Goal: Task Accomplishment & Management: Complete application form

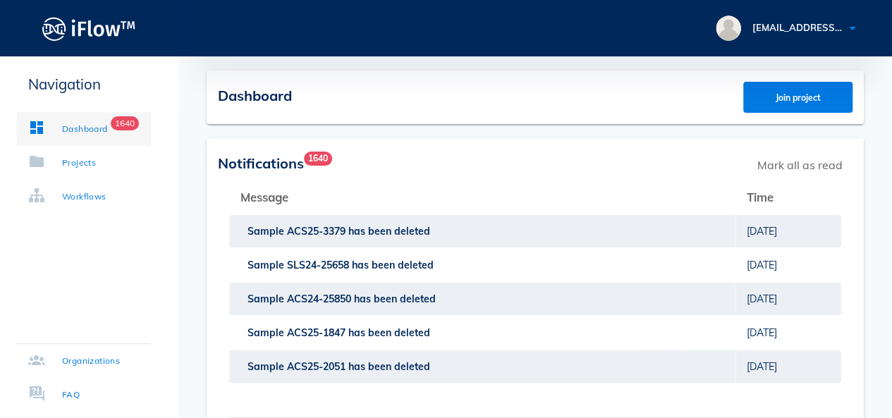
click at [87, 131] on div "Dashboard" at bounding box center [85, 129] width 46 height 14
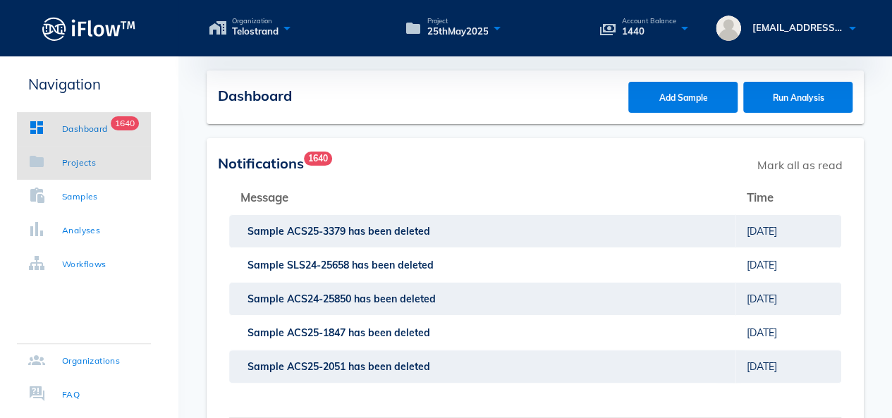
click at [107, 166] on link "Projects" at bounding box center [84, 163] width 134 height 34
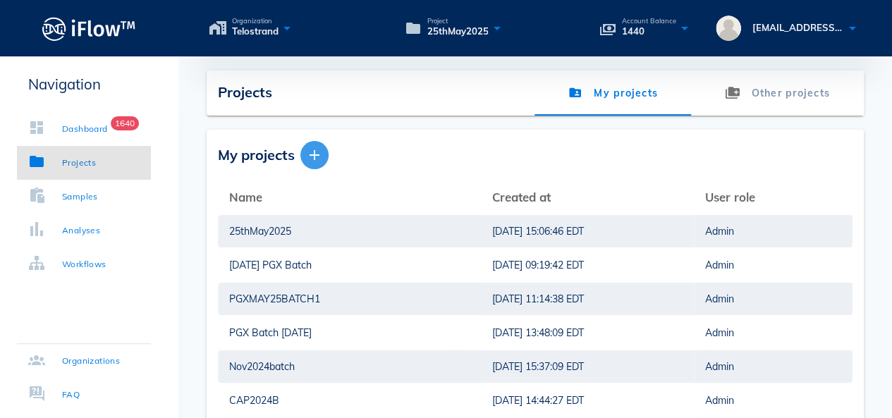
click at [322, 152] on icon "button" at bounding box center [314, 155] width 17 height 17
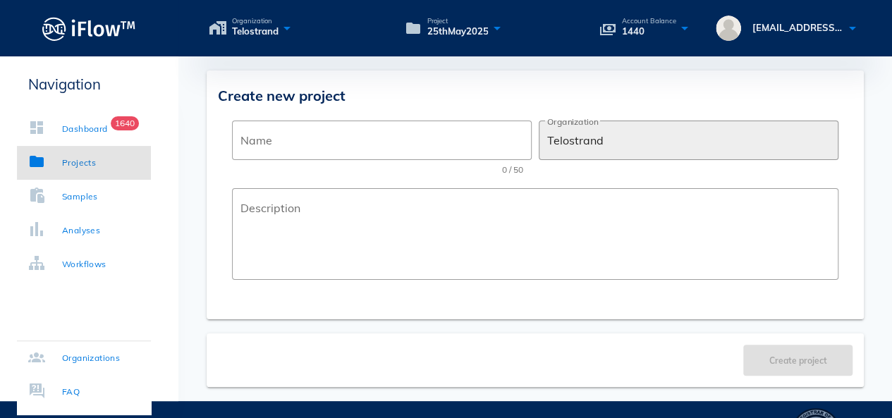
click at [322, 152] on div "Name" at bounding box center [382, 141] width 283 height 40
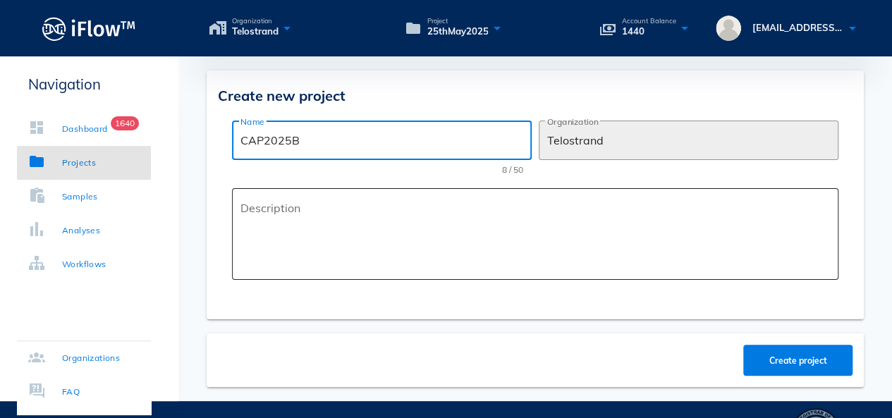
type input "CAP2025B"
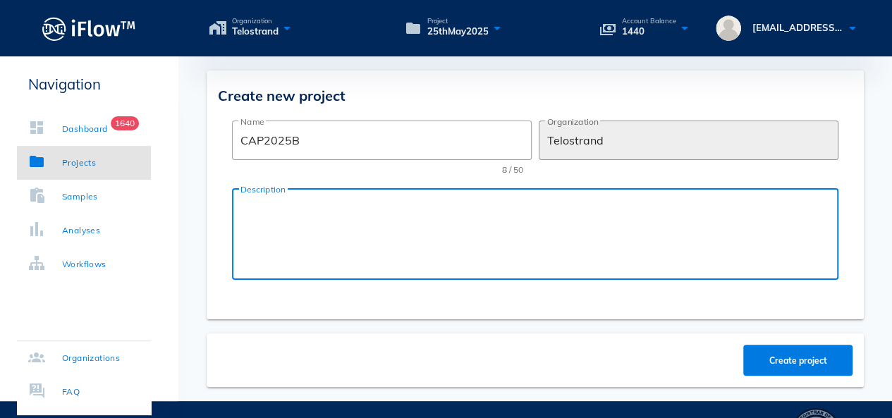
click at [314, 231] on textarea "Description" at bounding box center [540, 237] width 598 height 85
type textarea "CAP2025B"
click at [768, 356] on span "Create project" at bounding box center [799, 361] width 82 height 11
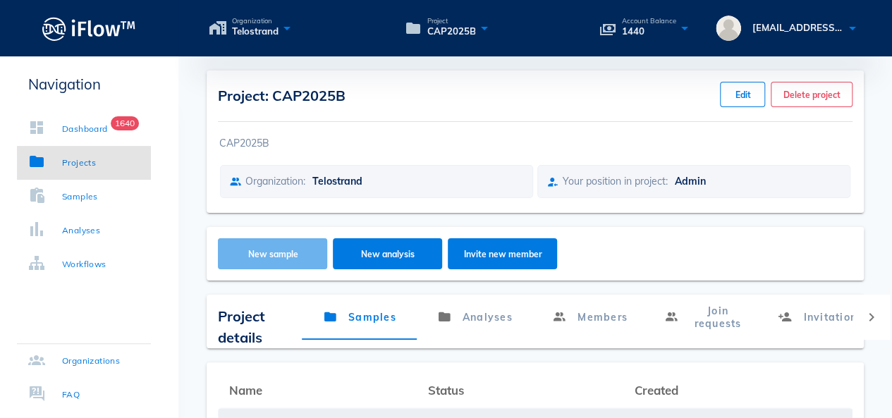
click at [261, 260] on button "New sample" at bounding box center [272, 253] width 109 height 31
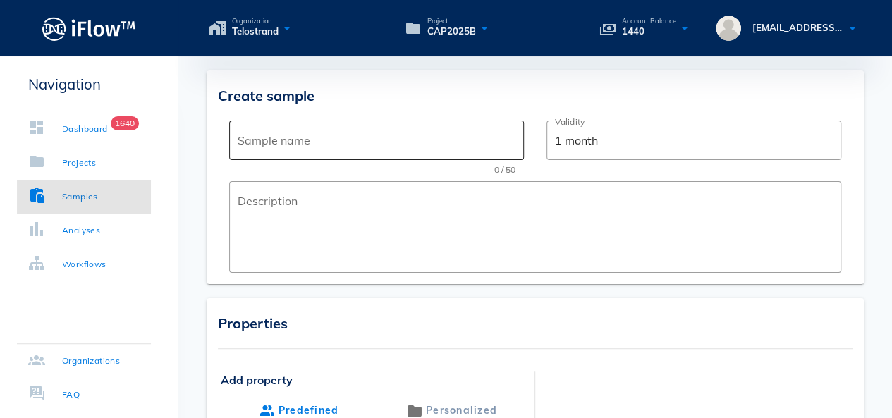
click at [305, 146] on input "Sample name" at bounding box center [377, 140] width 278 height 23
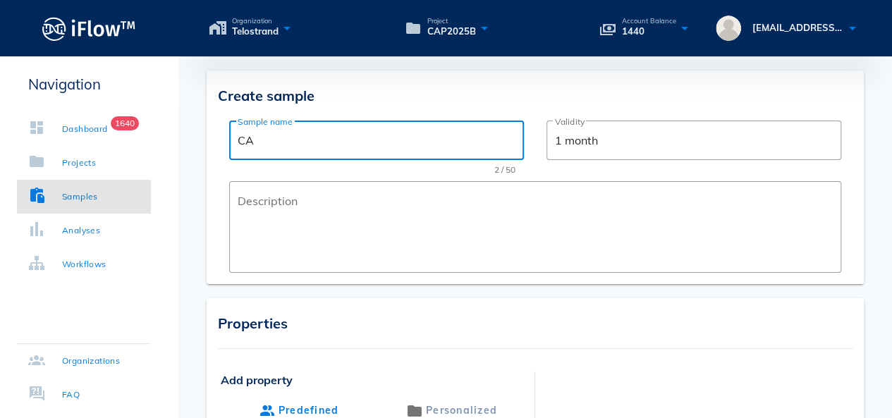
type input "C"
click at [262, 140] on input "PGXCAP4A" at bounding box center [377, 140] width 278 height 23
drag, startPoint x: 351, startPoint y: 146, endPoint x: 176, endPoint y: 142, distance: 175.7
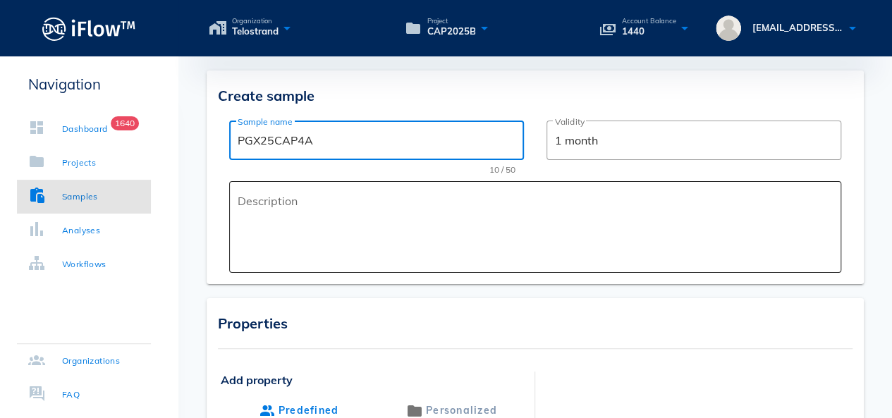
type input "PGX25CAP4A"
click at [309, 200] on textarea "Description" at bounding box center [540, 230] width 604 height 85
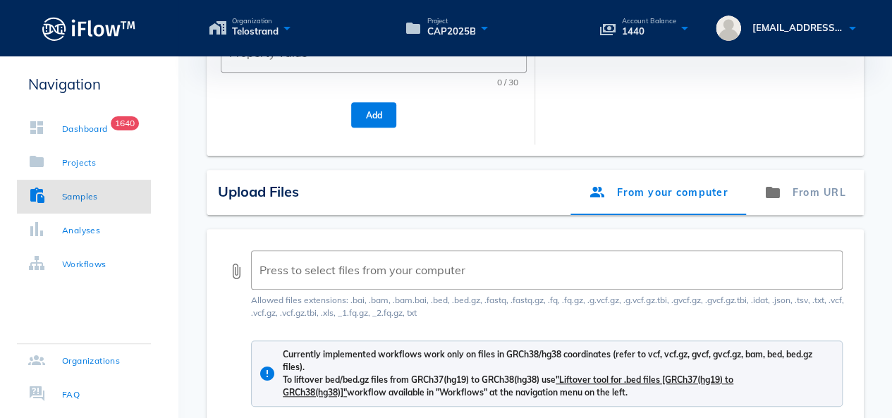
scroll to position [423, 0]
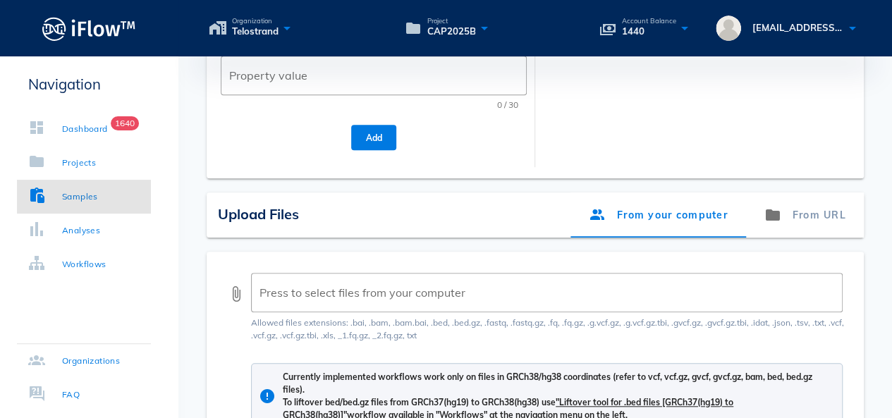
type textarea "PGX TEST"
click at [241, 291] on button "attach_file" at bounding box center [236, 294] width 17 height 17
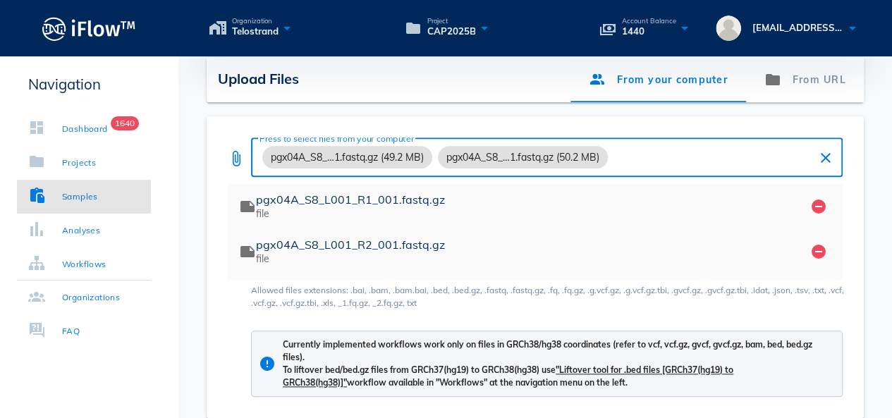
scroll to position [703, 0]
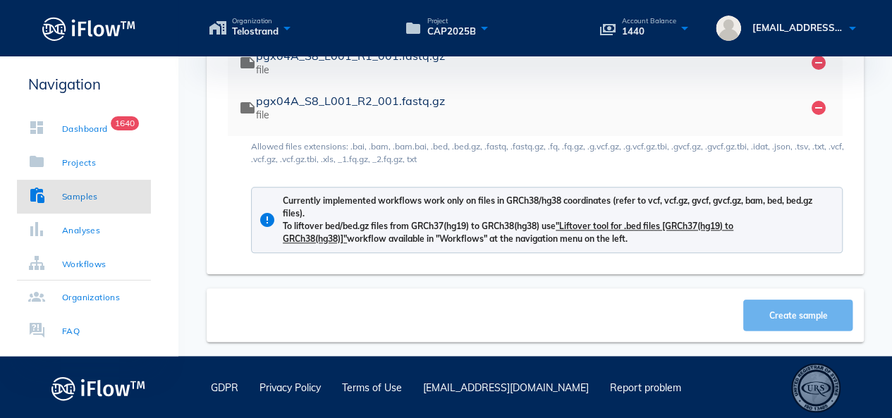
click at [771, 317] on span "Create sample" at bounding box center [799, 315] width 82 height 11
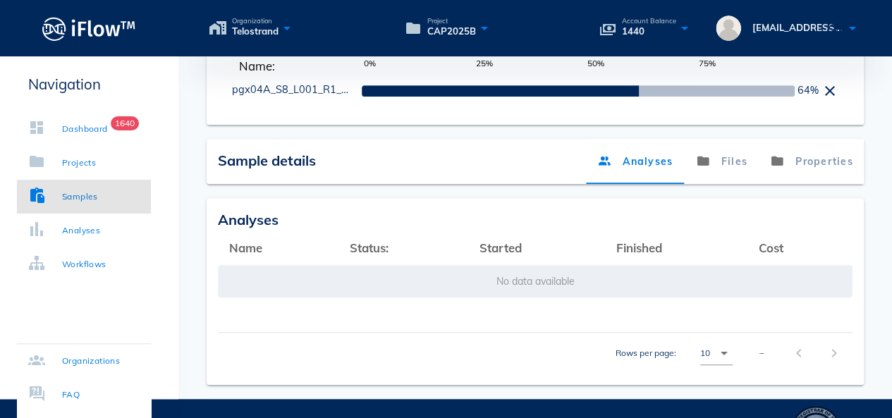
scroll to position [141, 0]
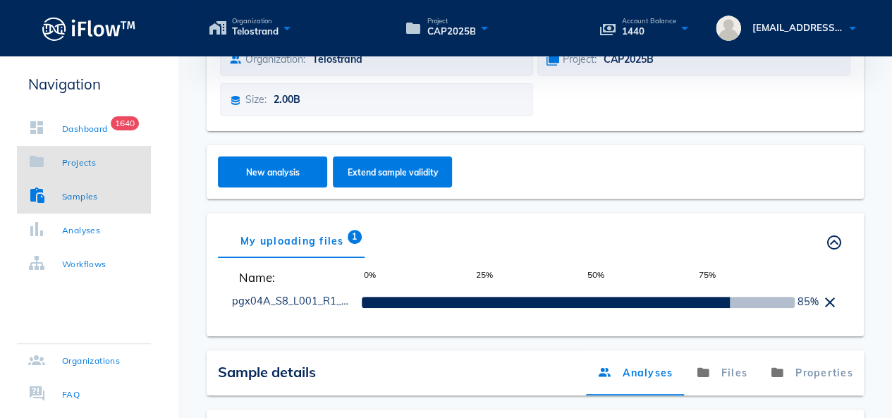
click at [93, 156] on div "Projects" at bounding box center [79, 163] width 34 height 14
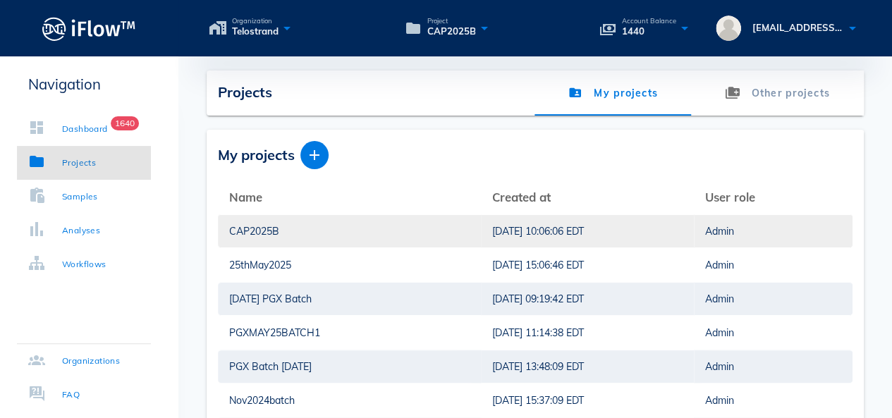
click at [323, 222] on div "CAP2025B" at bounding box center [349, 231] width 241 height 32
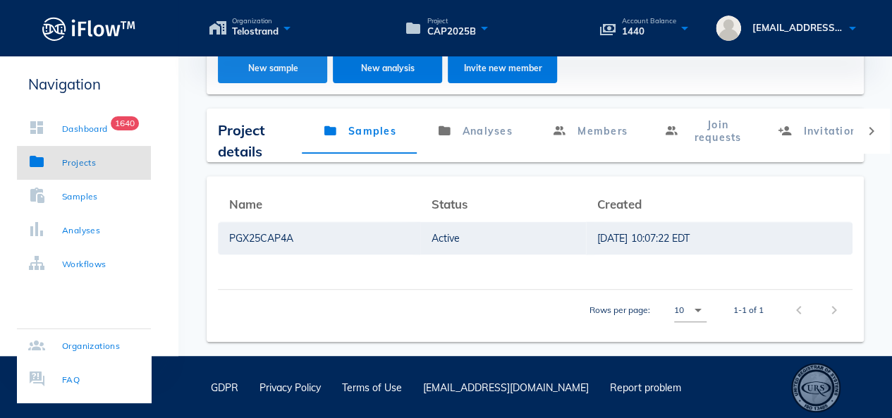
scroll to position [116, 0]
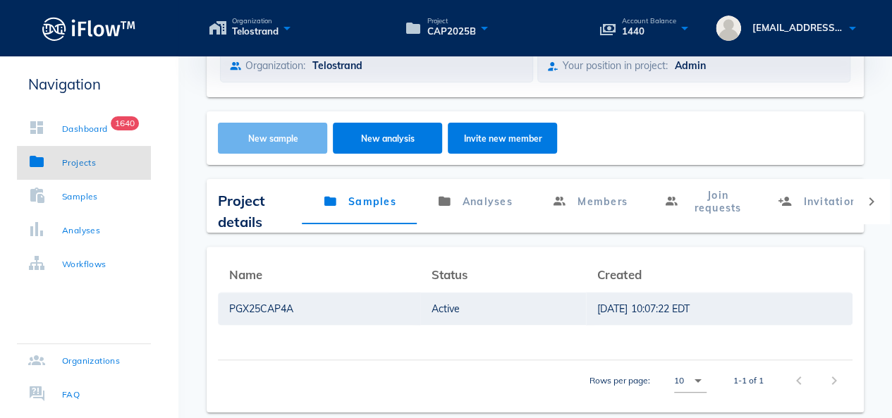
click at [256, 138] on span "New sample" at bounding box center [273, 138] width 82 height 11
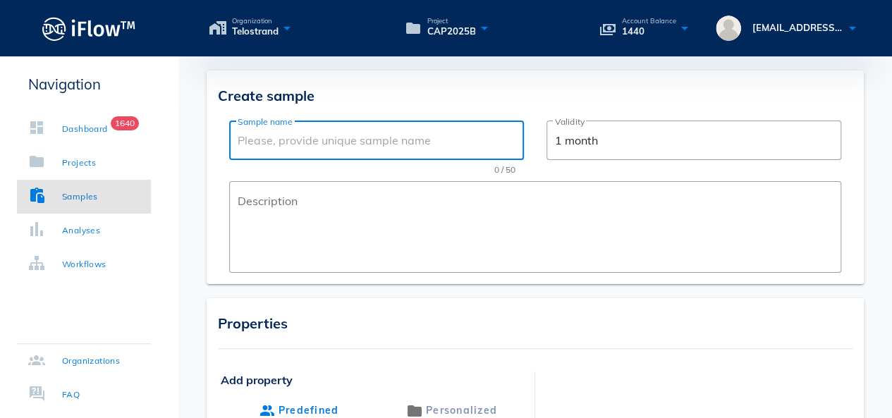
click at [295, 142] on input "Sample name" at bounding box center [377, 140] width 278 height 23
paste input "PGX25CAP4A"
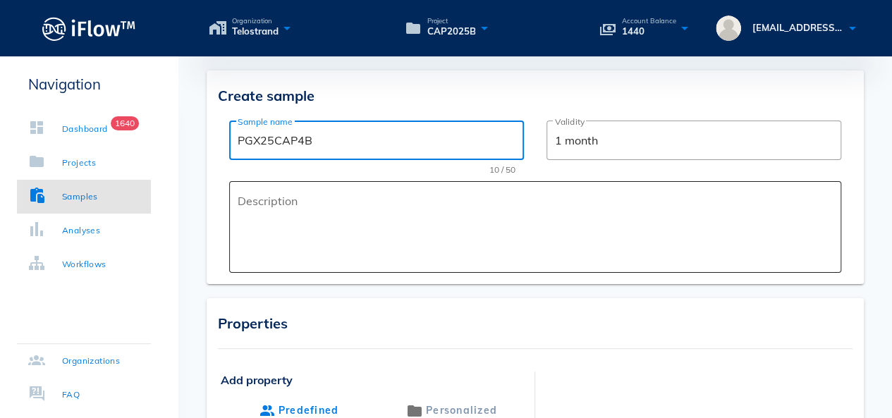
type input "PGX25CAP4B"
click at [308, 215] on textarea "Description" at bounding box center [540, 230] width 604 height 85
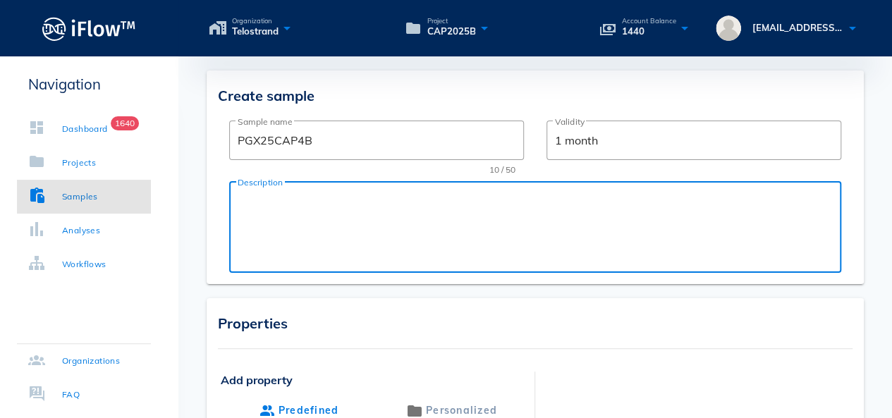
paste textarea "PGX25CAP4A"
drag, startPoint x: 327, startPoint y: 199, endPoint x: 259, endPoint y: 211, distance: 68.8
click at [259, 211] on textarea "PGX25CAP4A" at bounding box center [540, 230] width 604 height 85
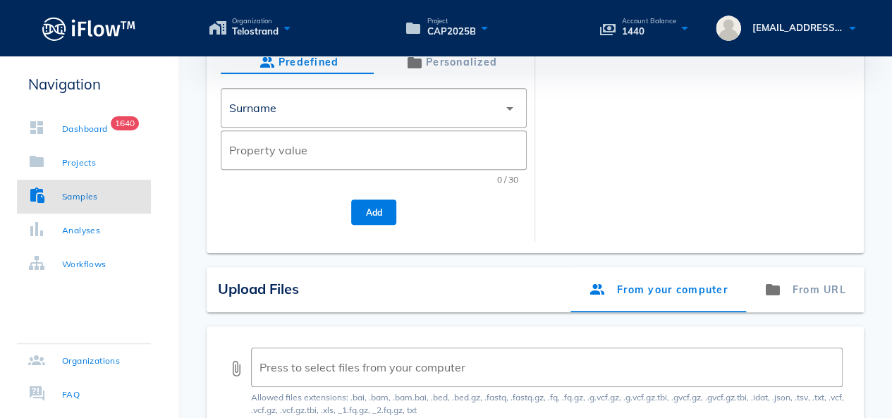
scroll to position [353, 0]
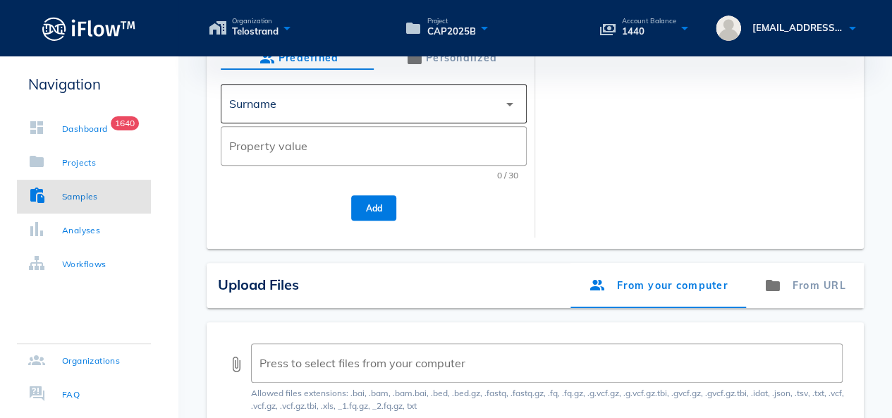
type textarea "PGX TEST"
click at [378, 111] on div "Surname" at bounding box center [363, 104] width 269 height 34
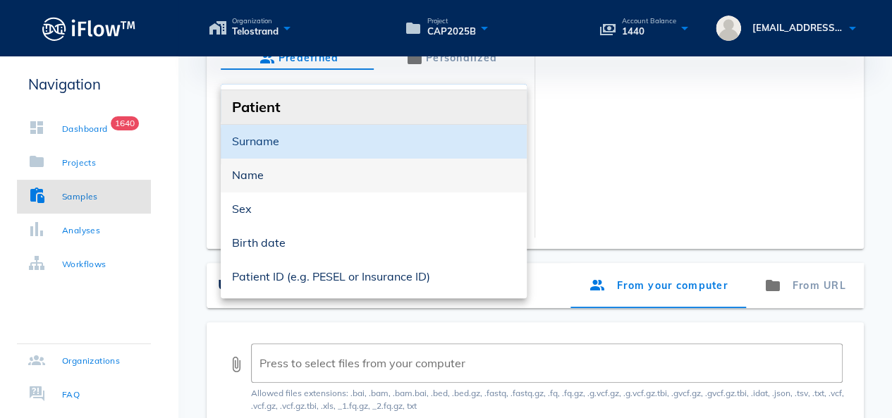
click at [339, 170] on div "Name" at bounding box center [374, 175] width 284 height 13
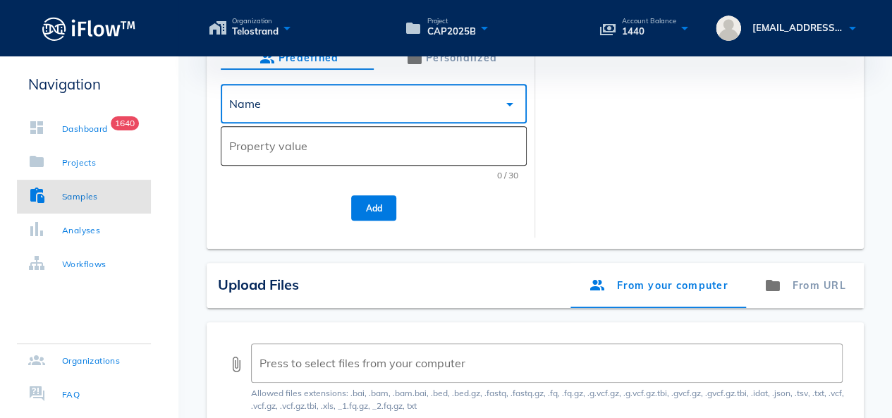
click at [344, 150] on input "Property value" at bounding box center [373, 146] width 289 height 23
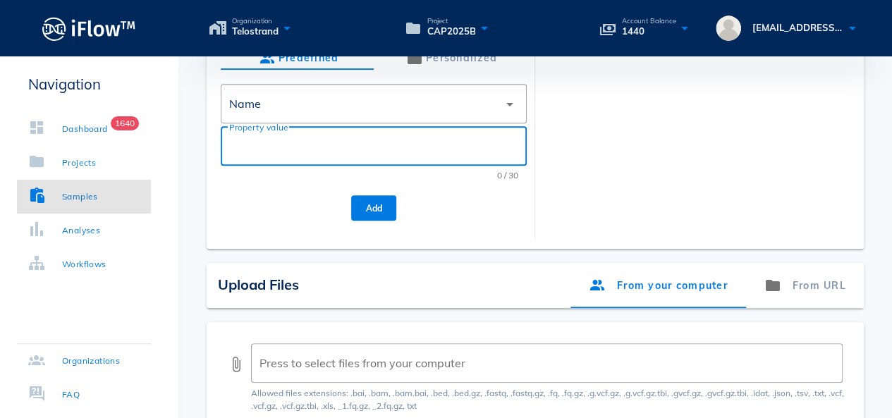
paste input "PGX25CAP4A"
type input "PGX25CAP4B"
click at [368, 206] on span "Add" at bounding box center [374, 208] width 23 height 11
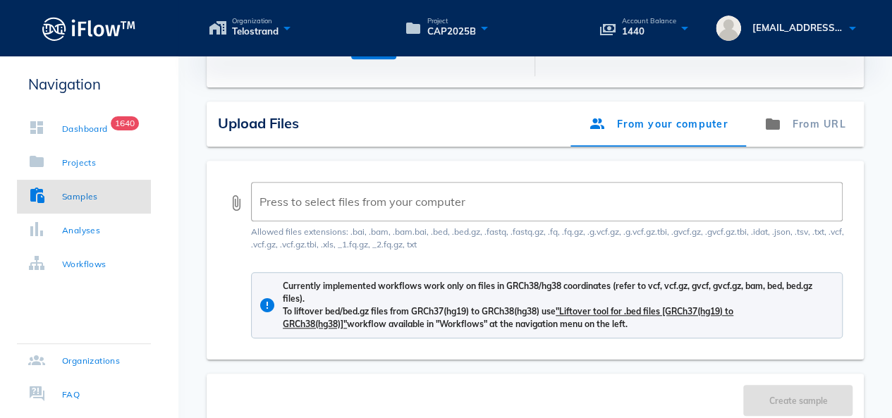
scroll to position [494, 0]
click at [232, 201] on button "attach_file" at bounding box center [236, 202] width 17 height 17
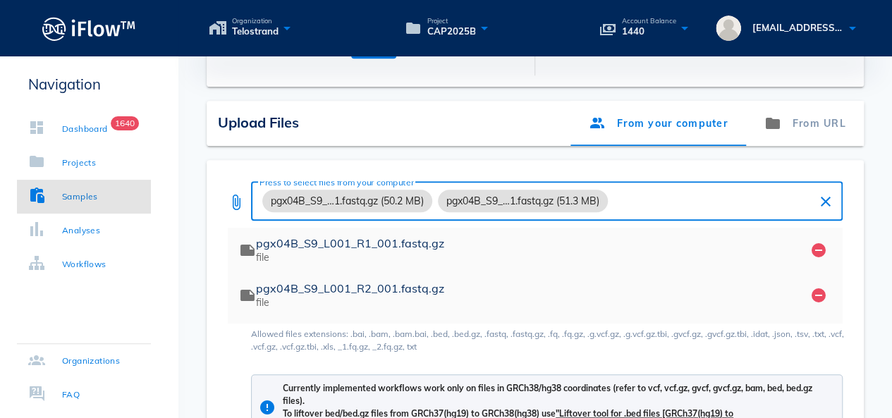
scroll to position [681, 0]
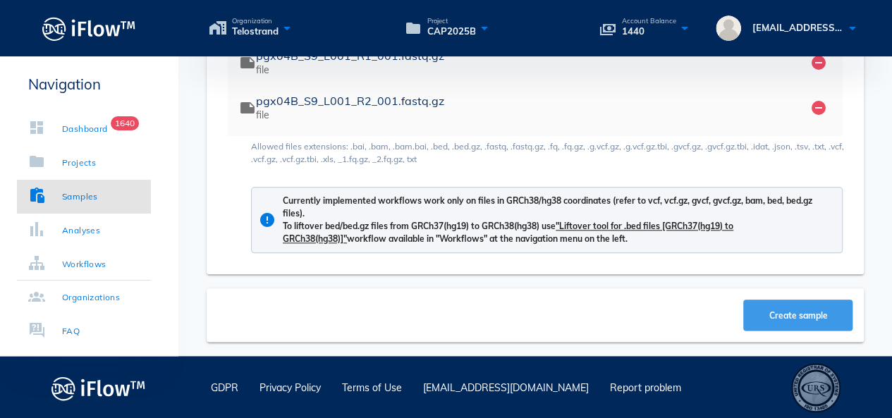
click at [760, 315] on span "Create sample" at bounding box center [799, 315] width 82 height 11
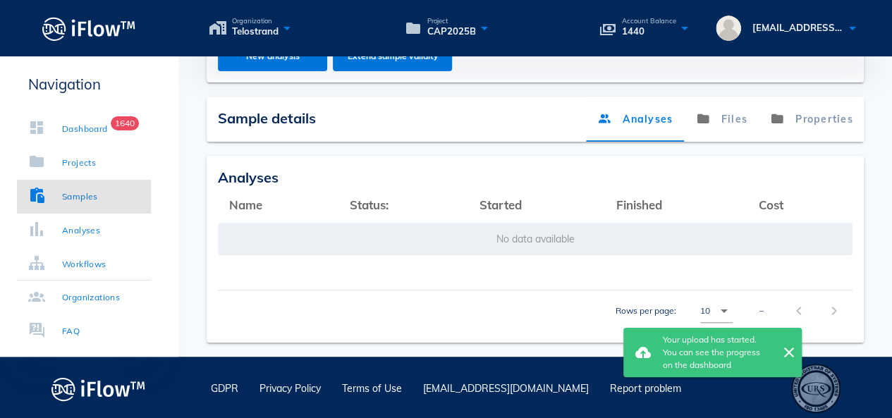
scroll to position [258, 0]
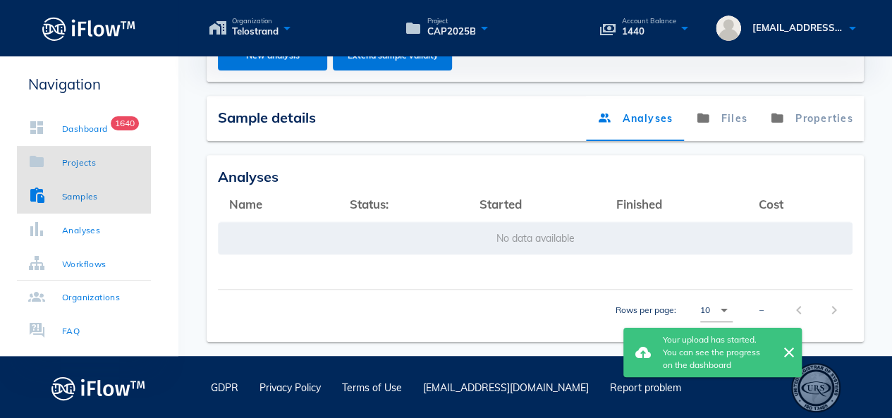
click at [76, 169] on div "Projects" at bounding box center [79, 163] width 34 height 14
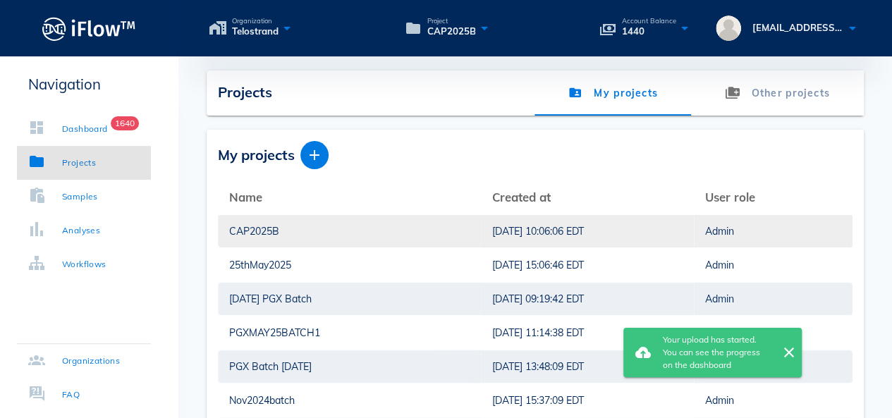
click at [248, 231] on div "CAP2025B" at bounding box center [349, 231] width 241 height 32
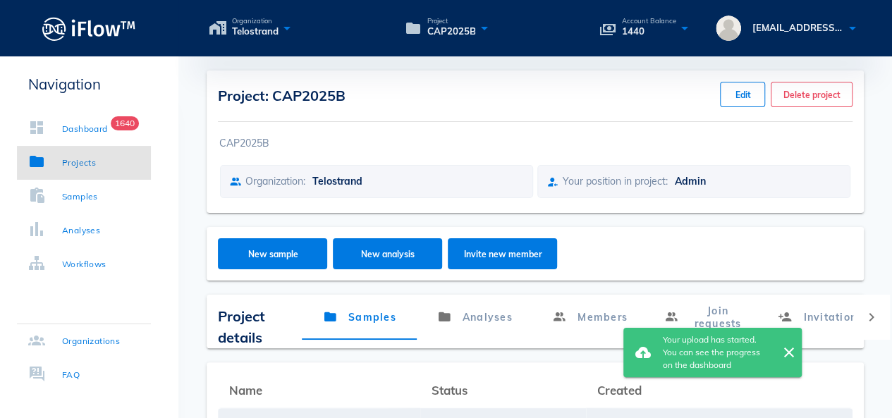
scroll to position [186, 0]
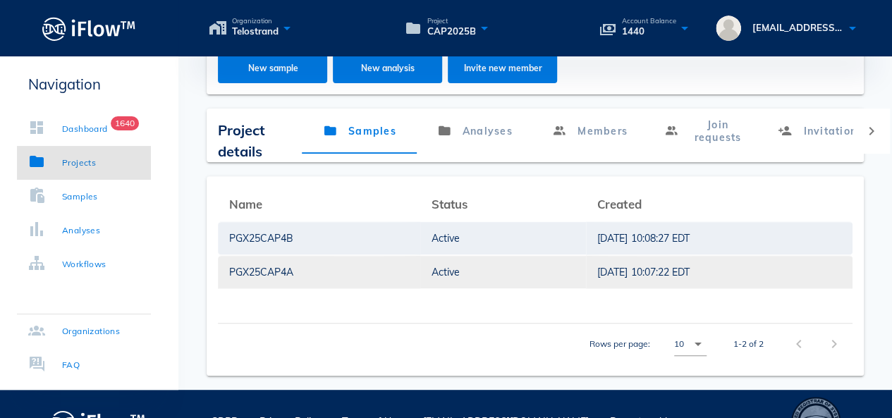
click at [284, 272] on div "PGX25CAP4A" at bounding box center [319, 272] width 180 height 32
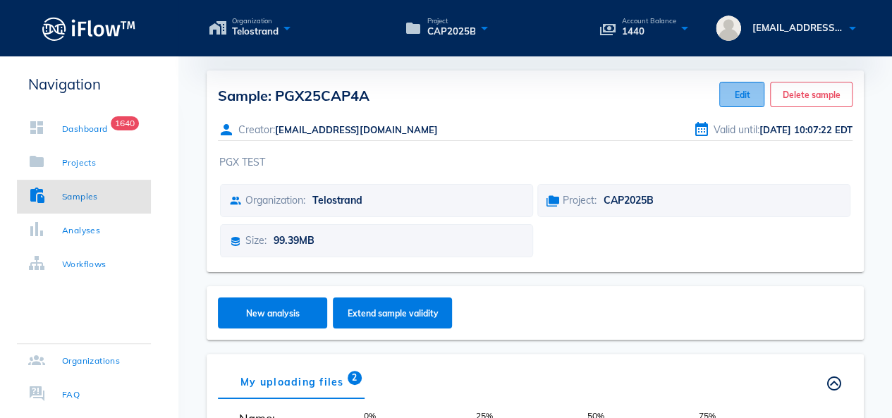
click at [748, 94] on span "Edit" at bounding box center [742, 95] width 21 height 11
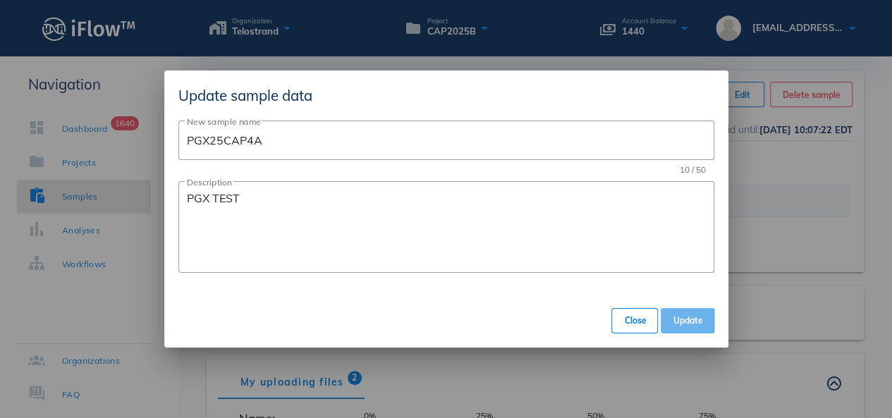
click at [677, 319] on span "Update" at bounding box center [687, 320] width 30 height 11
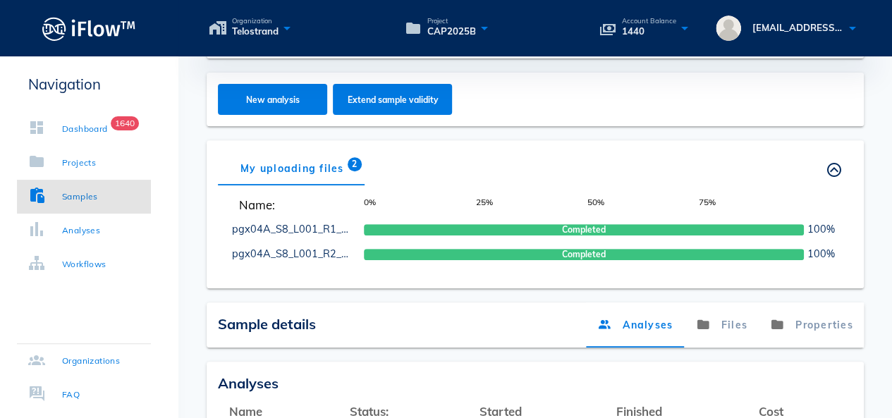
scroll to position [282, 0]
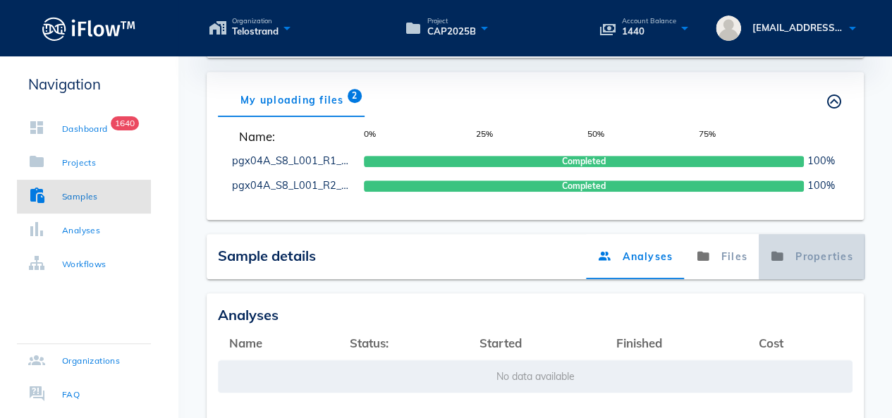
click at [802, 253] on link "Properties" at bounding box center [811, 256] width 106 height 45
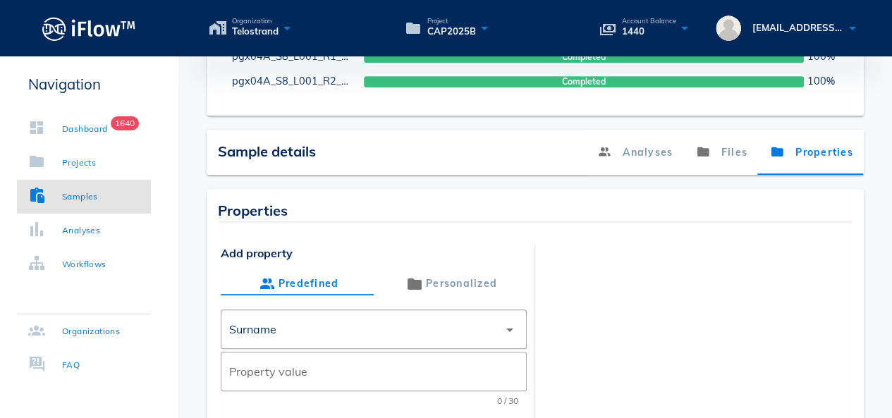
scroll to position [494, 0]
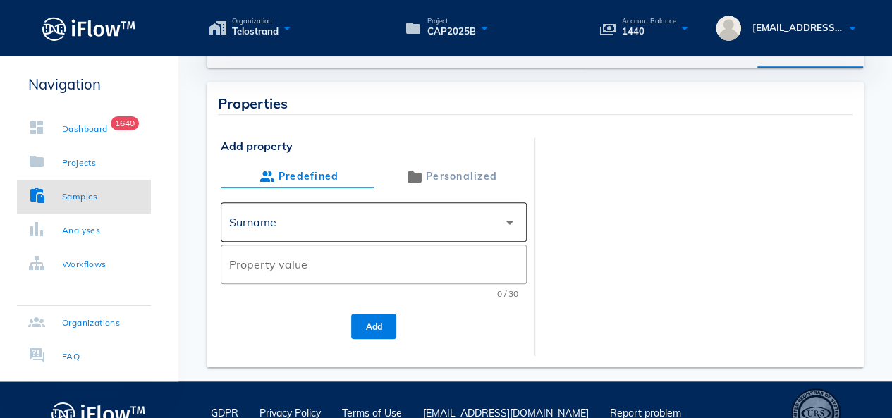
click at [375, 222] on div "Surname" at bounding box center [363, 222] width 269 height 34
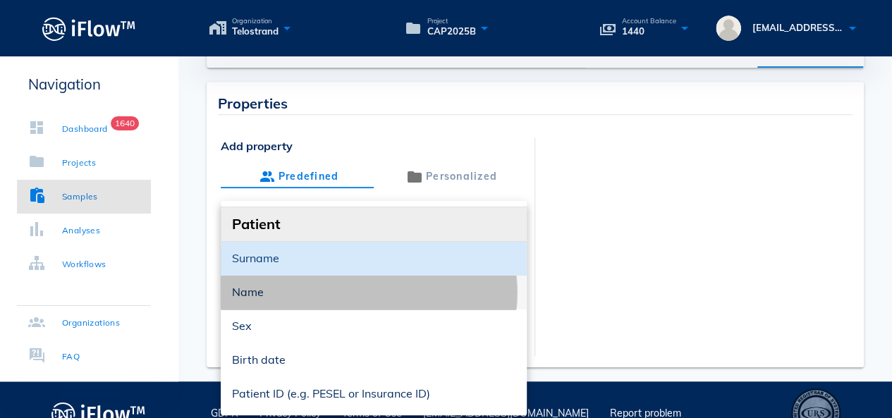
click at [310, 283] on div "Name" at bounding box center [374, 292] width 284 height 30
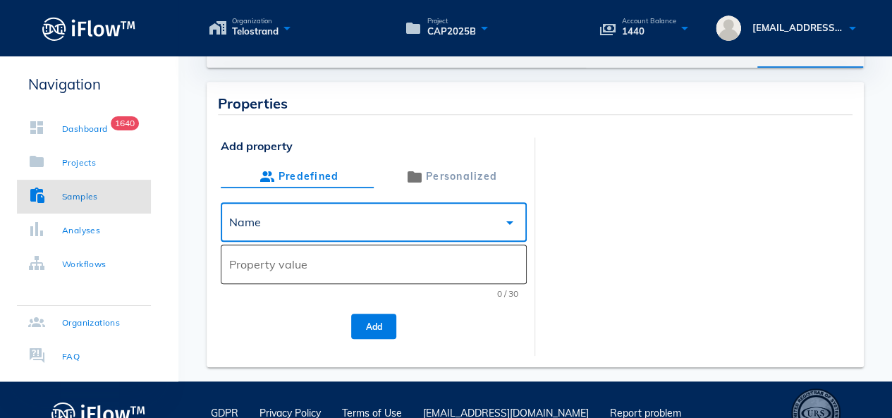
click at [310, 281] on div "Property value" at bounding box center [373, 265] width 289 height 40
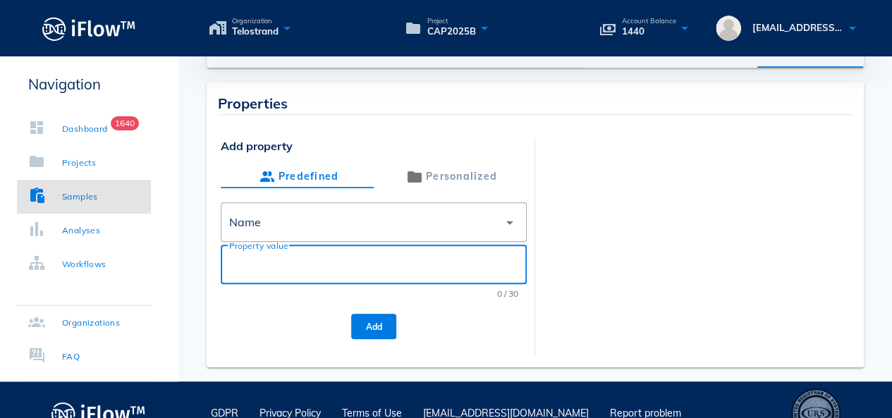
paste input "PGX25CAP4A"
type input "PGX25CAP4A"
click at [361, 320] on button "Add" at bounding box center [373, 326] width 45 height 25
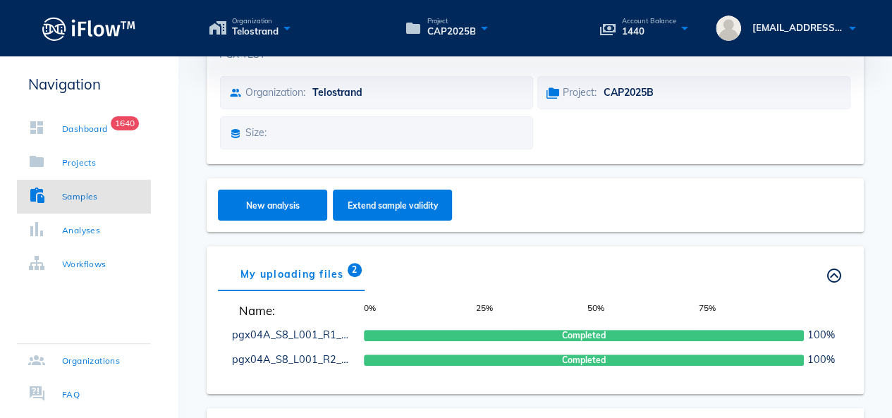
scroll to position [0, 0]
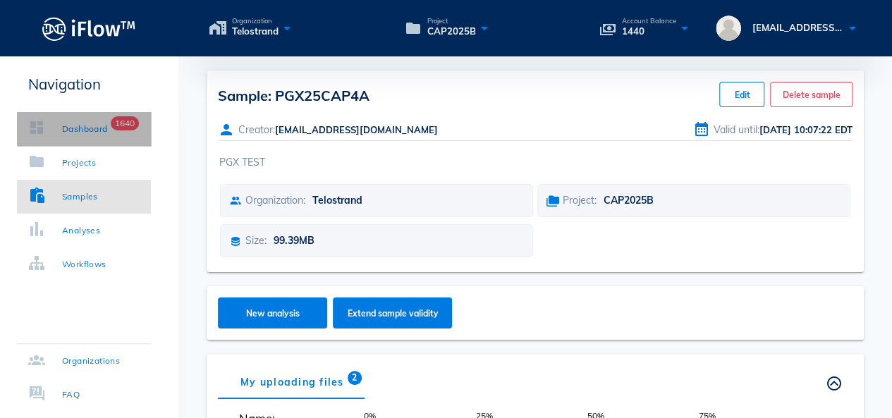
click at [101, 128] on div "Dashboard" at bounding box center [85, 129] width 46 height 14
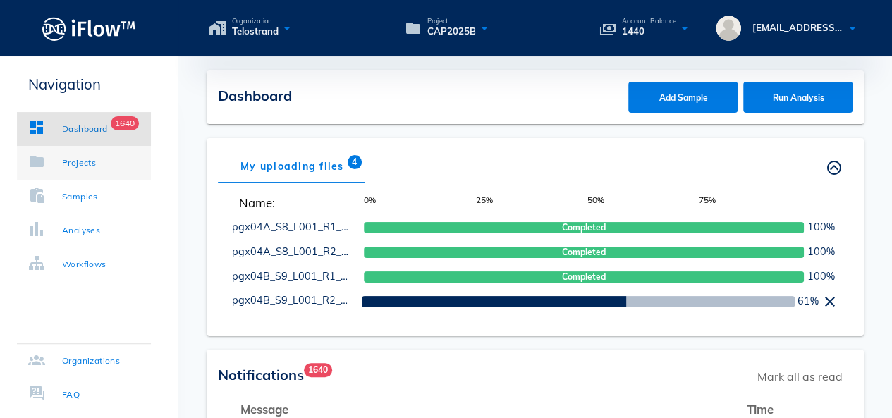
click at [89, 157] on div "Projects" at bounding box center [79, 163] width 34 height 14
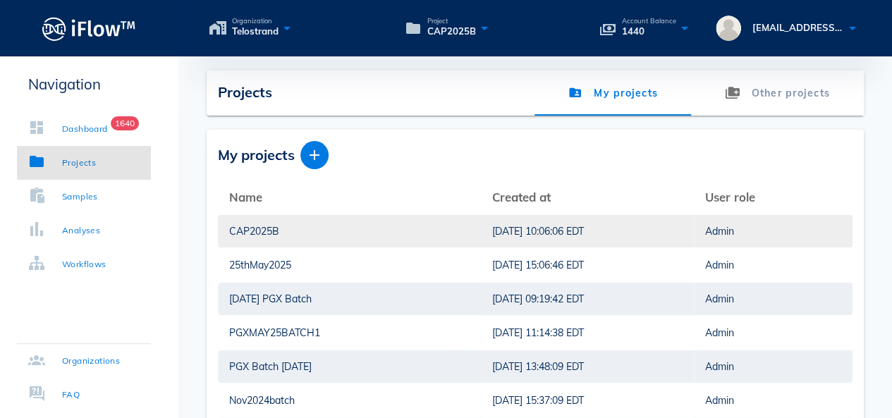
click at [249, 231] on div "CAP2025B" at bounding box center [349, 231] width 241 height 32
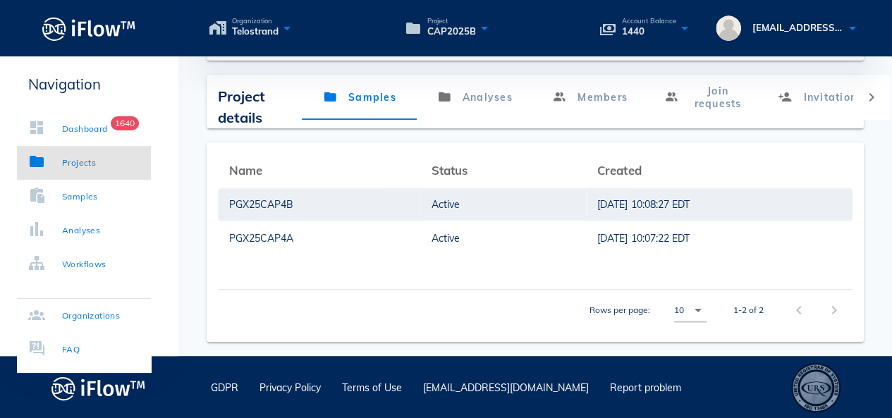
scroll to position [79, 0]
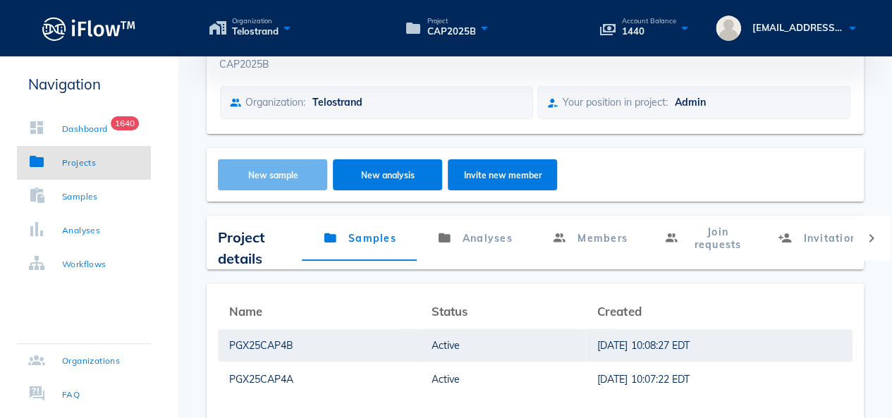
click at [265, 178] on span "New sample" at bounding box center [273, 175] width 82 height 11
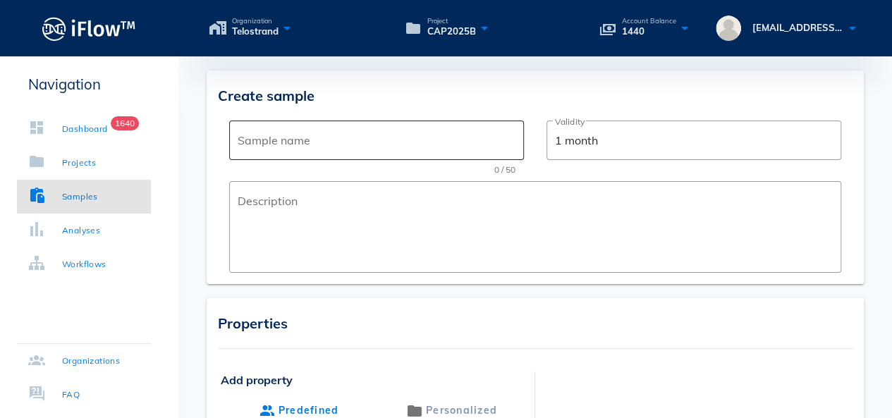
click at [283, 145] on input "Sample name" at bounding box center [377, 140] width 278 height 23
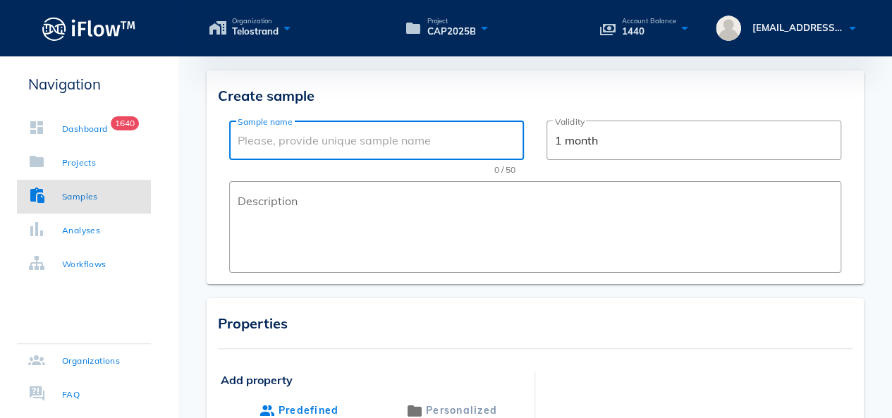
paste input "PGX25CAP4A"
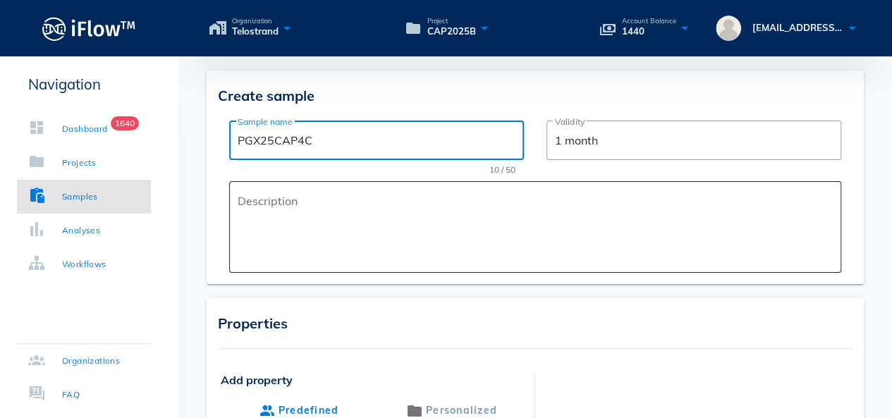
type input "PGX25CAP4C"
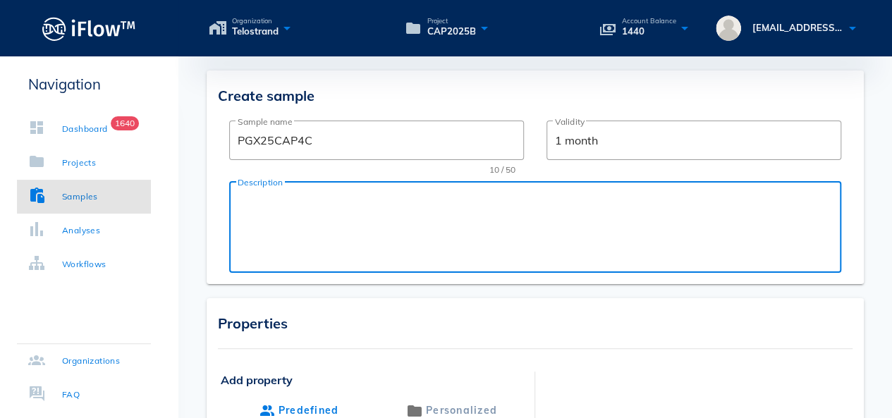
click at [280, 192] on textarea "Description" at bounding box center [540, 230] width 604 height 85
paste textarea "PGX25CAP4A"
drag, startPoint x: 316, startPoint y: 201, endPoint x: 263, endPoint y: 208, distance: 53.4
click at [263, 208] on textarea "PGX25CAP4A" at bounding box center [540, 230] width 604 height 85
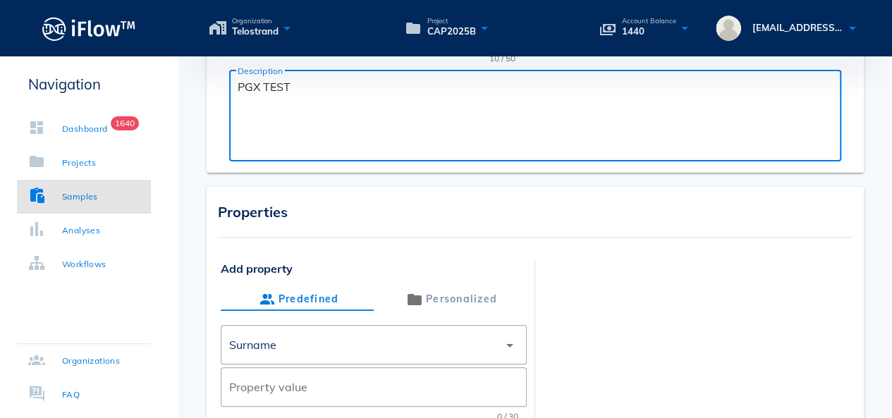
scroll to position [282, 0]
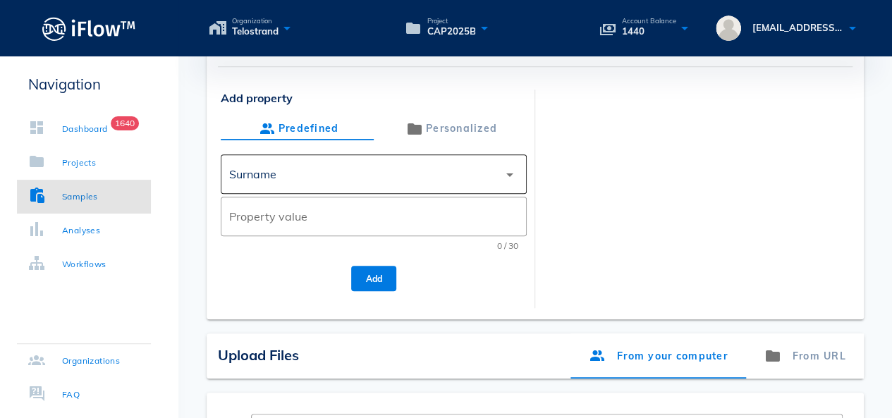
type textarea "PGX TEST"
click at [369, 184] on div "Surname" at bounding box center [363, 174] width 269 height 34
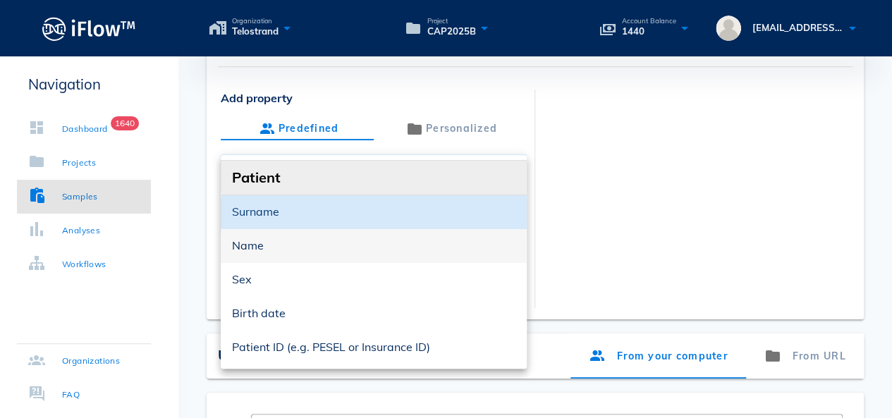
click at [291, 250] on div "Name" at bounding box center [374, 245] width 284 height 13
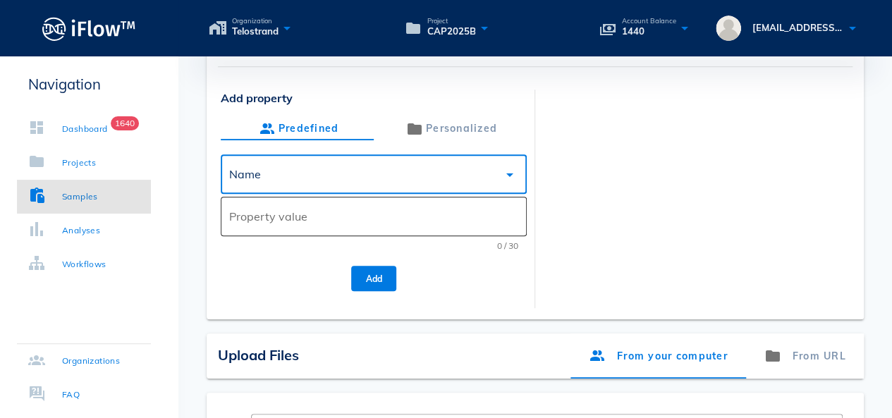
click at [296, 228] on div "Property value" at bounding box center [373, 217] width 289 height 40
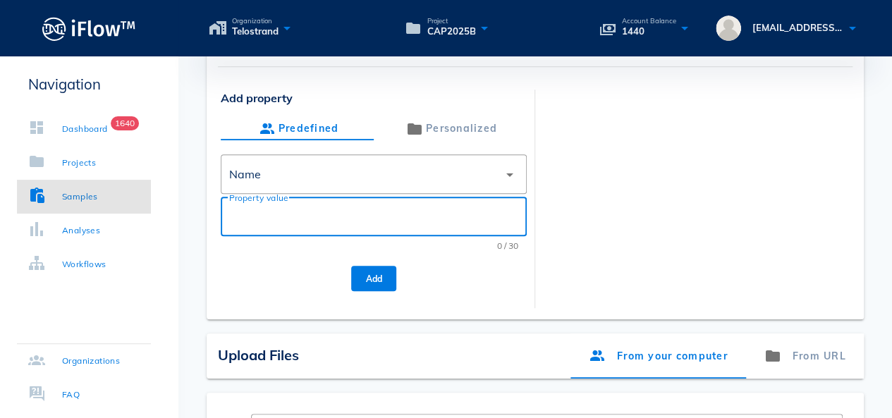
paste input "PGX25CAP4A"
type input "PGX25CAP4C"
click at [380, 276] on span "Add" at bounding box center [374, 279] width 23 height 11
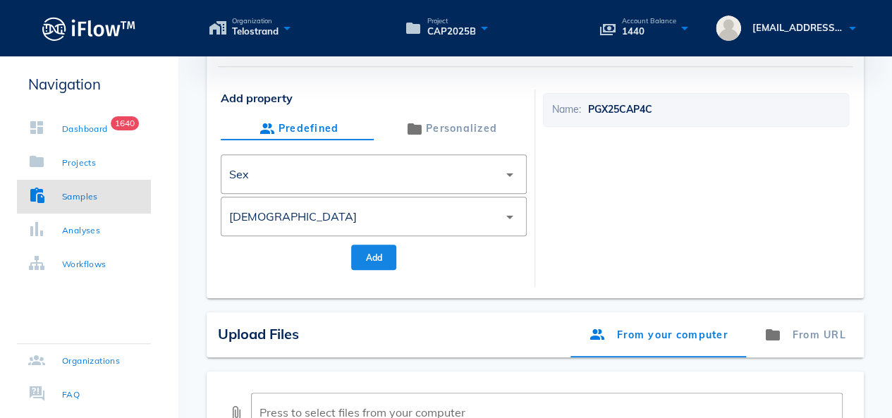
scroll to position [494, 0]
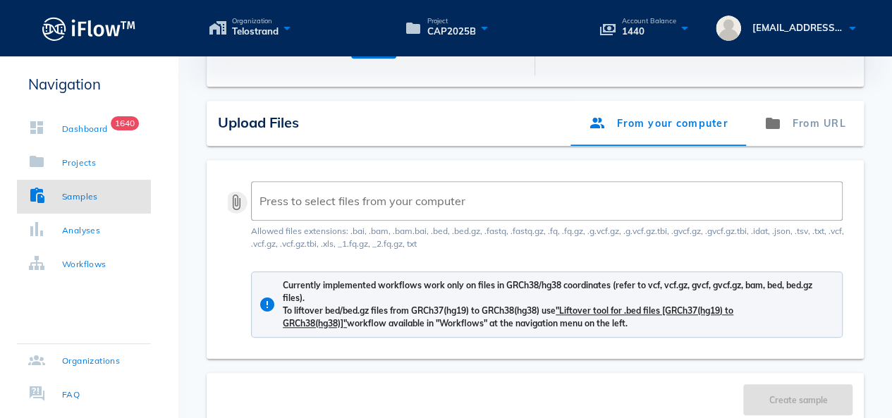
click at [234, 204] on button "attach_file" at bounding box center [236, 202] width 17 height 17
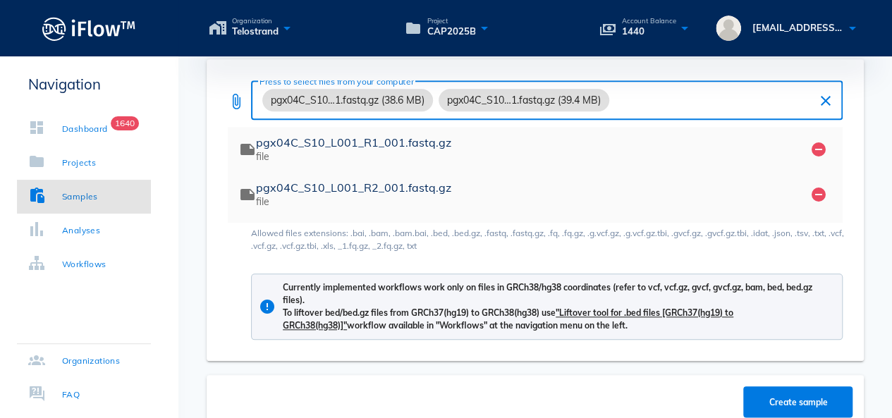
scroll to position [681, 0]
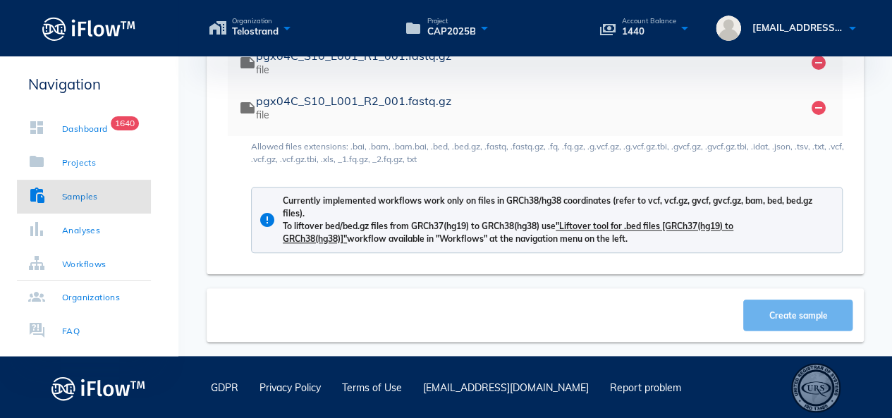
click at [804, 320] on button "Create sample" at bounding box center [798, 315] width 109 height 31
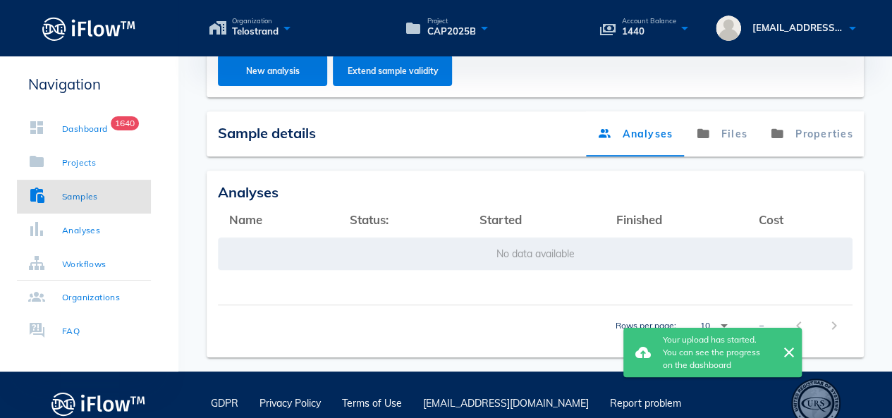
scroll to position [258, 0]
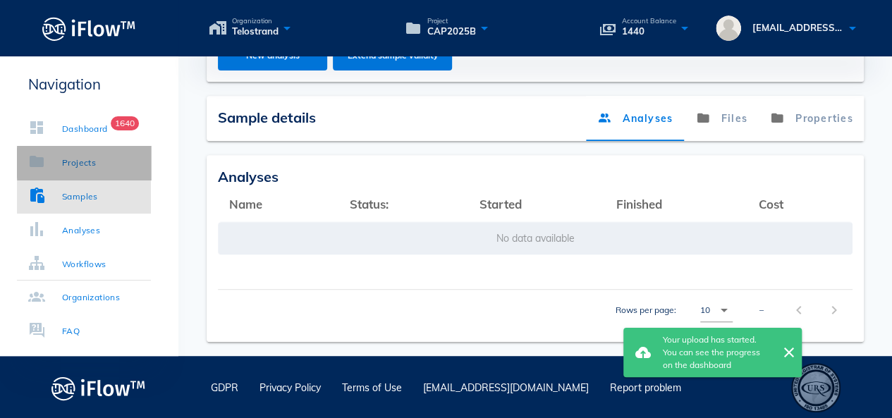
click at [110, 166] on link "Projects" at bounding box center [84, 163] width 134 height 34
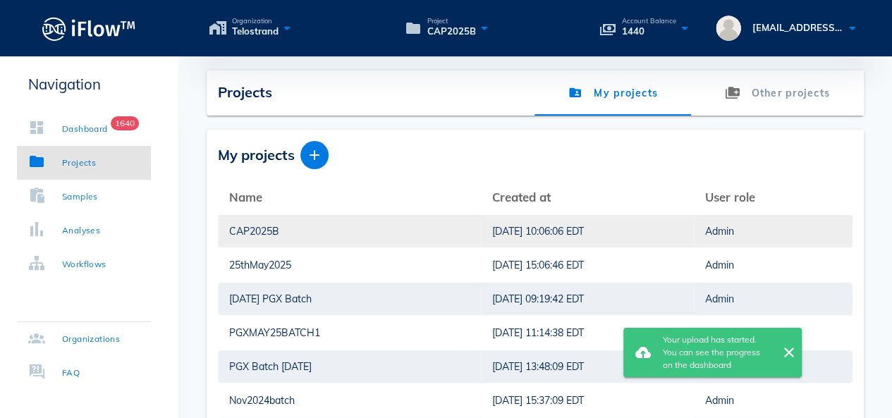
click at [260, 230] on div "CAP2025B" at bounding box center [349, 231] width 241 height 32
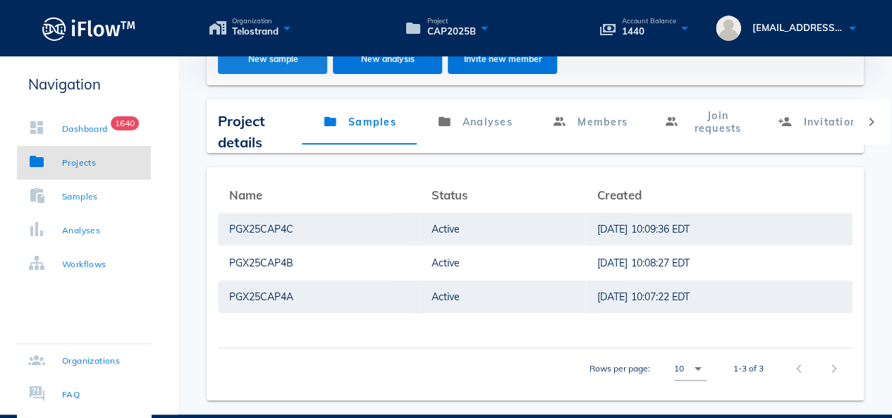
scroll to position [113, 0]
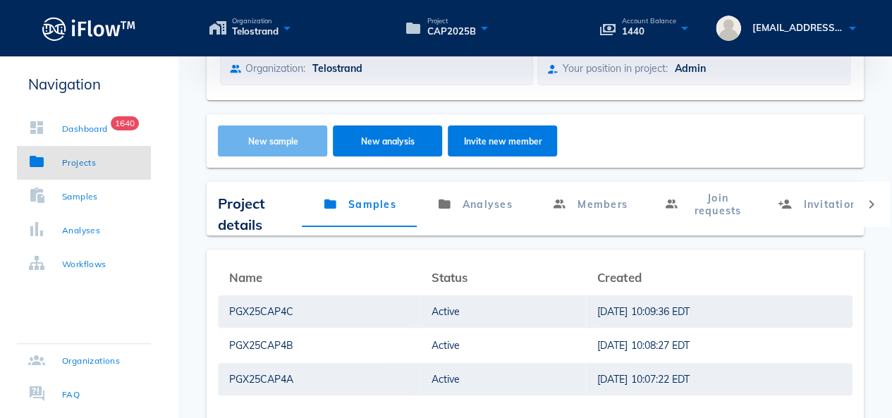
click at [268, 153] on button "New sample" at bounding box center [272, 141] width 109 height 31
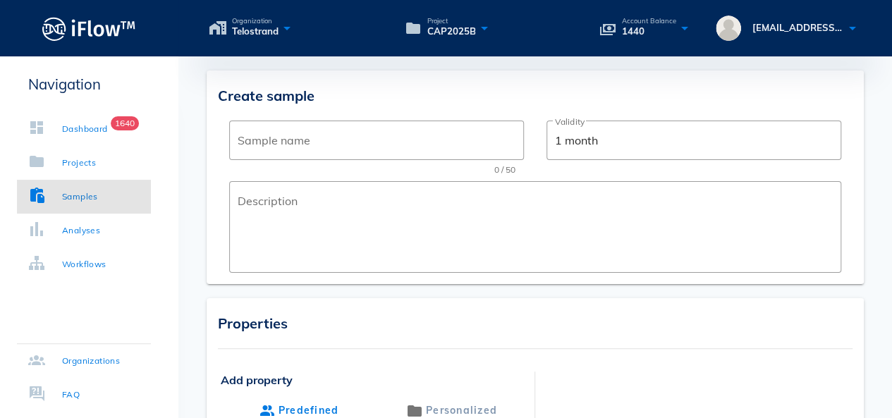
click at [268, 153] on div "Sample name" at bounding box center [377, 141] width 278 height 40
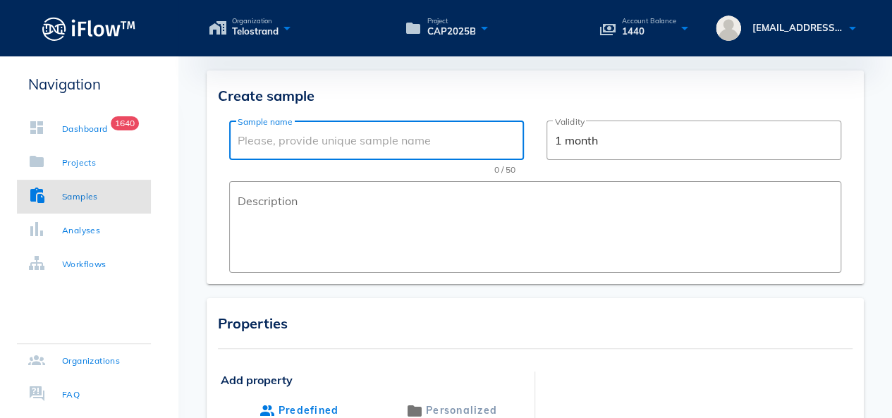
paste input "PGX25CAP4A"
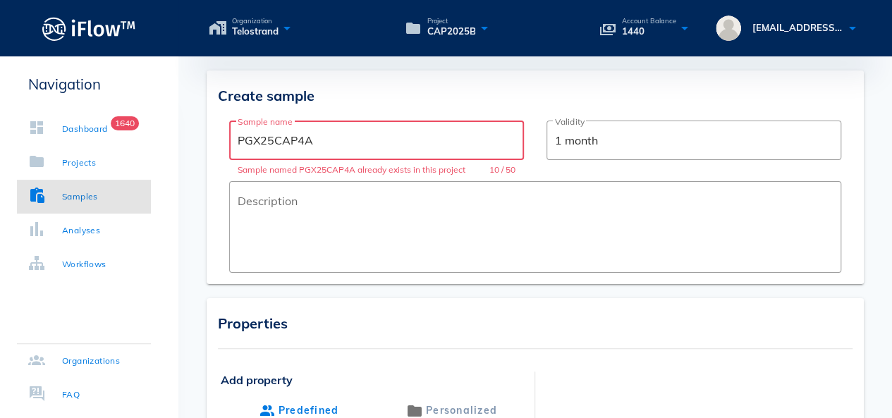
drag, startPoint x: 316, startPoint y: 144, endPoint x: 301, endPoint y: 147, distance: 15.9
click at [301, 147] on input "PGX25CAP4A" at bounding box center [377, 140] width 278 height 23
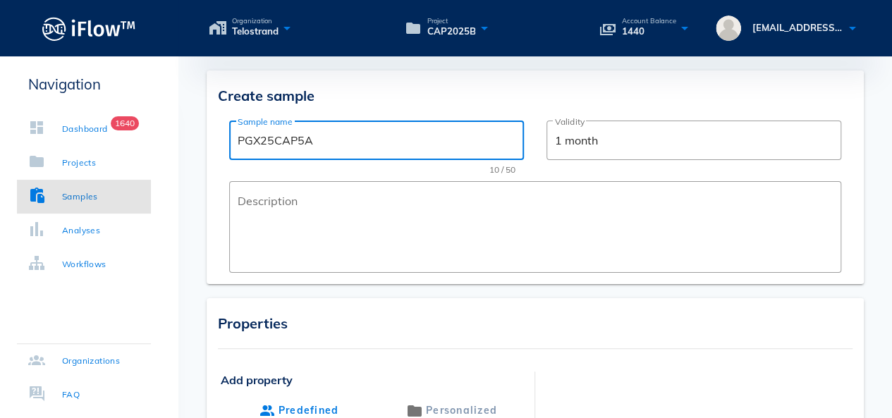
drag, startPoint x: 330, startPoint y: 153, endPoint x: 226, endPoint y: 146, distance: 103.9
click at [226, 146] on div "Create sample ​ Sample name PGX25CAP5A 10 / 50 ​ Validity 1 month ​ Description" at bounding box center [535, 178] width 657 height 214
drag, startPoint x: 317, startPoint y: 145, endPoint x: 230, endPoint y: 150, distance: 87.7
click at [230, 150] on div "​ Sample name PGX25CAP5A" at bounding box center [376, 141] width 295 height 40
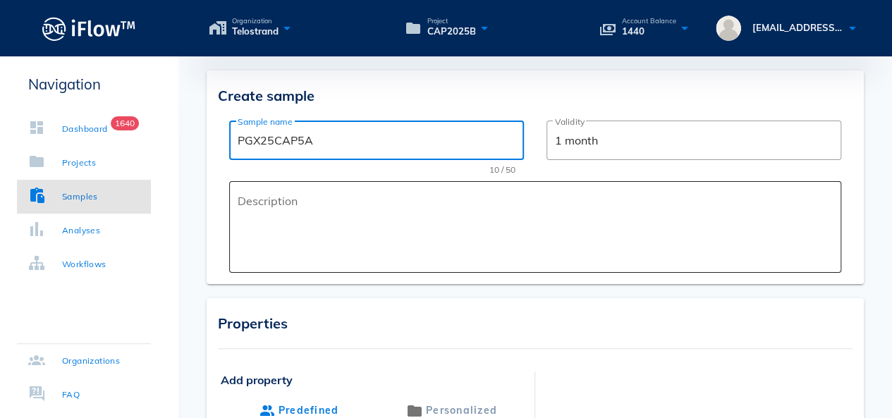
type input "PGX25CAP5A"
click at [272, 198] on textarea "Description" at bounding box center [540, 230] width 604 height 85
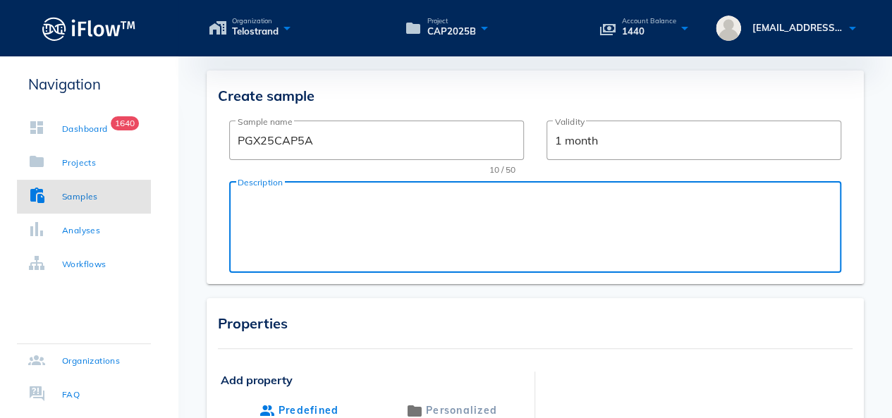
paste textarea "PGX25CAP5A"
drag, startPoint x: 321, startPoint y: 202, endPoint x: 261, endPoint y: 209, distance: 60.4
click at [261, 209] on textarea "PGX25CAP5A" at bounding box center [540, 230] width 604 height 85
type textarea "PGX TEST"
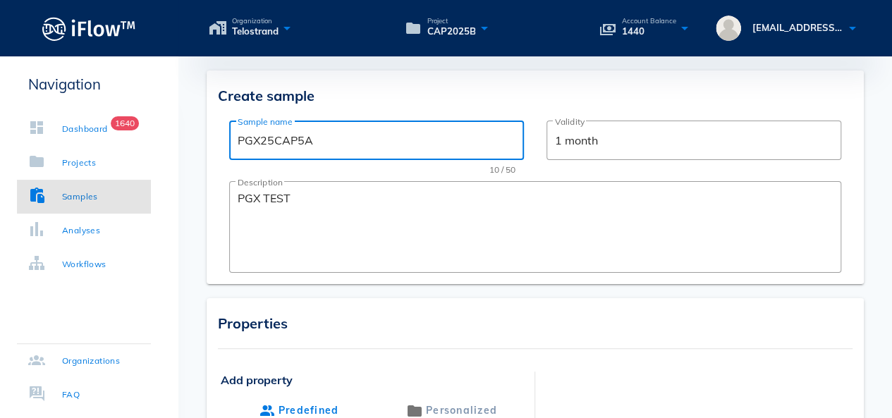
drag, startPoint x: 325, startPoint y: 142, endPoint x: 220, endPoint y: 156, distance: 105.4
click at [220, 156] on div "Create sample ​ Sample name PGX25CAP5A 10 / 50 ​ Validity 1 month ​ Description…" at bounding box center [535, 178] width 657 height 214
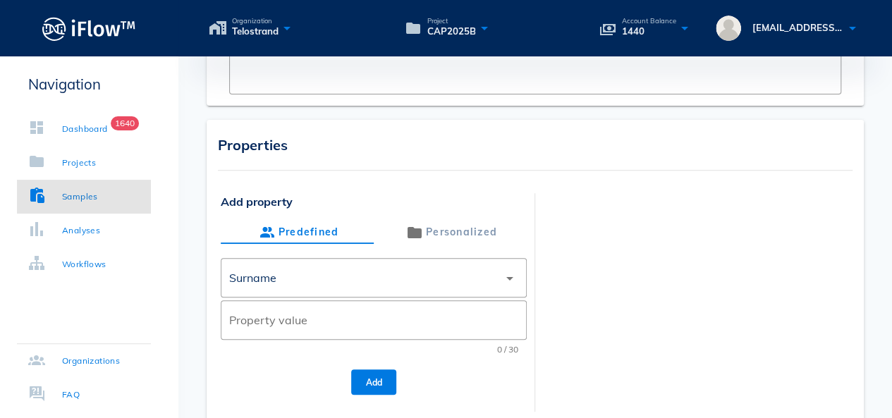
scroll to position [353, 0]
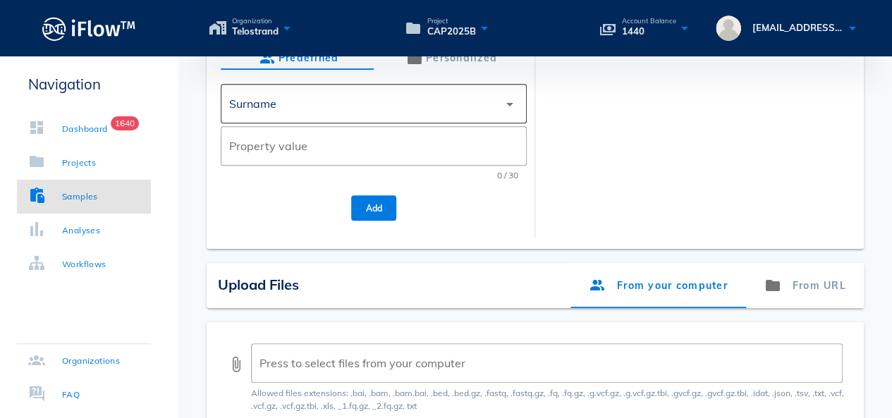
click at [449, 99] on div "Surname" at bounding box center [363, 104] width 269 height 34
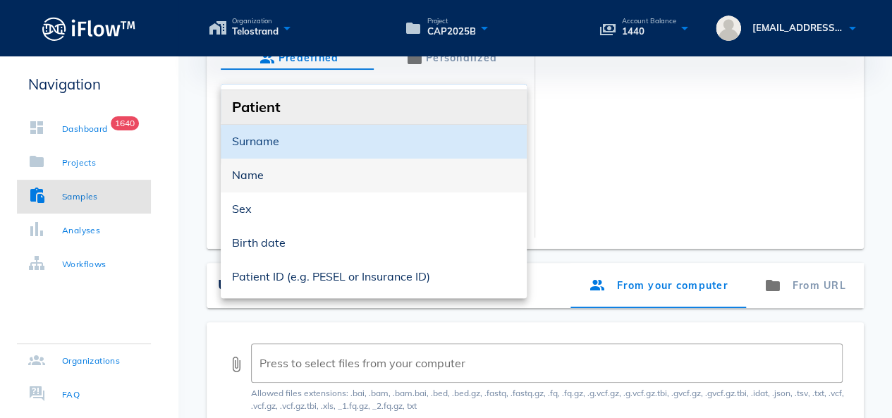
click at [334, 170] on div "Name" at bounding box center [374, 175] width 284 height 13
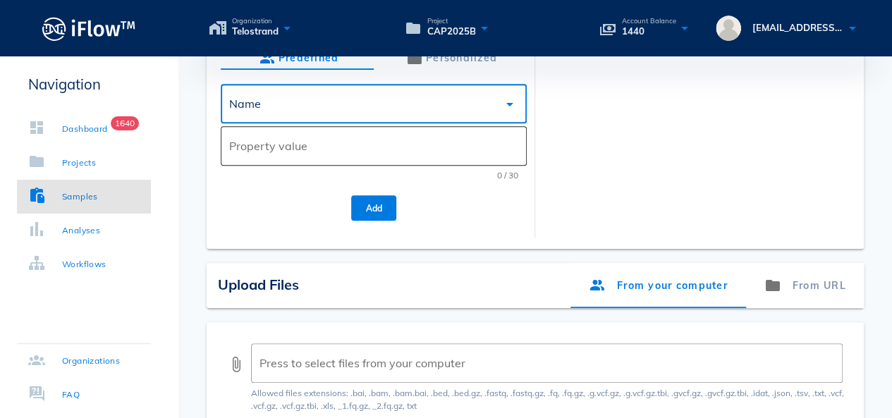
click at [350, 143] on input "Property value" at bounding box center [373, 146] width 289 height 23
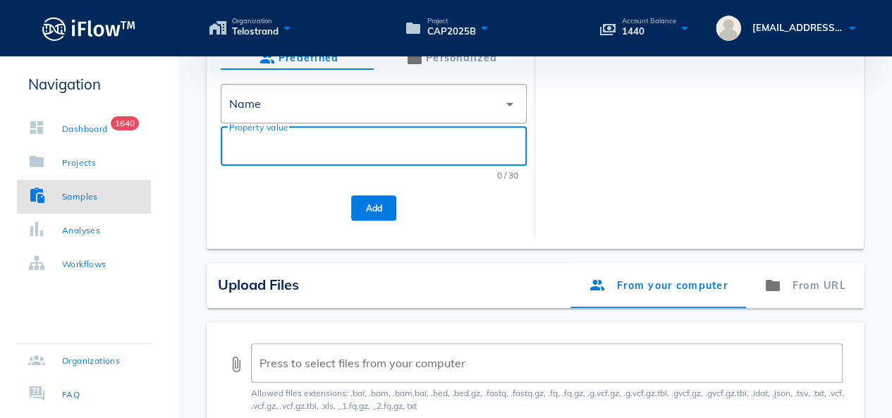
paste input "PGX25CAP5A"
type input "PGX25CAP5A"
click at [382, 212] on span "Add" at bounding box center [374, 208] width 23 height 11
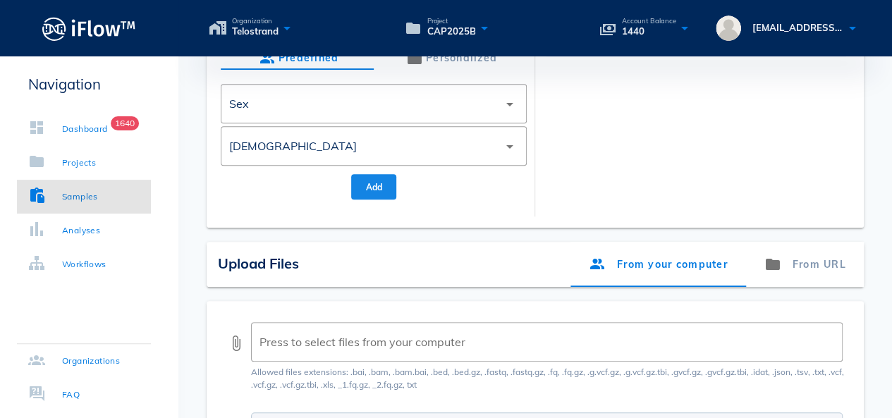
scroll to position [564, 0]
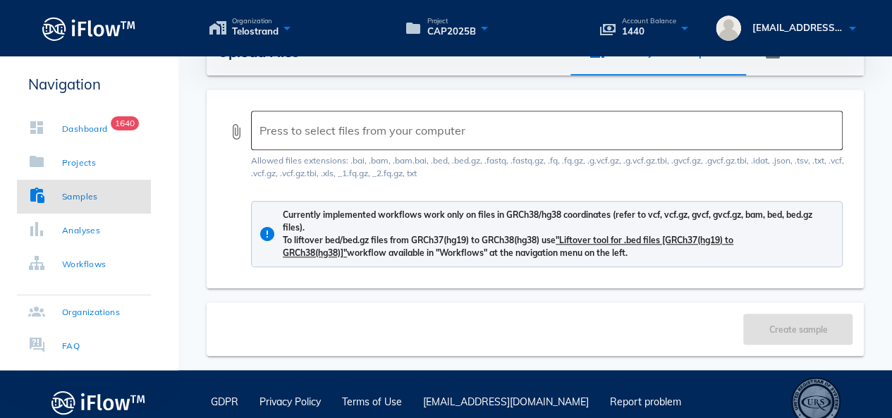
click at [362, 123] on div at bounding box center [546, 130] width 572 height 31
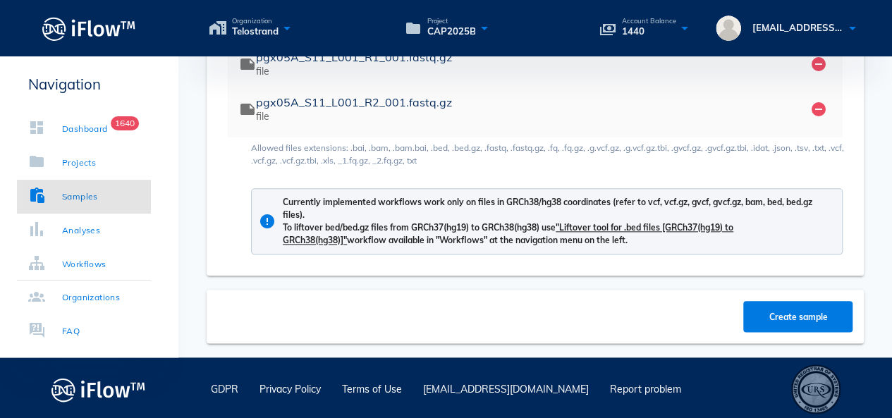
scroll to position [681, 0]
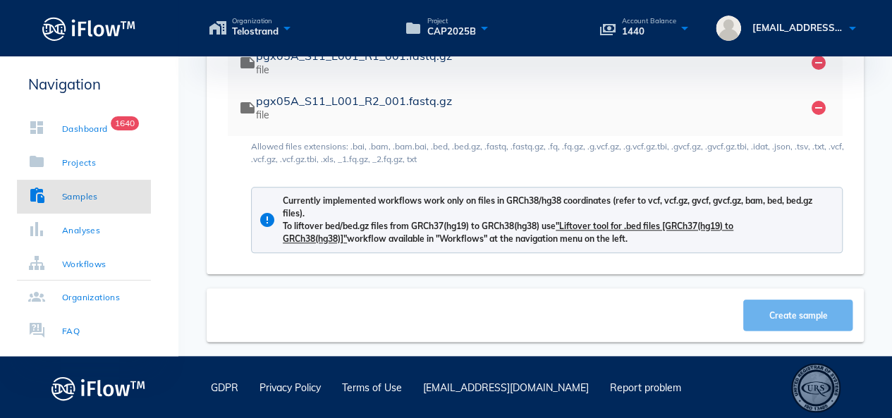
click at [789, 311] on span "Create sample" at bounding box center [799, 315] width 82 height 11
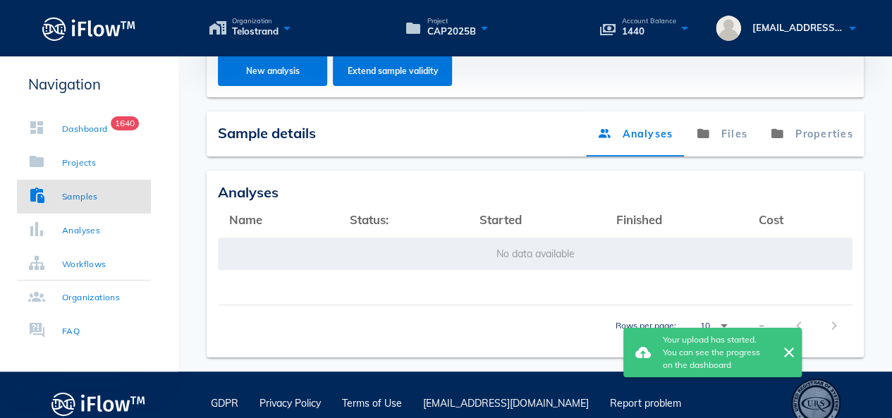
scroll to position [258, 0]
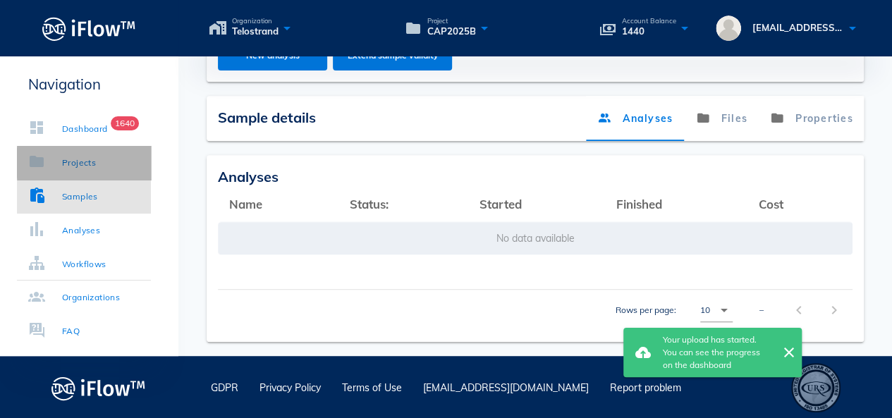
click at [82, 150] on link "Projects" at bounding box center [84, 163] width 134 height 34
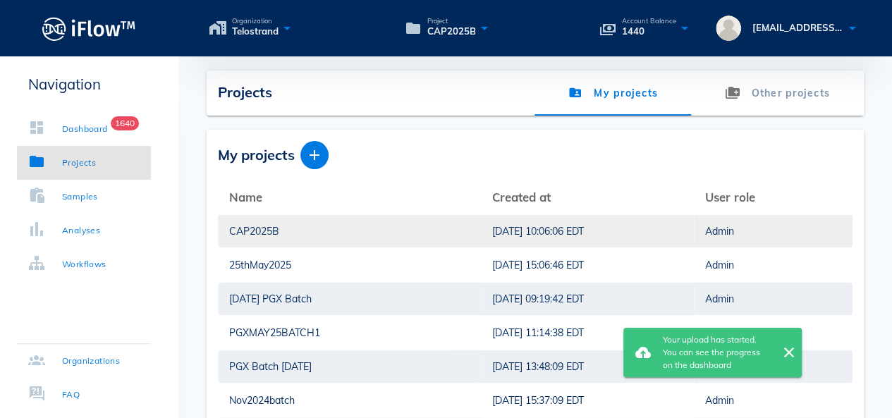
click at [272, 229] on div "CAP2025B" at bounding box center [349, 231] width 241 height 32
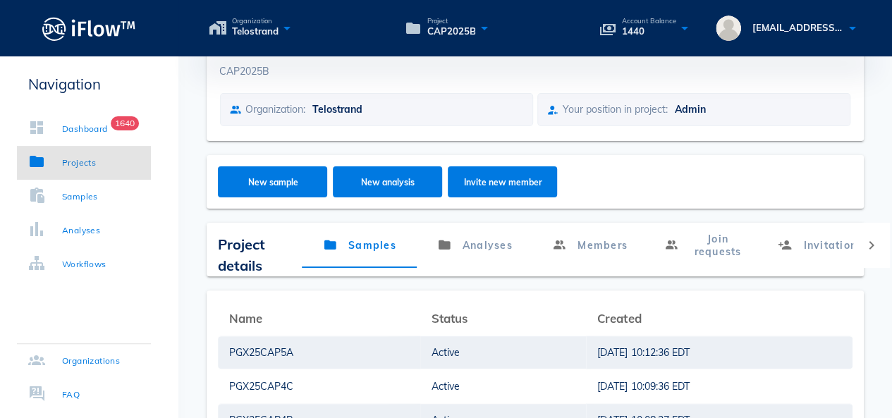
scroll to position [71, 0]
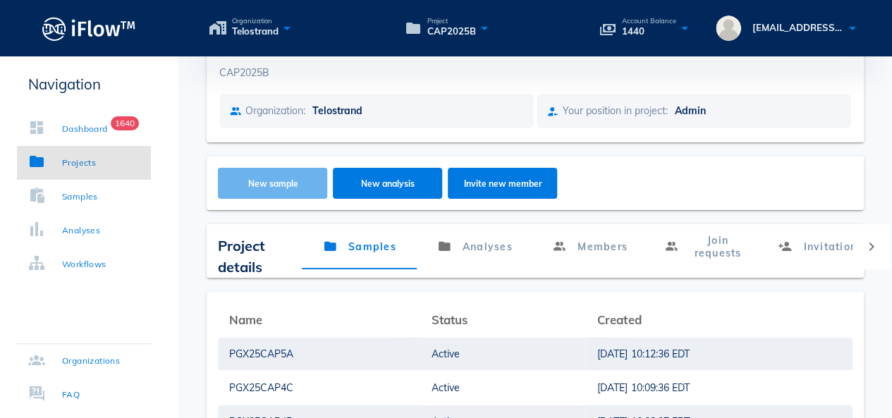
click at [272, 183] on span "New sample" at bounding box center [273, 183] width 82 height 11
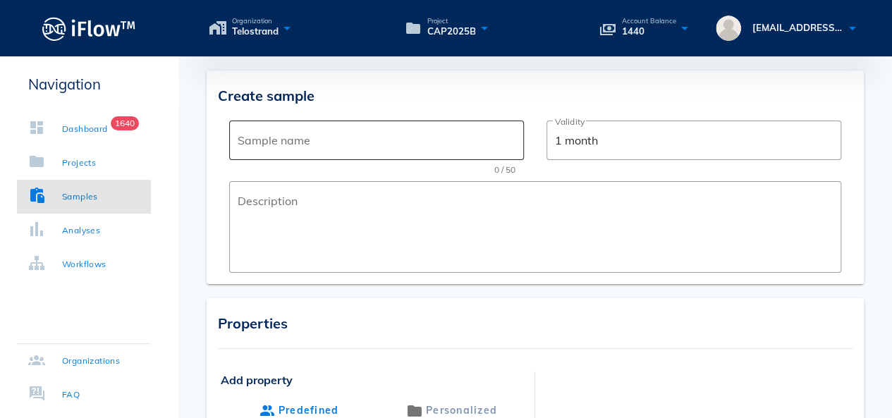
click at [286, 149] on input "Sample name" at bounding box center [377, 140] width 278 height 23
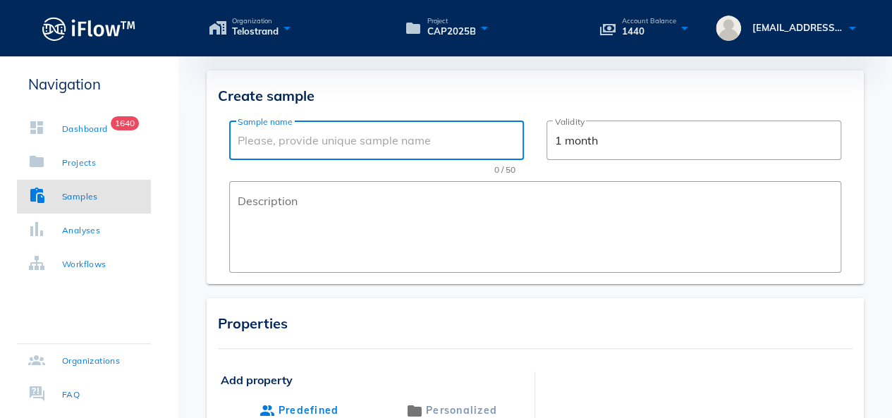
paste input "PGX25CAP5A"
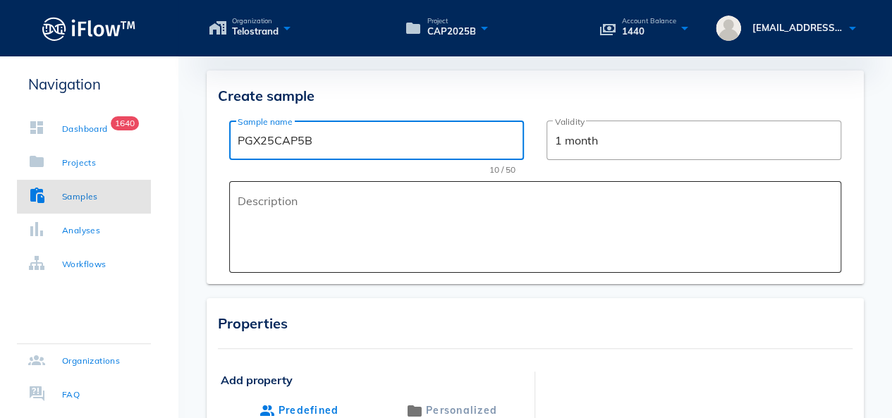
type input "PGX25CAP5B"
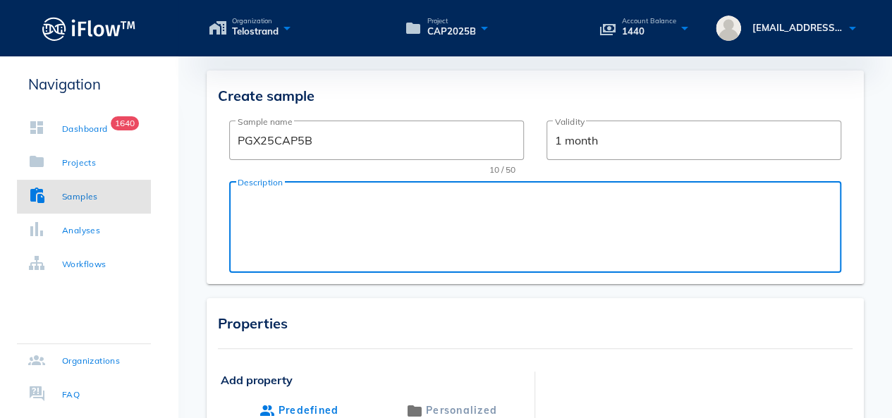
click at [259, 211] on textarea "Description" at bounding box center [540, 230] width 604 height 85
paste textarea "PGX25CAP5A"
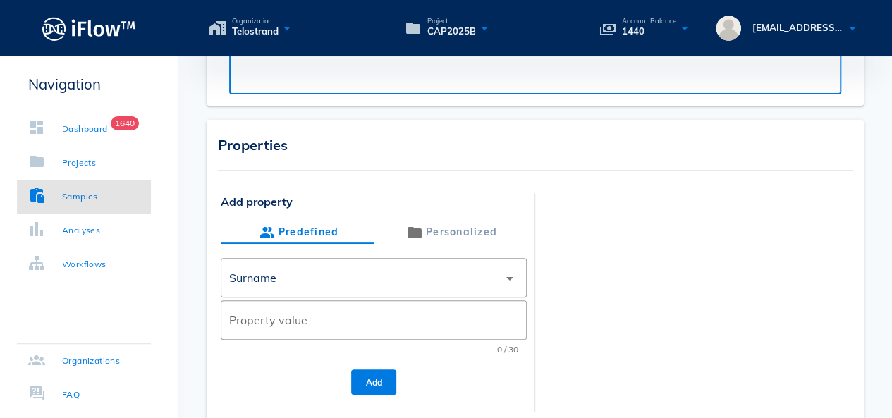
scroll to position [282, 0]
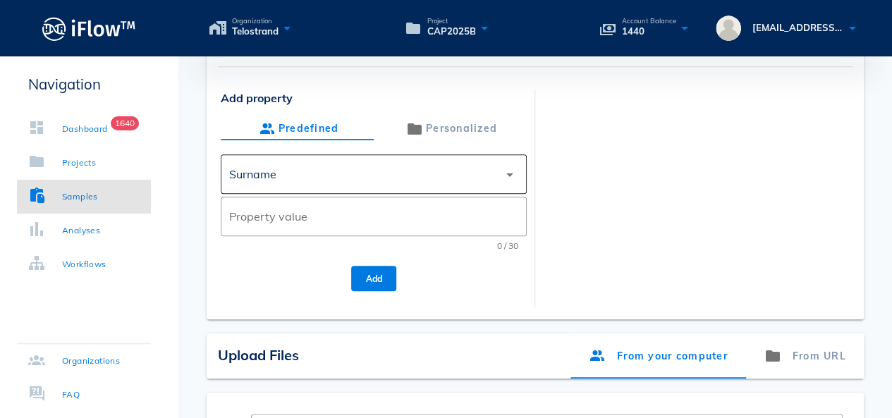
type textarea "PGX TEST"
click at [320, 179] on div "Surname" at bounding box center [363, 174] width 269 height 34
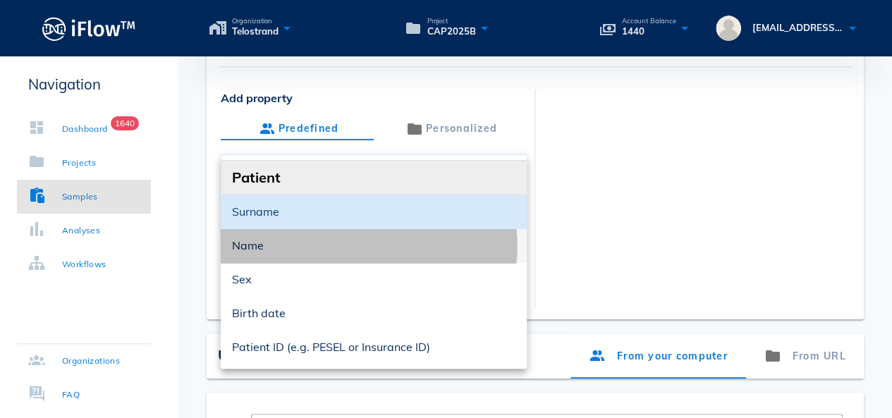
click at [292, 250] on div "Name" at bounding box center [374, 245] width 284 height 13
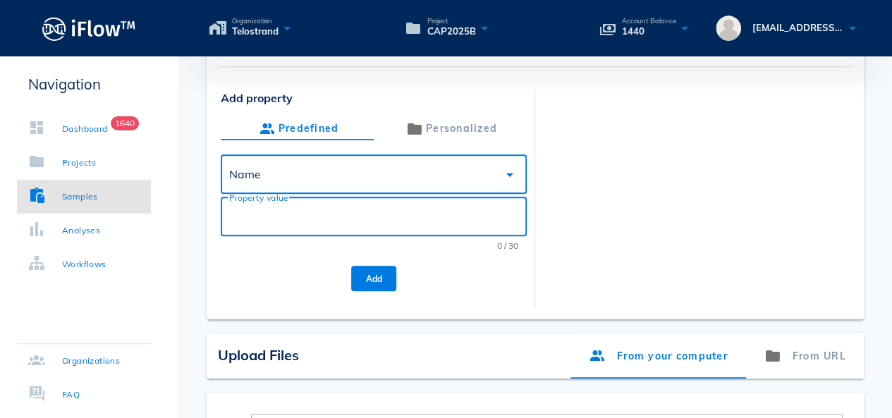
click at [305, 221] on input "Property value" at bounding box center [373, 216] width 289 height 23
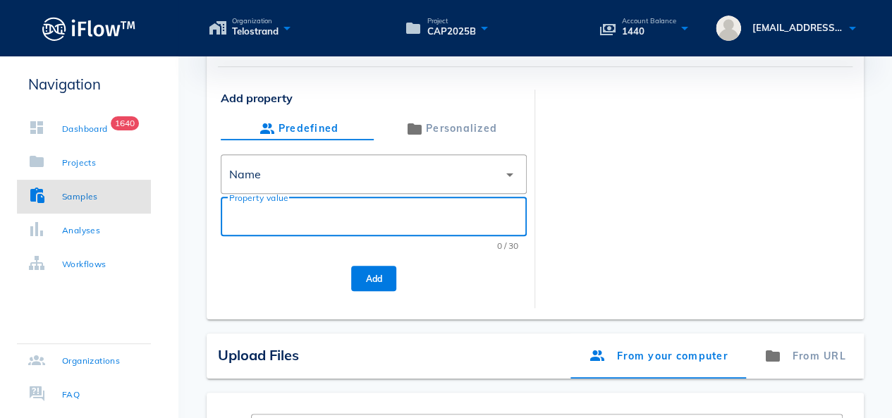
paste input "PGX25CAP5A"
type input "PGX25CAP5A"
click at [368, 270] on button "Add" at bounding box center [373, 278] width 45 height 25
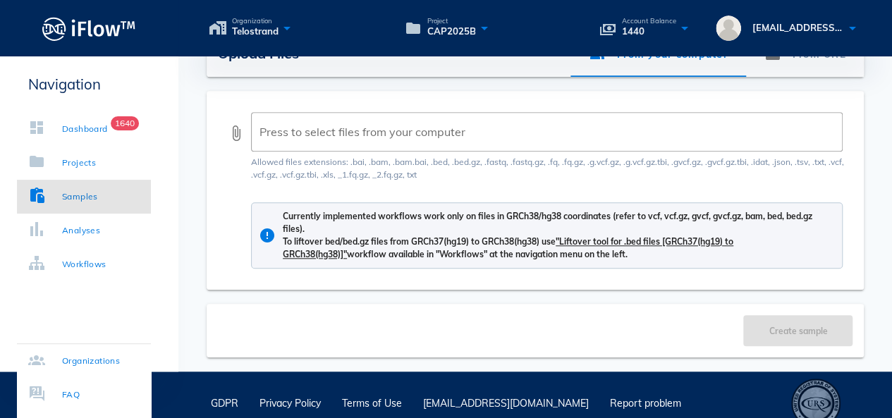
scroll to position [564, 0]
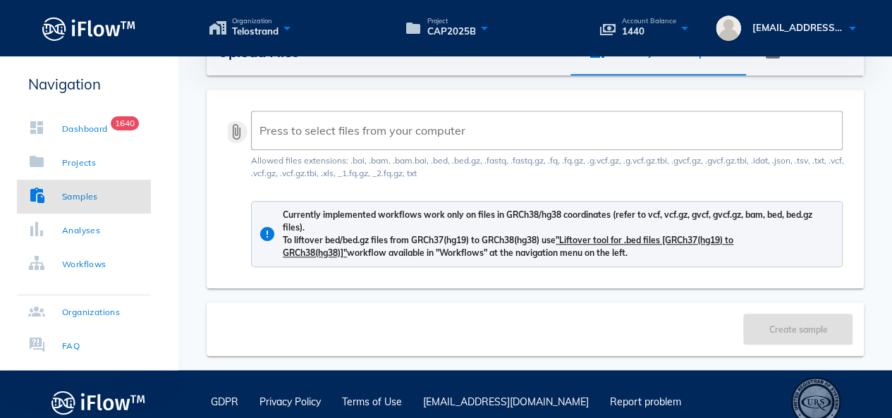
click at [235, 138] on button "attach_file" at bounding box center [236, 131] width 17 height 17
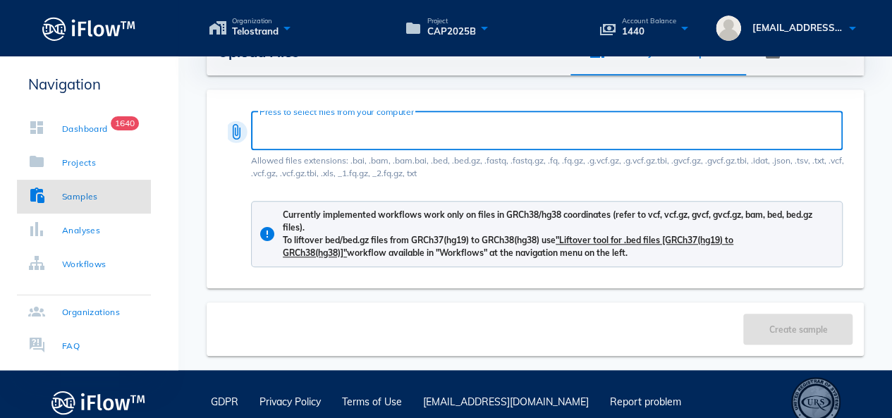
click at [234, 128] on button "attach_file" at bounding box center [236, 131] width 17 height 17
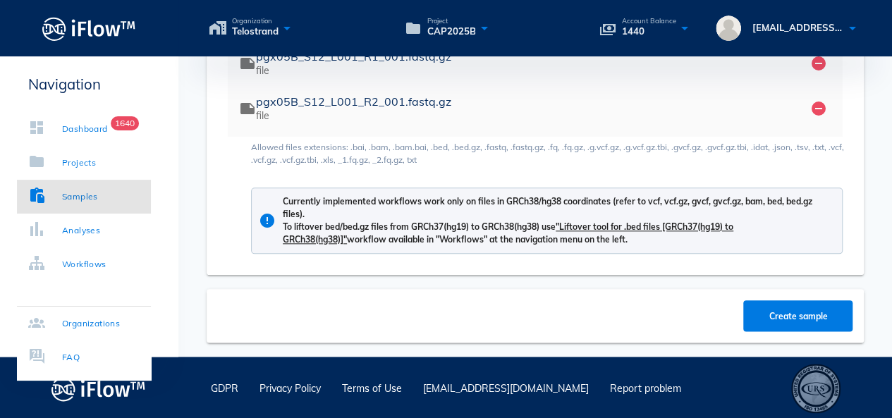
scroll to position [681, 0]
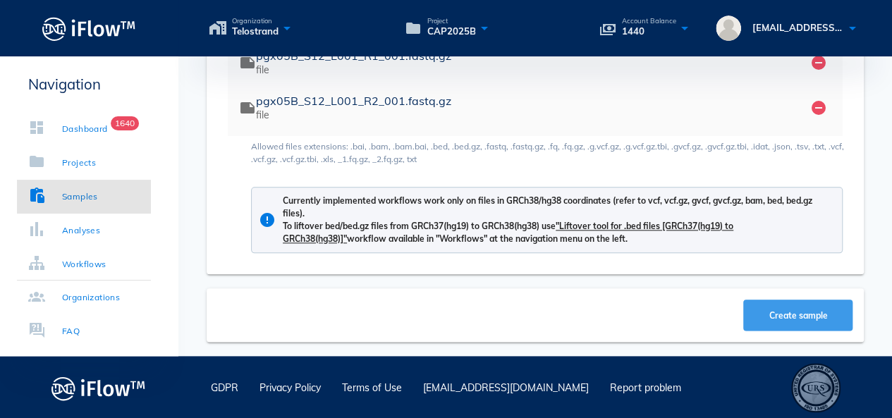
click at [797, 315] on span "Create sample" at bounding box center [799, 315] width 82 height 11
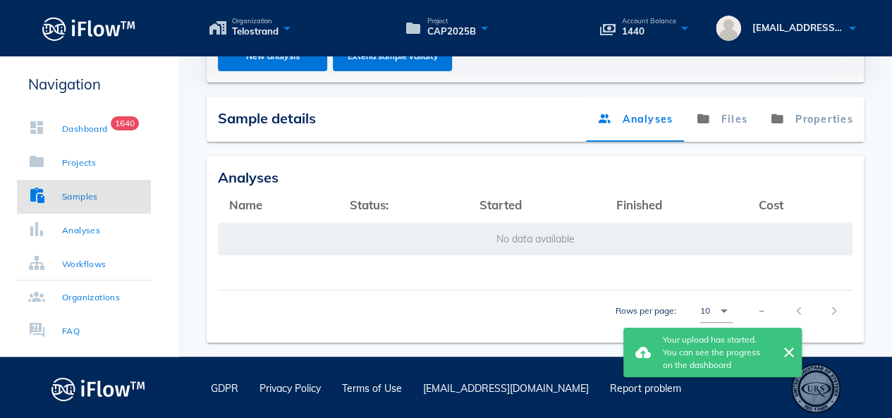
scroll to position [258, 0]
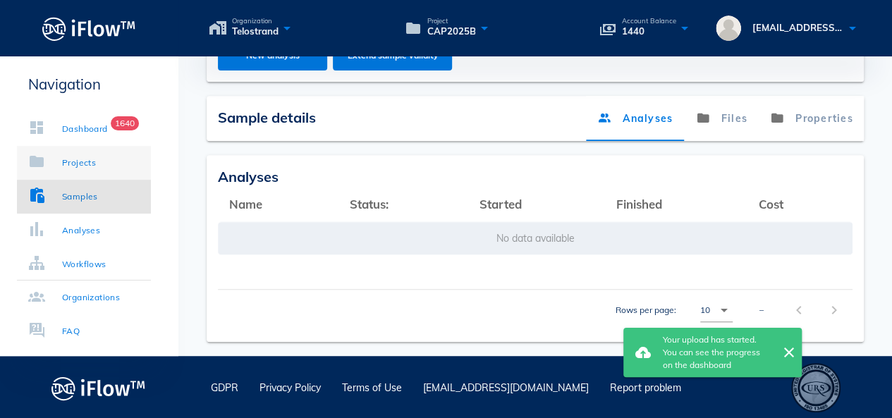
click at [79, 167] on div "Projects" at bounding box center [79, 163] width 34 height 14
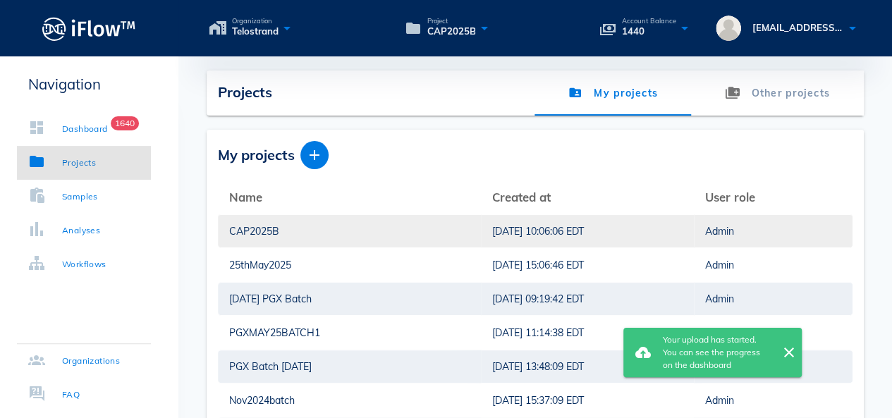
click at [264, 232] on div "CAP2025B" at bounding box center [349, 231] width 241 height 32
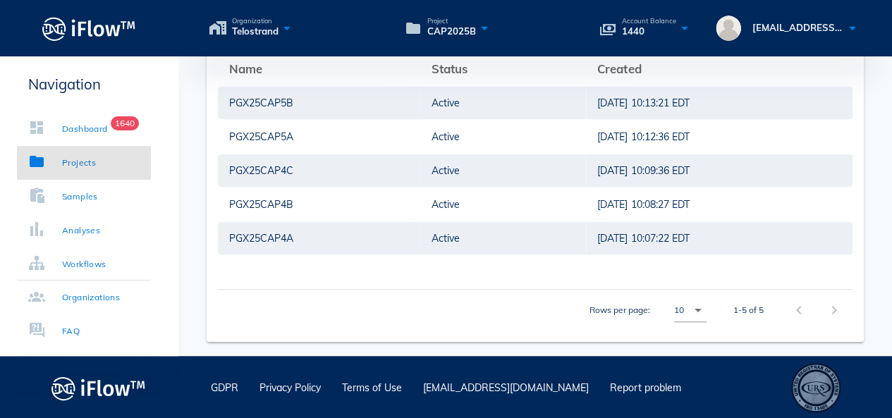
scroll to position [110, 0]
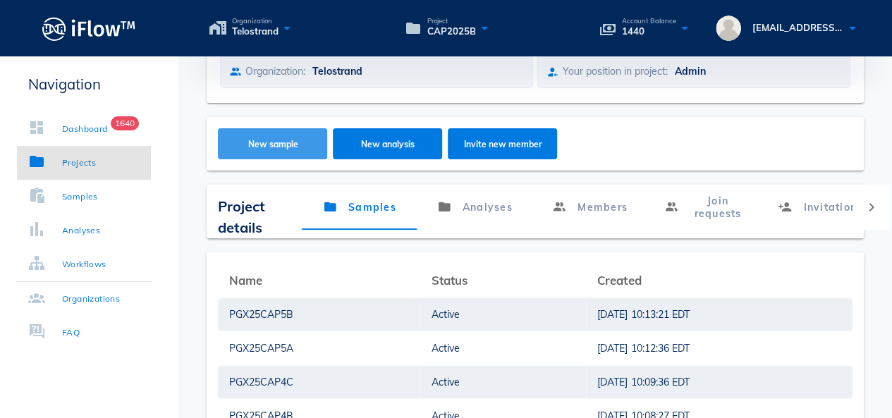
click at [257, 141] on span "New sample" at bounding box center [273, 144] width 82 height 11
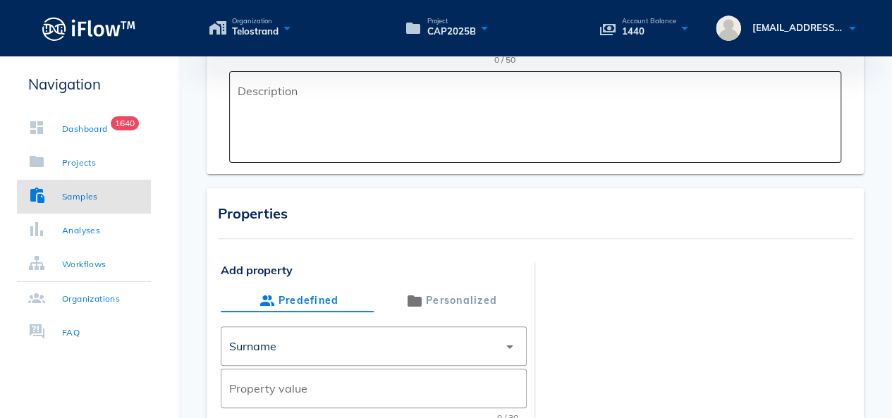
click at [306, 123] on textarea "Description" at bounding box center [540, 120] width 604 height 85
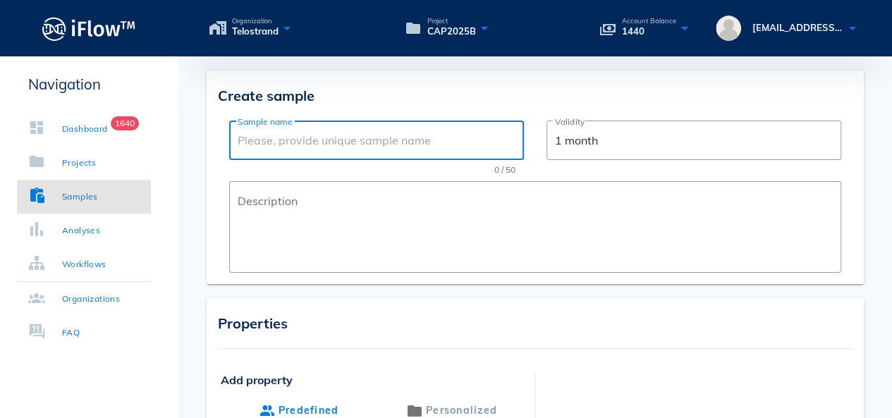
click at [301, 132] on input "Sample name" at bounding box center [377, 140] width 278 height 23
paste input "PGX25CAP5A"
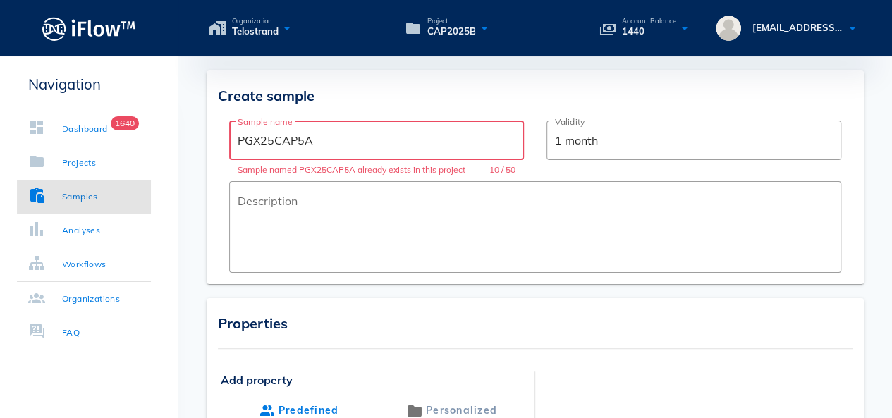
drag, startPoint x: 311, startPoint y: 138, endPoint x: 302, endPoint y: 143, distance: 10.4
click at [302, 143] on input "PGX25CAP5A" at bounding box center [377, 140] width 278 height 23
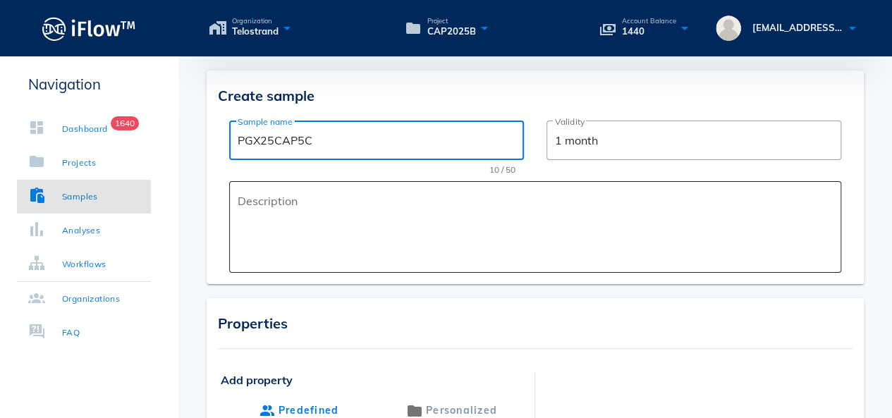
type input "PGX25CAP5C"
click at [295, 195] on textarea "Description" at bounding box center [540, 230] width 604 height 85
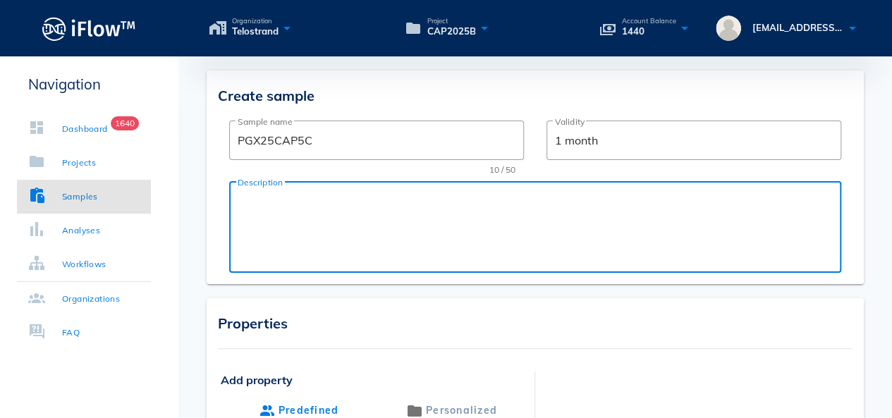
paste textarea "PGX25CAP5A"
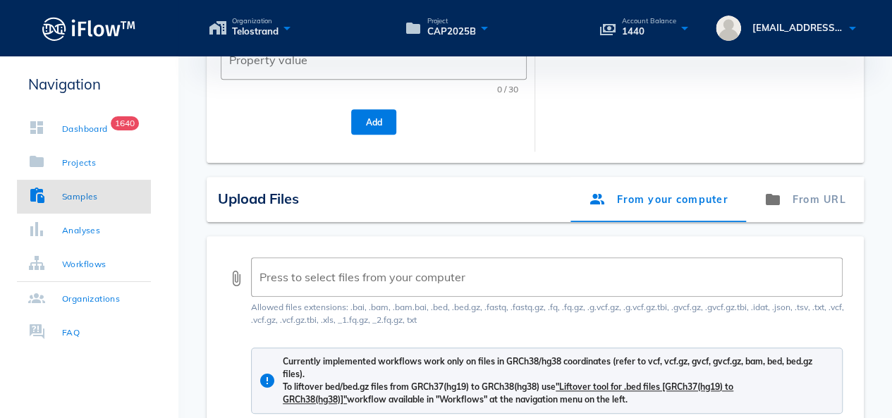
scroll to position [353, 0]
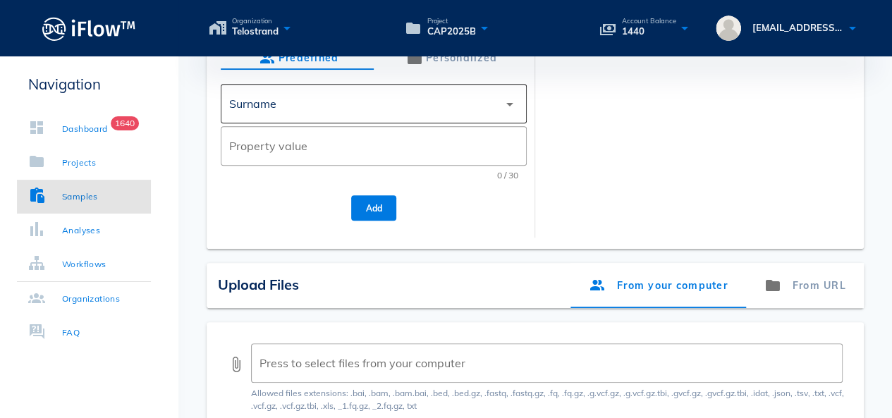
type textarea "PGX TEST"
click at [331, 111] on div "Surname" at bounding box center [363, 104] width 269 height 34
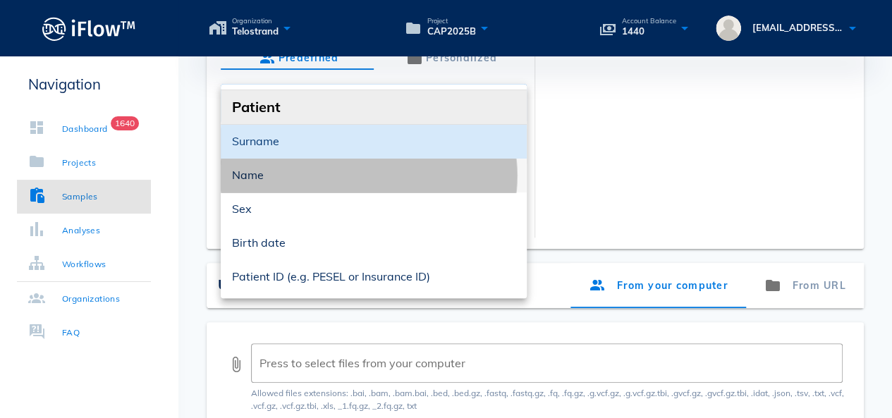
click at [301, 174] on div "Name" at bounding box center [374, 175] width 284 height 13
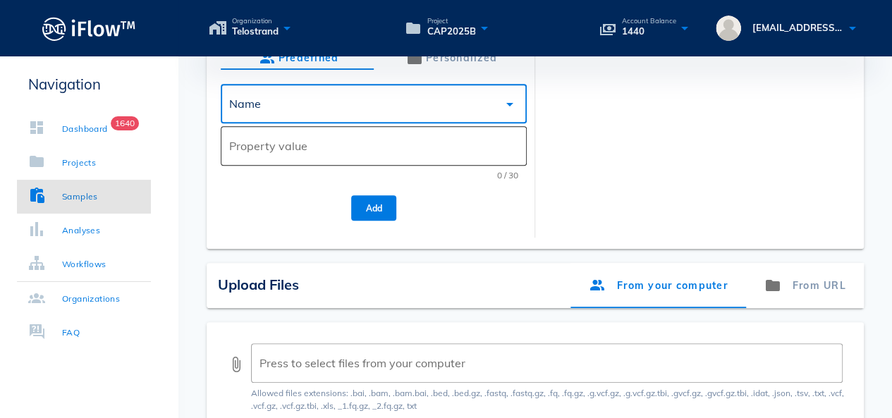
click at [296, 152] on input "Property value" at bounding box center [373, 146] width 289 height 23
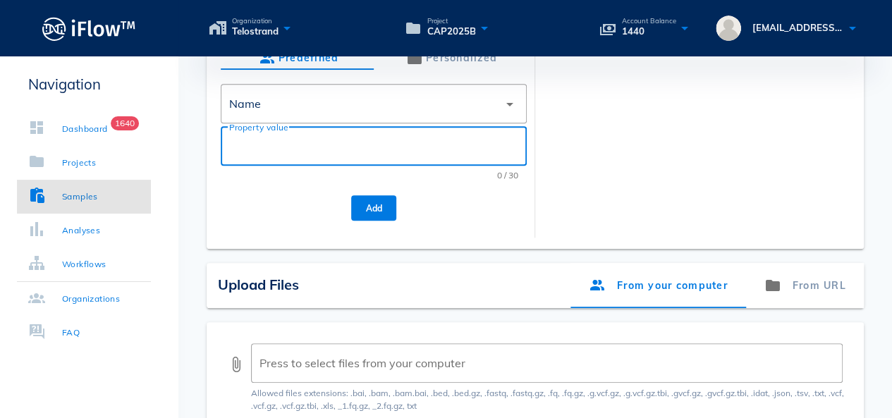
paste input "PGX25CAP5A"
type input "PGX25CAP5C"
click at [372, 200] on button "Add" at bounding box center [373, 207] width 45 height 25
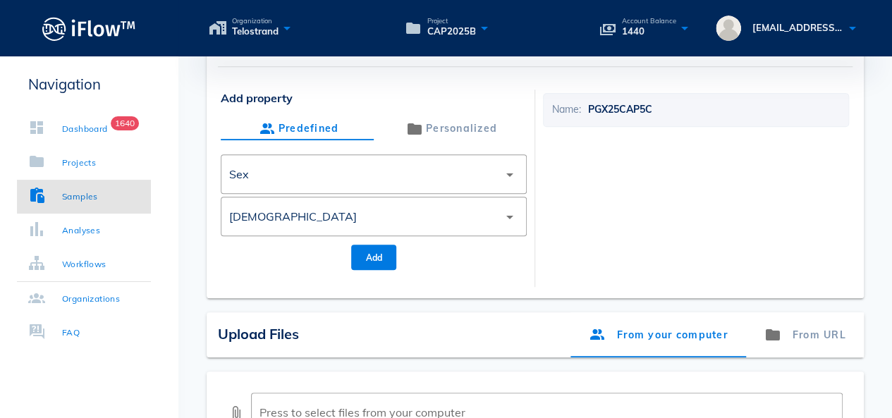
scroll to position [494, 0]
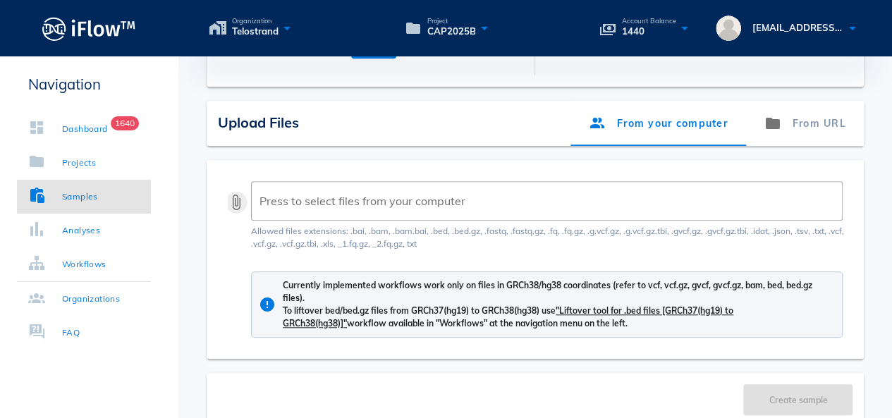
click at [234, 201] on button "attach_file" at bounding box center [236, 202] width 17 height 17
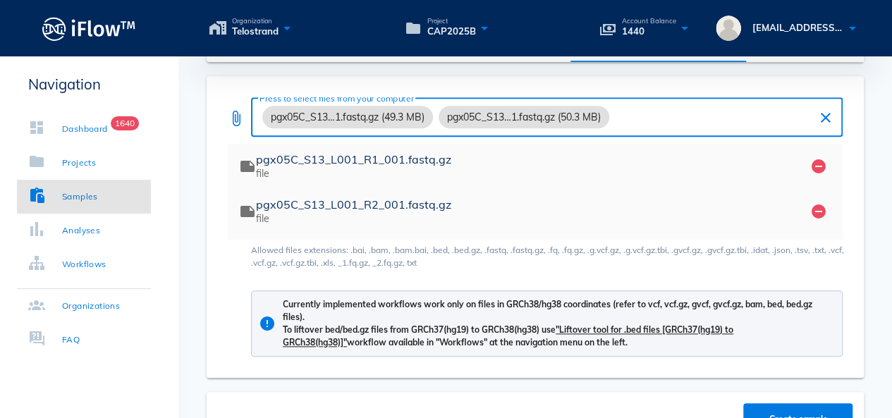
scroll to position [681, 0]
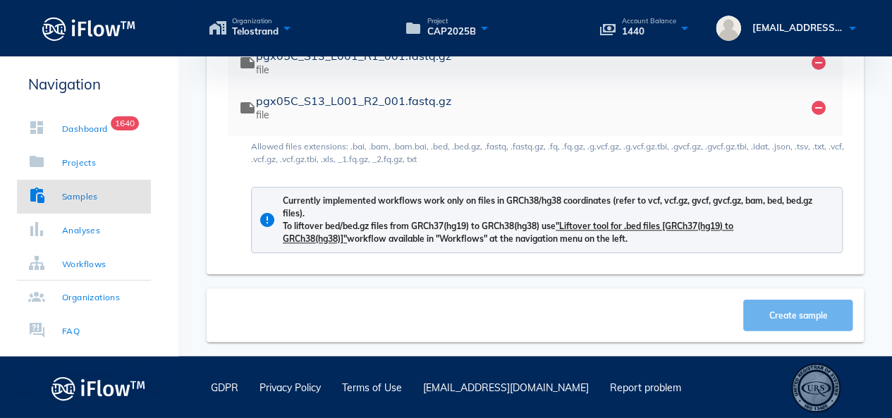
click at [759, 313] on span "Create sample" at bounding box center [799, 315] width 82 height 11
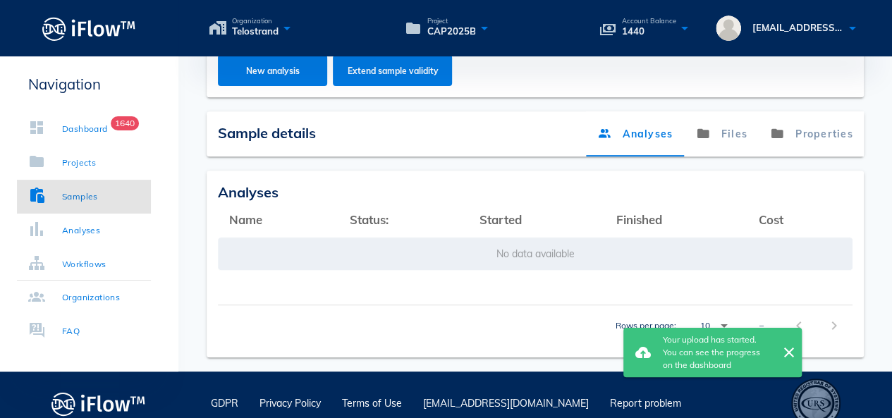
scroll to position [258, 0]
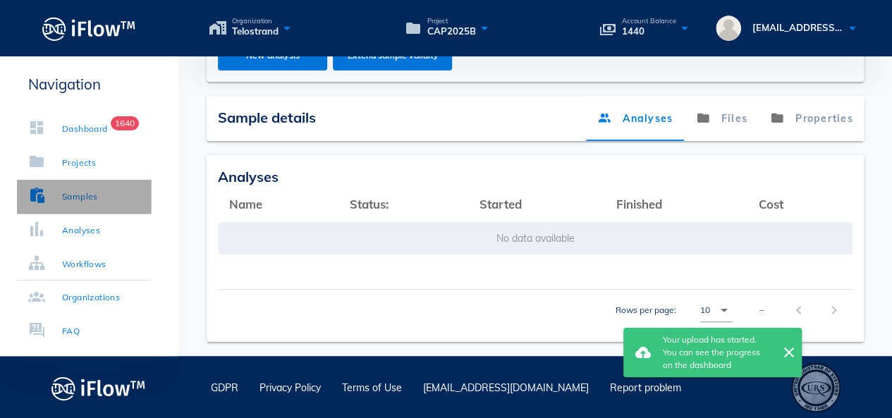
click at [94, 195] on div "Samples" at bounding box center [80, 197] width 36 height 14
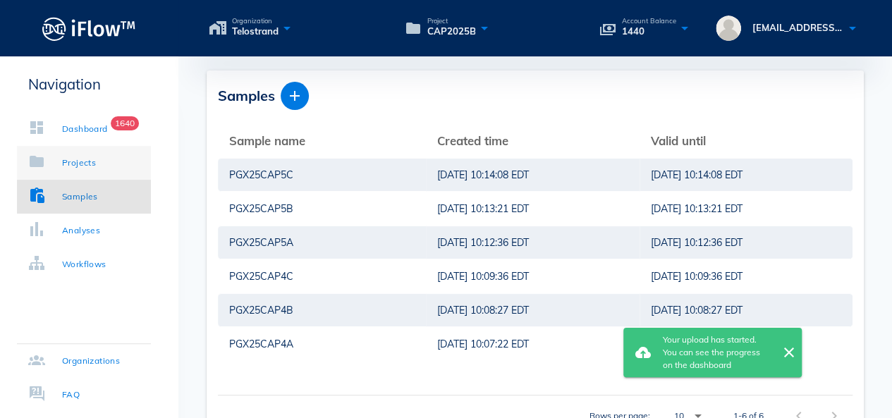
click at [85, 169] on div "Projects" at bounding box center [79, 163] width 34 height 14
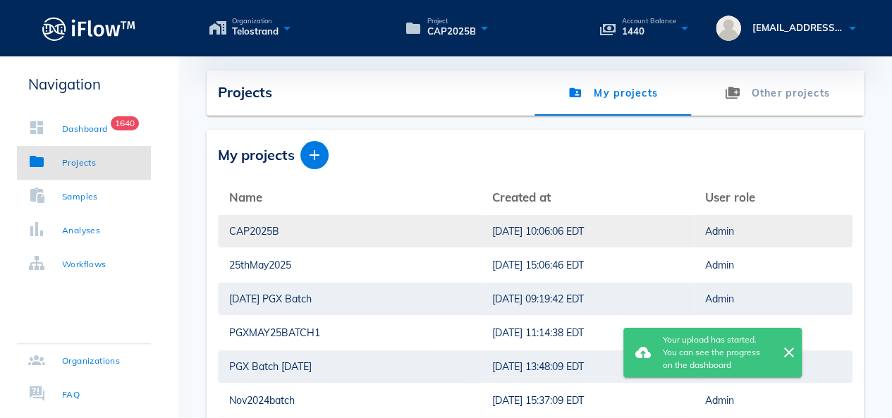
click at [250, 219] on div "CAP2025B" at bounding box center [349, 231] width 241 height 32
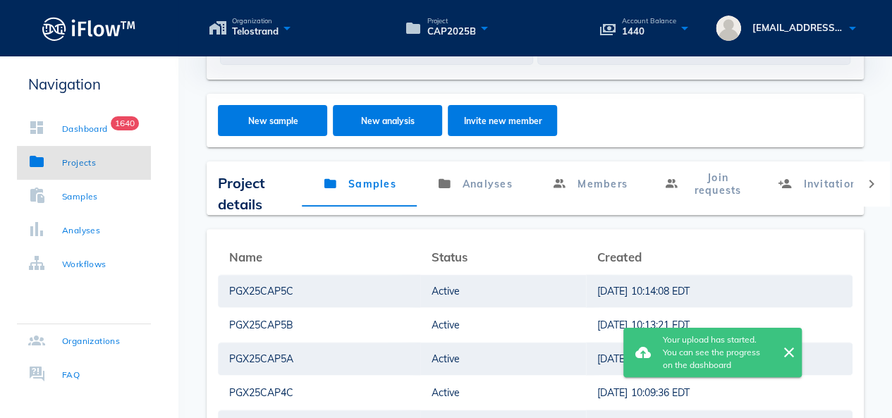
scroll to position [282, 0]
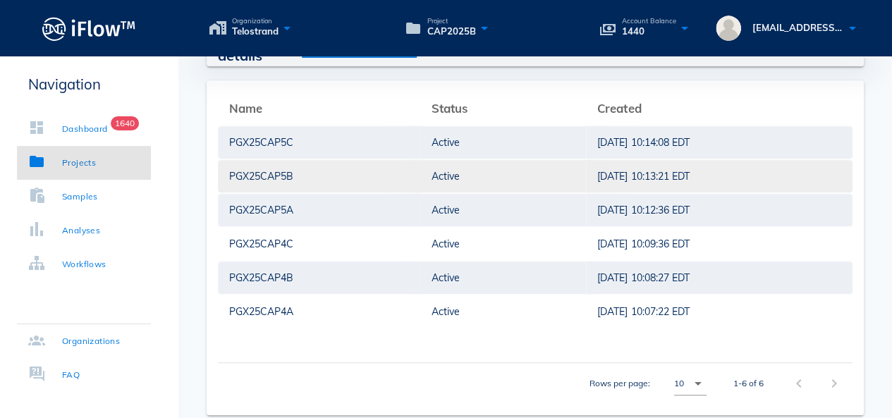
click at [275, 174] on div "PGX25CAP5B" at bounding box center [319, 176] width 180 height 32
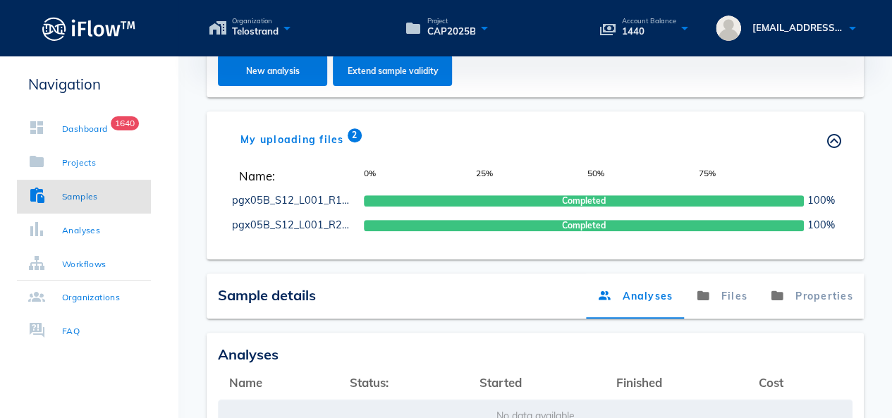
scroll to position [282, 0]
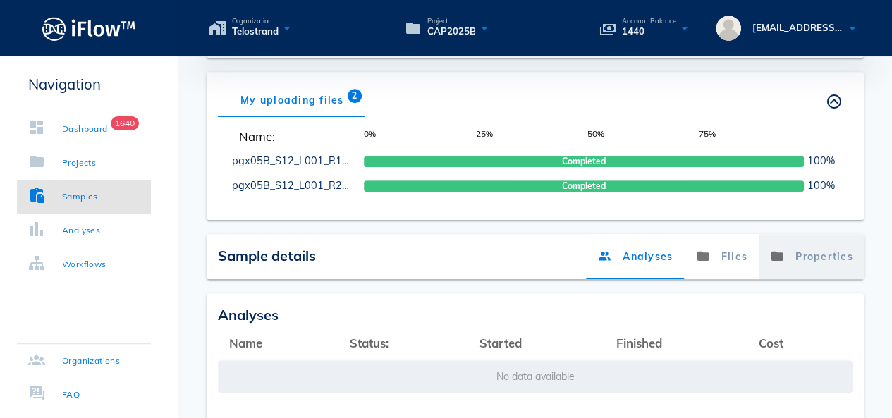
click at [804, 255] on link "Properties" at bounding box center [811, 256] width 106 height 45
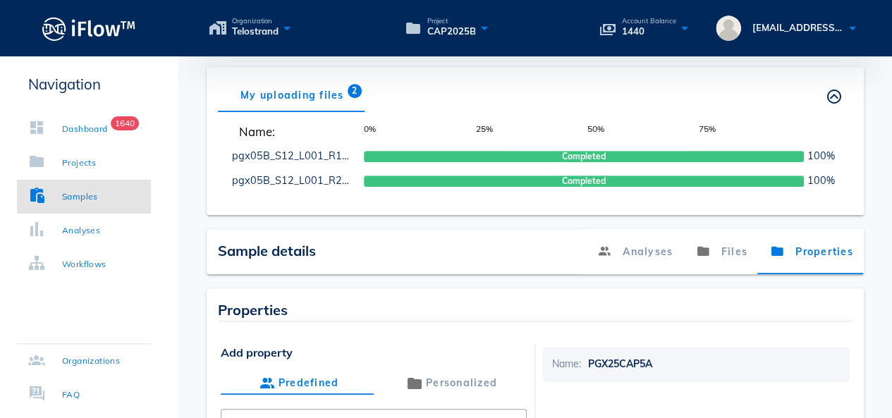
scroll to position [494, 0]
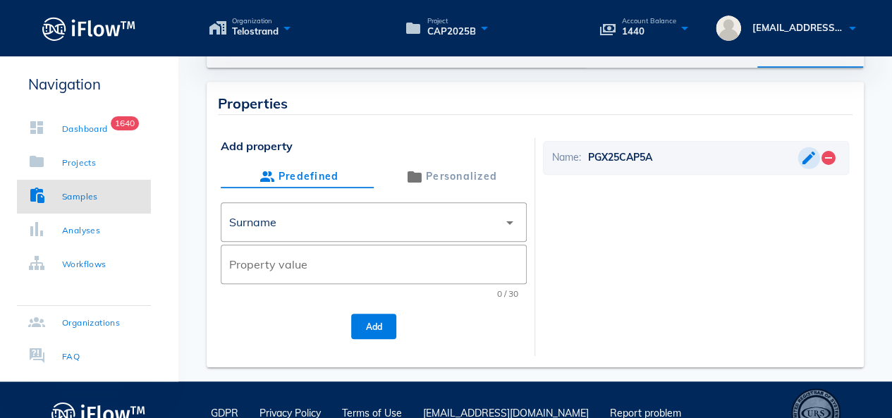
click at [801, 162] on button "button" at bounding box center [809, 158] width 17 height 17
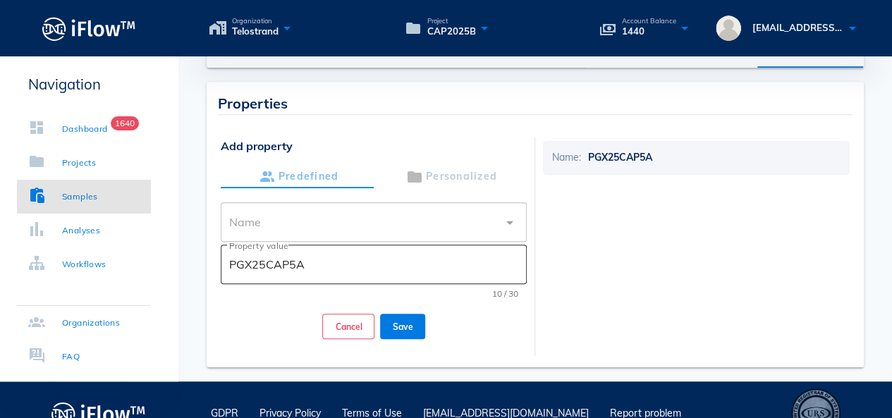
click at [372, 262] on input "PGX25CAP5A" at bounding box center [373, 264] width 289 height 23
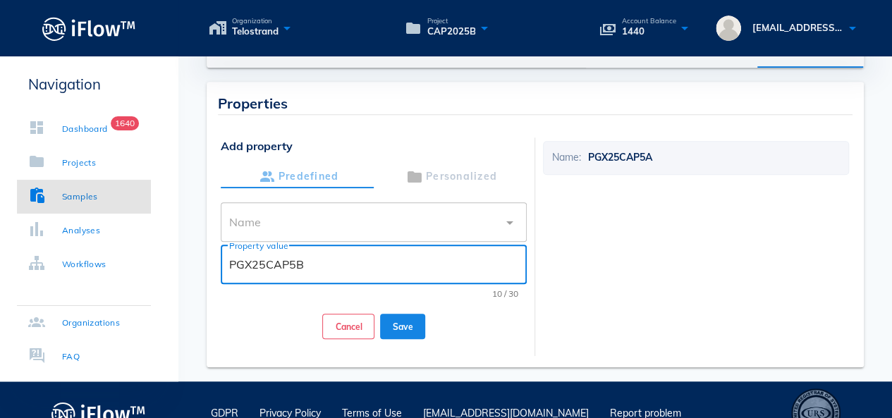
type input "PGX25CAP5B"
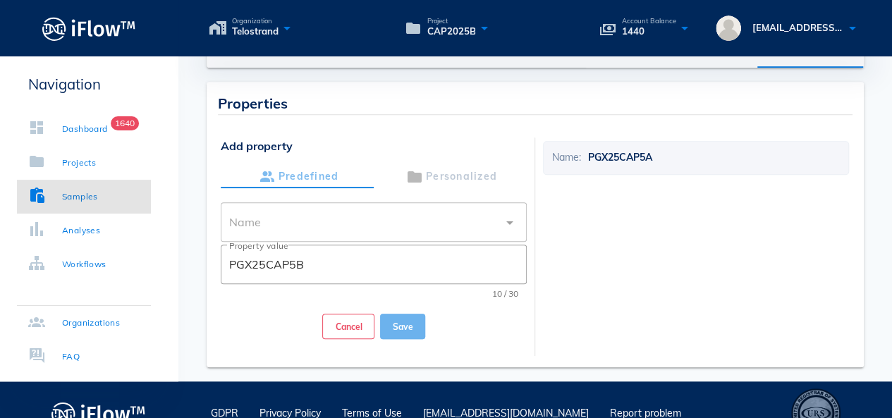
click at [416, 332] on button "Save" at bounding box center [402, 326] width 45 height 25
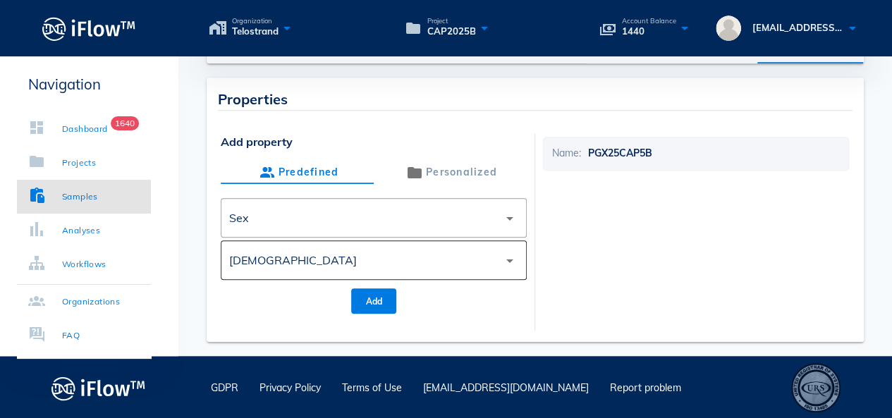
scroll to position [428, 0]
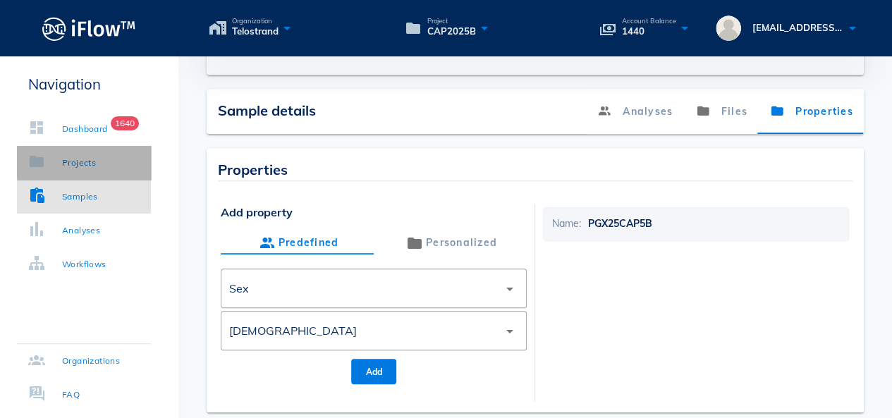
click at [97, 171] on link "Projects" at bounding box center [84, 163] width 134 height 34
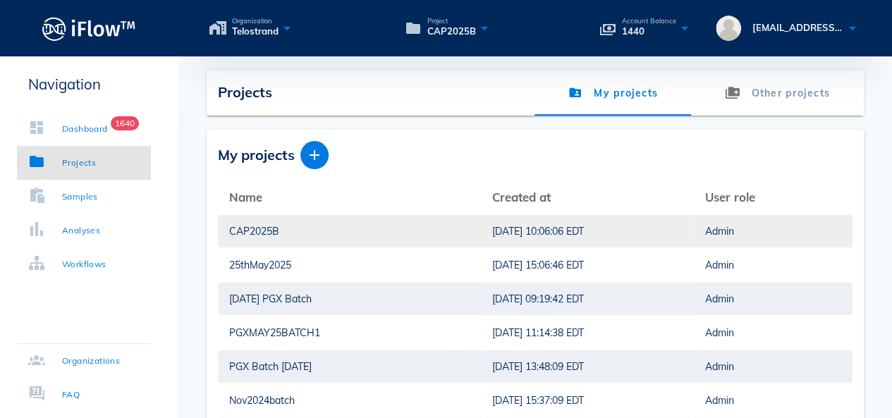
click at [254, 236] on div "CAP2025B" at bounding box center [349, 231] width 241 height 32
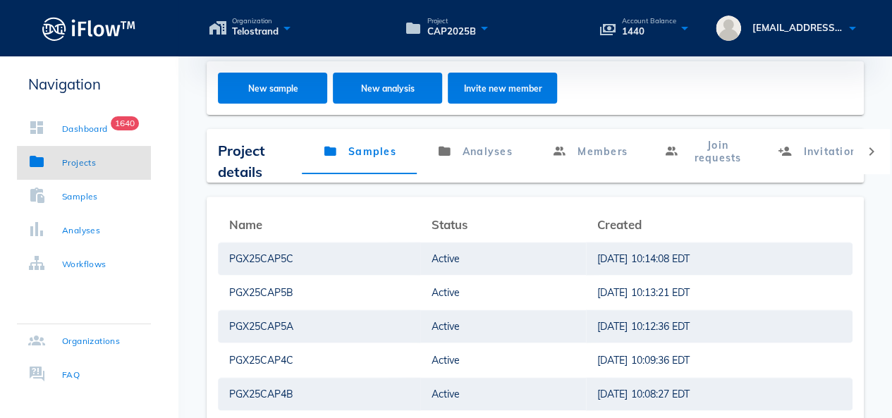
scroll to position [71, 0]
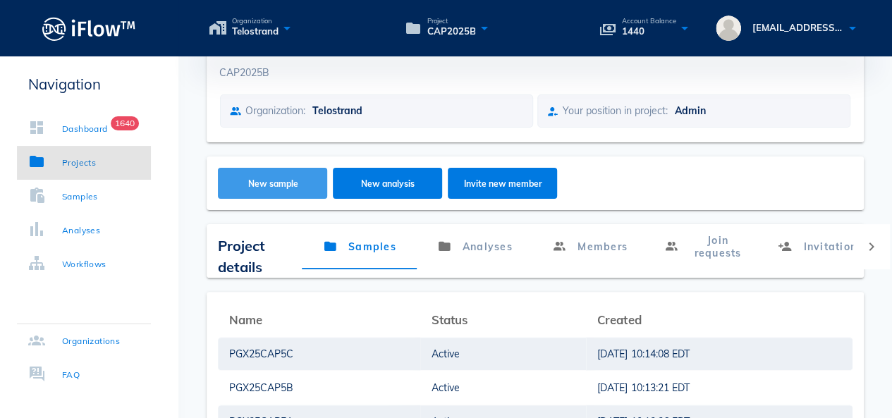
click at [294, 195] on button "New sample" at bounding box center [272, 183] width 109 height 31
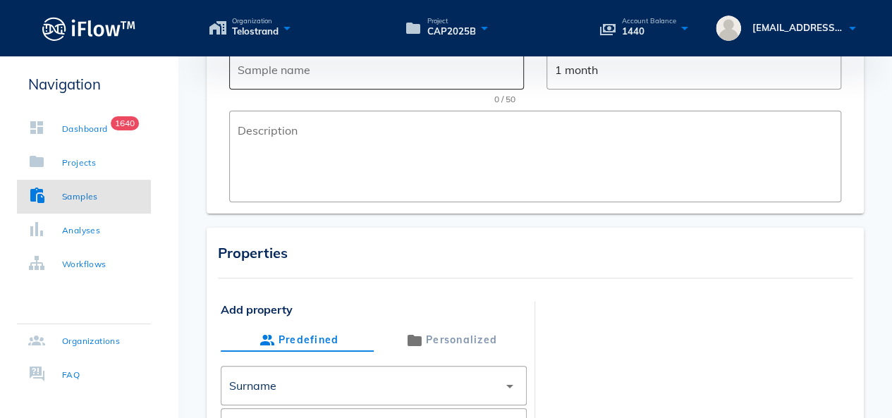
click at [363, 80] on div "Sample name" at bounding box center [377, 70] width 278 height 40
paste input "PGX25CAP5A"
drag, startPoint x: 363, startPoint y: 80, endPoint x: 217, endPoint y: 79, distance: 145.3
click at [217, 79] on div "Create sample ​ Sample name PGX25CAP6A 10 / 50 ​ Validity 1 month ​ Description" at bounding box center [535, 107] width 657 height 214
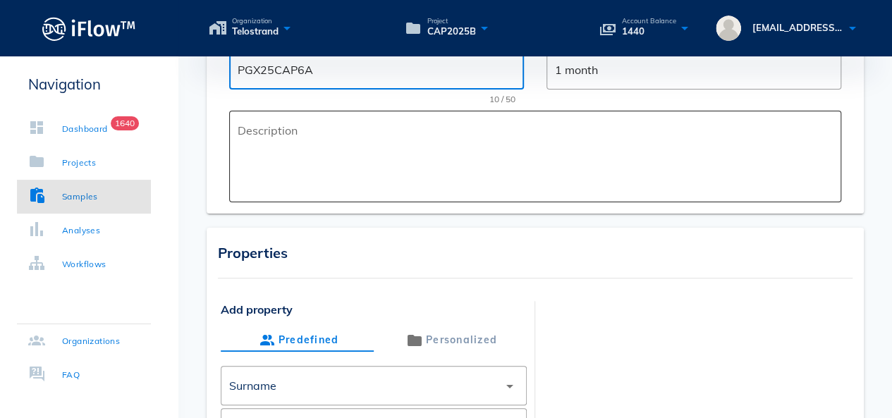
type input "PGX25CAP6A"
click at [284, 132] on textarea "Description" at bounding box center [540, 160] width 604 height 85
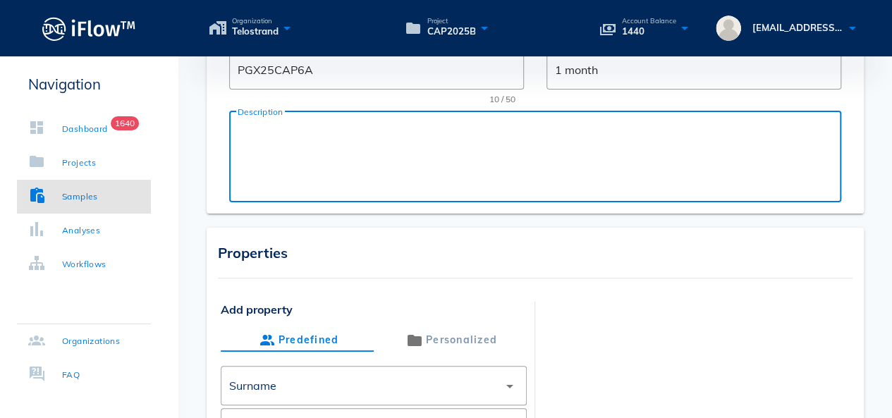
paste textarea "PGX25CAP6A"
drag, startPoint x: 312, startPoint y: 133, endPoint x: 260, endPoint y: 133, distance: 51.5
click at [260, 133] on textarea "PGX25CAP6A" at bounding box center [540, 160] width 604 height 85
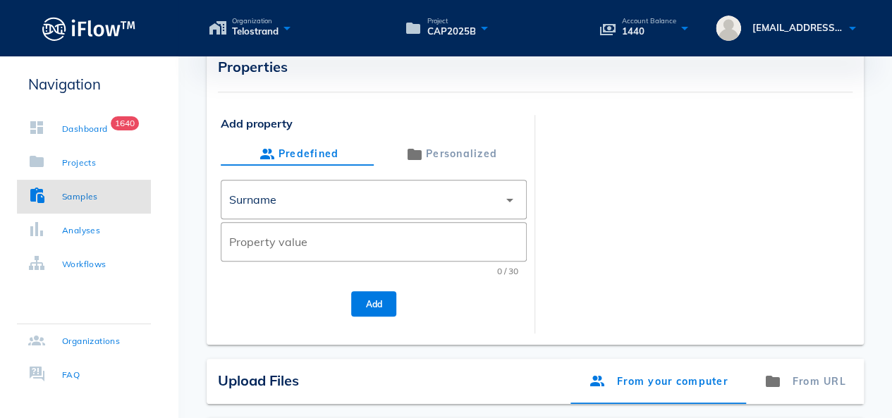
scroll to position [353, 0]
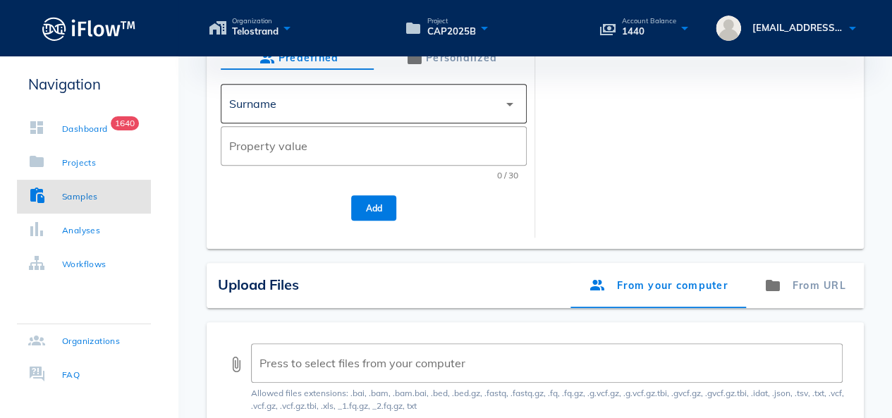
type textarea "PGX TEST"
click at [423, 116] on div "Surname" at bounding box center [363, 104] width 269 height 34
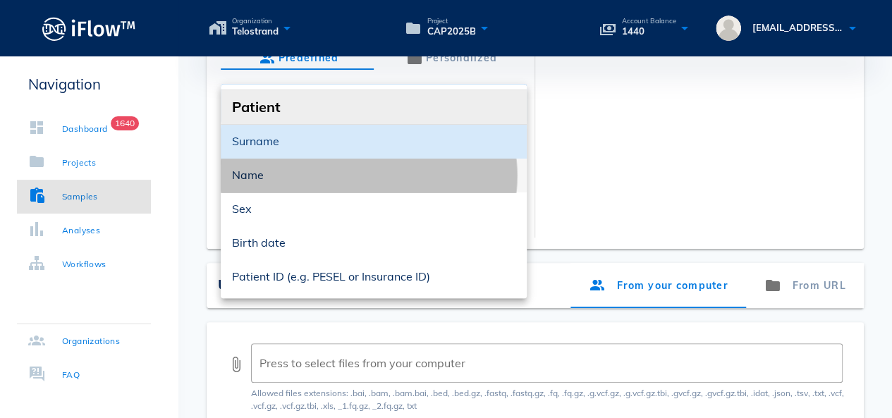
click at [329, 180] on div "Name" at bounding box center [374, 175] width 284 height 13
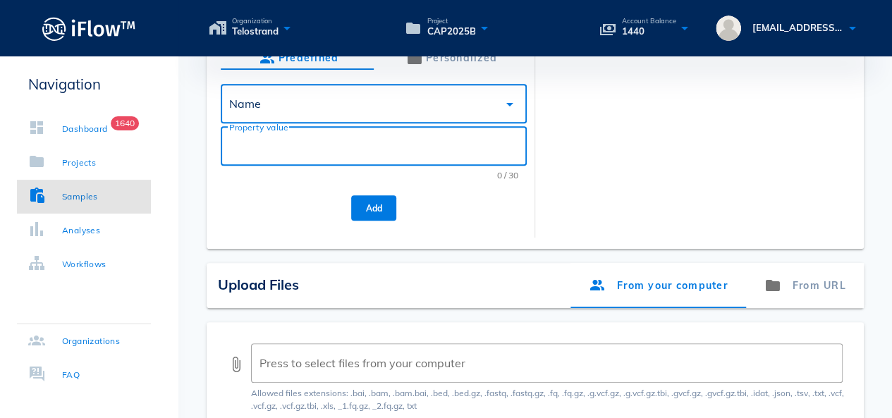
click at [341, 154] on input "Property value" at bounding box center [373, 146] width 289 height 23
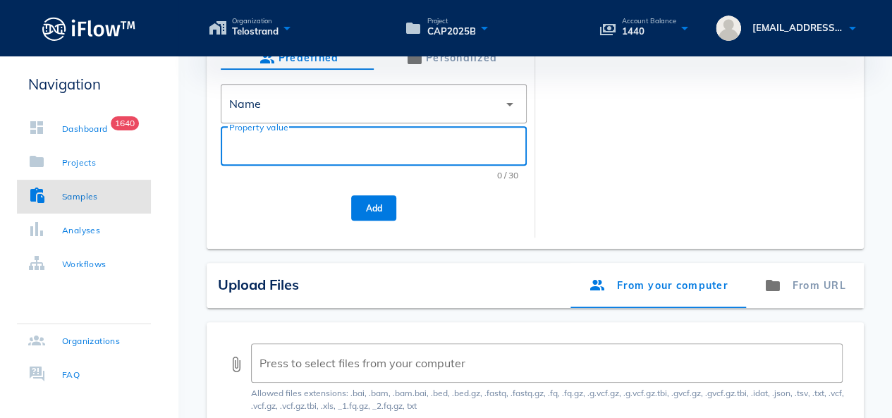
paste input "PGX25CAP6A"
type input "PGX25CAP6A"
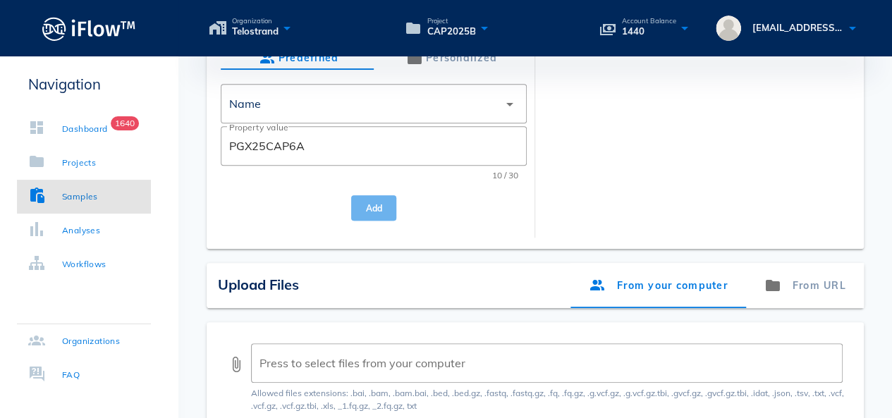
click at [367, 203] on span "Add" at bounding box center [374, 208] width 23 height 11
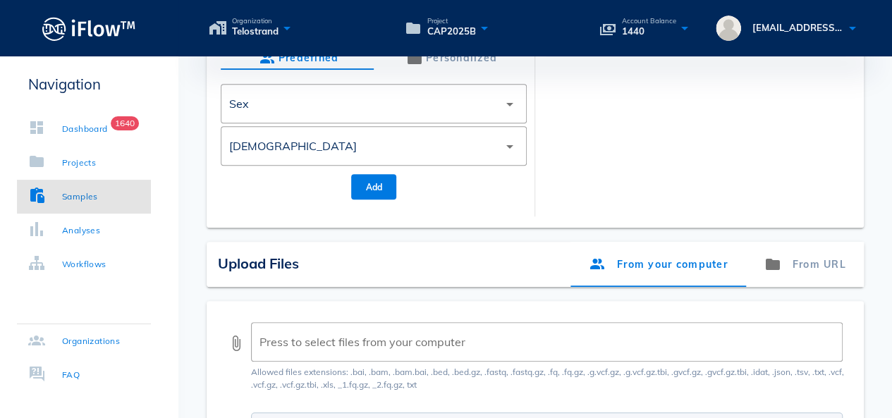
click at [240, 333] on div "attach_file ​ Press to select files from your computer" at bounding box center [535, 342] width 615 height 40
click at [237, 339] on button "attach_file" at bounding box center [236, 343] width 17 height 17
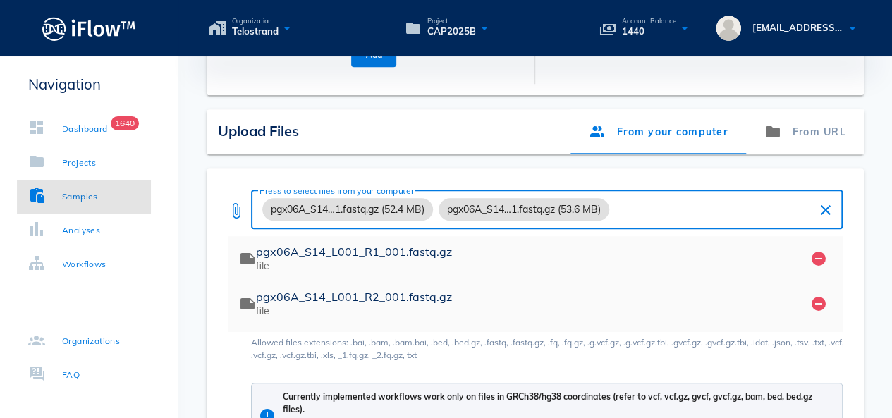
scroll to position [681, 0]
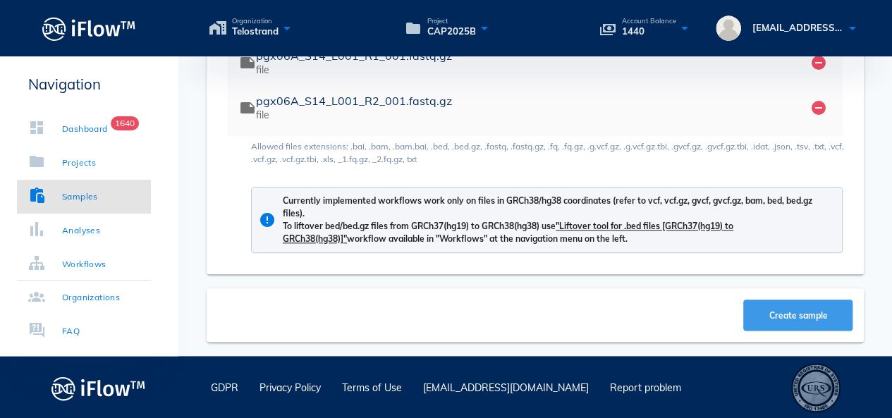
click at [789, 308] on button "Create sample" at bounding box center [798, 315] width 109 height 31
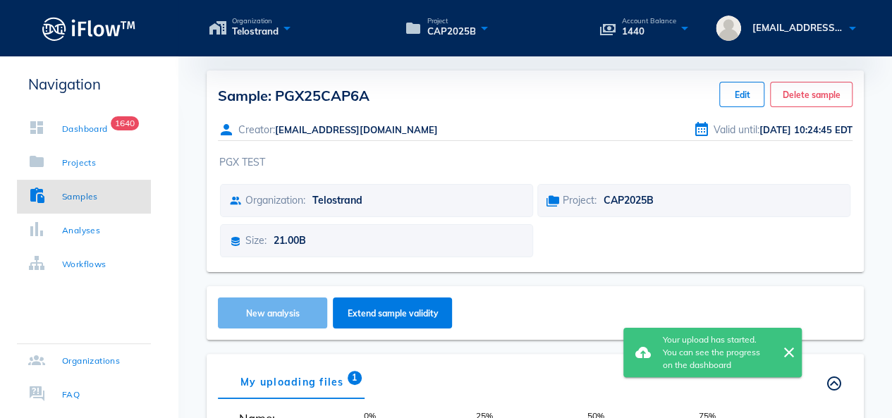
click at [269, 318] on button "New analysis" at bounding box center [272, 313] width 109 height 31
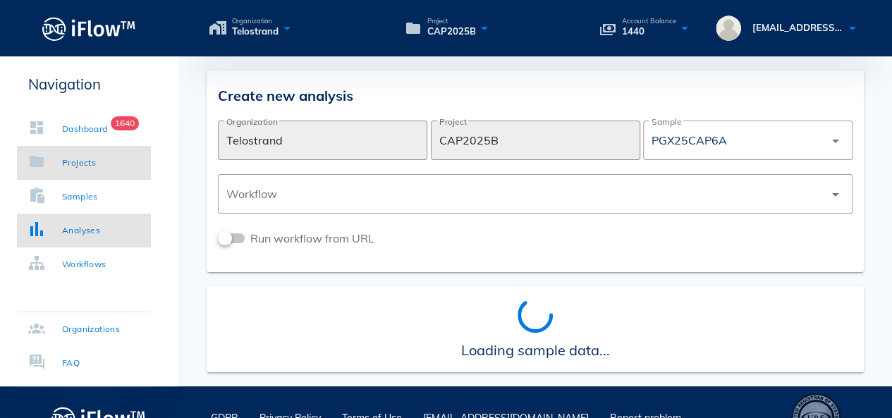
click at [103, 167] on link "Projects" at bounding box center [84, 163] width 134 height 34
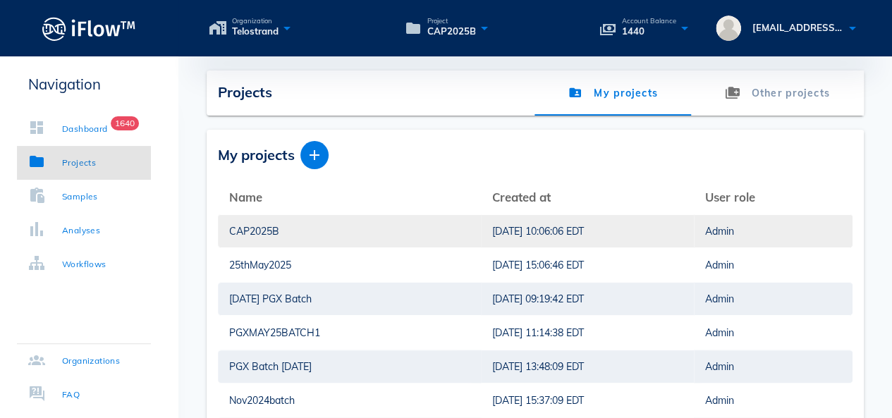
click at [247, 226] on div "CAP2025B" at bounding box center [349, 231] width 241 height 32
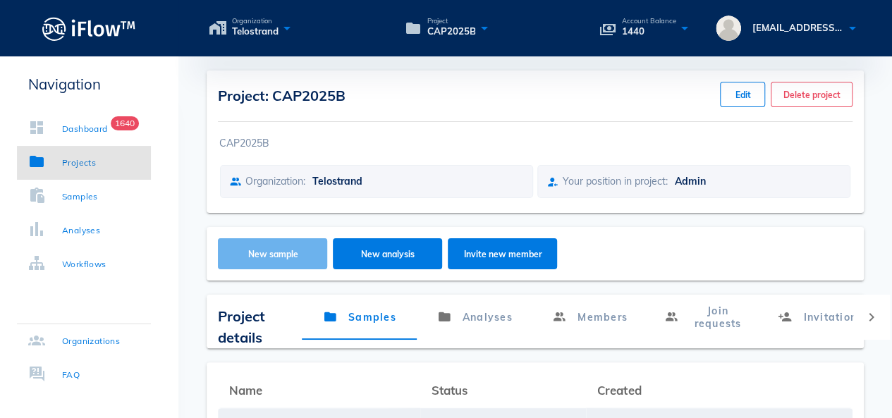
click at [253, 245] on button "New sample" at bounding box center [272, 253] width 109 height 31
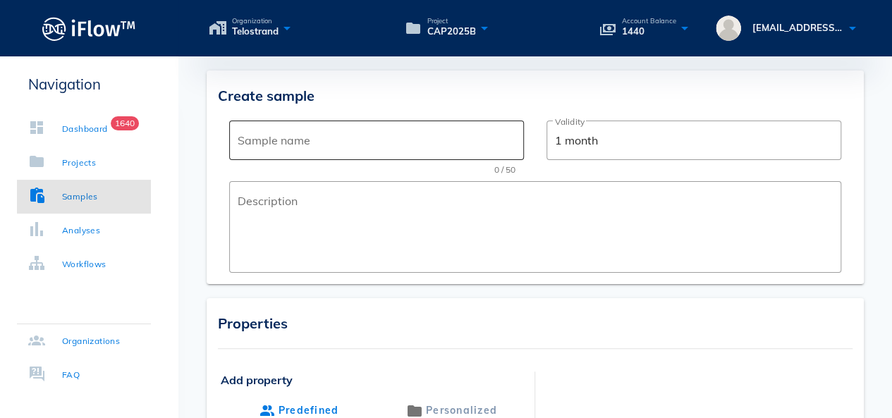
click at [301, 152] on div "Sample name" at bounding box center [377, 141] width 278 height 40
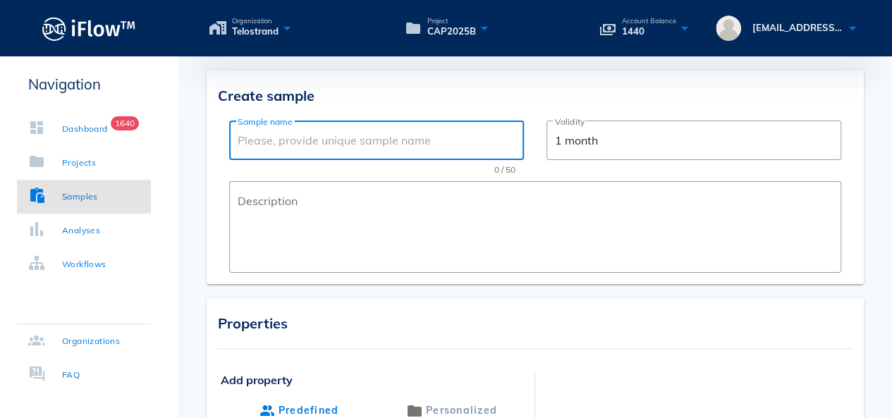
paste input "PGX25CAP6A"
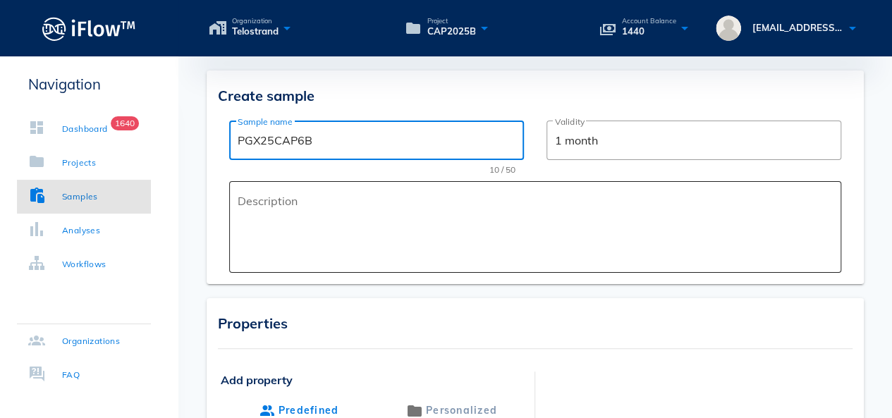
type input "PGX25CAP6B"
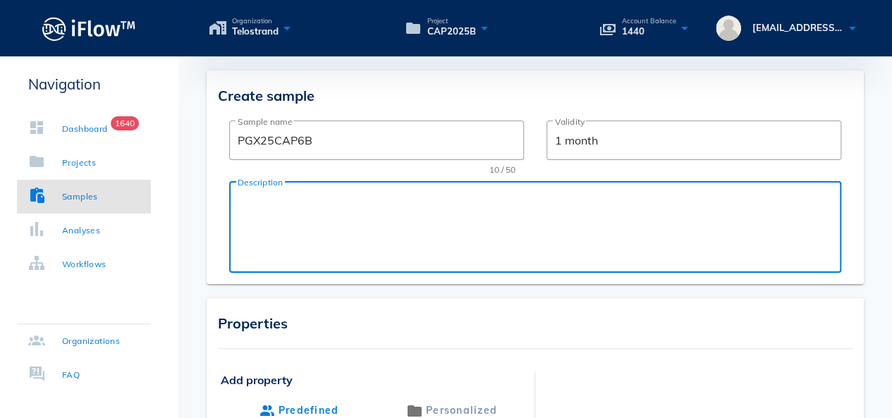
click at [298, 207] on textarea "Description" at bounding box center [540, 230] width 604 height 85
paste textarea "PGX25CAP6A"
drag, startPoint x: 333, startPoint y: 205, endPoint x: 261, endPoint y: 210, distance: 72.1
click at [261, 210] on textarea "PGX25CAP6A" at bounding box center [540, 230] width 604 height 85
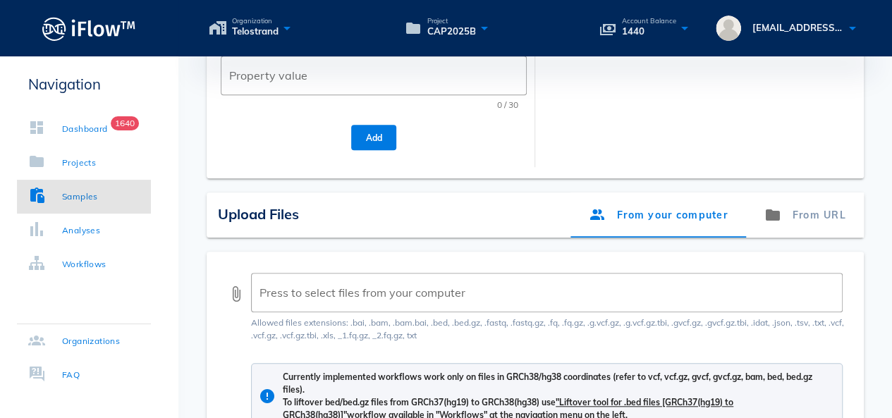
scroll to position [282, 0]
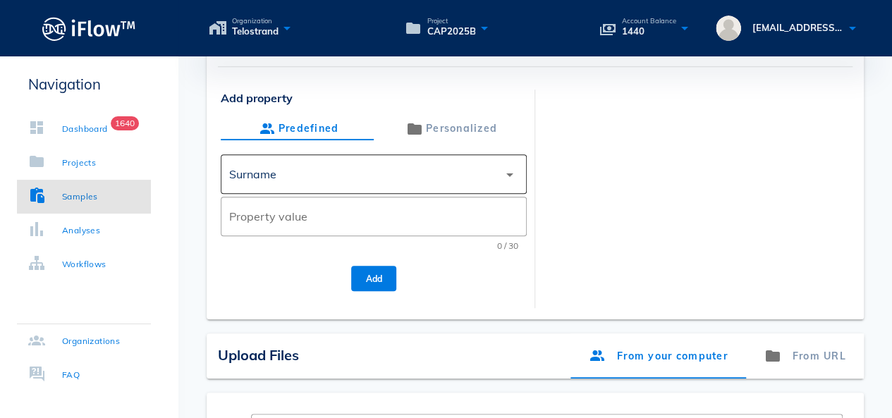
type textarea "PGX TEST"
click at [319, 169] on div "Surname" at bounding box center [363, 174] width 269 height 34
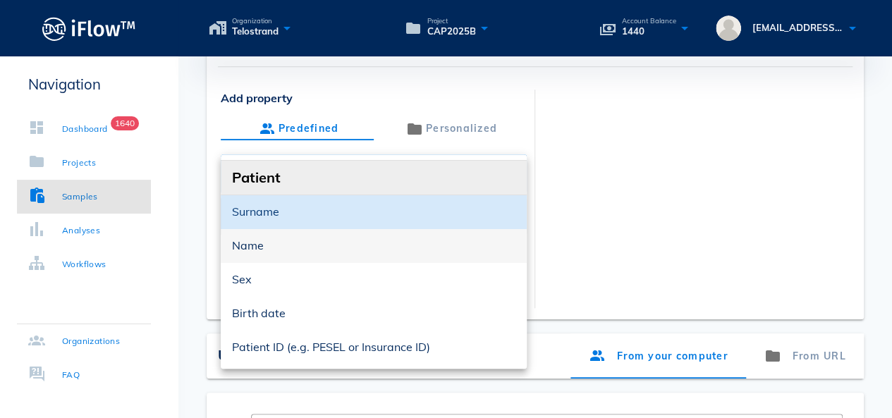
click at [292, 234] on div "Name" at bounding box center [374, 246] width 284 height 30
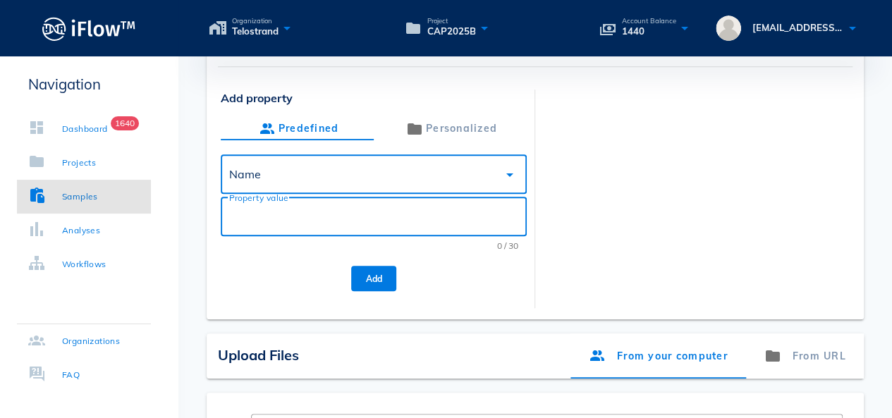
click at [298, 220] on input "Property value" at bounding box center [373, 216] width 289 height 23
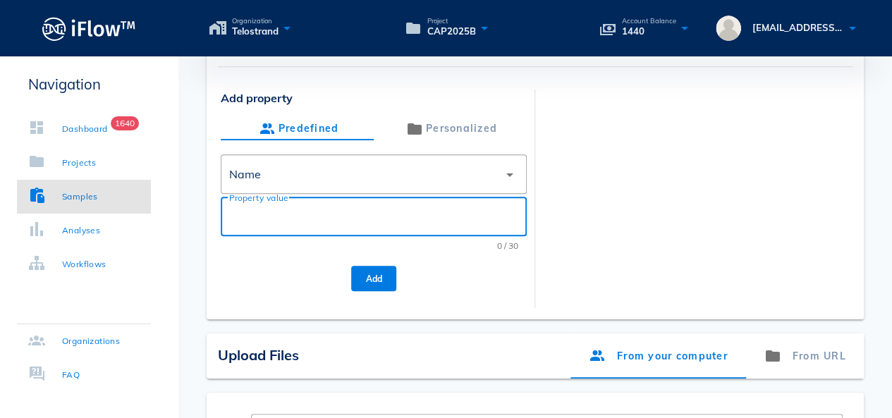
paste input "PGX25CAP6A"
type input "PGX25CAP6B"
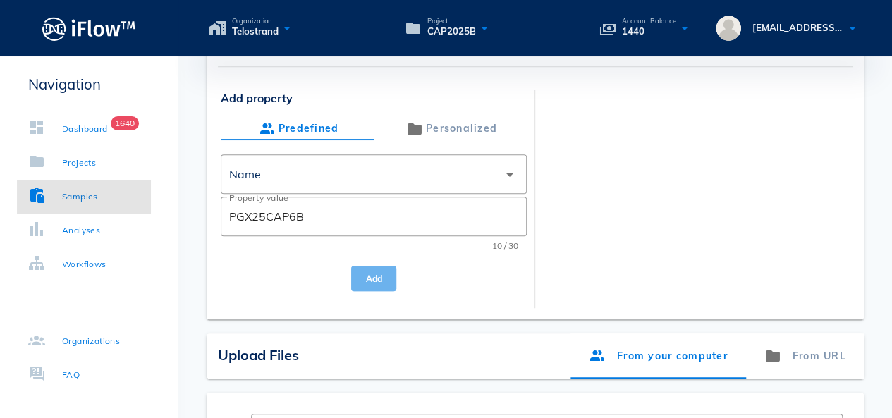
click at [371, 274] on span "Add" at bounding box center [374, 279] width 23 height 11
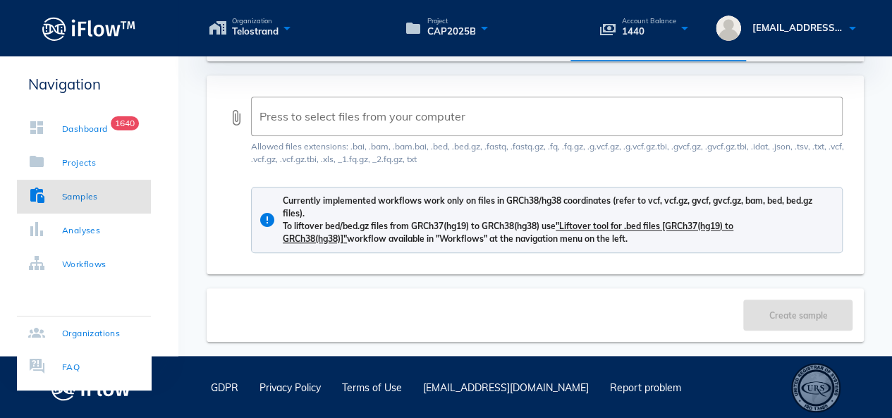
scroll to position [437, 0]
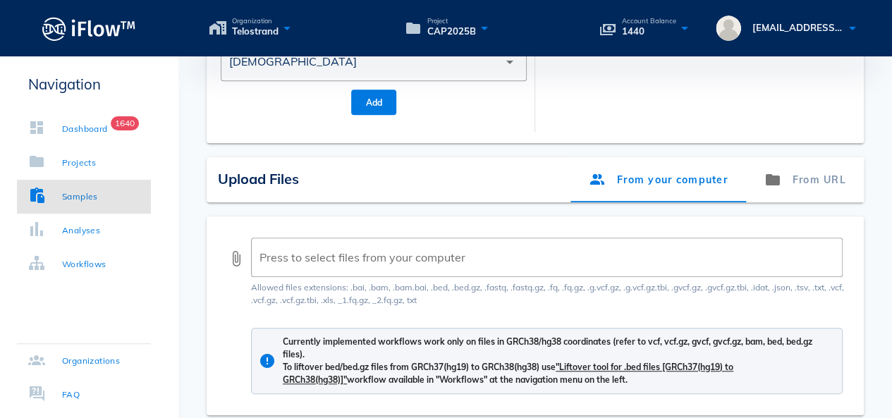
click at [229, 267] on div "attach_file ​ Press to select files from your computer" at bounding box center [535, 258] width 615 height 40
click at [238, 262] on button "attach_file" at bounding box center [236, 258] width 17 height 17
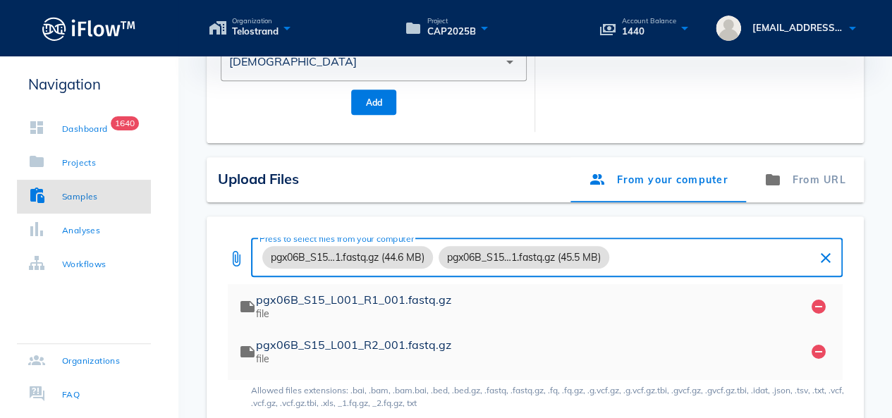
scroll to position [681, 0]
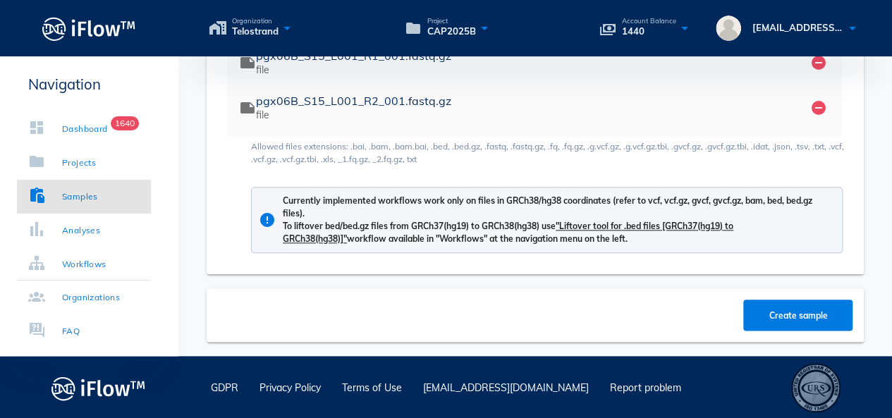
click at [799, 294] on div "Create sample" at bounding box center [535, 316] width 657 height 54
click at [792, 319] on span "Create sample" at bounding box center [799, 315] width 82 height 11
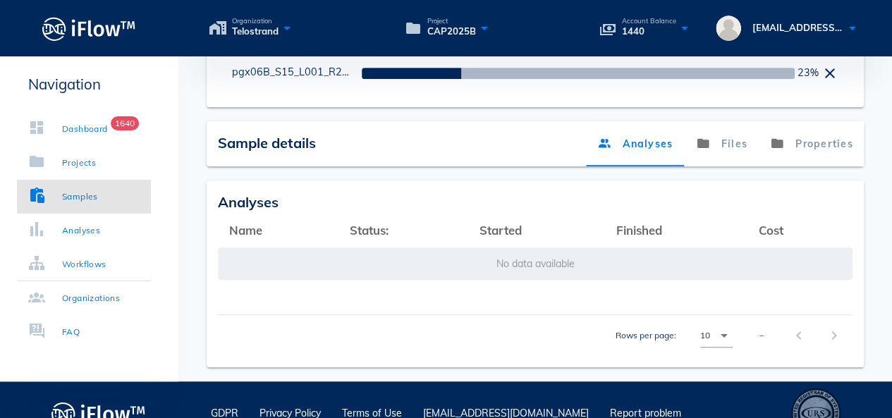
scroll to position [420, 0]
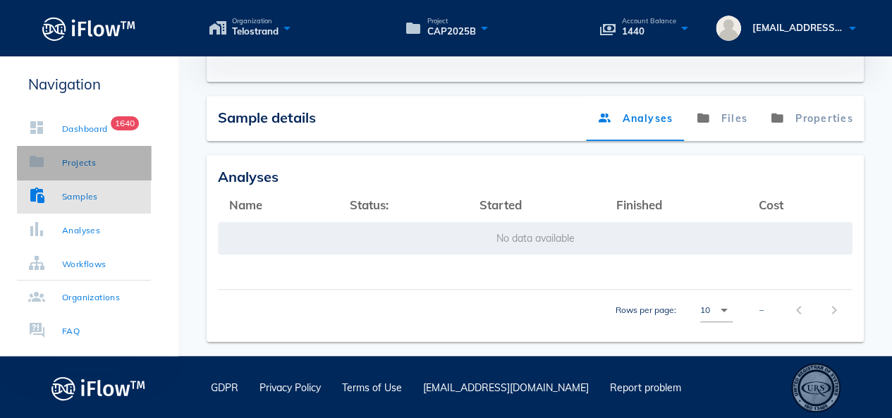
click at [102, 175] on link "Projects" at bounding box center [84, 163] width 134 height 34
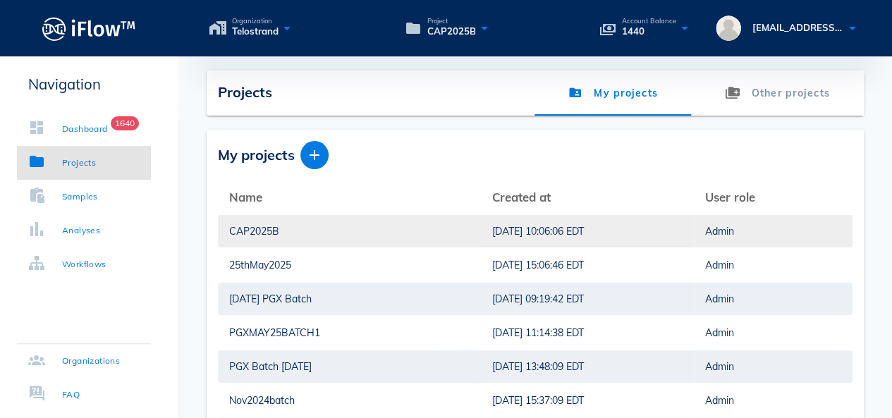
click at [255, 225] on div "CAP2025B" at bounding box center [349, 231] width 241 height 32
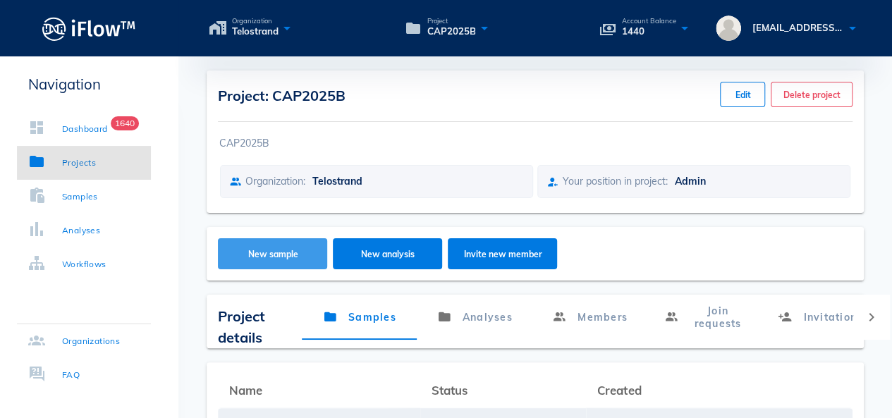
click at [251, 262] on button "New sample" at bounding box center [272, 253] width 109 height 31
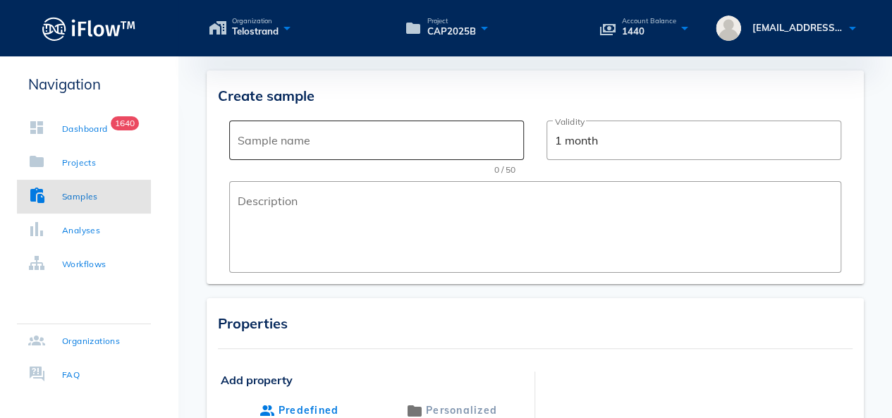
click at [298, 153] on div "Sample name" at bounding box center [377, 141] width 278 height 40
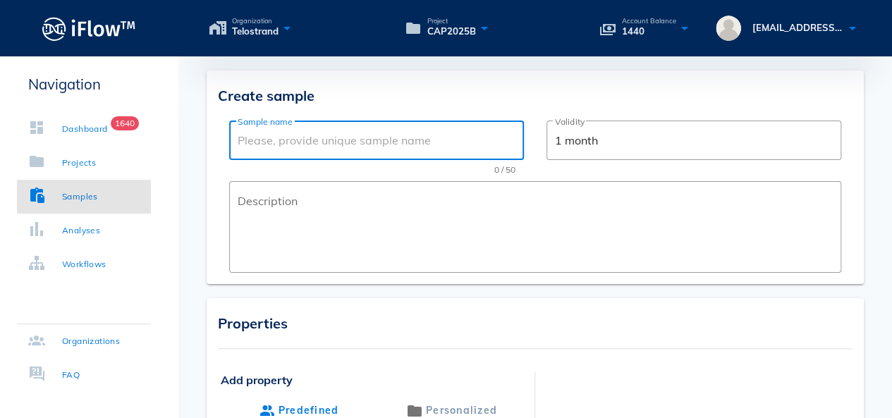
paste input "PGX25CAP6A"
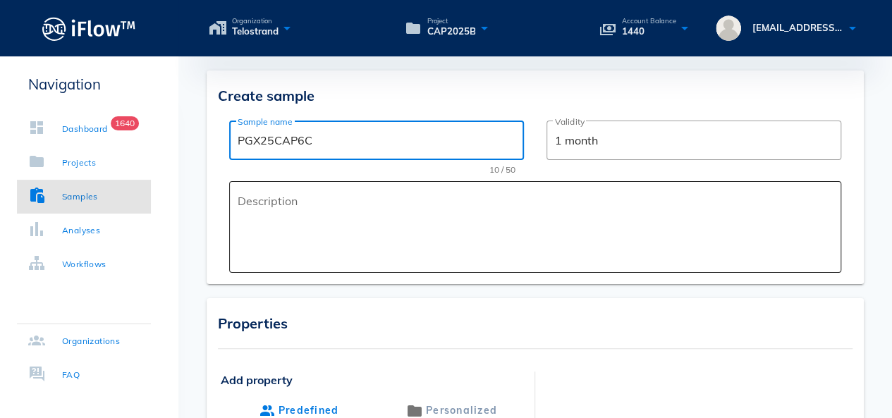
type input "PGX25CAP6C"
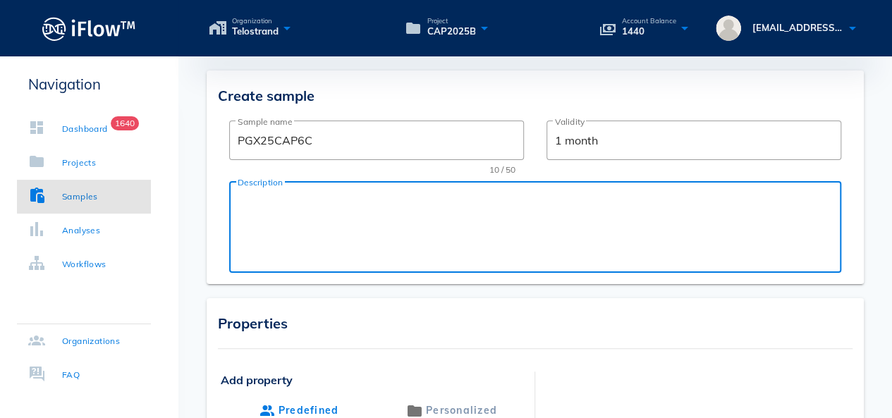
click at [307, 215] on textarea "Description" at bounding box center [540, 230] width 604 height 85
paste textarea "PGX25CAP6A"
drag, startPoint x: 324, startPoint y: 207, endPoint x: 262, endPoint y: 205, distance: 61.4
click at [262, 205] on textarea "PGX25CAP6A" at bounding box center [540, 230] width 604 height 85
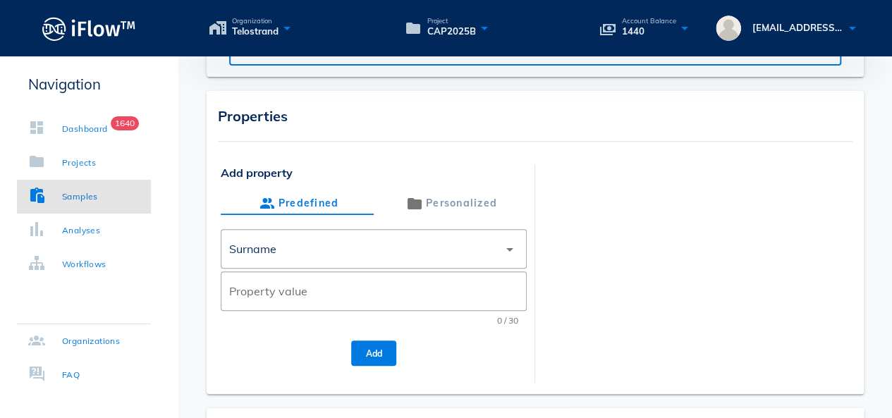
scroll to position [353, 0]
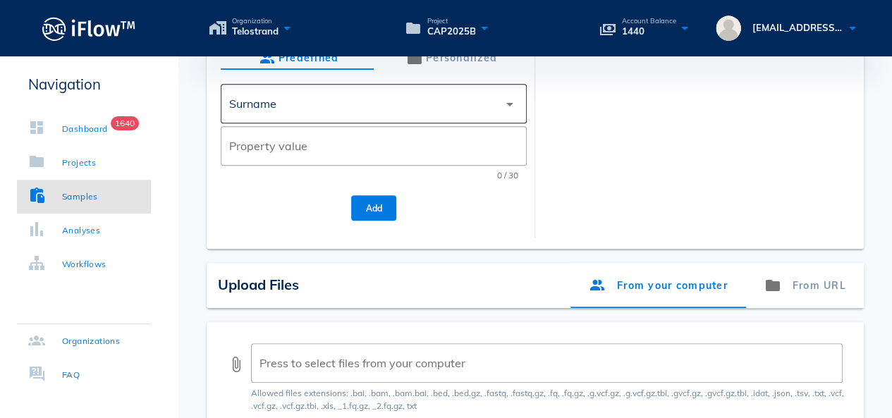
type textarea "PGX Test"
click at [340, 108] on div "Surname" at bounding box center [363, 104] width 269 height 34
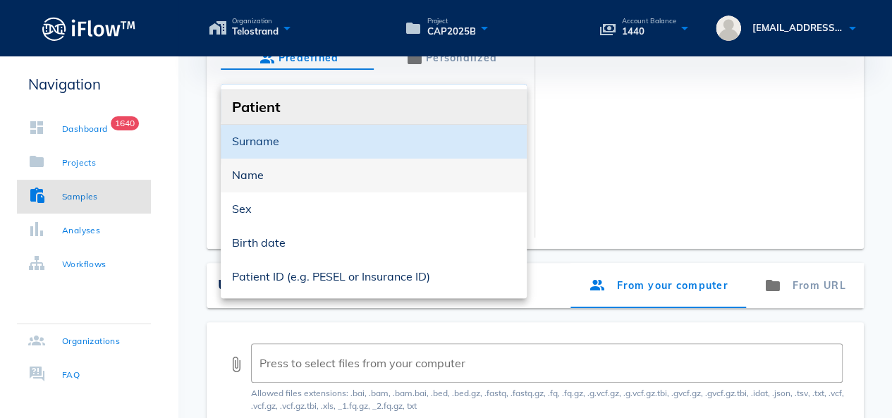
click at [315, 174] on div "Name" at bounding box center [374, 175] width 284 height 13
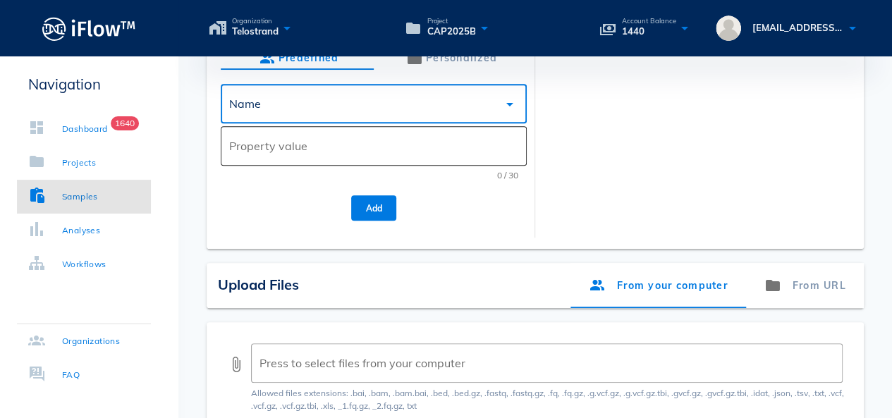
click at [325, 143] on input "Property value" at bounding box center [373, 146] width 289 height 23
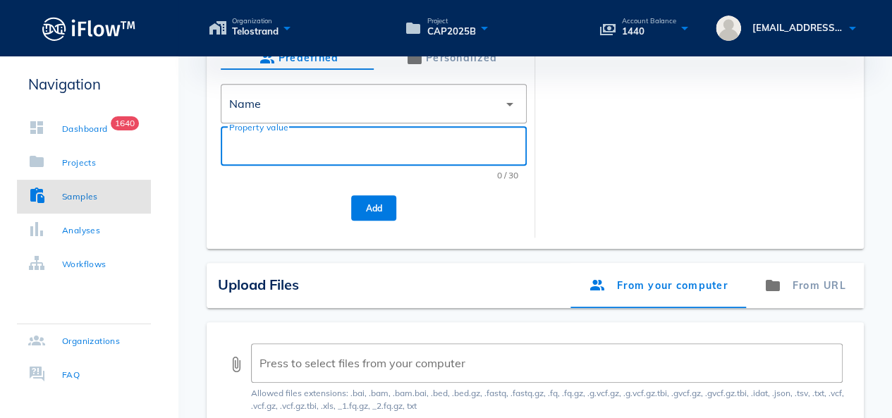
paste input "PGX25CAP6A"
type input "PGX25CAP6C"
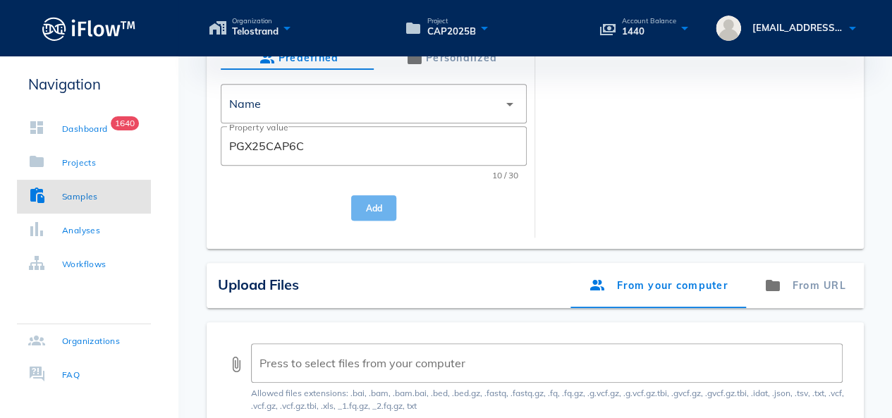
click at [364, 214] on button "Add" at bounding box center [373, 207] width 45 height 25
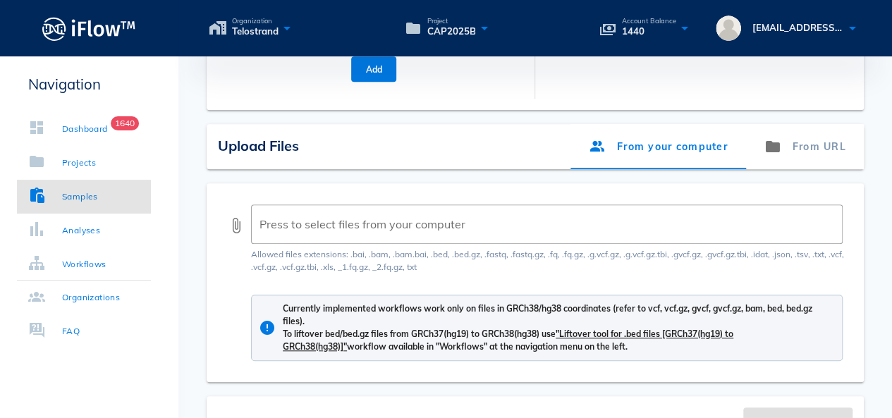
scroll to position [578, 0]
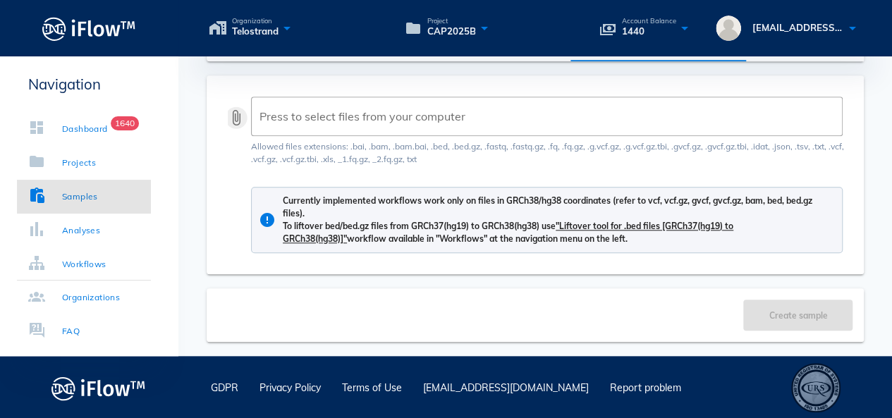
click at [241, 121] on button "attach_file" at bounding box center [236, 117] width 17 height 17
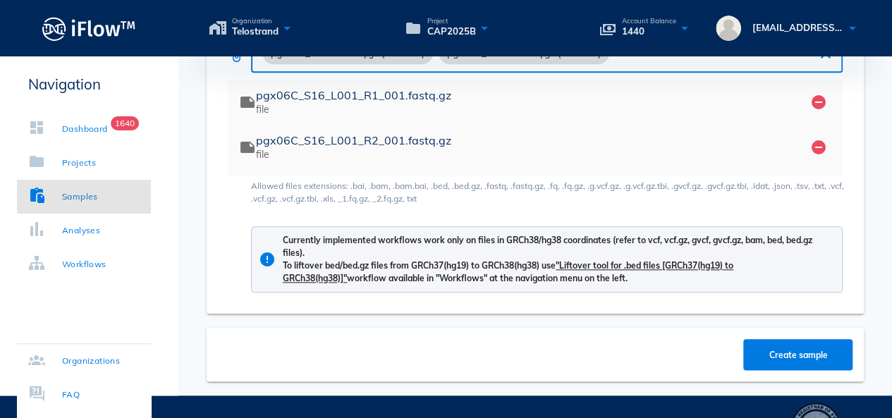
scroll to position [681, 0]
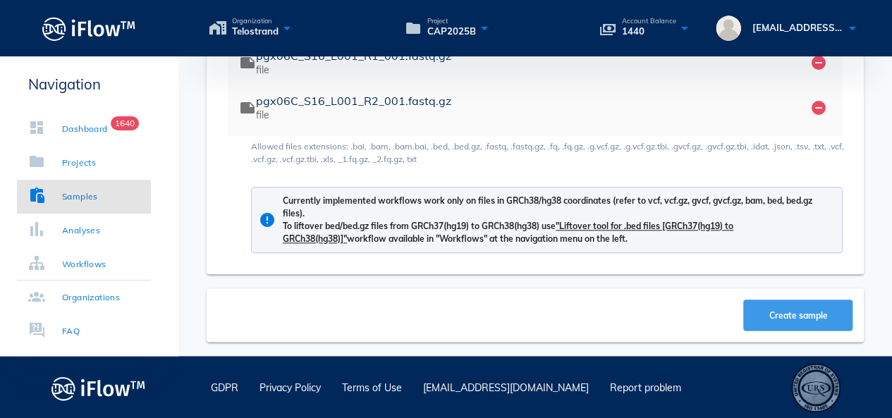
click at [803, 315] on span "Create sample" at bounding box center [799, 315] width 82 height 11
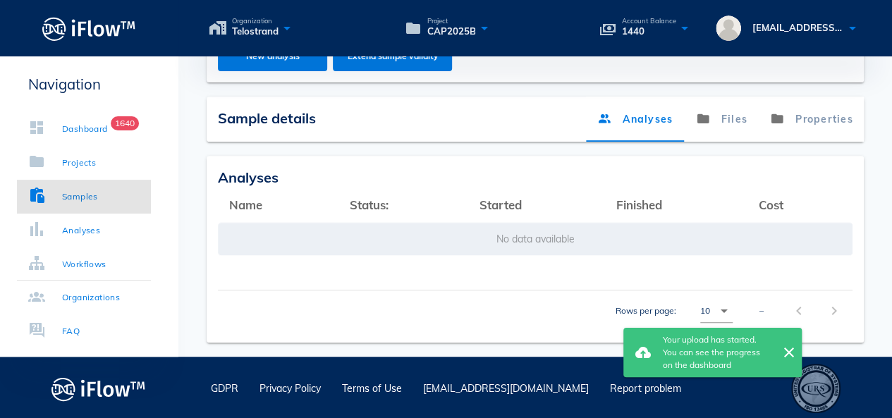
scroll to position [258, 0]
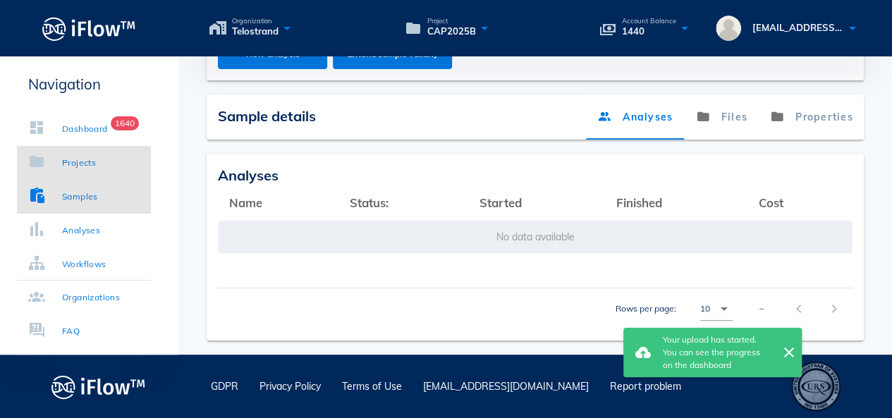
click at [83, 162] on div "Projects" at bounding box center [79, 163] width 34 height 14
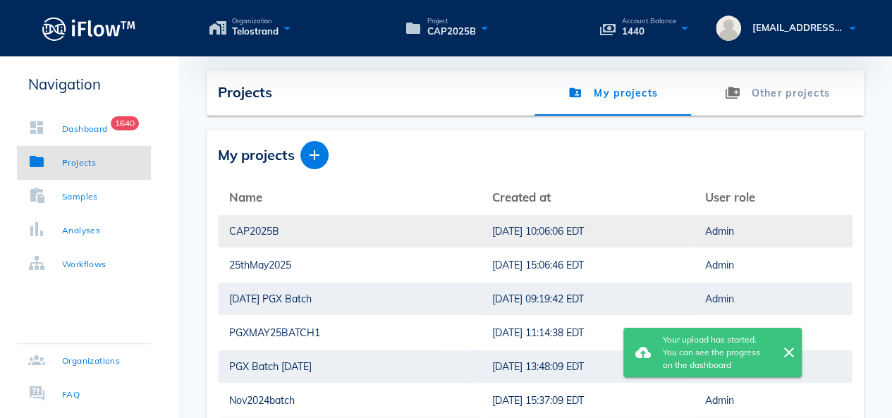
click at [279, 230] on div "CAP2025B" at bounding box center [349, 231] width 241 height 32
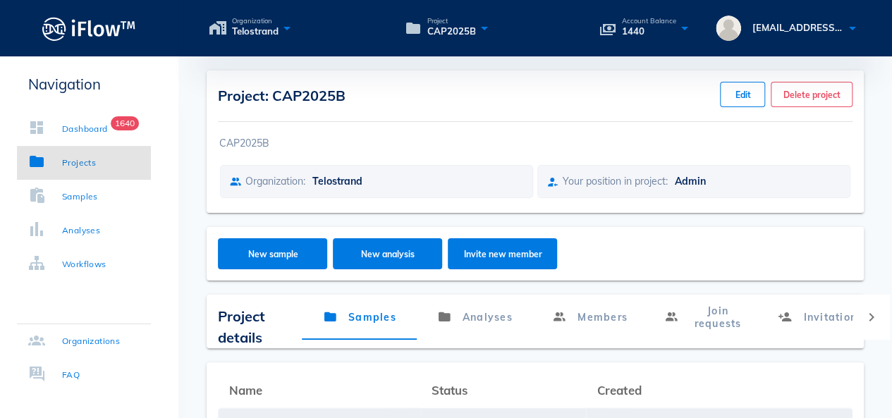
scroll to position [353, 0]
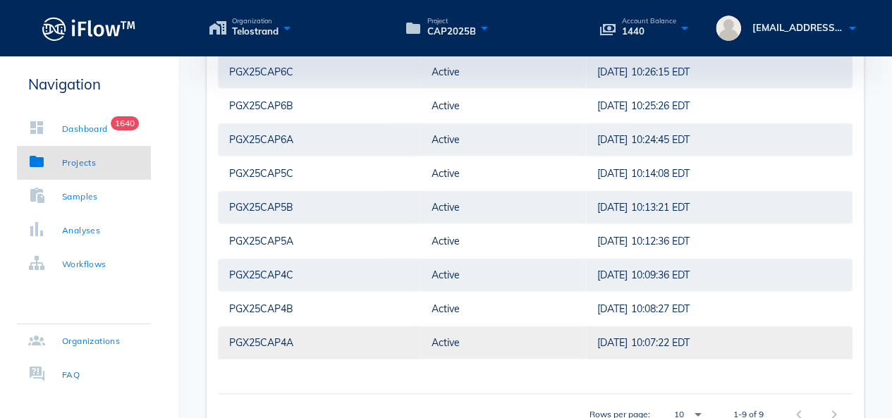
click at [299, 342] on div "PGX25CAP4A" at bounding box center [319, 343] width 180 height 32
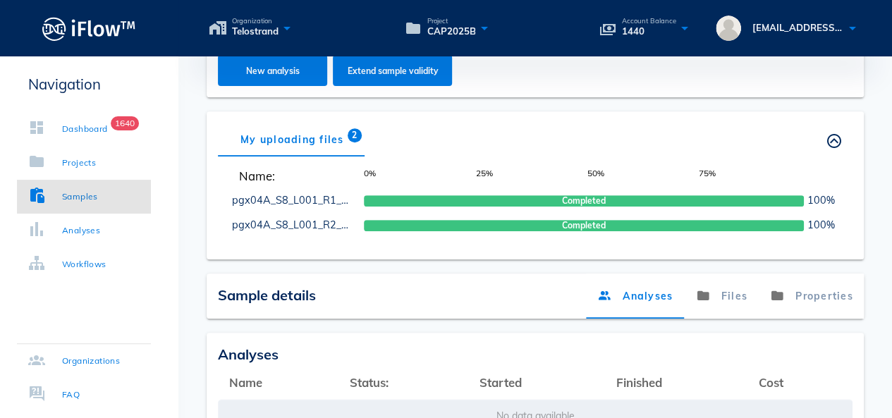
scroll to position [353, 0]
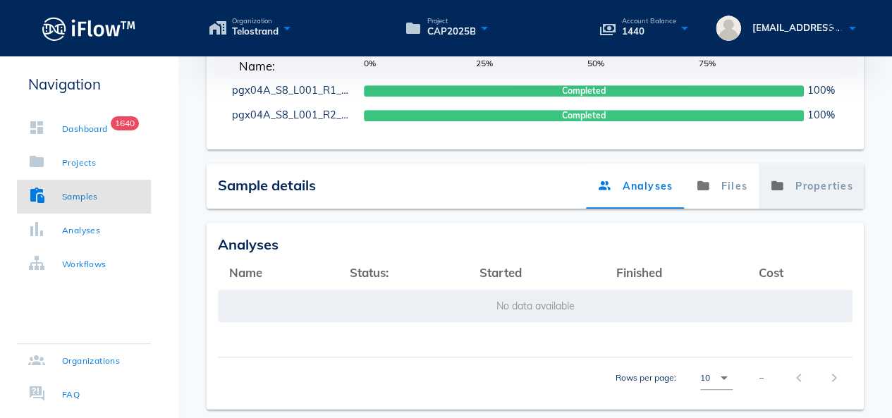
click at [794, 193] on link "Properties" at bounding box center [811, 186] width 106 height 45
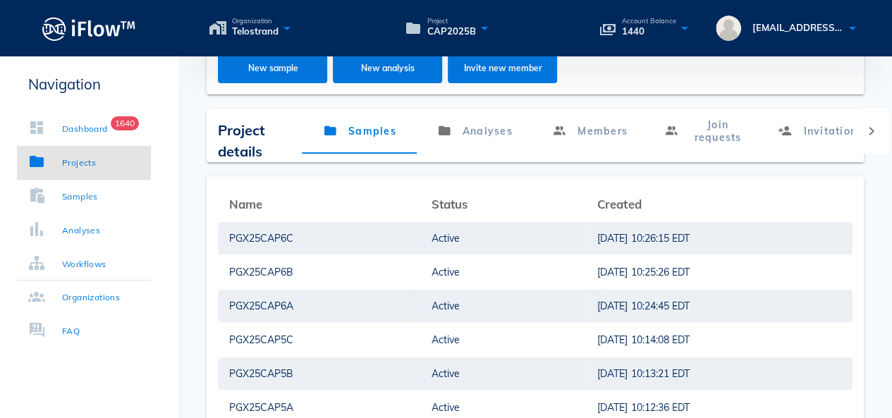
scroll to position [353, 0]
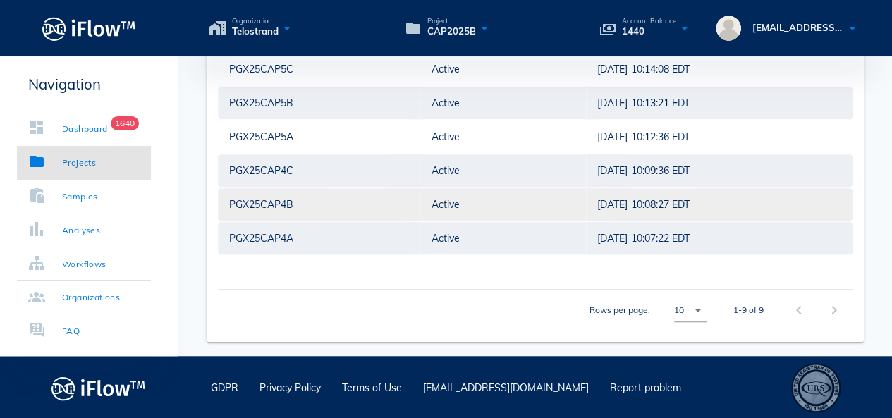
click at [296, 204] on div "PGX25CAP4B" at bounding box center [319, 204] width 180 height 32
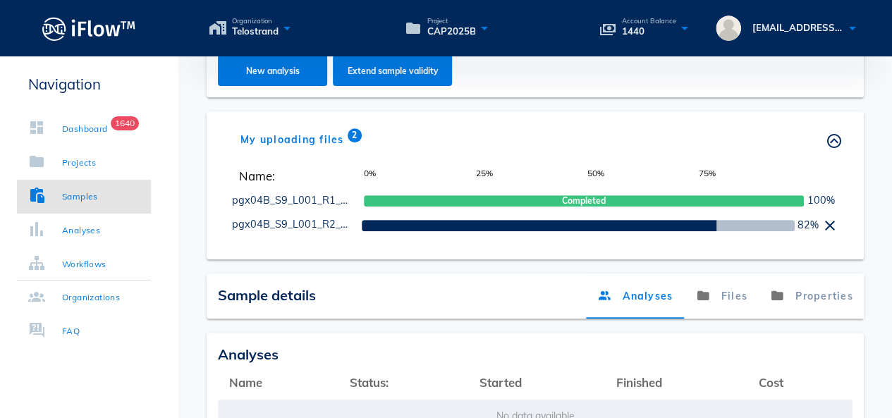
scroll to position [420, 0]
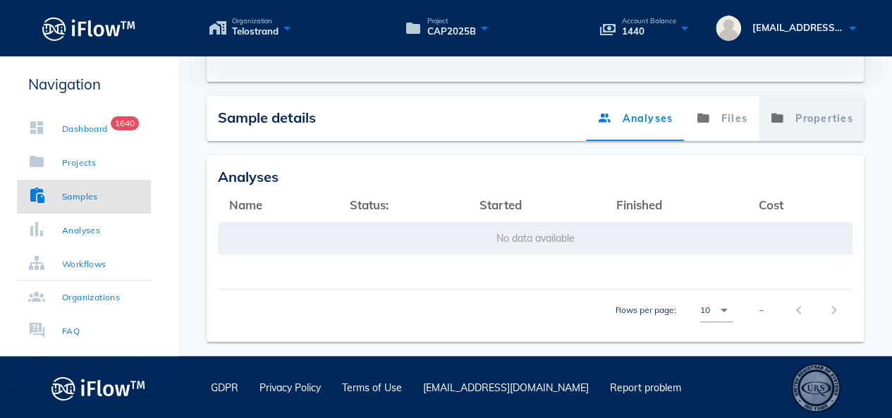
click at [808, 129] on link "Properties" at bounding box center [811, 118] width 106 height 45
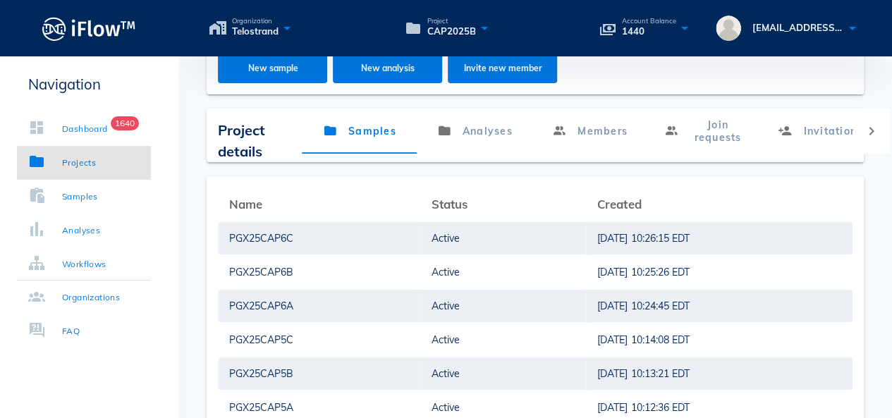
scroll to position [420, 0]
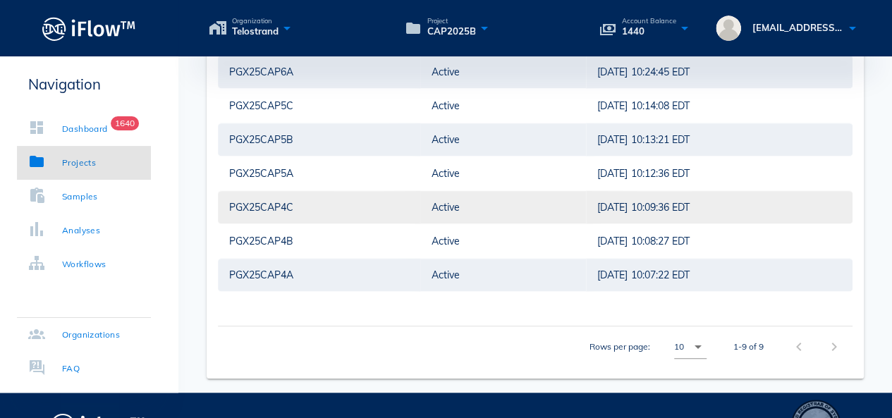
click at [267, 208] on div "PGX25CAP4C" at bounding box center [319, 207] width 180 height 32
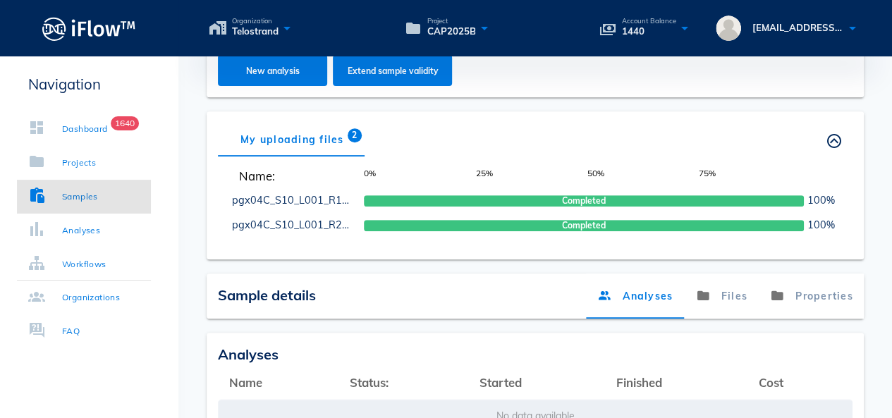
scroll to position [420, 0]
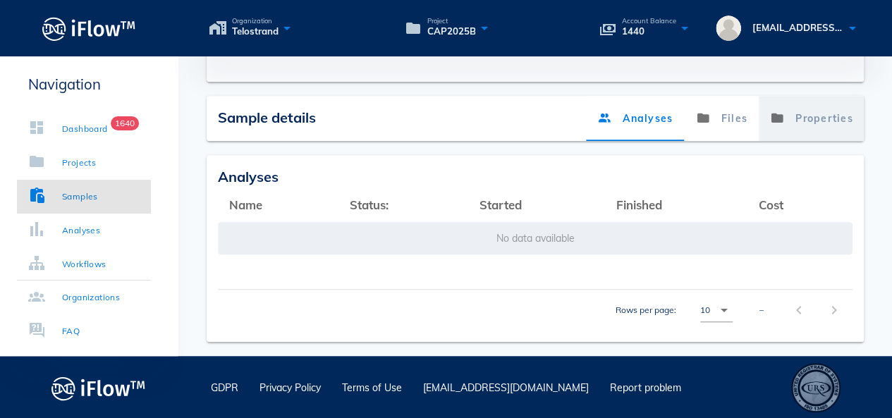
click at [834, 114] on link "Properties" at bounding box center [811, 118] width 106 height 45
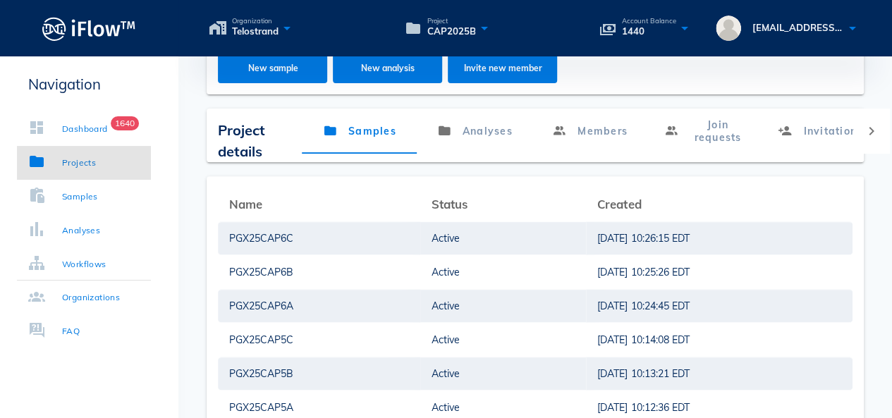
scroll to position [420, 0]
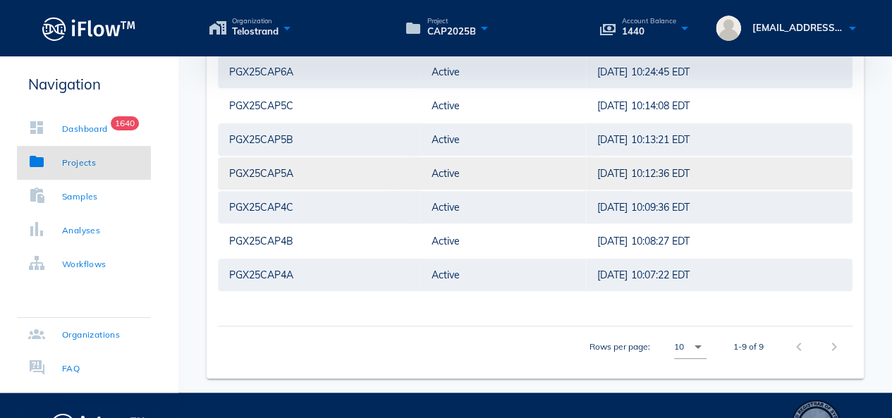
click at [282, 178] on div "PGX25CAP5A" at bounding box center [319, 173] width 180 height 32
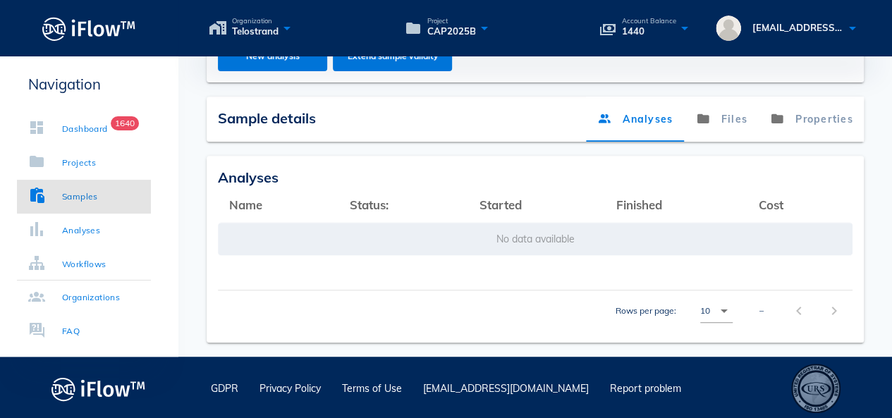
scroll to position [420, 0]
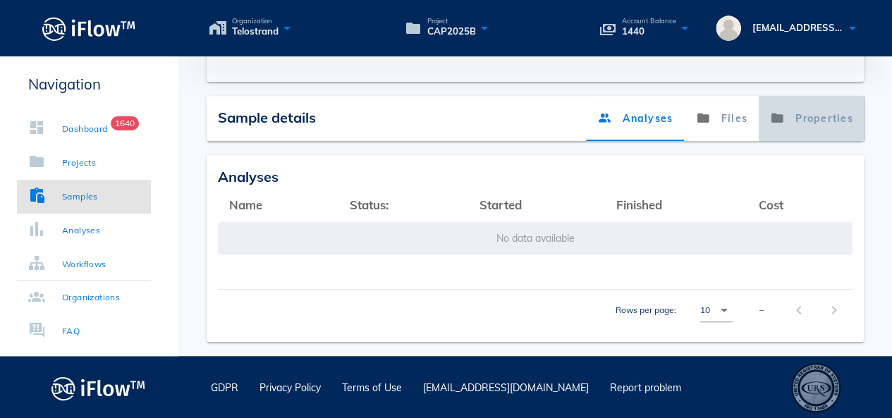
click at [831, 123] on link "Properties" at bounding box center [811, 118] width 106 height 45
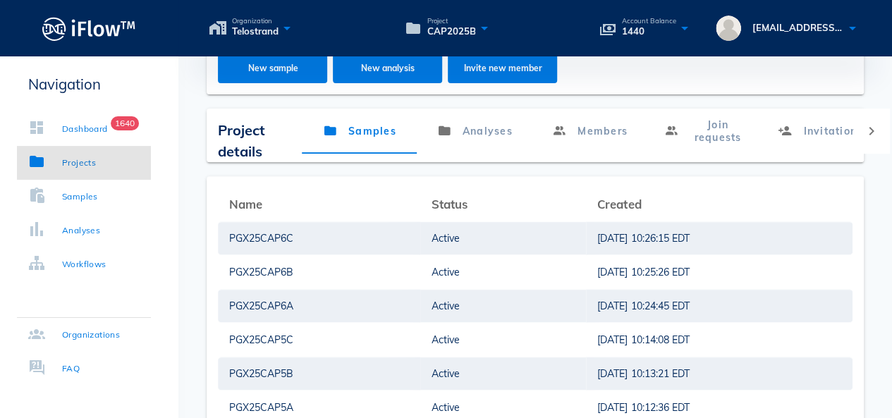
scroll to position [420, 0]
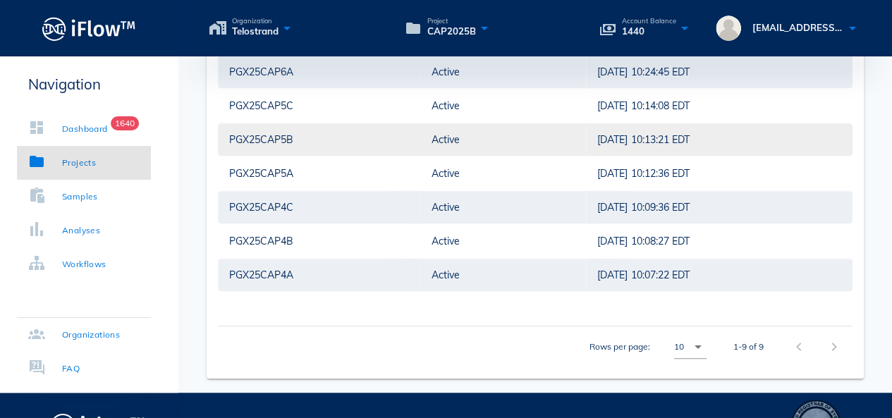
click at [285, 139] on div "PGX25CAP5B" at bounding box center [319, 139] width 180 height 32
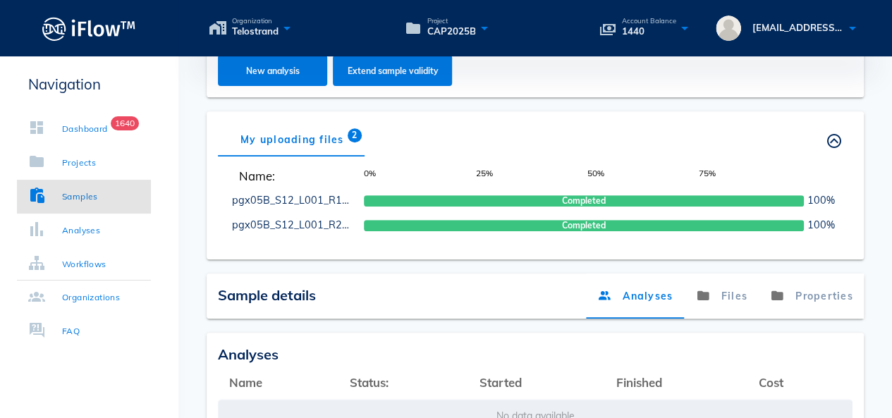
scroll to position [420, 0]
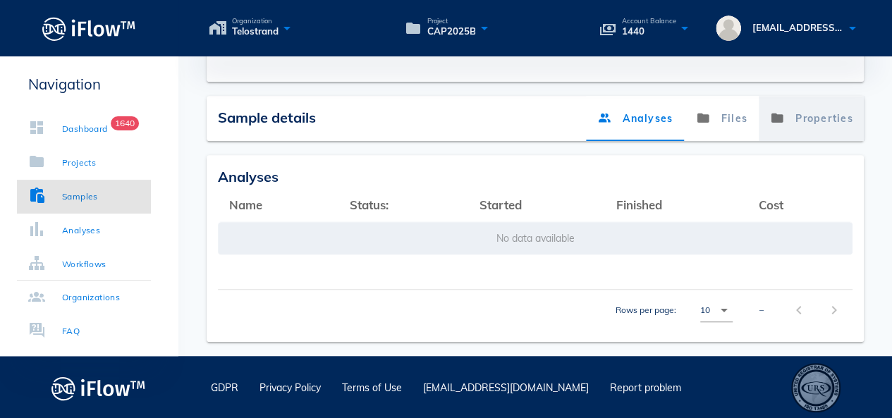
click at [806, 104] on link "Properties" at bounding box center [811, 118] width 106 height 45
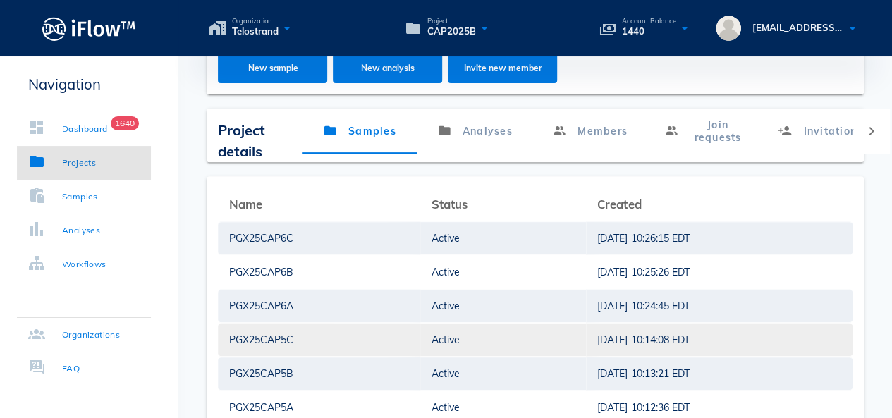
scroll to position [420, 0]
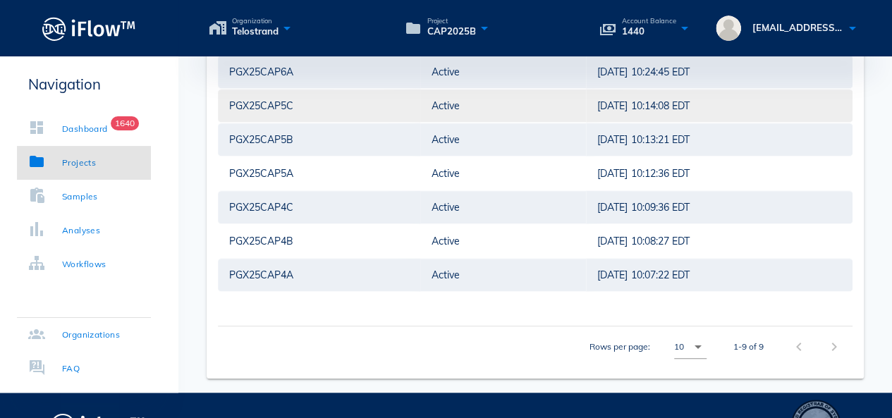
click at [268, 102] on div "PGX25CAP5C" at bounding box center [319, 106] width 180 height 32
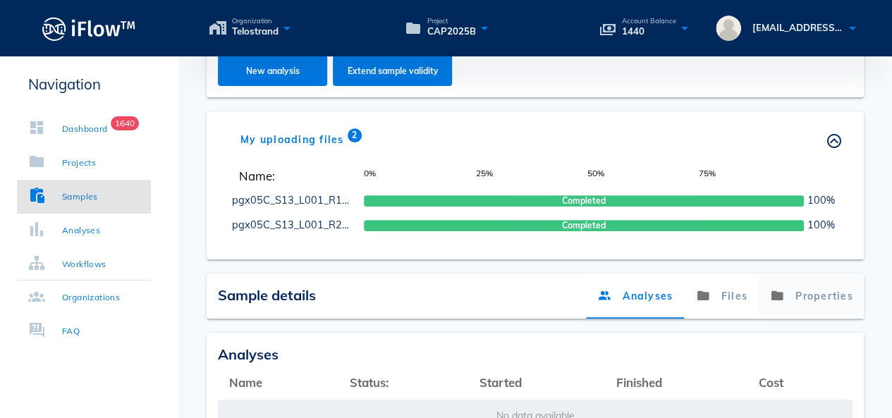
scroll to position [420, 0]
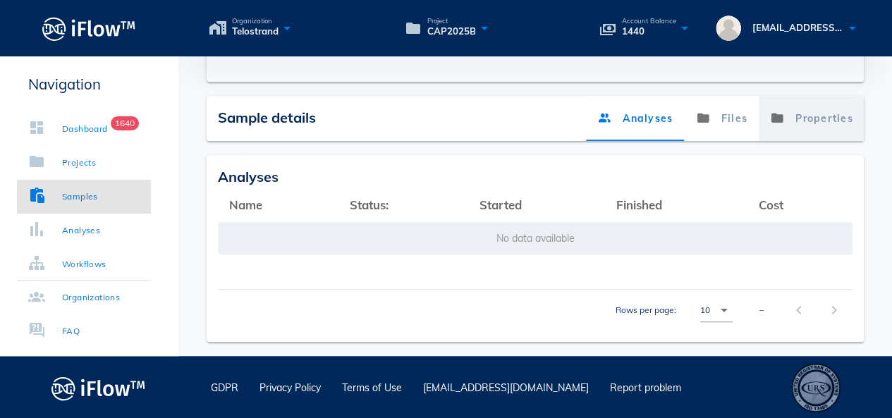
click at [835, 128] on link "Properties" at bounding box center [811, 118] width 106 height 45
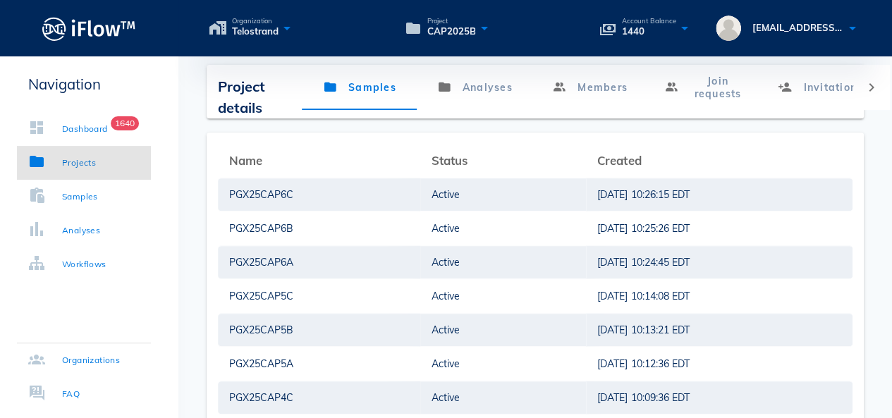
scroll to position [209, 0]
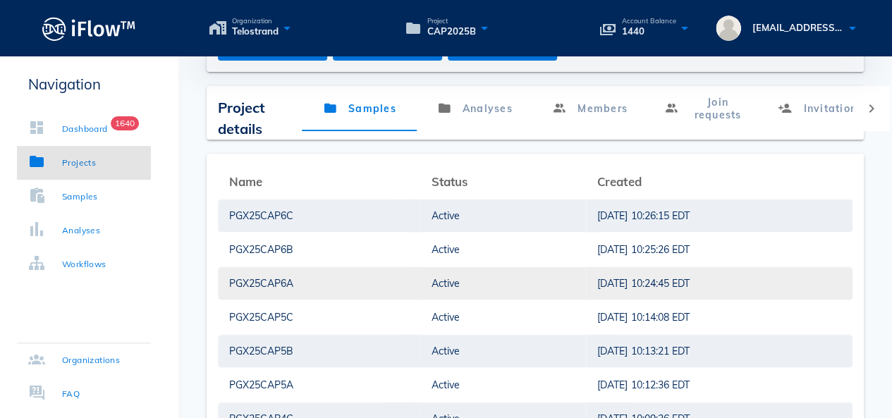
click at [285, 291] on div "PGX25CAP6A" at bounding box center [319, 283] width 180 height 32
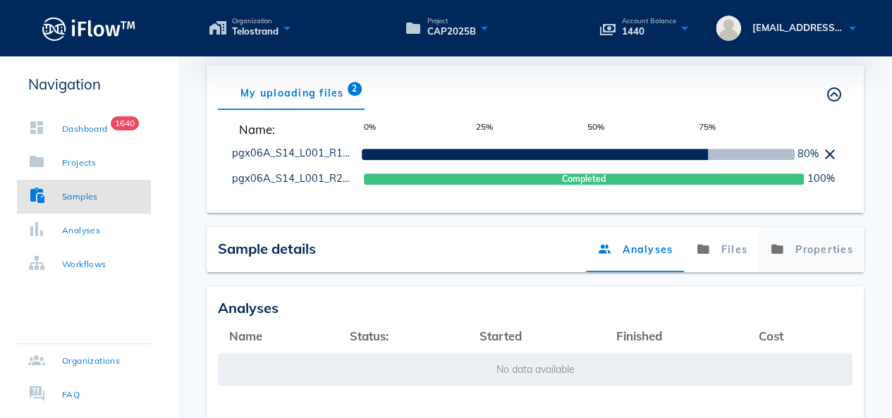
scroll to position [353, 0]
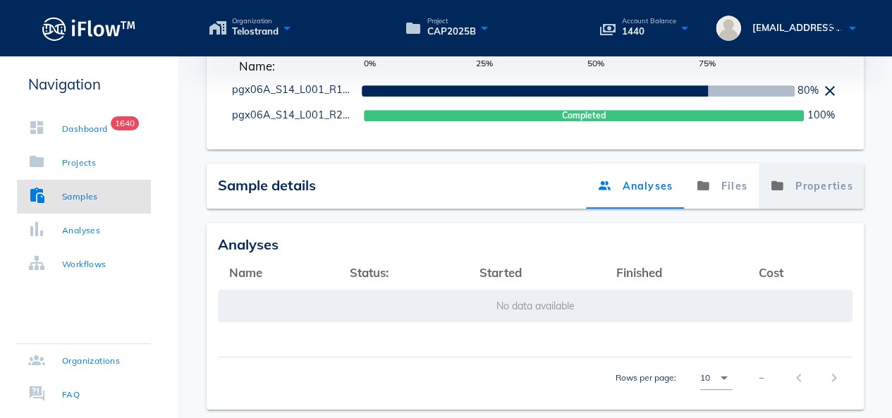
click at [802, 174] on link "Properties" at bounding box center [811, 186] width 106 height 45
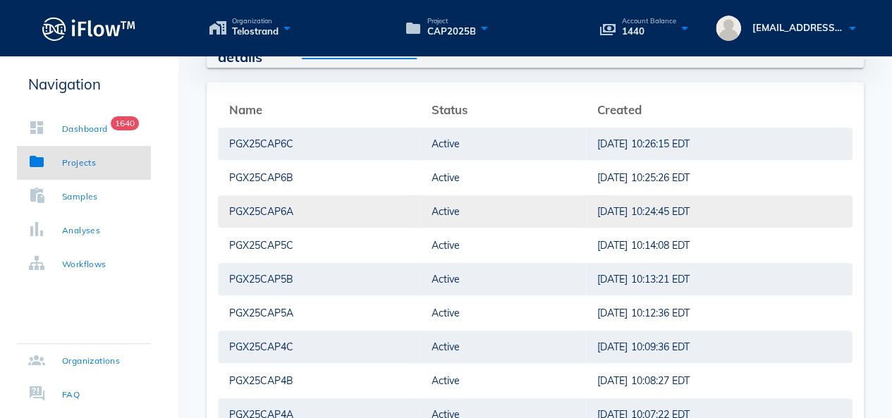
scroll to position [212, 0]
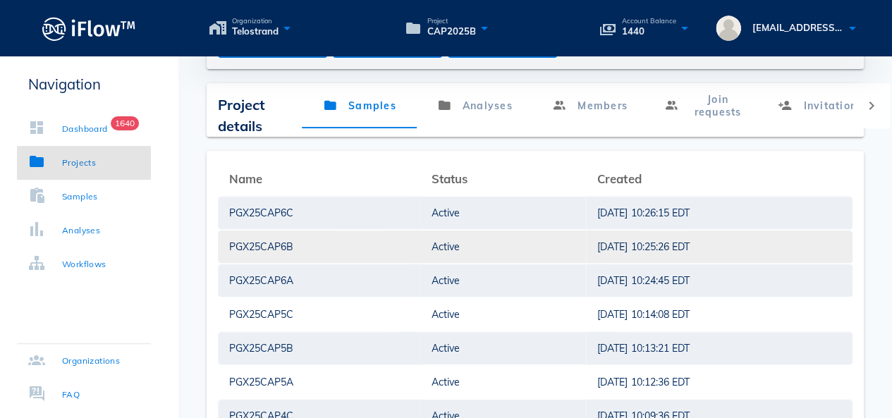
click at [262, 255] on div "PGX25CAP6B" at bounding box center [319, 247] width 180 height 32
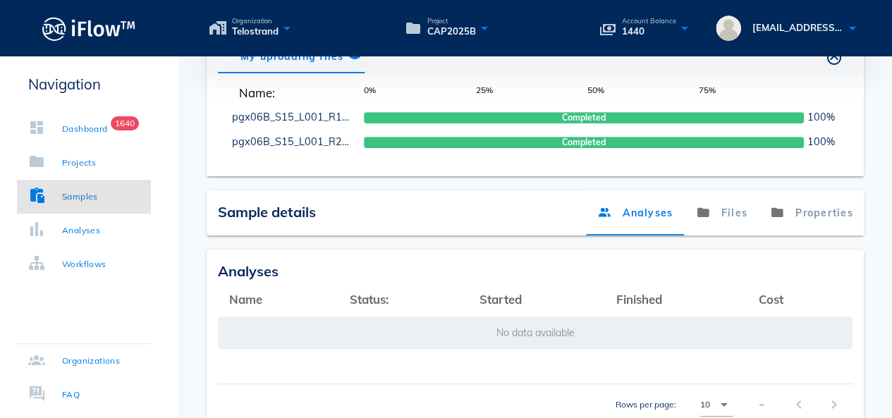
scroll to position [420, 0]
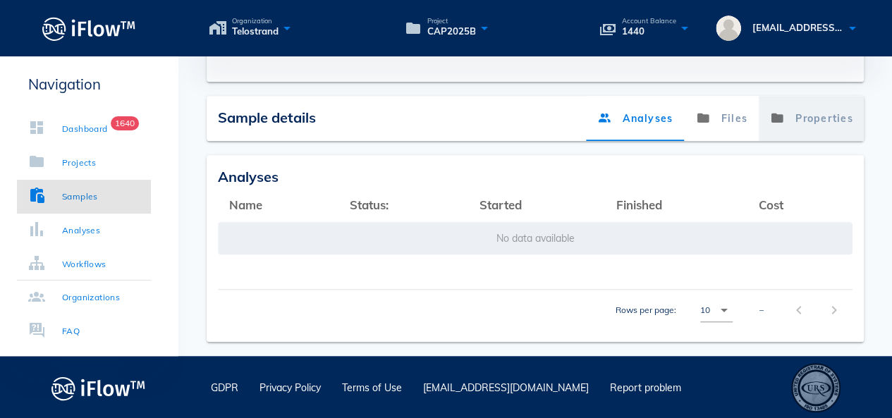
click at [823, 115] on link "Properties" at bounding box center [811, 118] width 106 height 45
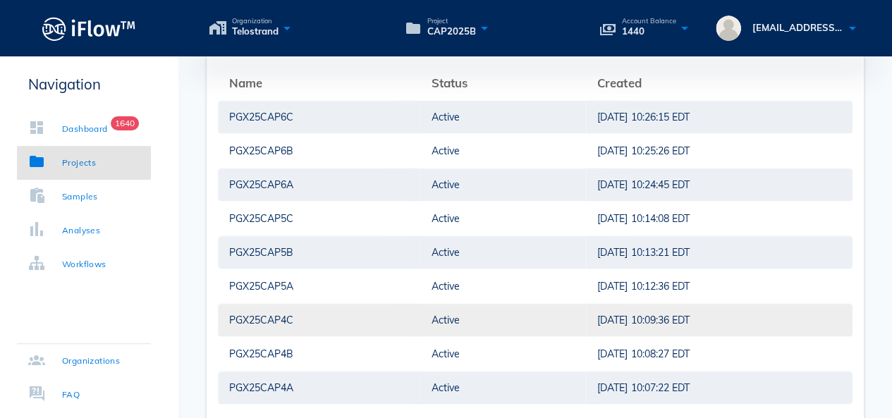
scroll to position [209, 0]
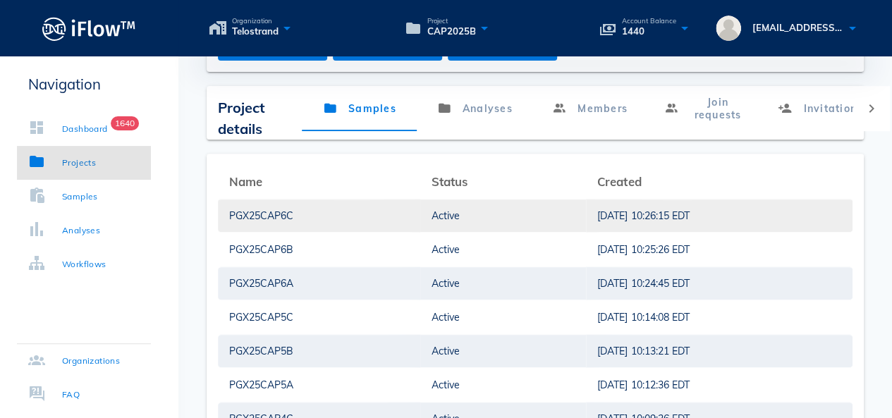
click at [289, 214] on div "PGX25CAP6C" at bounding box center [319, 216] width 180 height 32
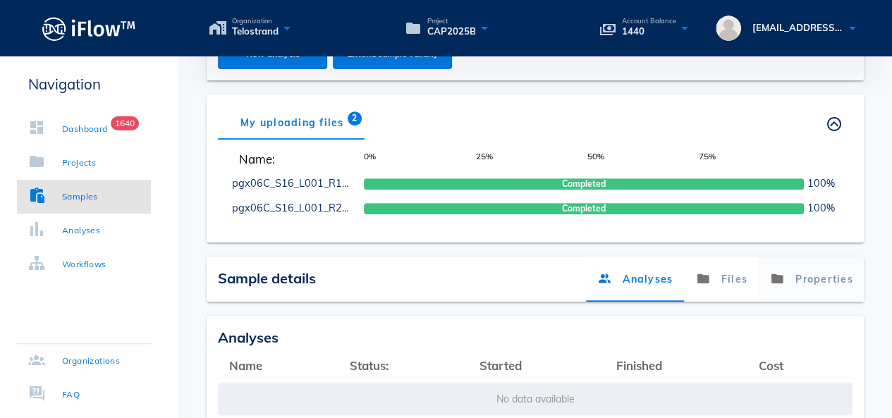
scroll to position [350, 0]
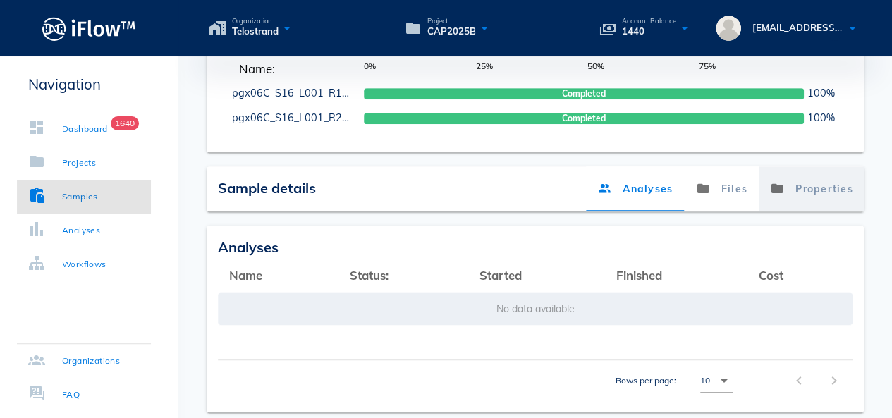
click at [807, 193] on link "Properties" at bounding box center [811, 188] width 106 height 45
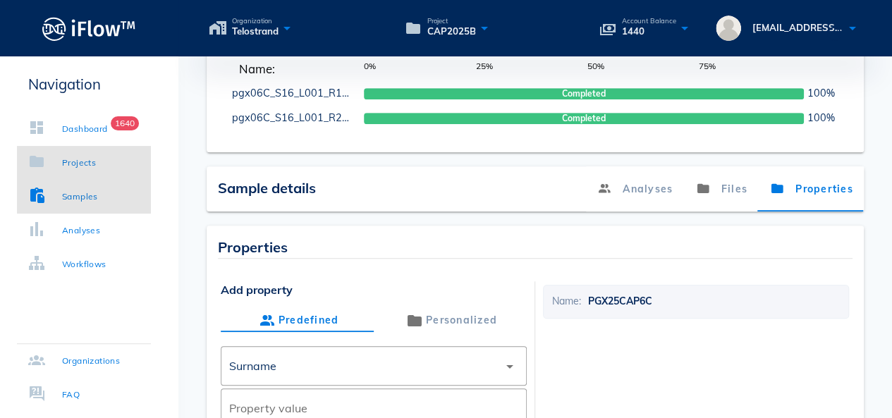
click at [87, 154] on link "Projects" at bounding box center [84, 163] width 134 height 34
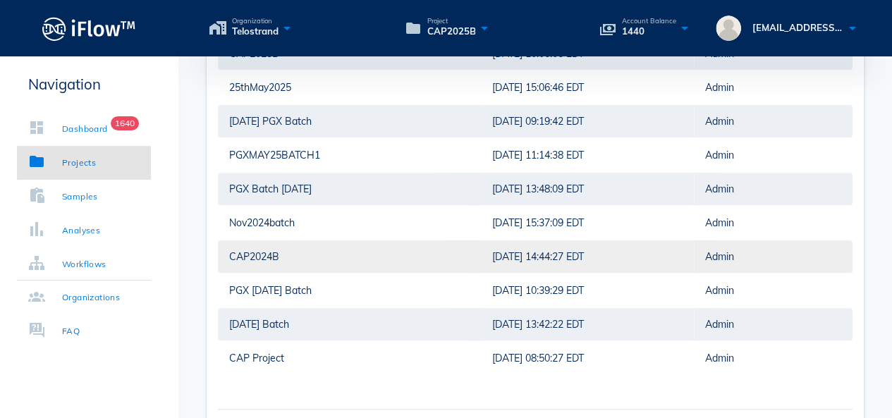
scroll to position [16, 0]
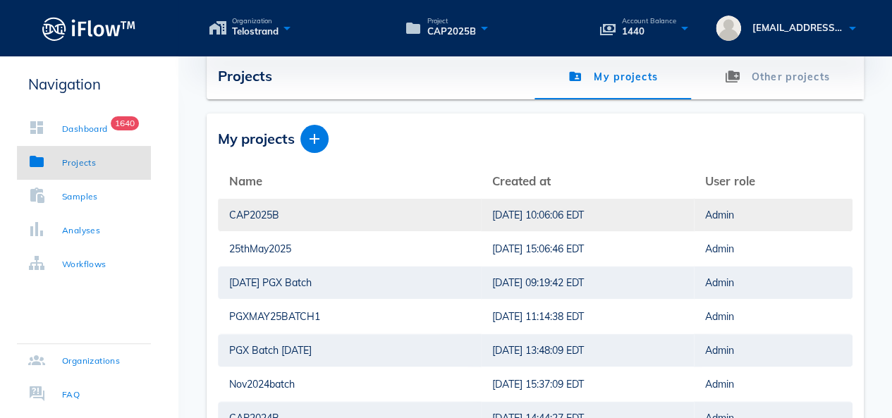
click at [262, 214] on div "CAP2025B" at bounding box center [349, 215] width 241 height 32
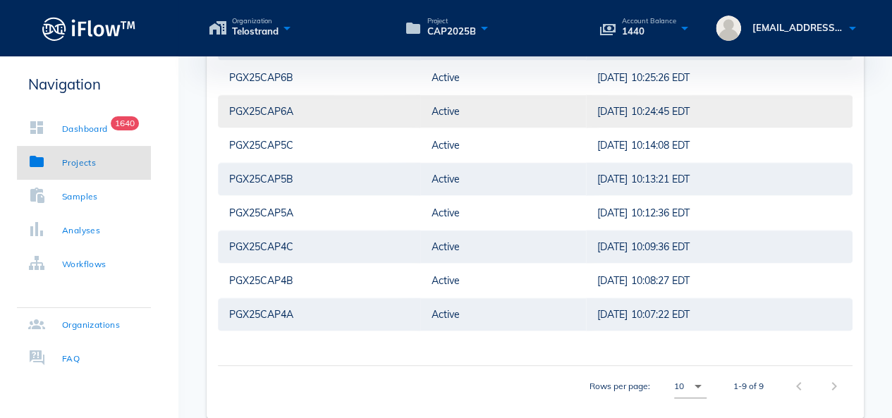
scroll to position [457, 0]
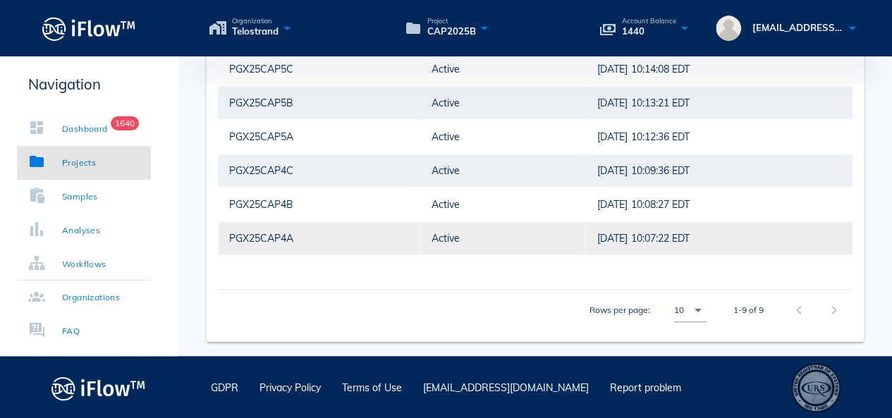
click at [282, 234] on div "PGX25CAP4A" at bounding box center [319, 238] width 180 height 32
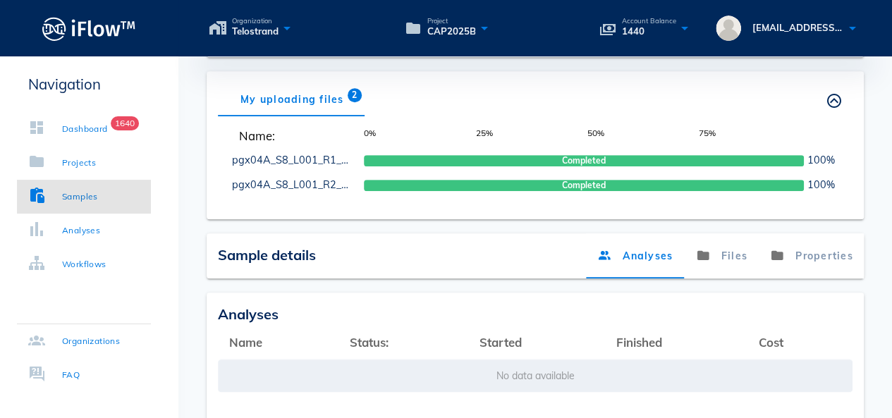
scroll to position [209, 0]
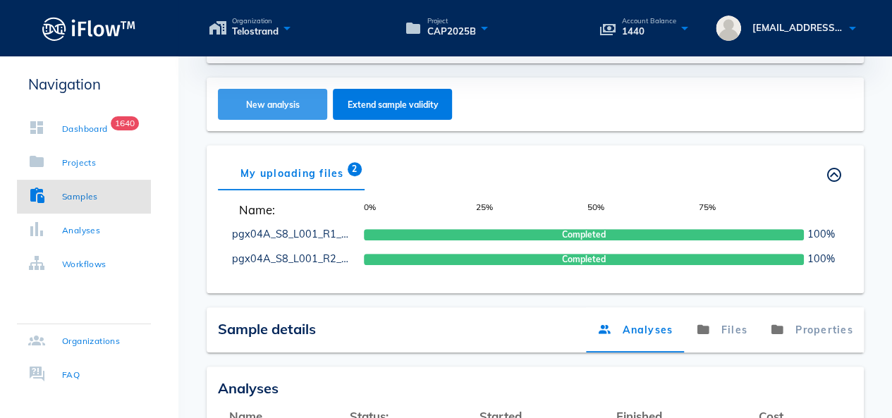
click at [291, 92] on button "New analysis" at bounding box center [272, 104] width 109 height 31
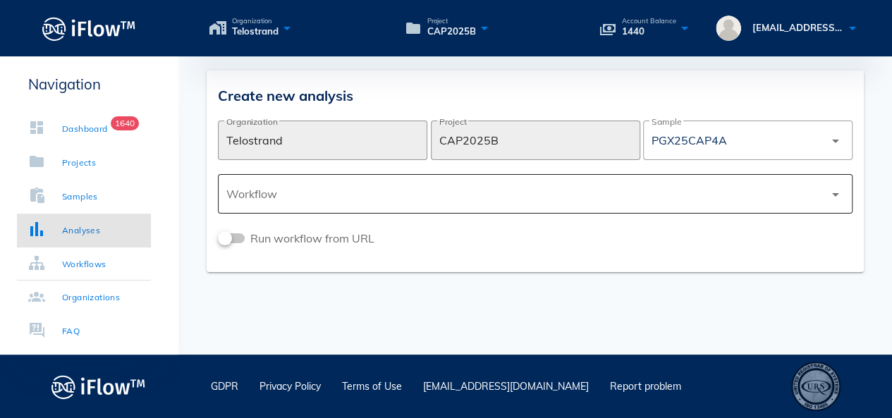
click at [379, 194] on div at bounding box center [525, 194] width 598 height 34
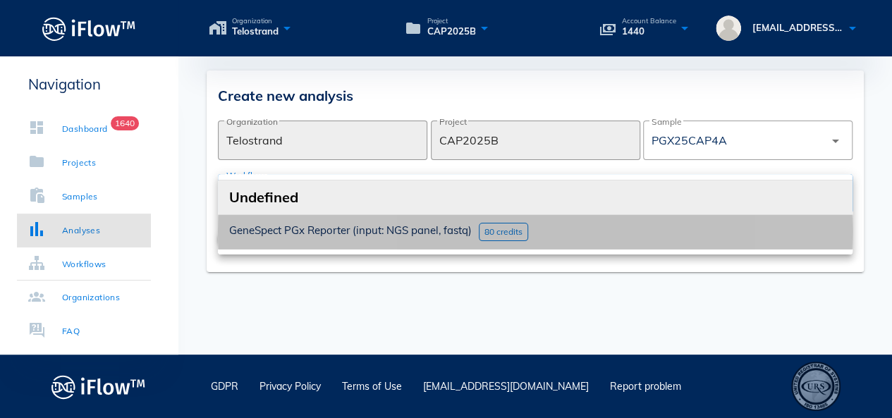
click at [347, 224] on span "GeneSpect PGx Reporter (input: NGS panel, fastq)" at bounding box center [350, 230] width 243 height 13
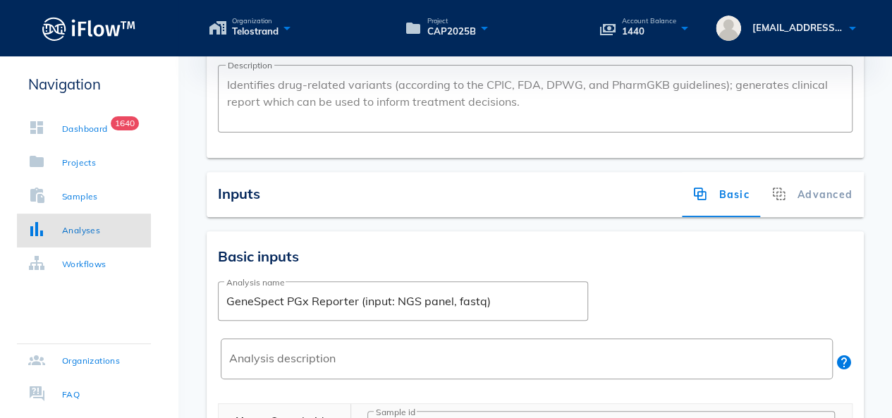
scroll to position [353, 0]
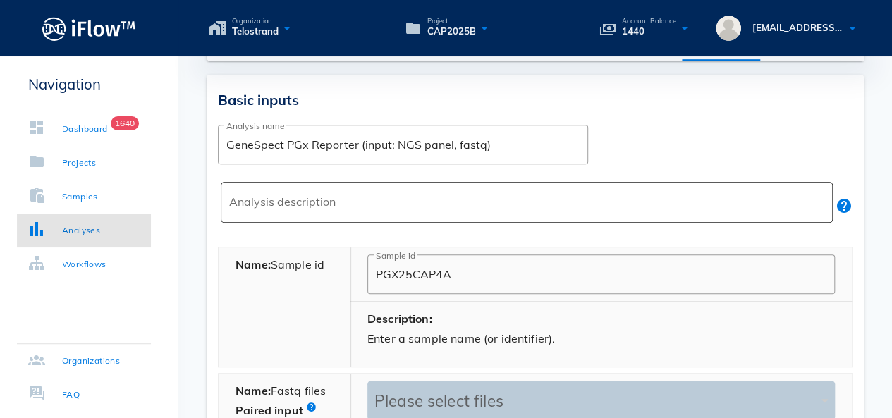
click at [339, 205] on textarea "Analysis description" at bounding box center [531, 206] width 604 height 34
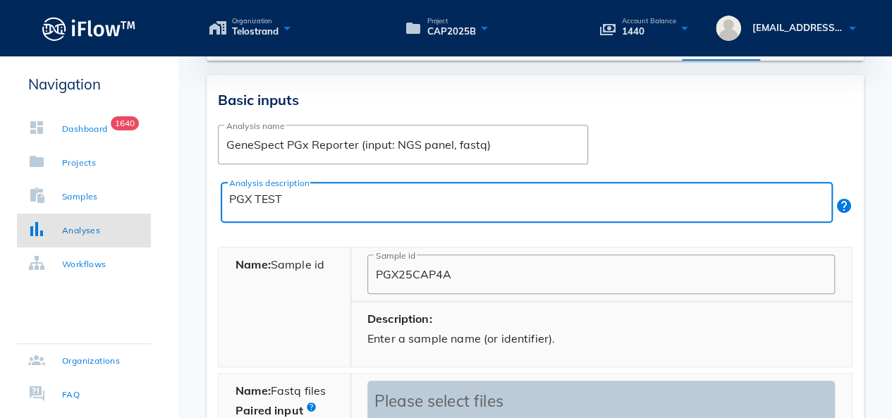
drag, startPoint x: 339, startPoint y: 205, endPoint x: 212, endPoint y: 205, distance: 127.0
click at [212, 205] on div "Basic inputs ​ Analysis name GeneSpect PGx Reporter (input: NGS panel, fastq) ​…" at bounding box center [535, 363] width 657 height 576
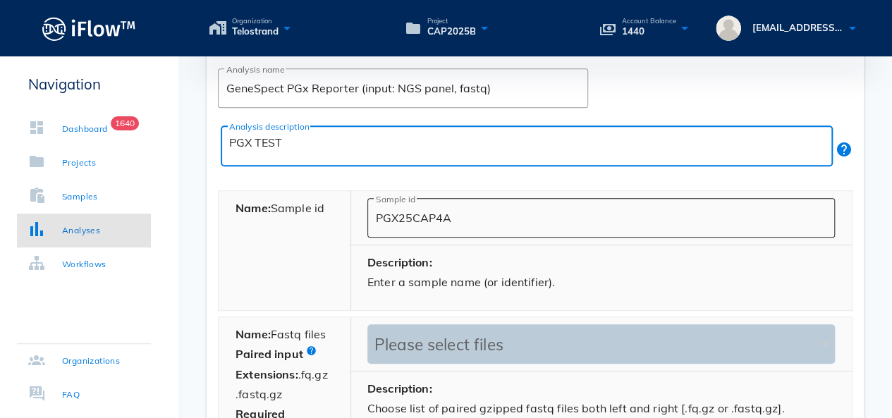
scroll to position [494, 0]
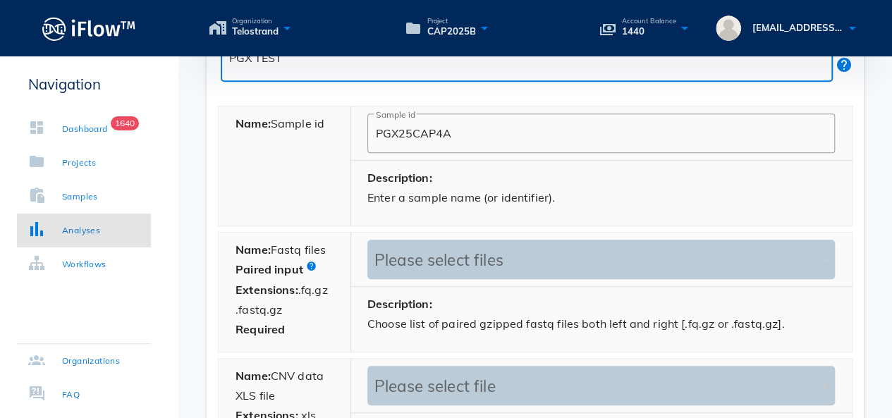
type textarea "PGX TEST"
click at [552, 252] on div "Please select files" at bounding box center [594, 260] width 447 height 20
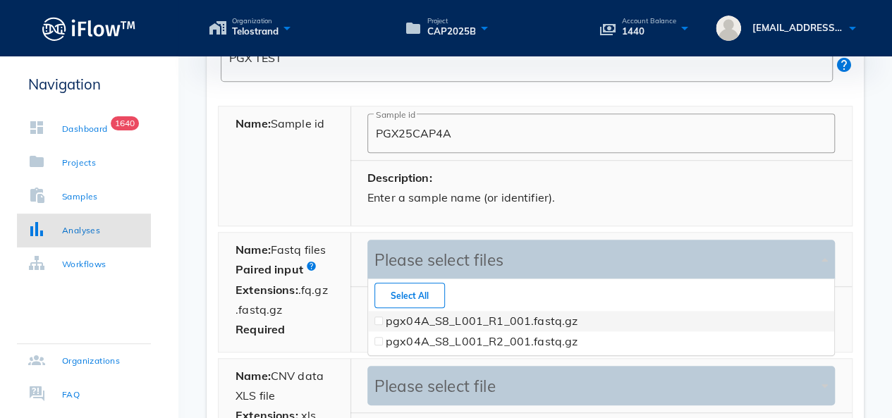
scroll to position [76, 467]
click at [375, 326] on div at bounding box center [379, 321] width 14 height 20
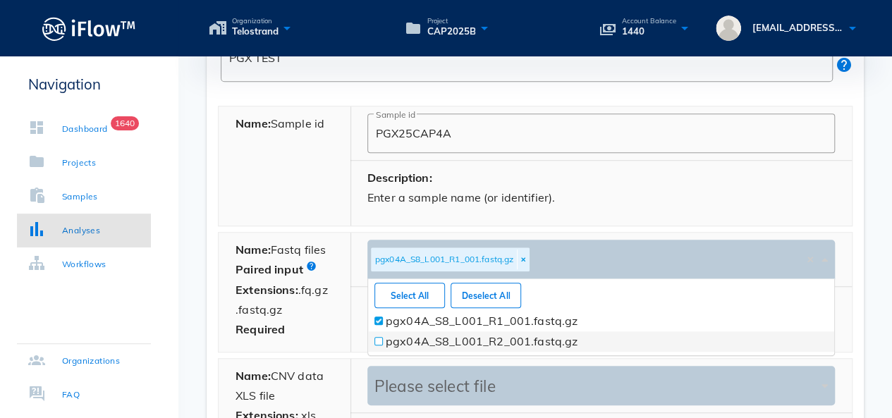
click at [377, 339] on span at bounding box center [379, 342] width 6 height 6
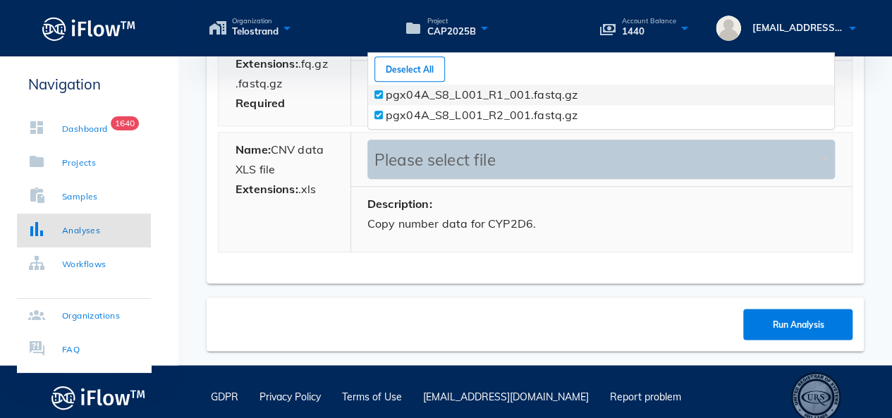
scroll to position [728, 0]
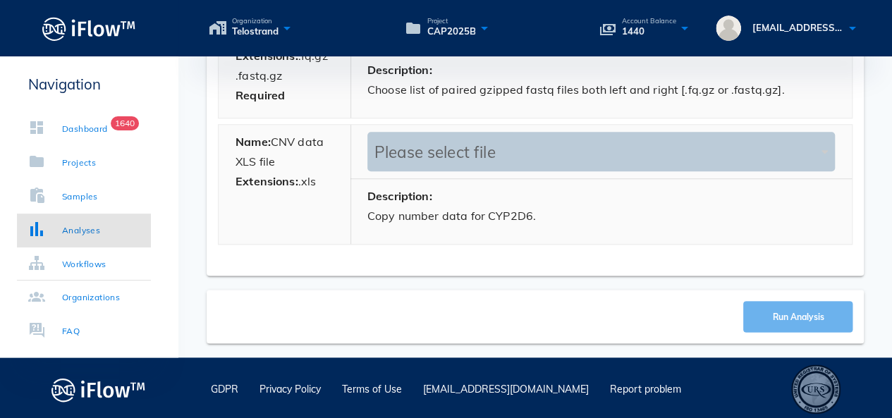
click at [778, 302] on button "Run Analysis" at bounding box center [798, 316] width 109 height 31
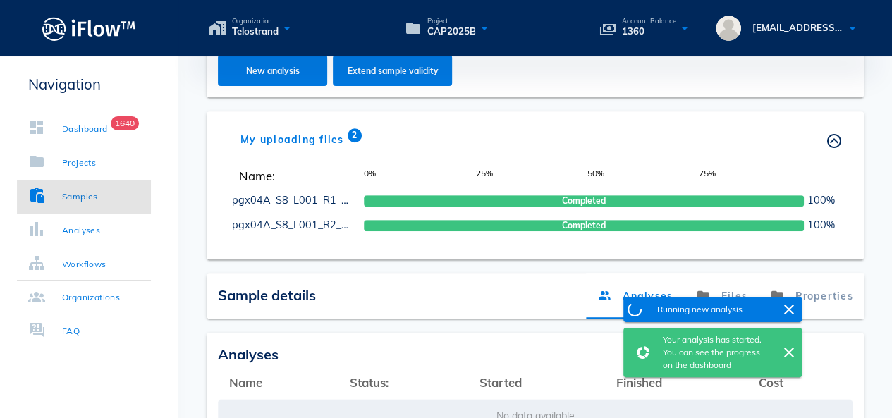
scroll to position [420, 0]
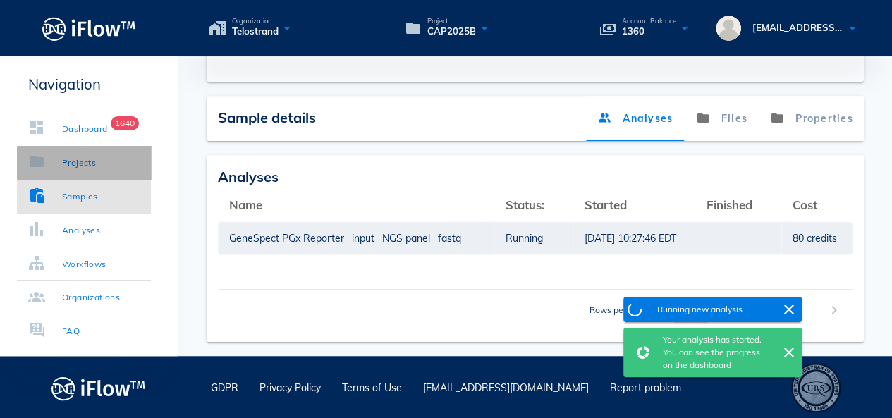
click at [96, 166] on div "Projects" at bounding box center [79, 163] width 34 height 14
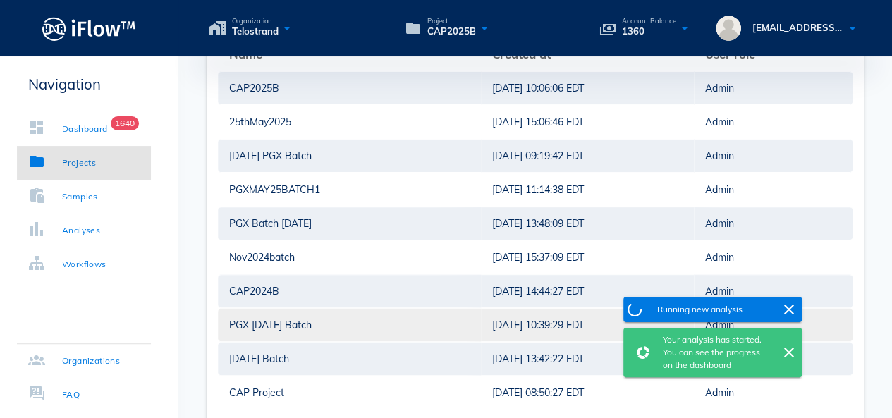
scroll to position [16, 0]
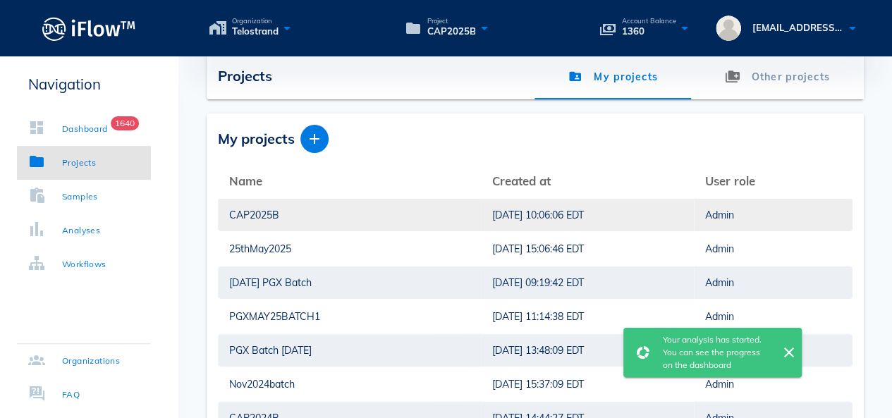
click at [249, 221] on div "CAP2025B" at bounding box center [349, 215] width 241 height 32
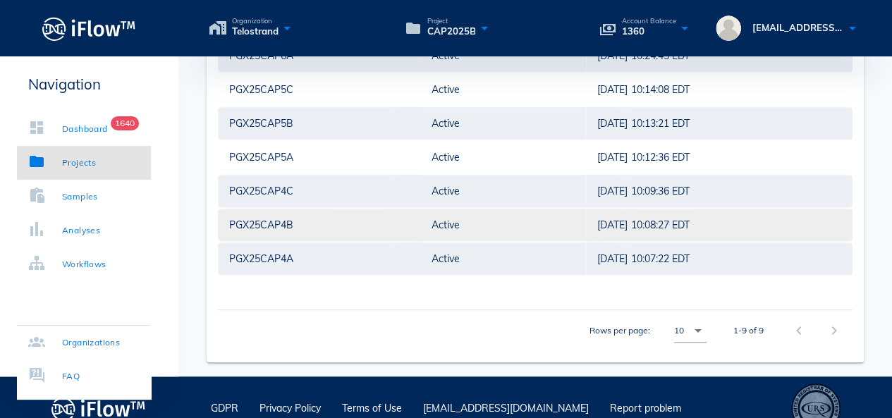
scroll to position [457, 0]
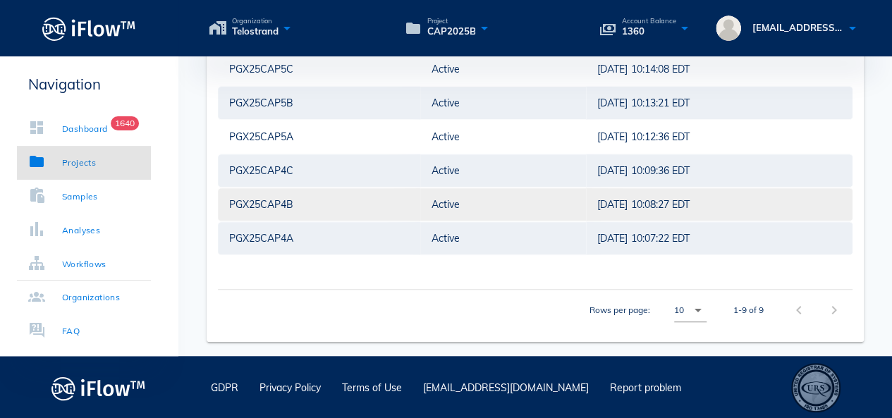
click at [279, 202] on div "PGX25CAP4B" at bounding box center [319, 204] width 180 height 32
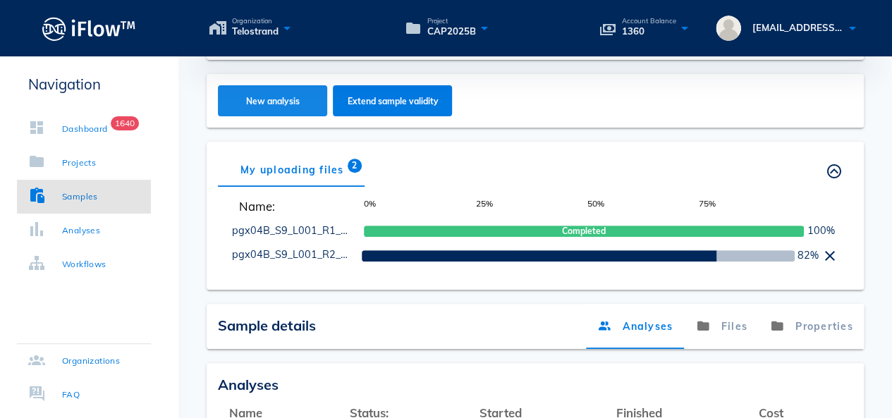
scroll to position [282, 0]
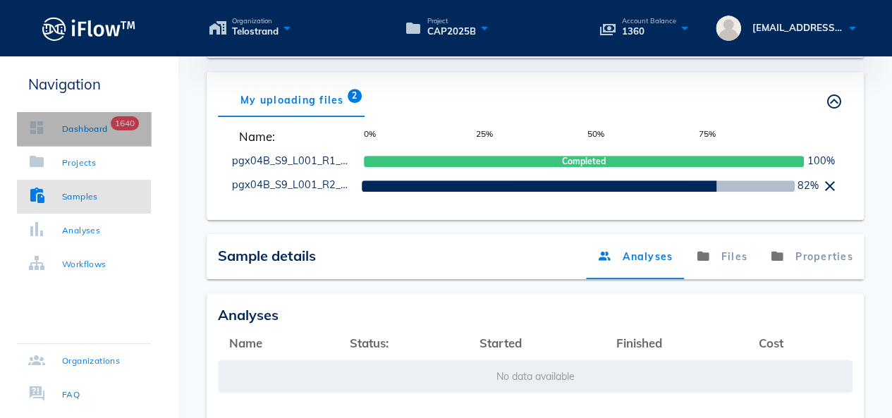
click at [78, 129] on div "Dashboard" at bounding box center [85, 129] width 46 height 14
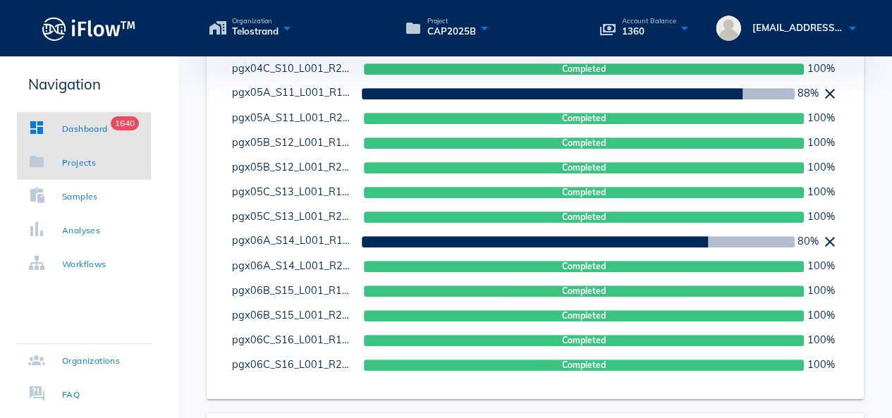
click at [85, 166] on div "Projects" at bounding box center [79, 163] width 34 height 14
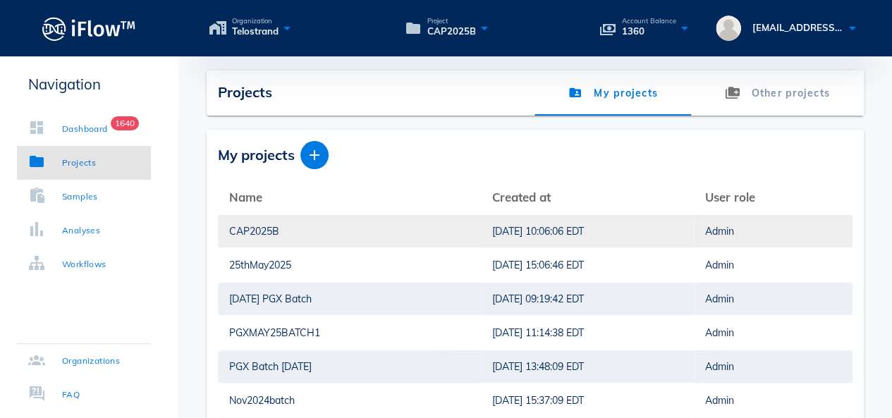
click at [268, 237] on div "CAP2025B" at bounding box center [349, 231] width 241 height 32
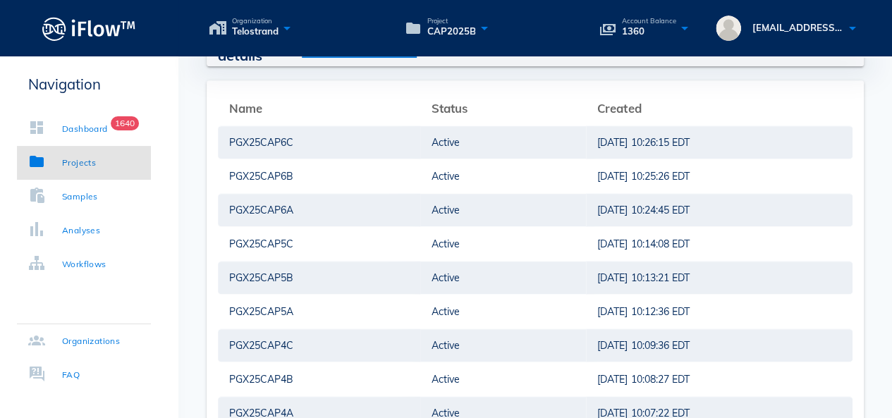
scroll to position [457, 0]
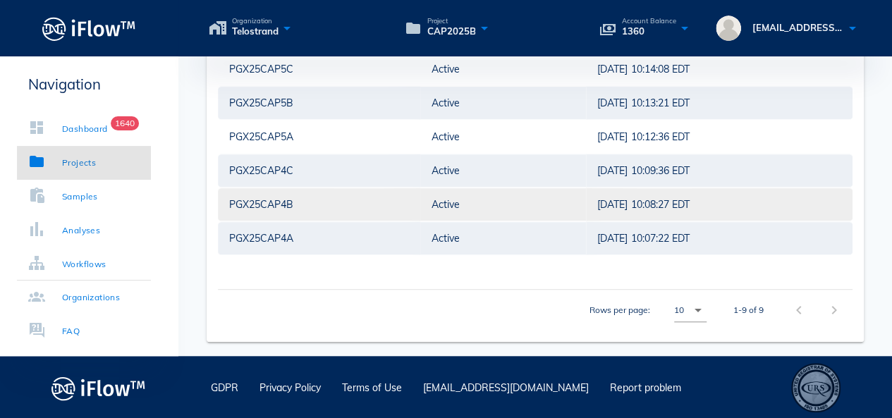
click at [274, 197] on div "PGX25CAP4B" at bounding box center [319, 204] width 180 height 32
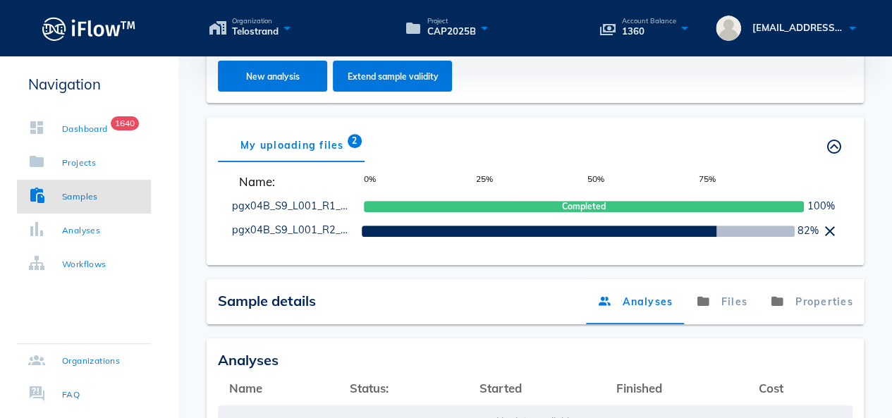
scroll to position [209, 0]
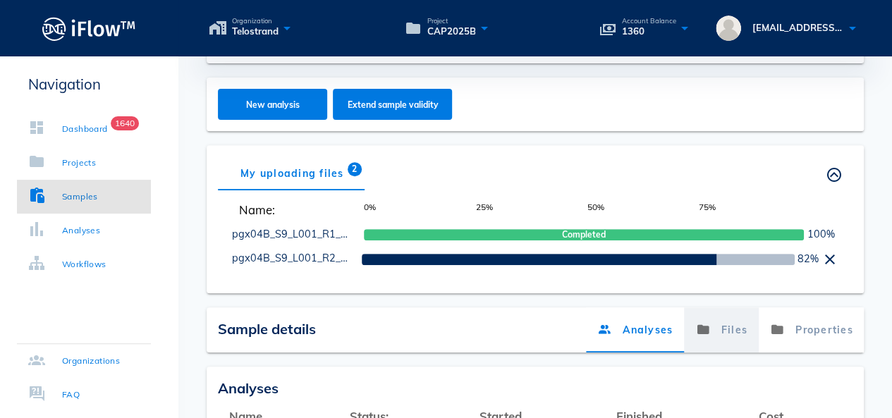
click at [727, 334] on link "Files" at bounding box center [721, 330] width 75 height 45
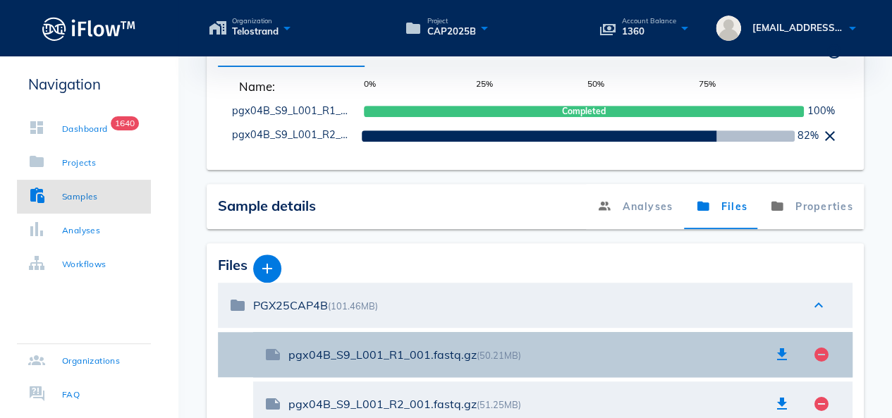
scroll to position [200, 0]
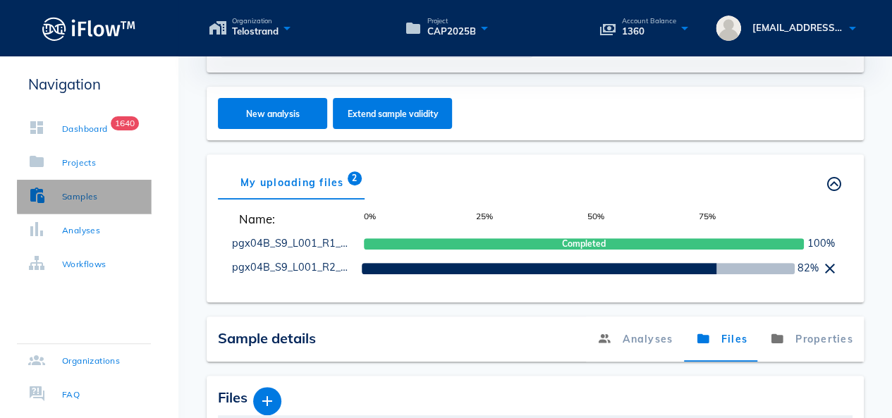
click at [109, 192] on link "Samples" at bounding box center [84, 197] width 134 height 34
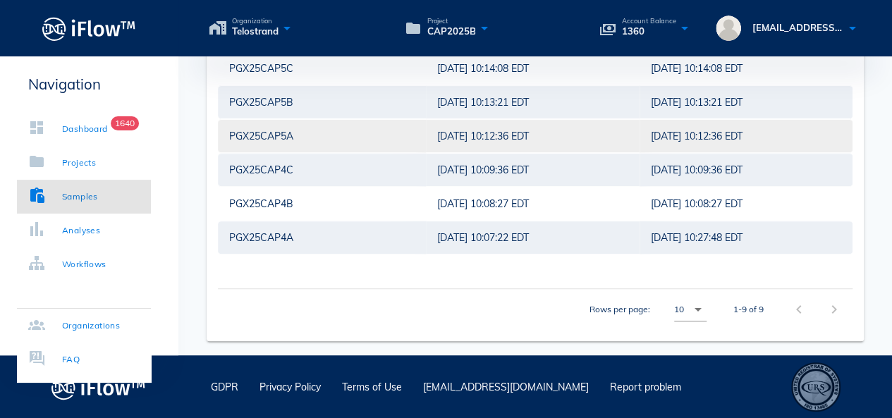
scroll to position [138, 0]
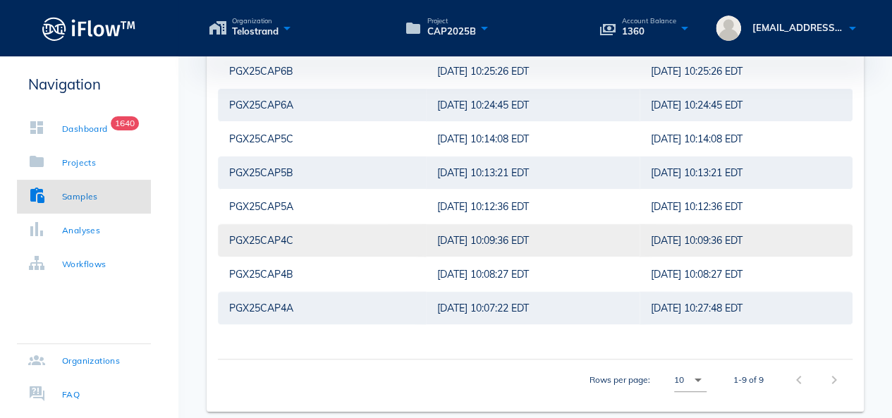
click at [262, 243] on div "PGX25CAP4C" at bounding box center [322, 240] width 186 height 32
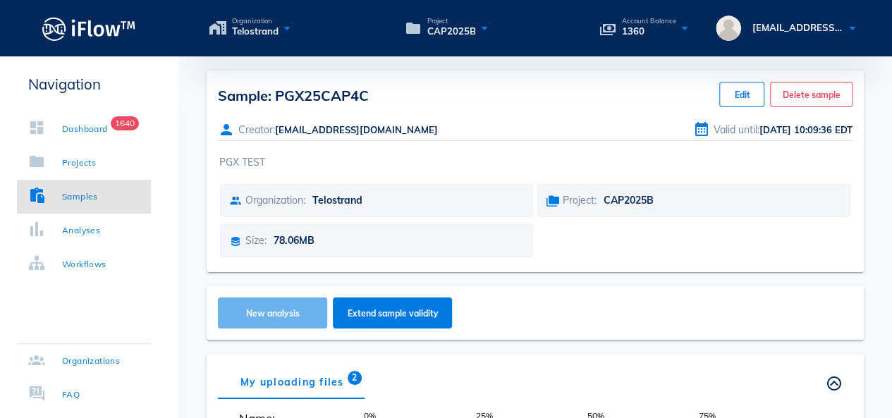
click at [291, 305] on button "New analysis" at bounding box center [272, 313] width 109 height 31
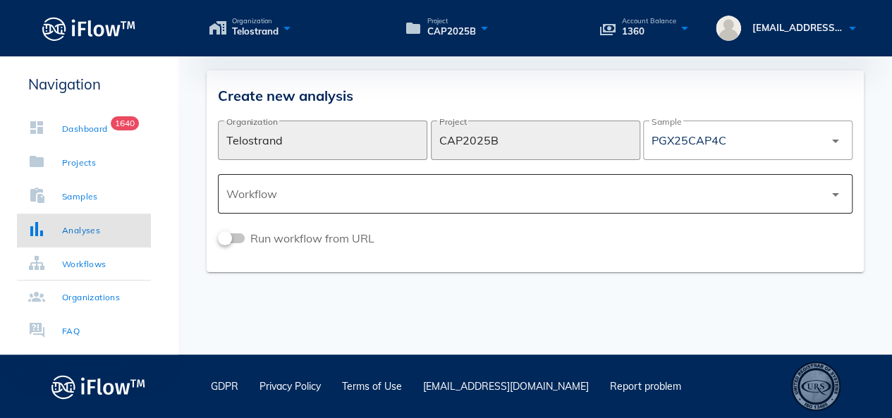
click at [341, 188] on div at bounding box center [525, 194] width 598 height 34
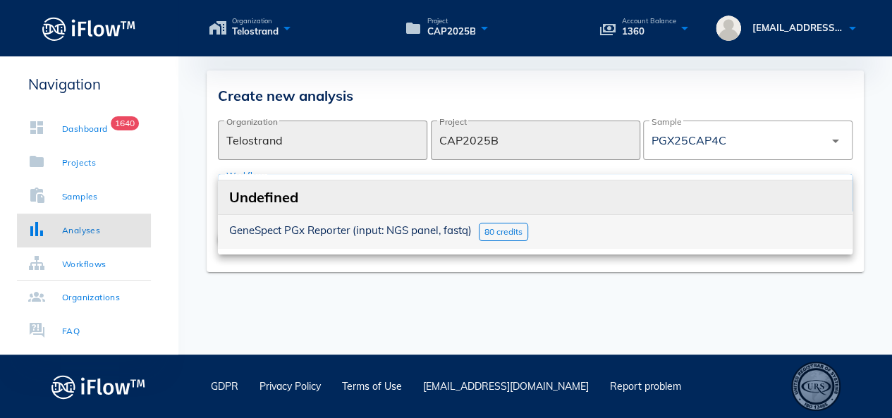
click at [313, 224] on span "GeneSpect PGx Reporter (input: NGS panel, fastq)" at bounding box center [350, 230] width 243 height 13
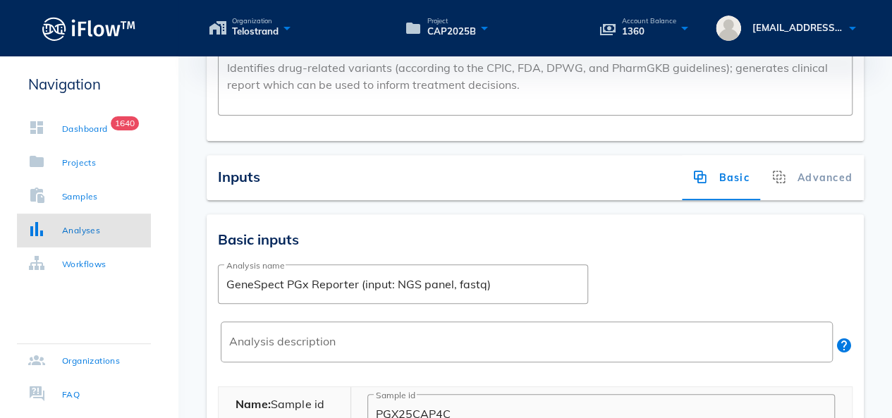
scroll to position [282, 0]
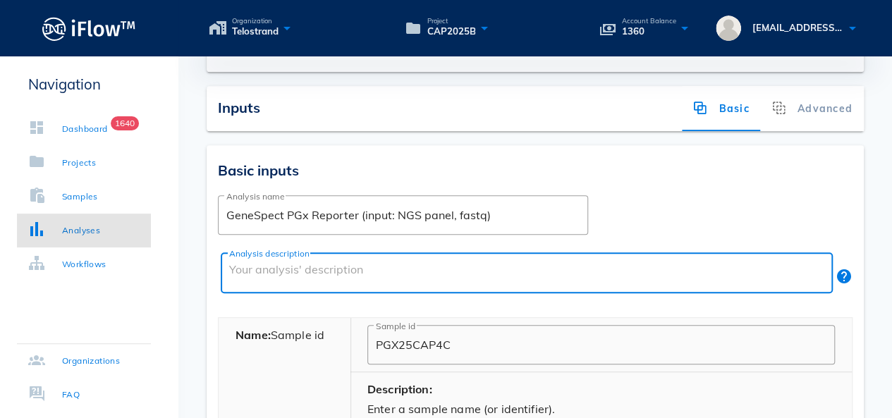
click at [293, 265] on textarea "Analysis description" at bounding box center [531, 277] width 604 height 34
paste textarea "PGX TEST"
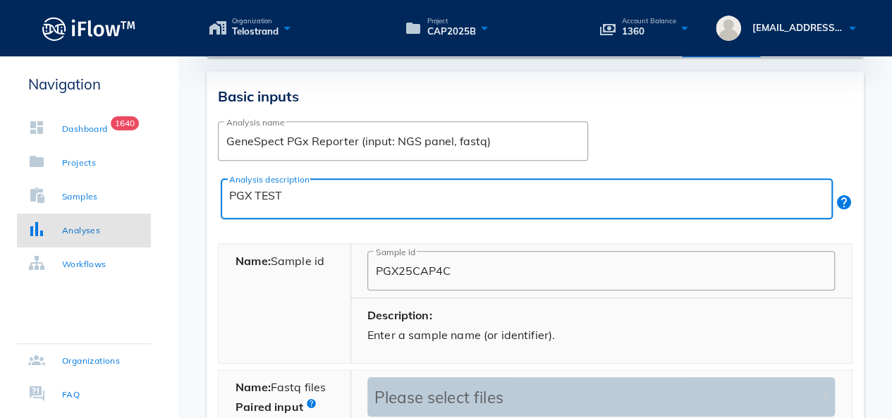
scroll to position [494, 0]
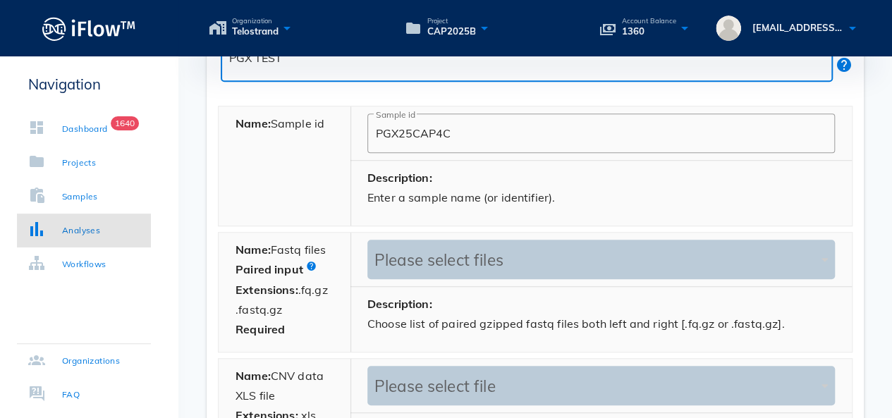
type textarea "PGX TEST"
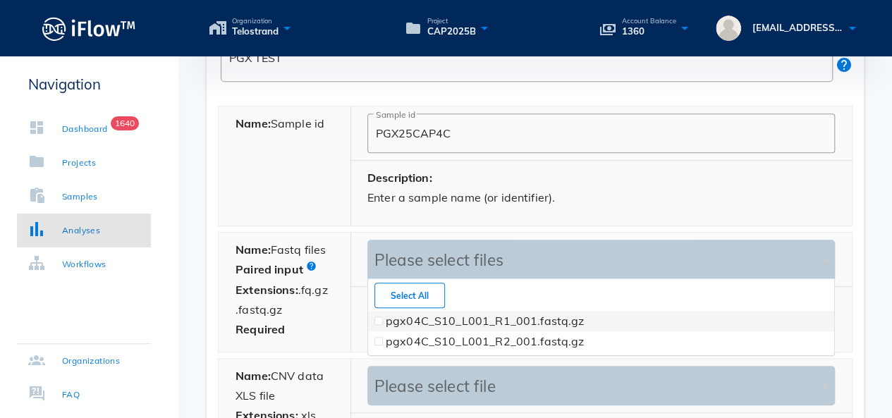
click at [435, 267] on div "Please select files" at bounding box center [594, 260] width 447 height 20
click at [378, 322] on span at bounding box center [379, 321] width 8 height 8
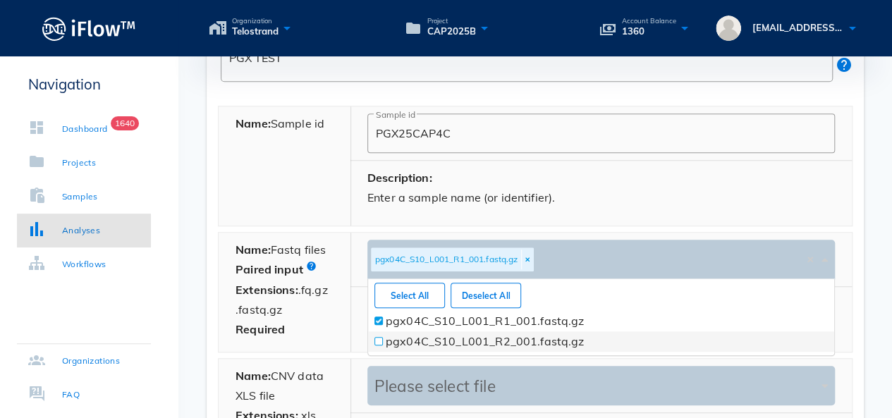
click at [377, 334] on div at bounding box center [379, 342] width 14 height 20
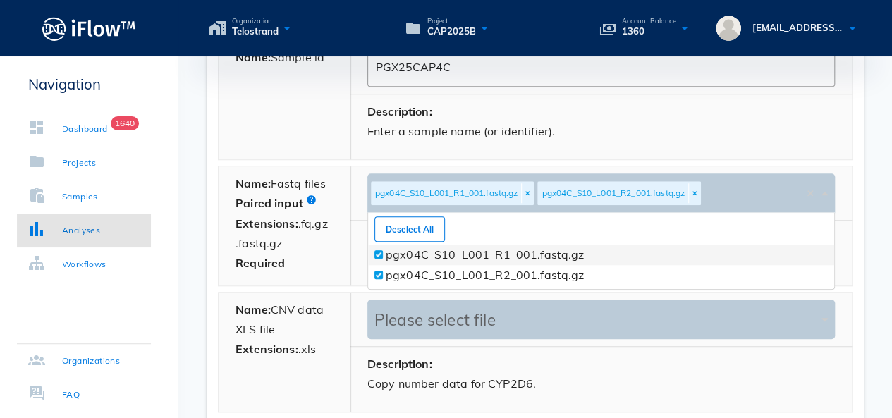
scroll to position [728, 0]
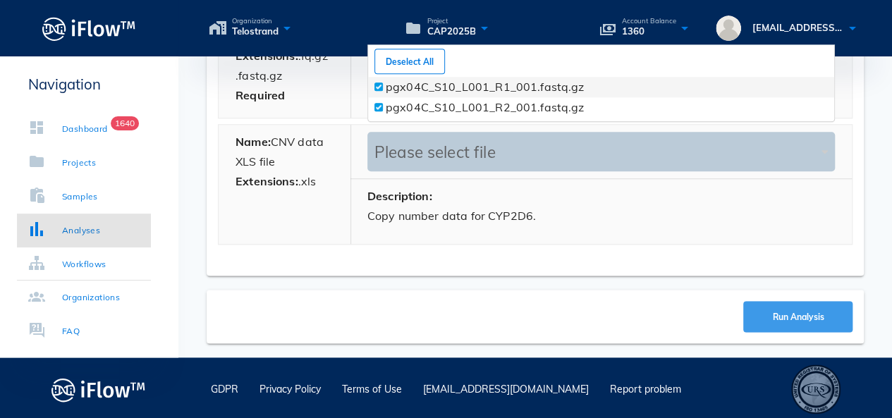
click at [790, 312] on span "Run Analysis" at bounding box center [798, 317] width 52 height 11
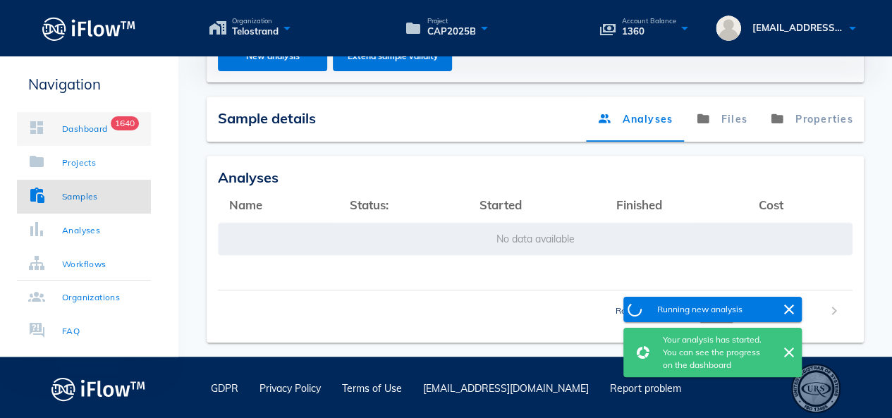
scroll to position [420, 0]
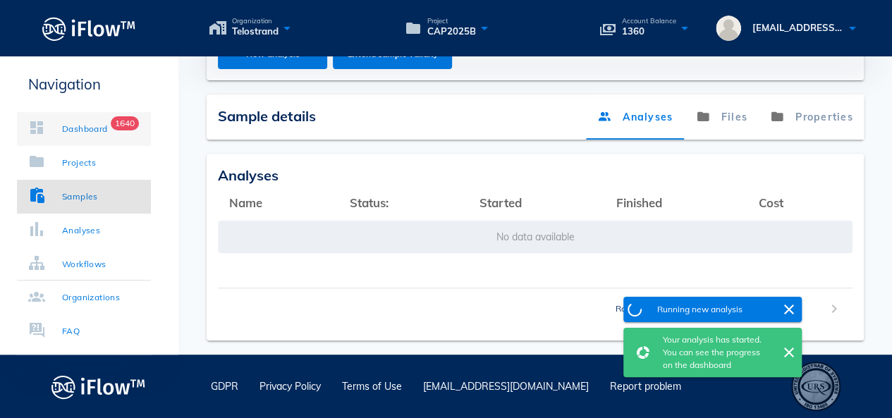
click at [87, 129] on div "Dashboard" at bounding box center [85, 129] width 46 height 14
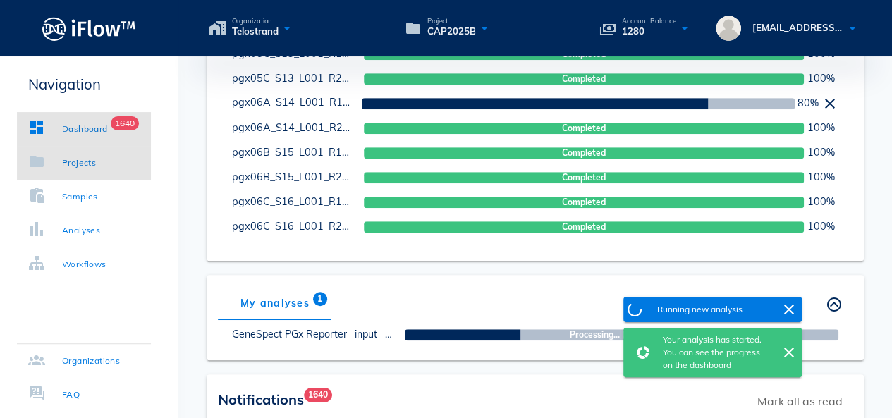
click at [80, 156] on div "Projects" at bounding box center [79, 163] width 34 height 14
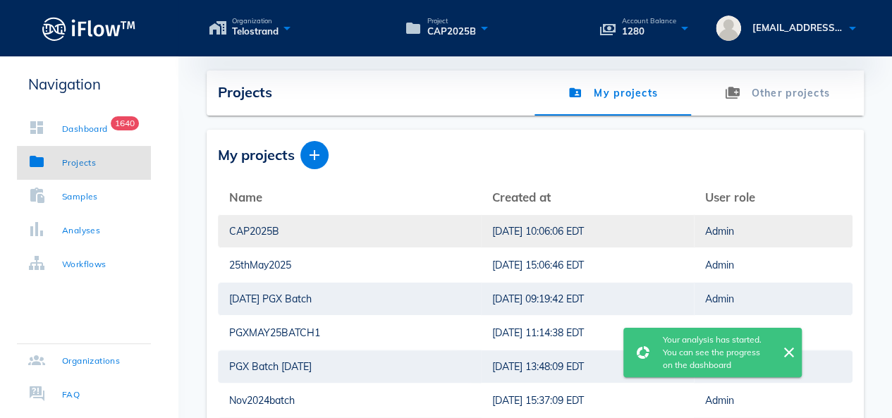
click at [255, 224] on div "CAP2025B" at bounding box center [349, 231] width 241 height 32
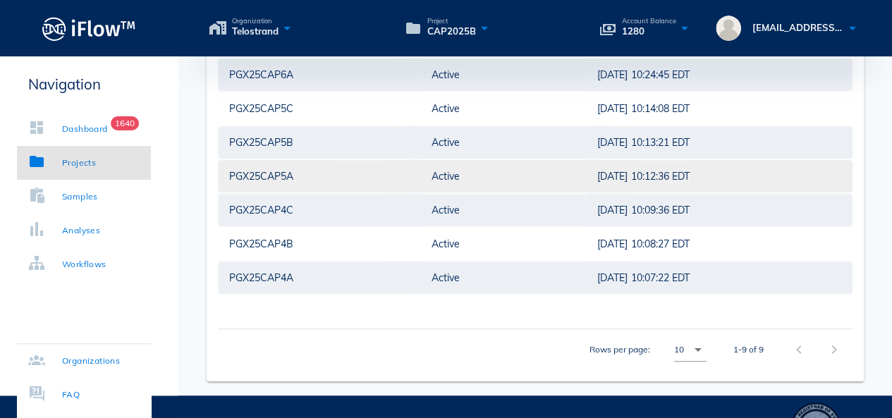
scroll to position [387, 0]
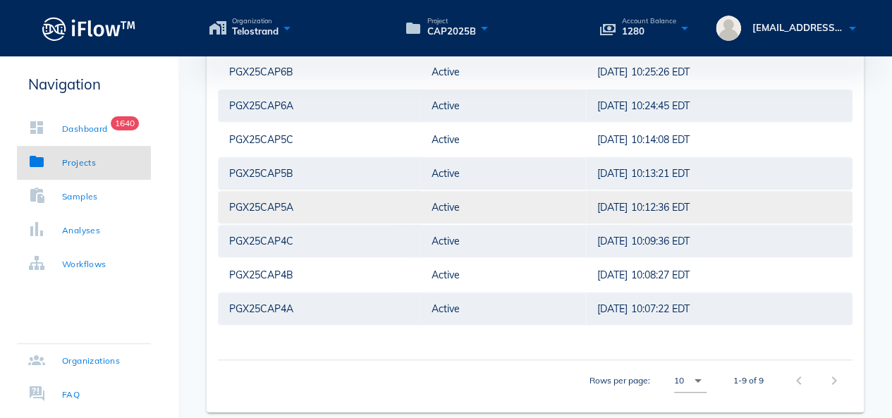
click at [273, 207] on div "PGX25CAP5A" at bounding box center [319, 207] width 180 height 32
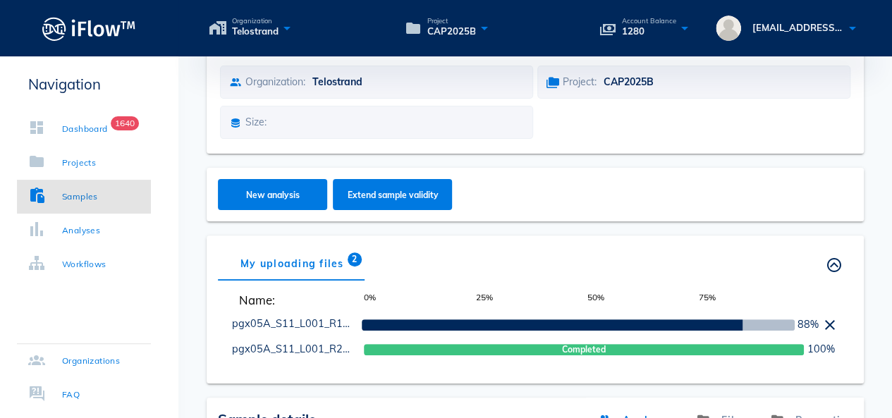
scroll to position [104, 0]
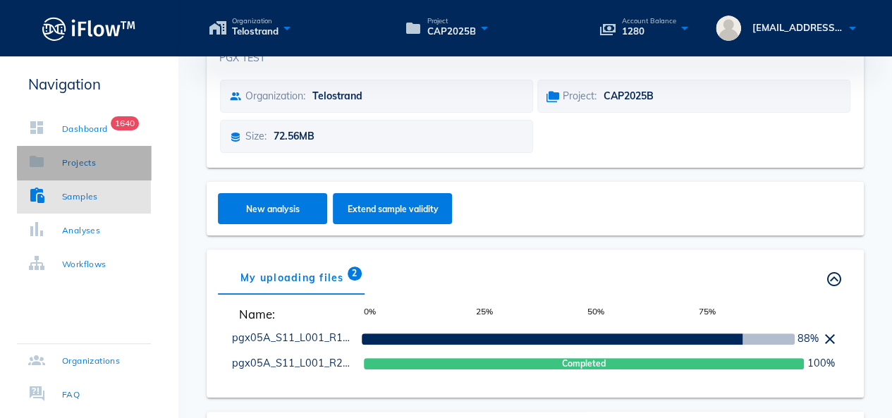
click at [79, 154] on link "Projects" at bounding box center [84, 163] width 134 height 34
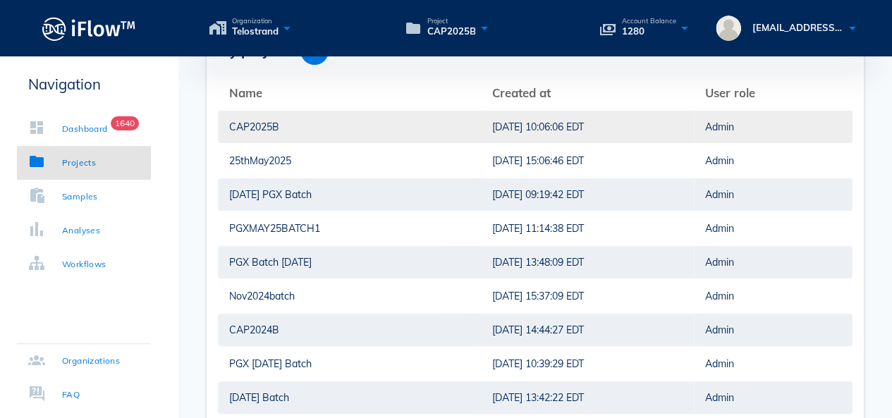
click at [264, 121] on div "CAP2025B" at bounding box center [349, 127] width 241 height 32
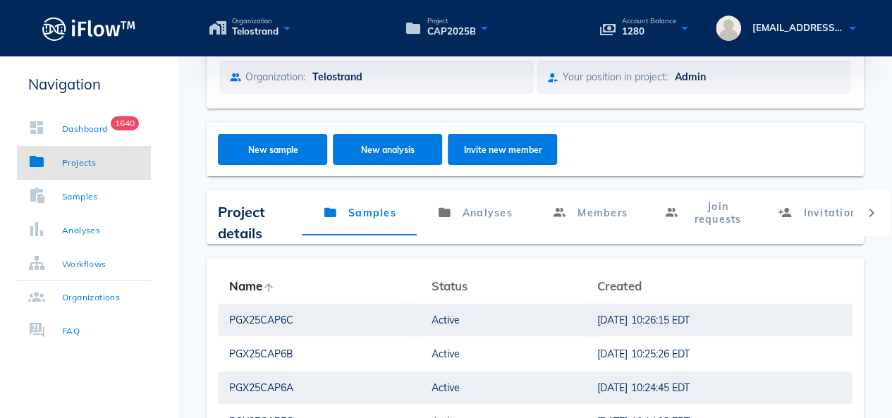
scroll to position [457, 0]
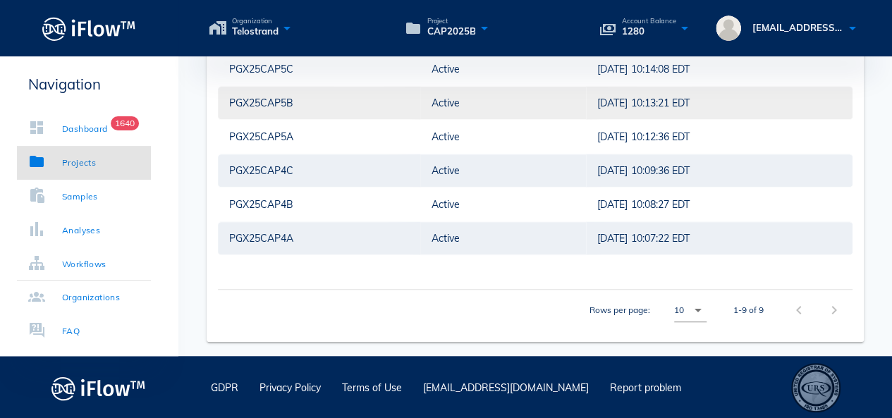
click at [271, 103] on div "PGX25CAP5B" at bounding box center [319, 103] width 180 height 32
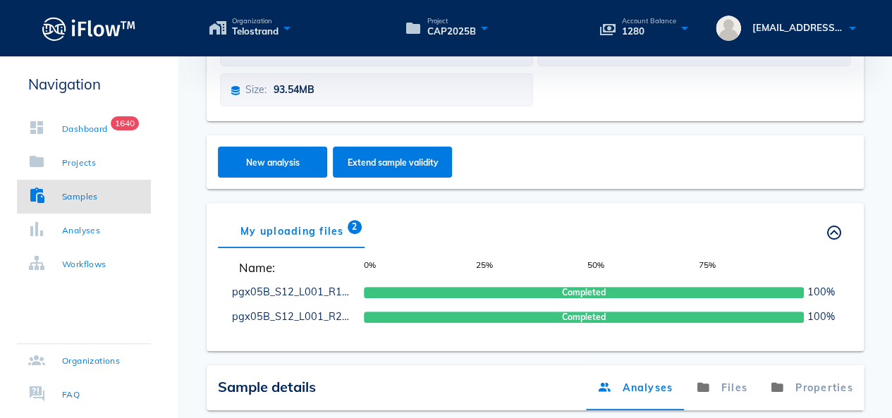
scroll to position [138, 0]
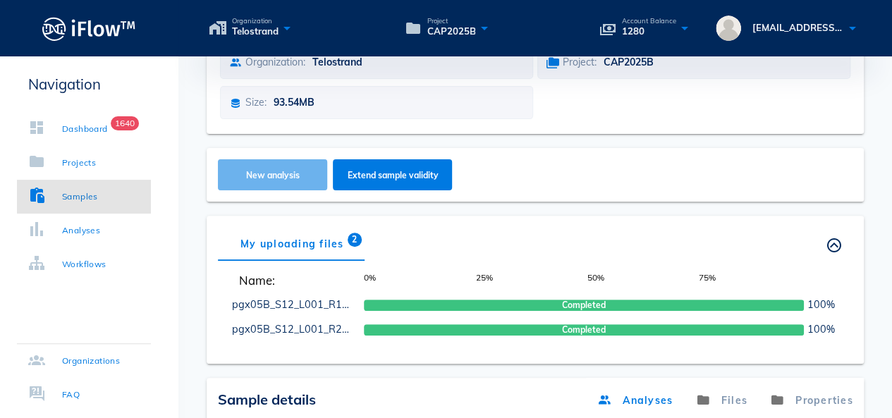
click at [281, 174] on span "New analysis" at bounding box center [273, 175] width 82 height 11
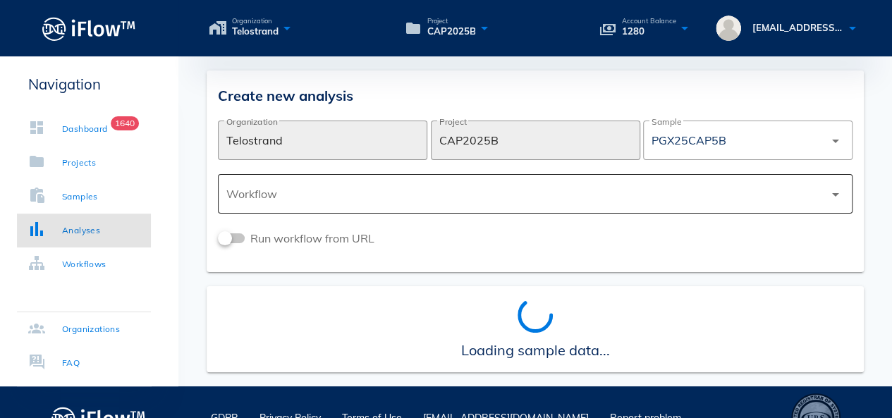
click at [307, 188] on div at bounding box center [525, 194] width 598 height 34
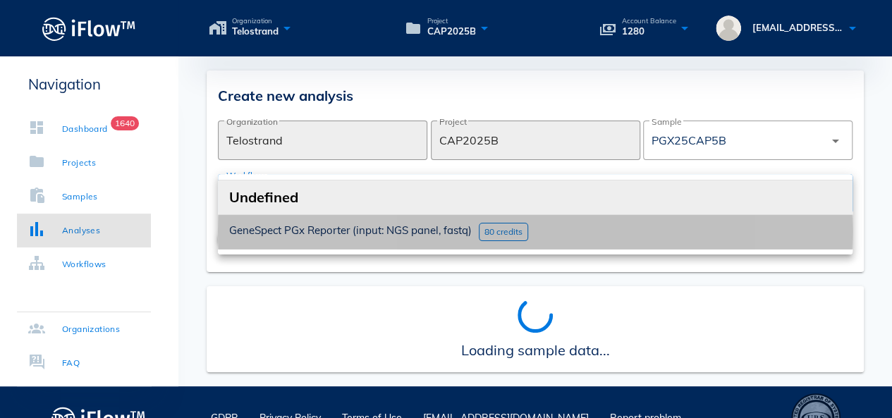
click at [298, 223] on div "GeneSpect PGx Reporter (input: NGS panel, fastq)" at bounding box center [350, 232] width 243 height 18
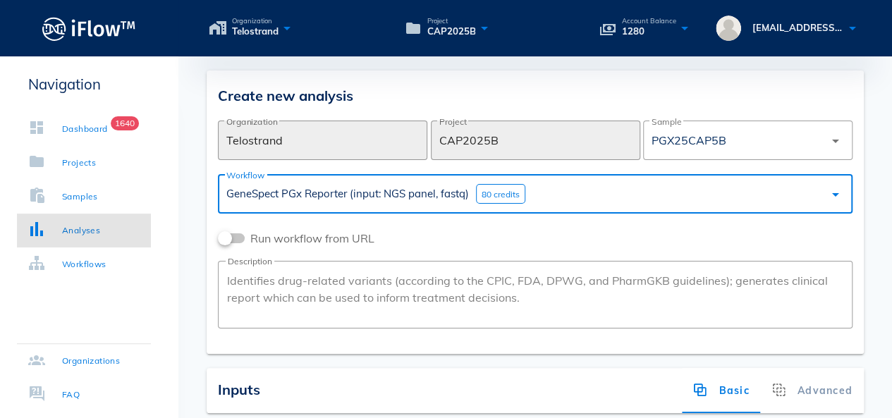
scroll to position [282, 0]
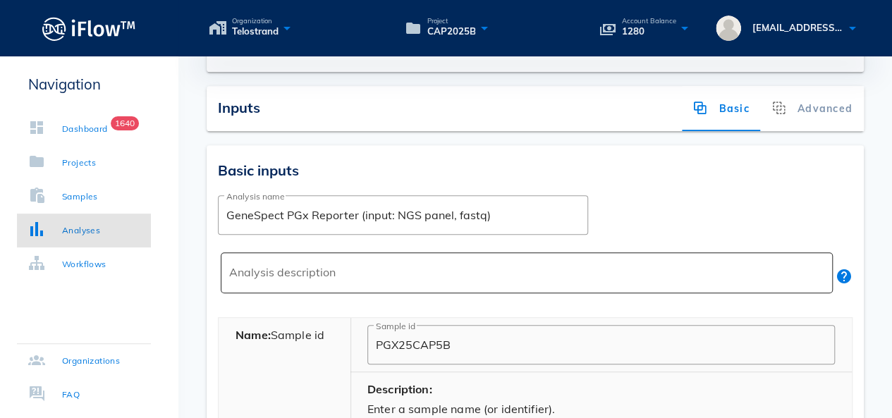
click at [303, 277] on textarea "Analysis description" at bounding box center [531, 277] width 604 height 34
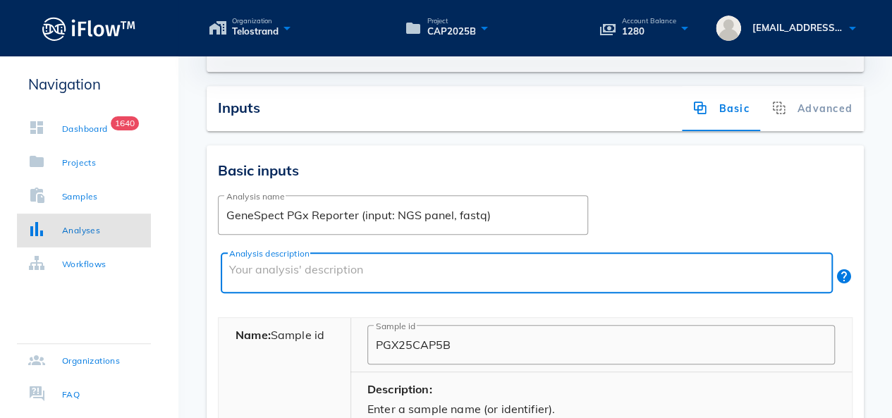
paste textarea "PGX TEST"
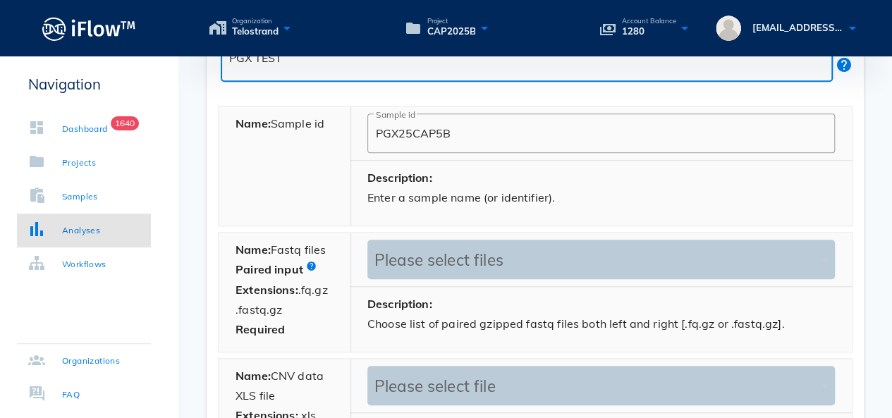
type textarea "PGX TEST"
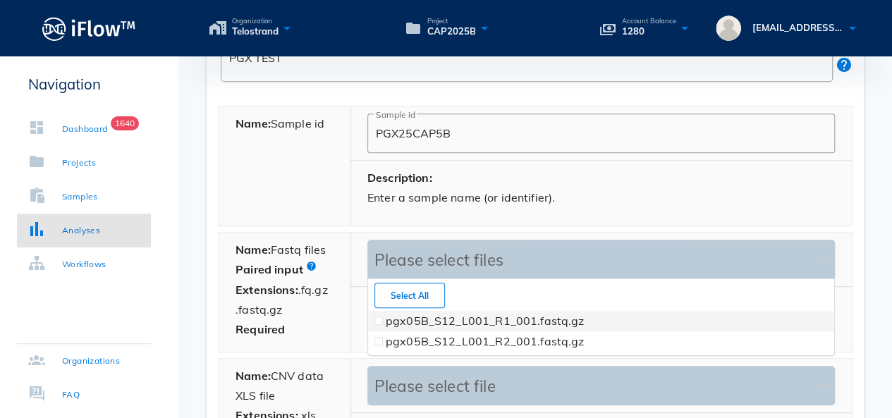
scroll to position [76, 467]
click at [417, 272] on div "Please select files" at bounding box center [594, 260] width 447 height 40
click at [382, 321] on div at bounding box center [379, 321] width 14 height 20
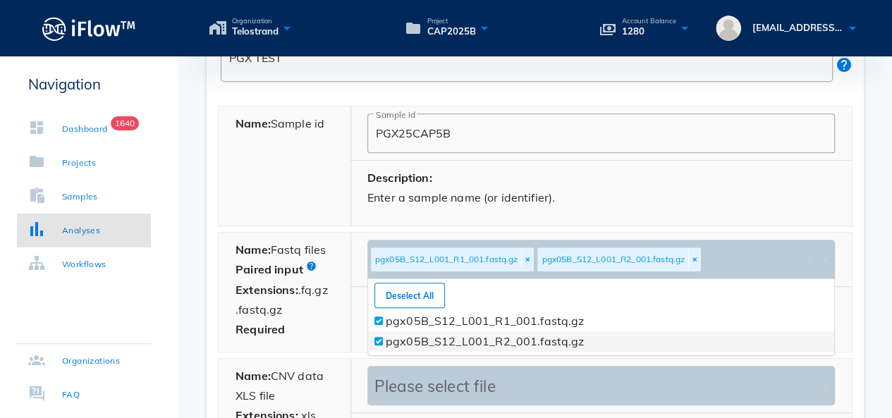
click at [380, 339] on span at bounding box center [379, 342] width 6 height 6
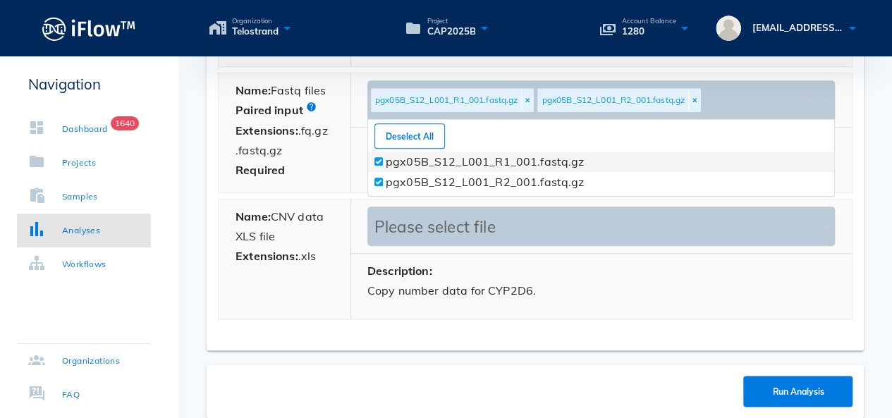
scroll to position [728, 0]
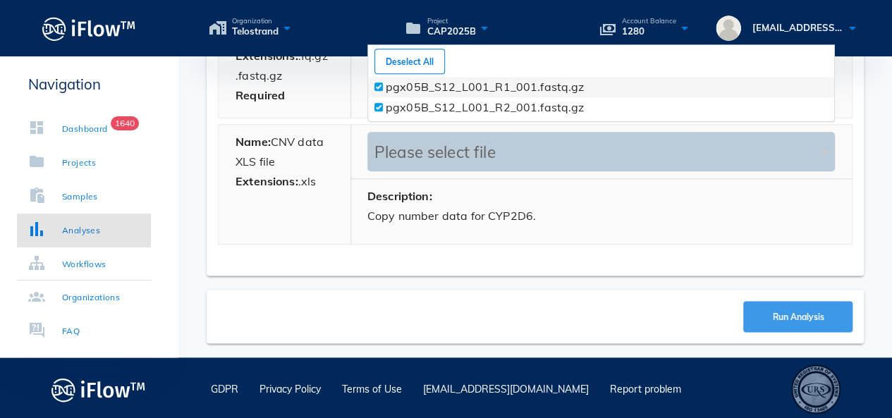
click at [783, 316] on span "Run Analysis" at bounding box center [798, 317] width 52 height 11
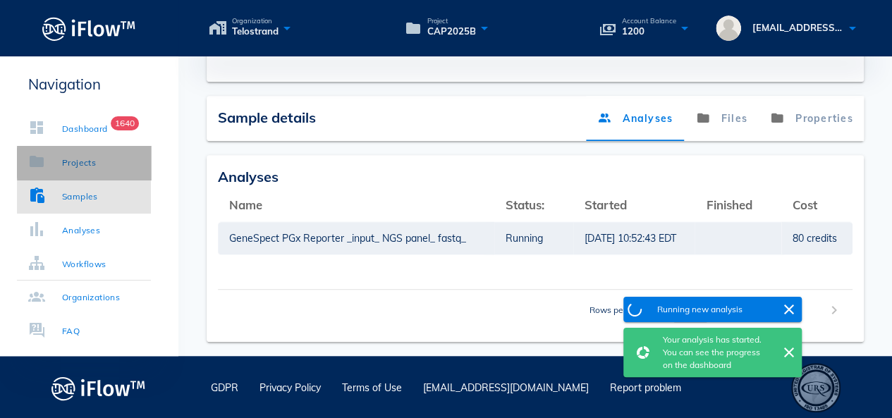
click at [80, 159] on div "Projects" at bounding box center [79, 163] width 34 height 14
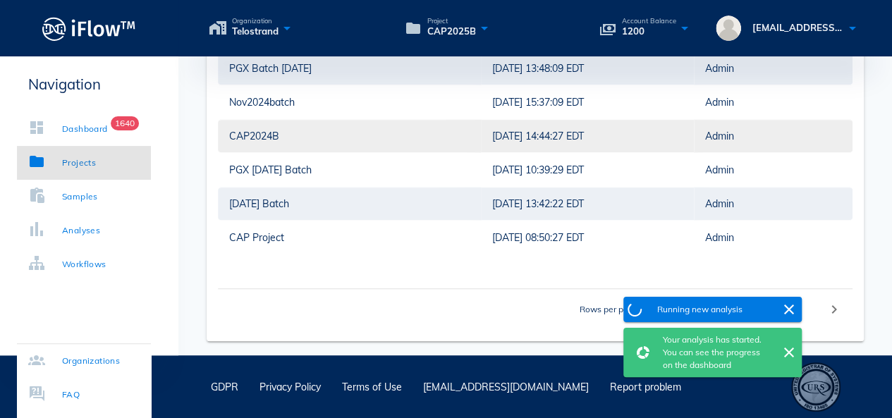
scroll to position [16, 0]
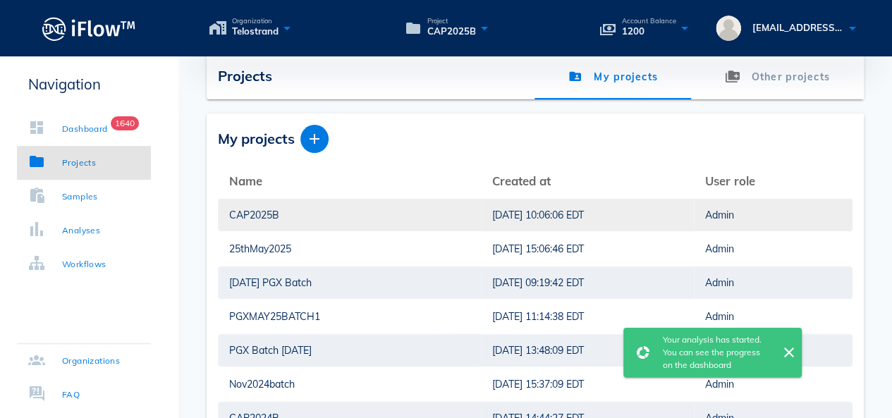
click at [250, 214] on div "CAP2025B" at bounding box center [349, 215] width 241 height 32
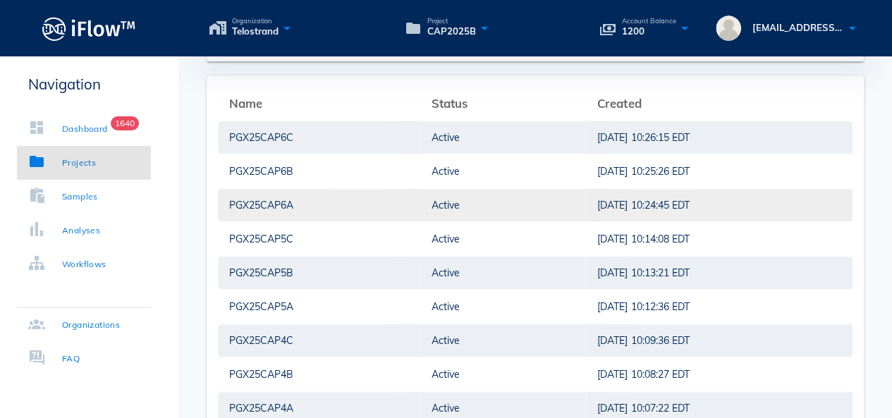
scroll to position [369, 0]
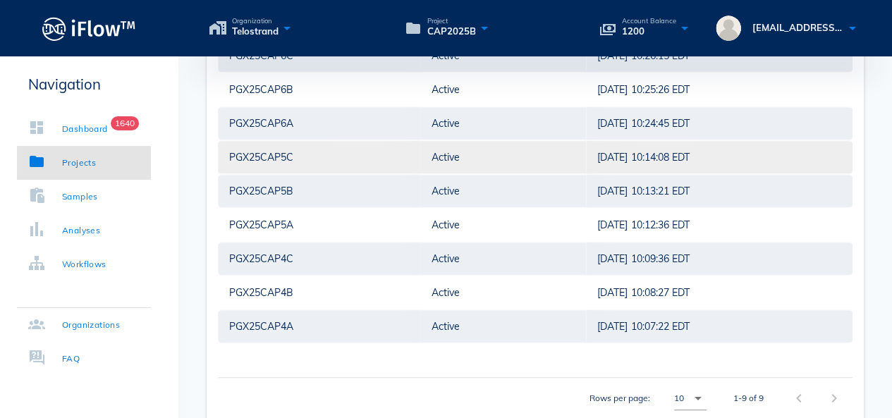
click at [290, 151] on div "PGX25CAP5C" at bounding box center [319, 157] width 180 height 32
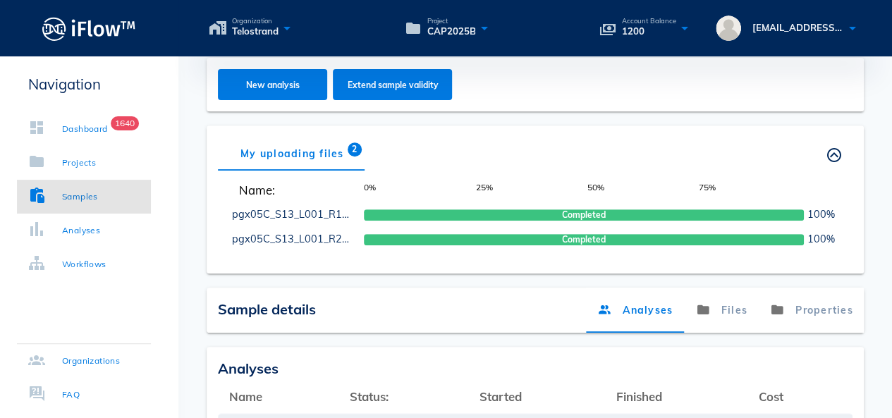
scroll to position [228, 0]
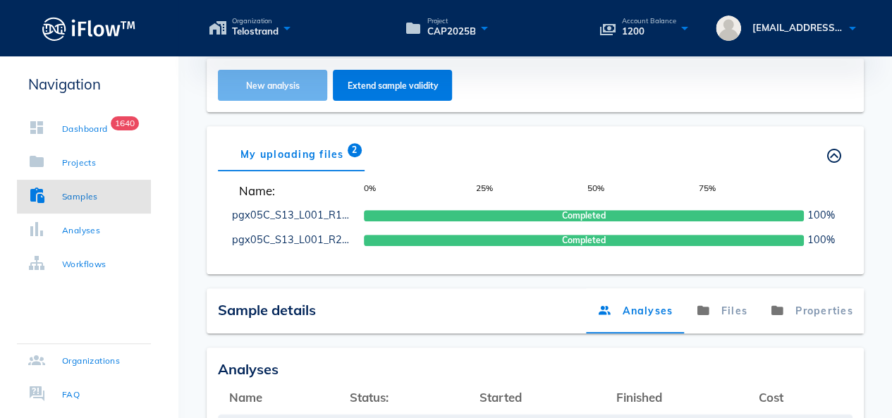
click at [274, 80] on span "New analysis" at bounding box center [273, 85] width 82 height 11
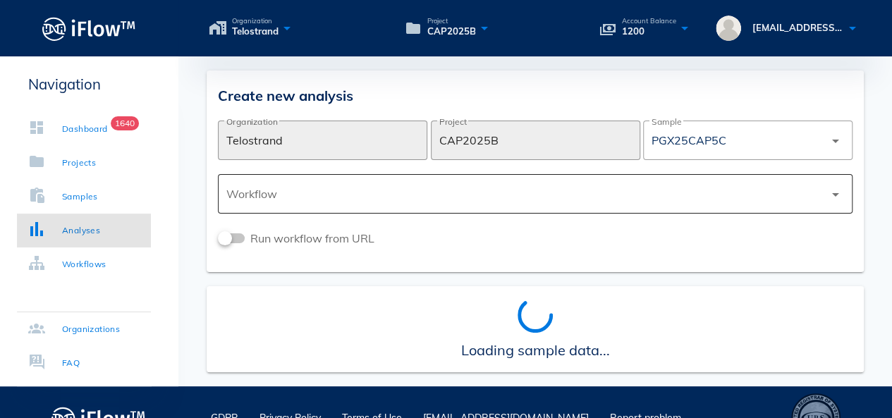
click at [409, 192] on div at bounding box center [525, 194] width 598 height 34
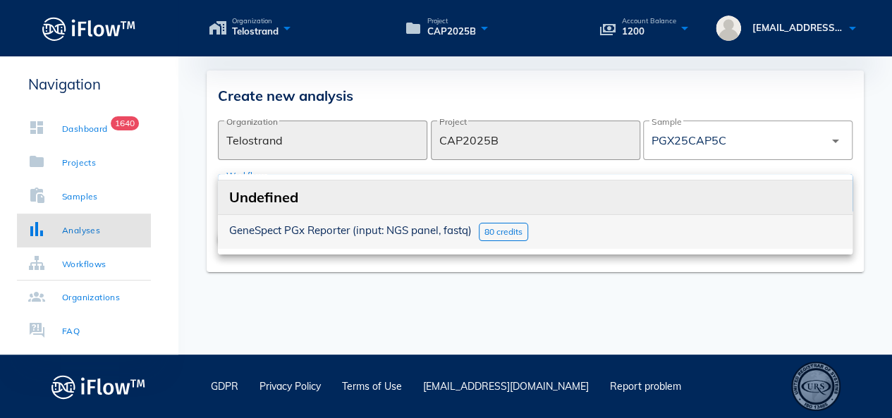
click at [353, 225] on span "GeneSpect PGx Reporter (input: NGS panel, fastq)" at bounding box center [350, 230] width 243 height 13
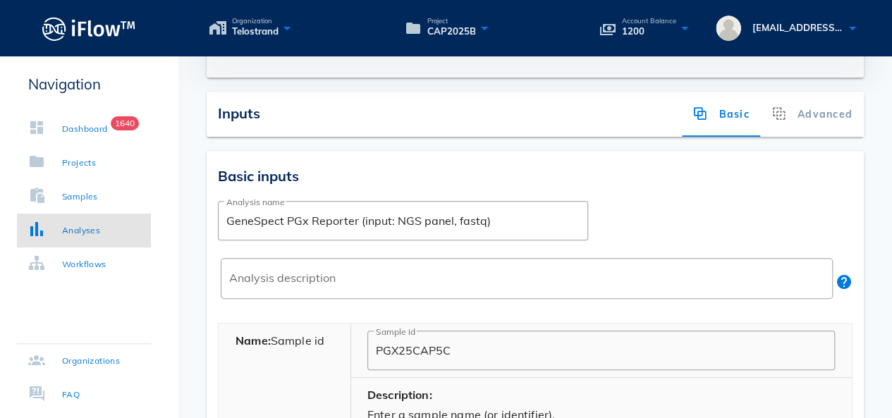
scroll to position [353, 0]
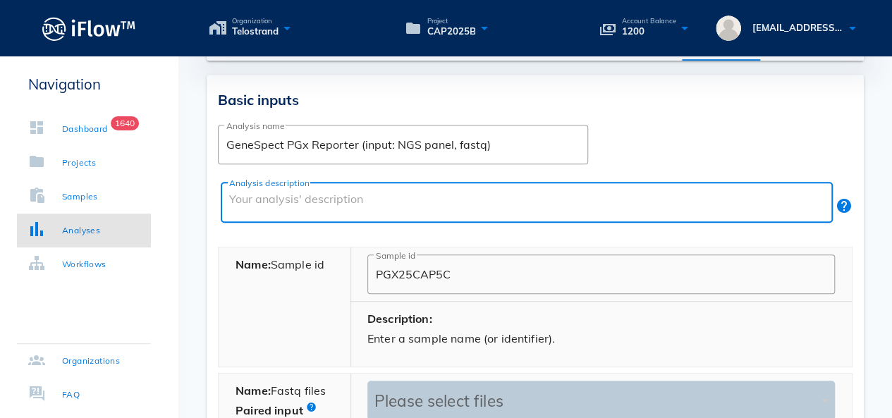
click at [315, 201] on textarea "Analysis description" at bounding box center [531, 206] width 604 height 34
paste textarea "PGX TEST"
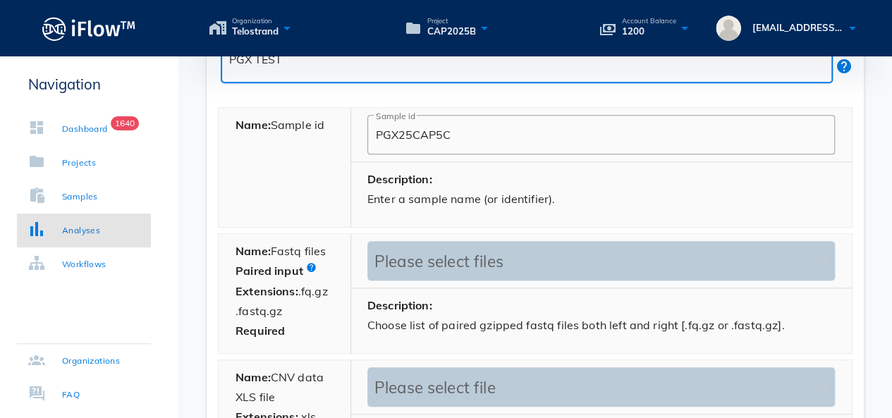
scroll to position [494, 0]
type textarea "PGX TEST"
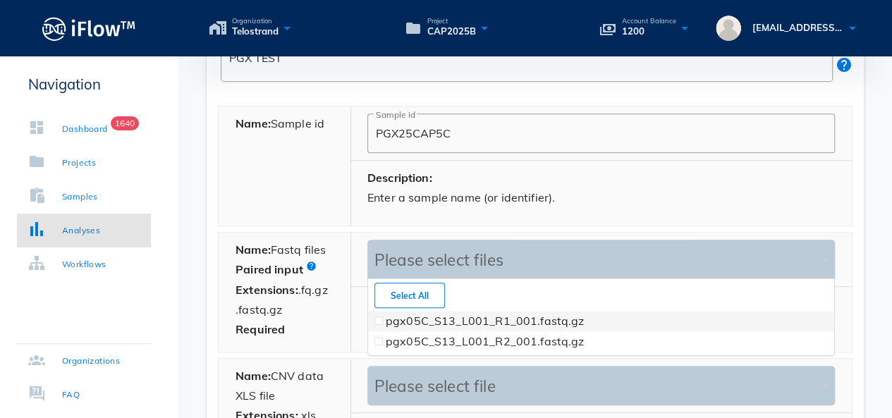
click at [416, 256] on div "Please select files" at bounding box center [594, 260] width 447 height 20
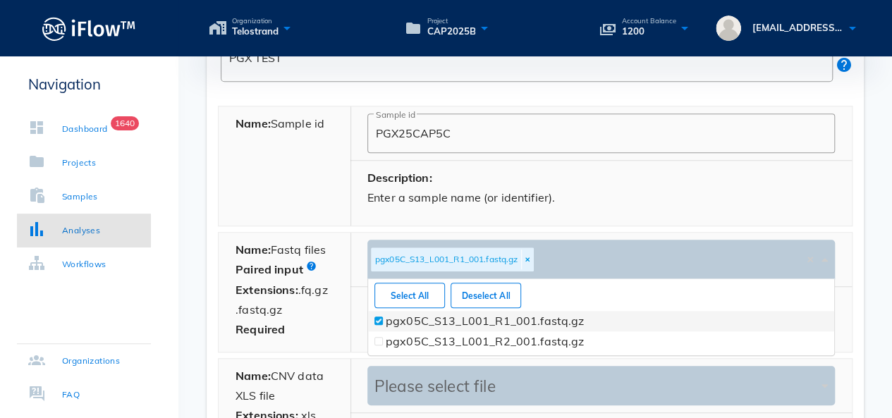
click at [380, 320] on span at bounding box center [379, 321] width 6 height 6
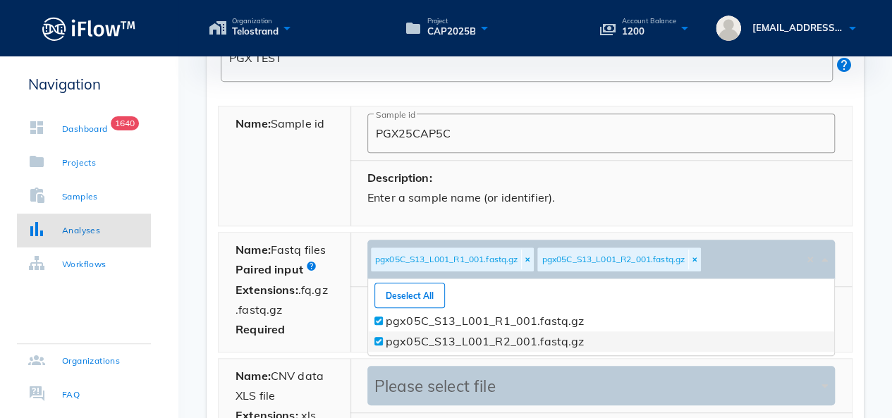
click at [377, 335] on div at bounding box center [379, 342] width 14 height 20
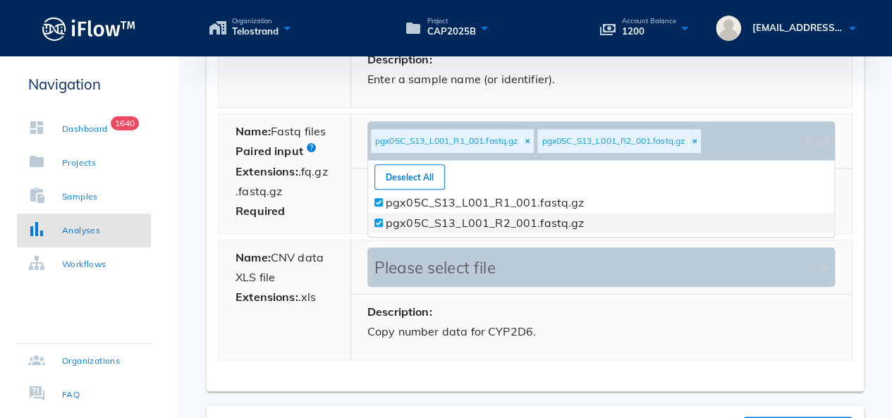
scroll to position [728, 0]
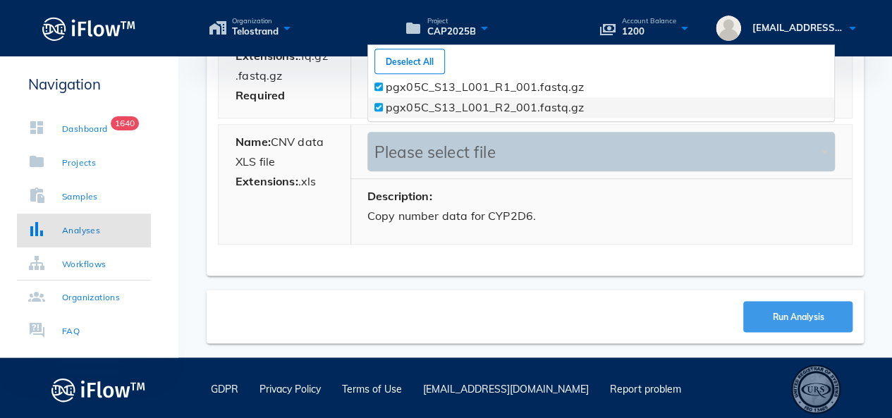
click at [787, 314] on span "Run Analysis" at bounding box center [798, 317] width 52 height 11
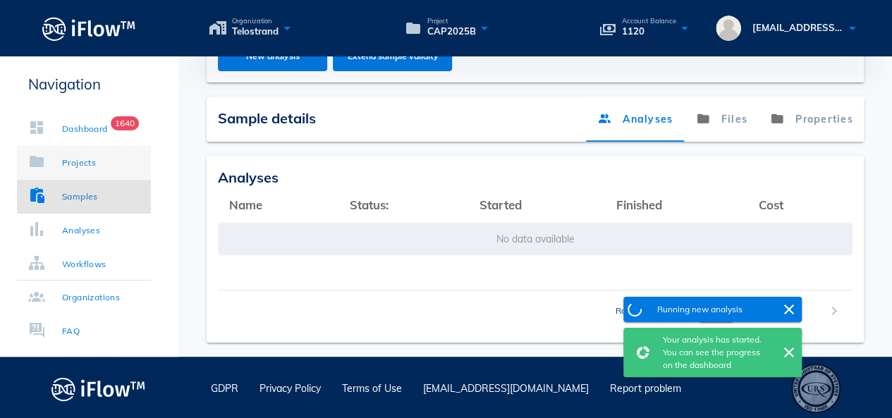
scroll to position [420, 0]
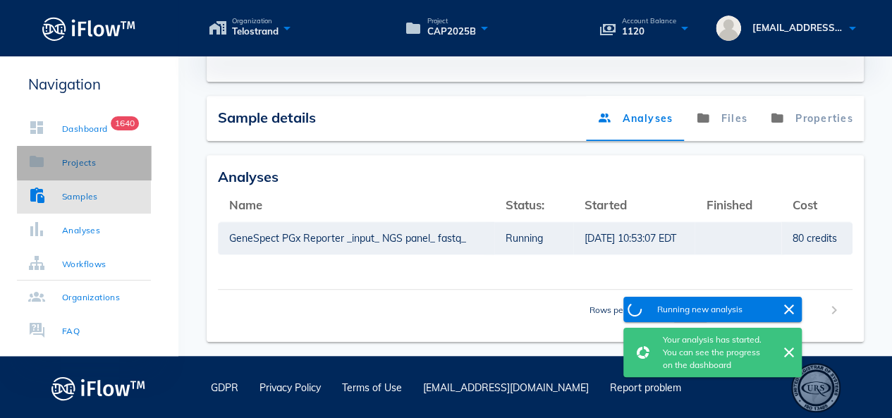
click at [92, 160] on div "Projects" at bounding box center [79, 163] width 34 height 14
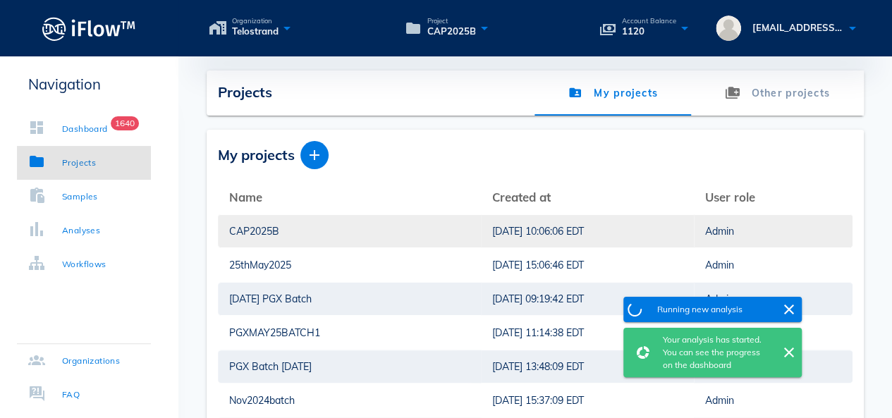
click at [254, 230] on div "CAP2025B" at bounding box center [349, 231] width 241 height 32
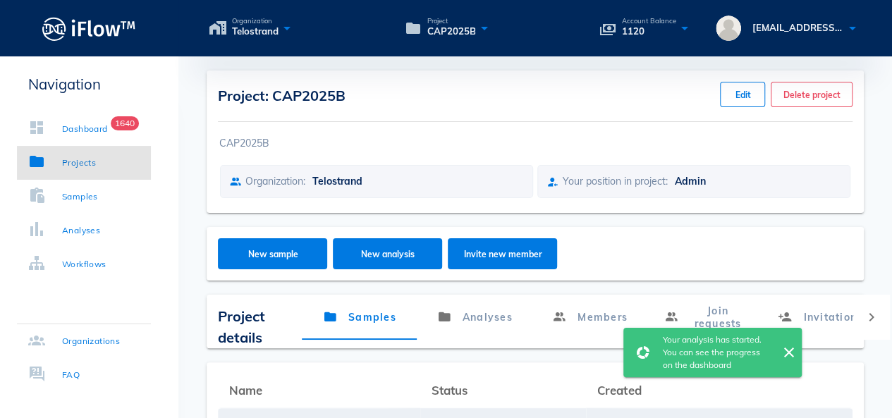
scroll to position [282, 0]
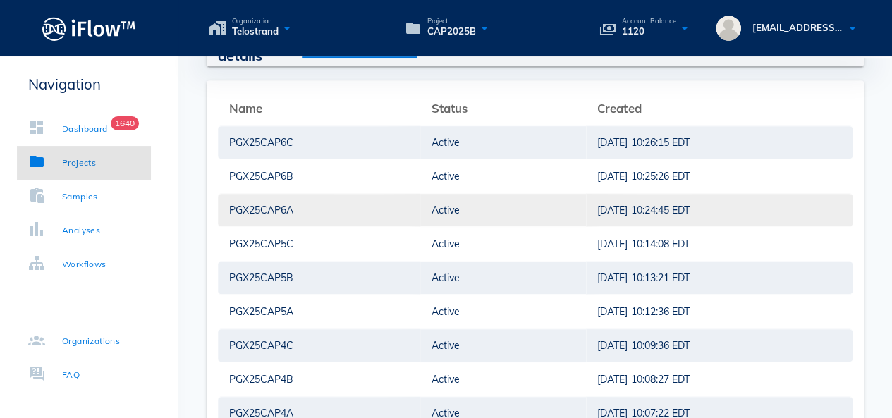
click at [253, 214] on div "PGX25CAP6A" at bounding box center [319, 210] width 180 height 32
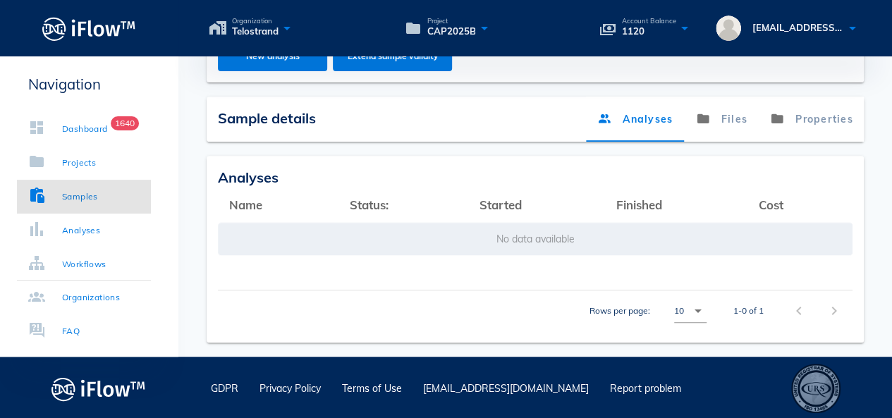
scroll to position [282, 0]
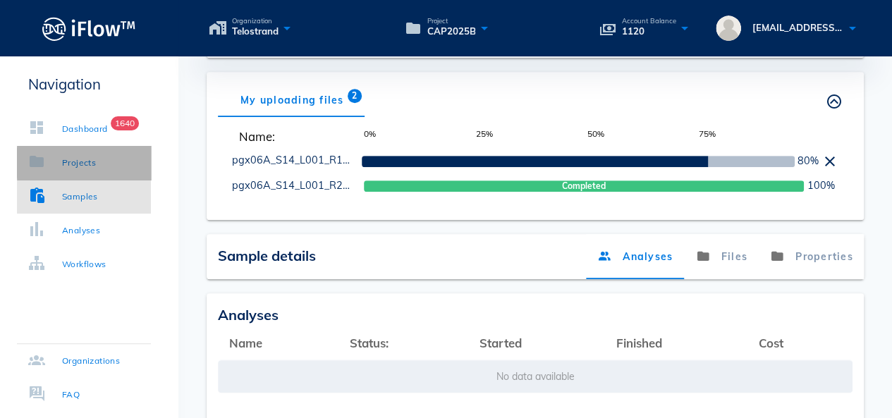
click at [78, 156] on div "Projects" at bounding box center [79, 163] width 34 height 14
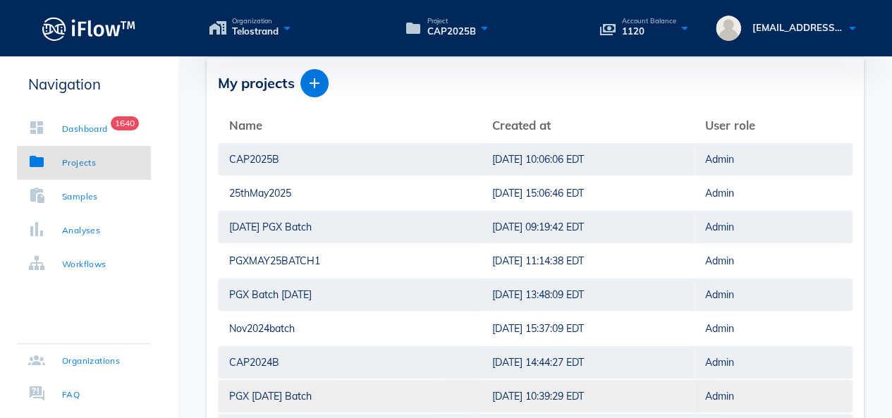
scroll to position [71, 0]
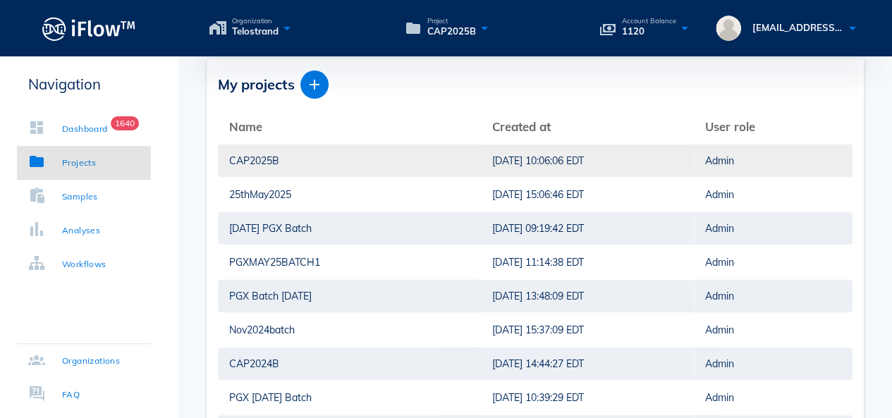
click at [300, 159] on div "CAP2025B" at bounding box center [349, 161] width 241 height 32
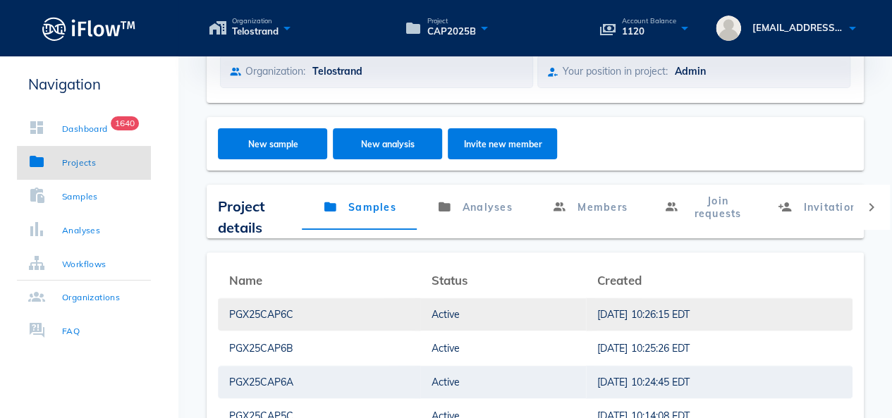
scroll to position [141, 0]
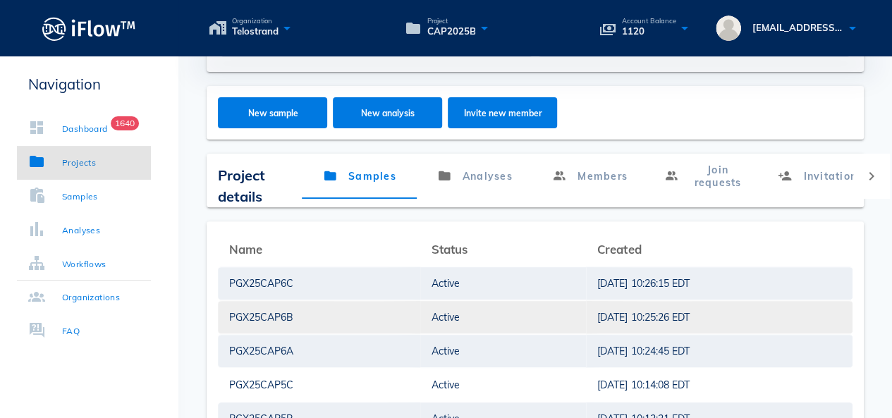
click at [286, 320] on div "PGX25CAP6B" at bounding box center [319, 317] width 180 height 32
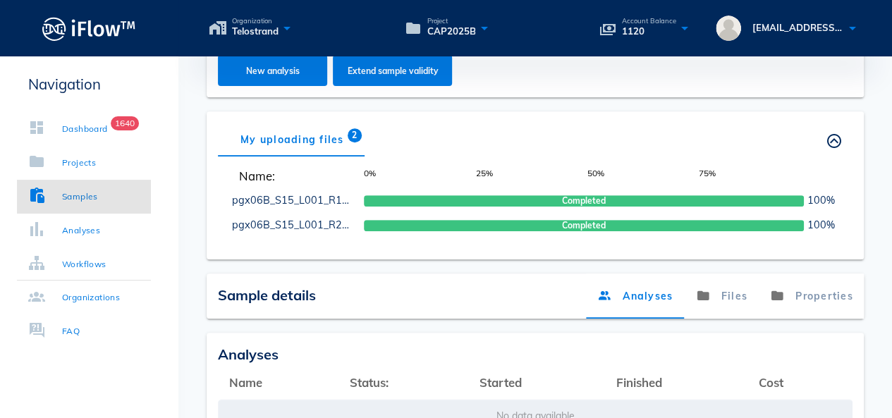
scroll to position [138, 0]
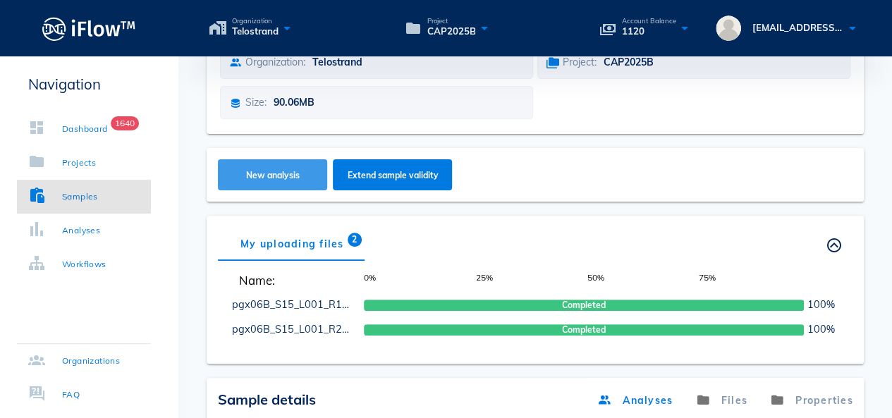
click at [285, 170] on span "New analysis" at bounding box center [273, 175] width 82 height 11
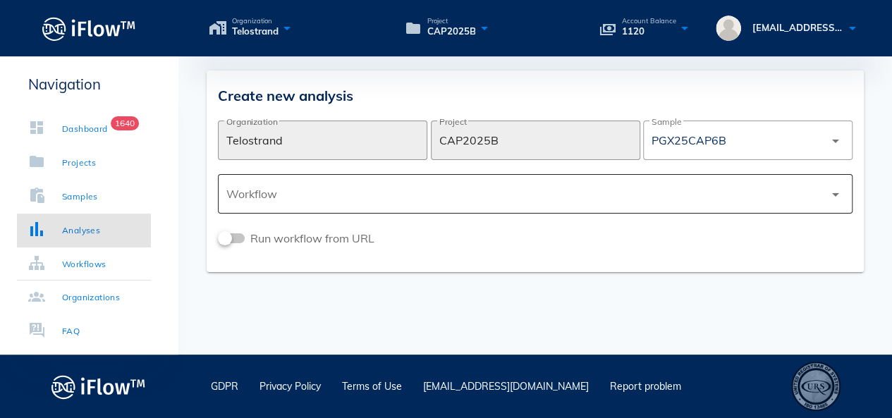
click at [327, 194] on div at bounding box center [525, 194] width 598 height 34
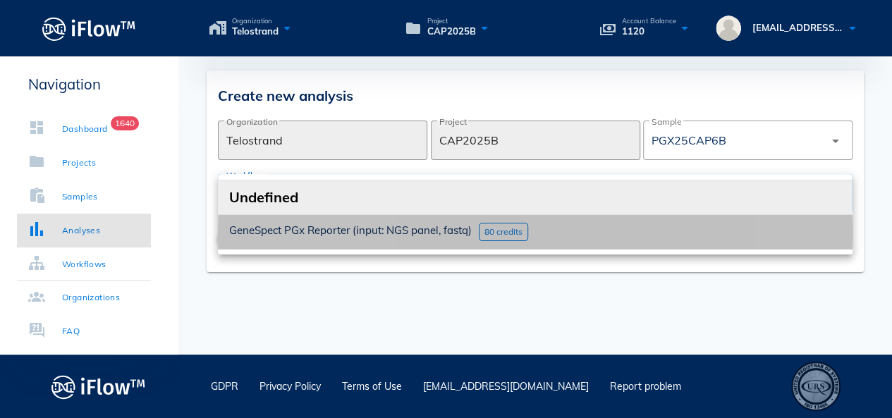
click at [300, 236] on span "GeneSpect PGx Reporter (input: NGS panel, fastq)" at bounding box center [350, 230] width 243 height 13
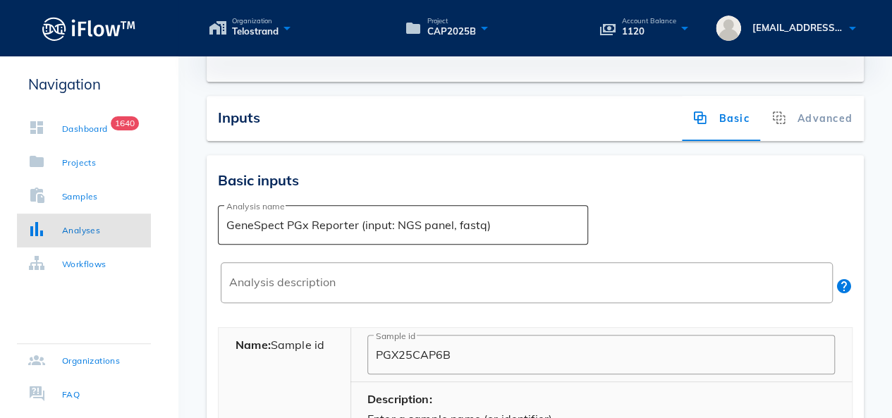
scroll to position [353, 0]
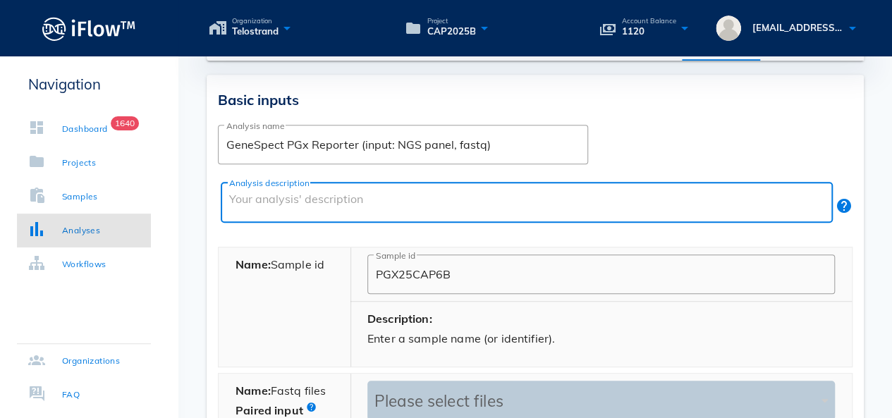
click at [404, 205] on textarea "Analysis description" at bounding box center [531, 206] width 604 height 34
paste textarea "PGX TEST"
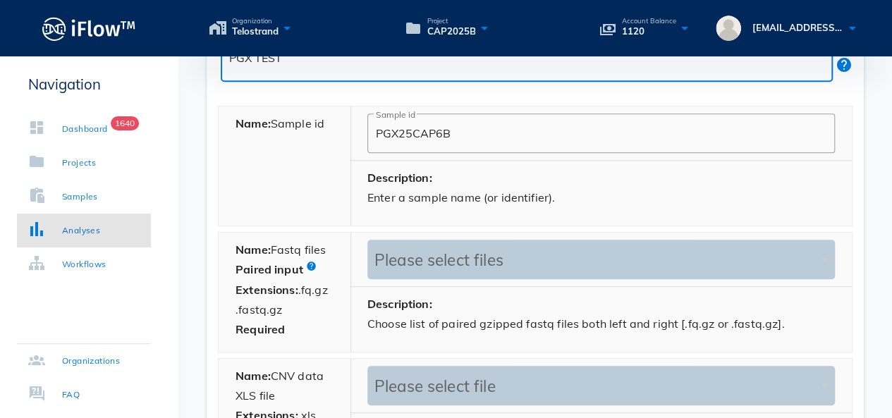
type textarea "PGX TEST"
click at [426, 262] on div "Please select files" at bounding box center [594, 260] width 447 height 20
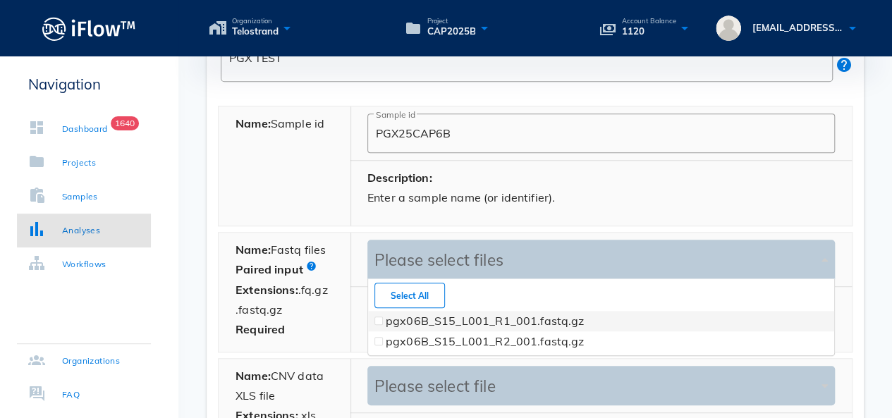
scroll to position [76, 467]
click at [381, 320] on span at bounding box center [379, 321] width 8 height 8
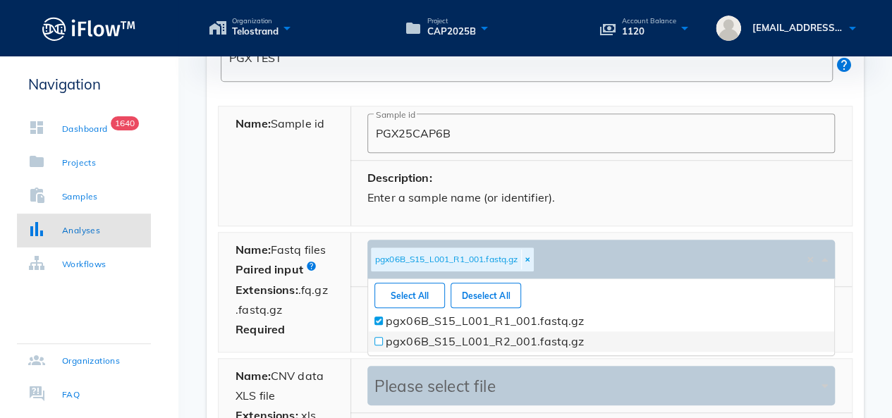
drag, startPoint x: 376, startPoint y: 337, endPoint x: 490, endPoint y: 337, distance: 113.6
click at [376, 339] on span at bounding box center [379, 342] width 6 height 6
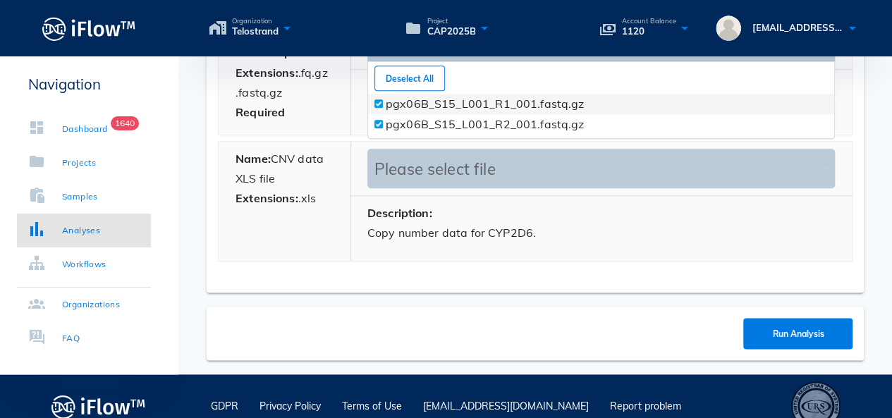
scroll to position [728, 0]
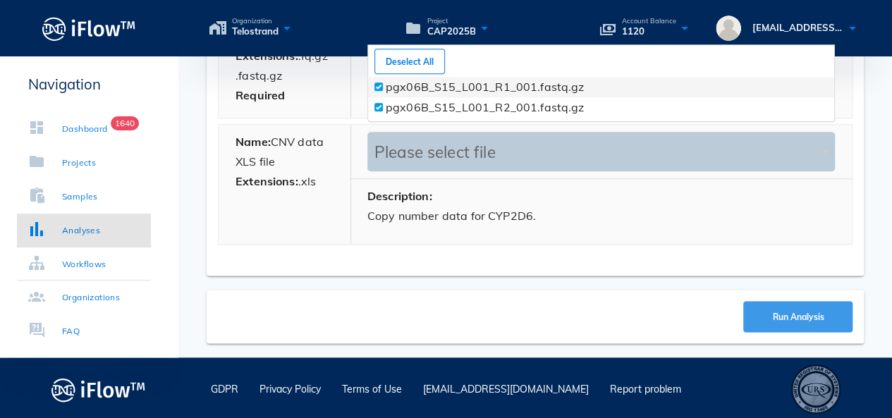
click at [823, 321] on button "Run Analysis" at bounding box center [798, 316] width 109 height 31
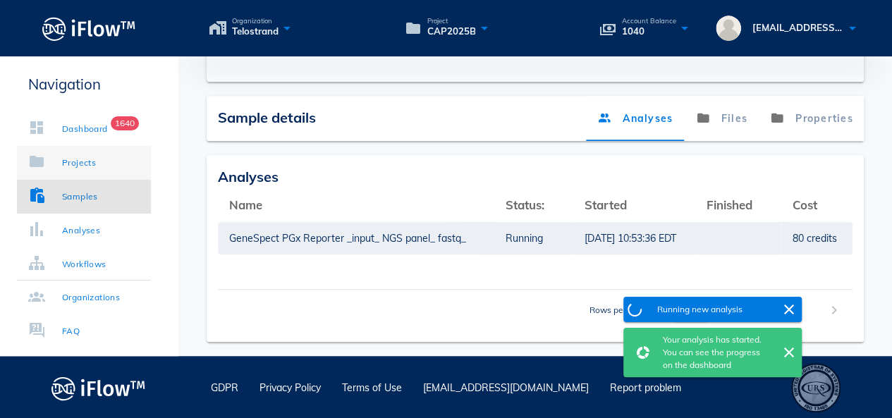
click at [84, 157] on div "Projects" at bounding box center [79, 163] width 34 height 14
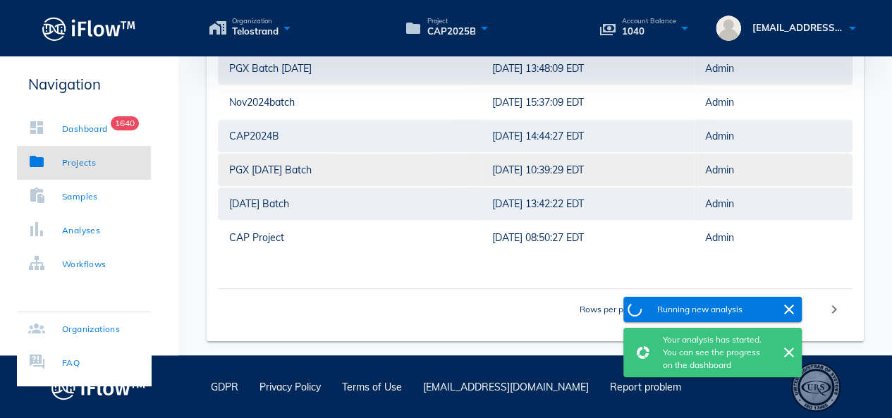
scroll to position [16, 0]
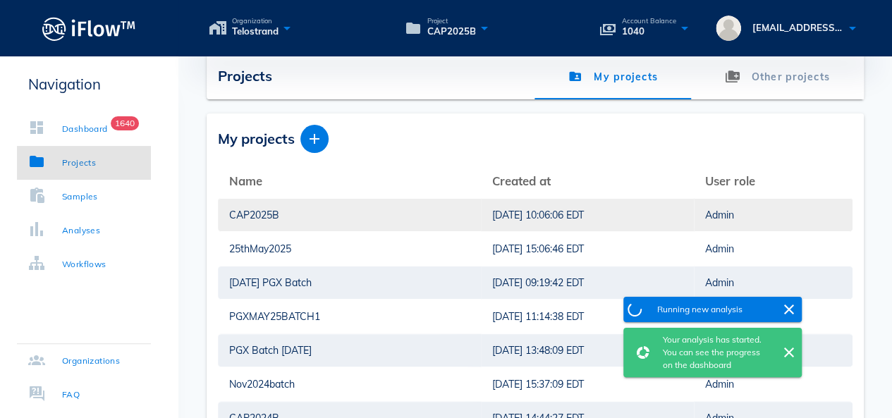
click at [255, 219] on div "CAP2025B" at bounding box center [349, 215] width 241 height 32
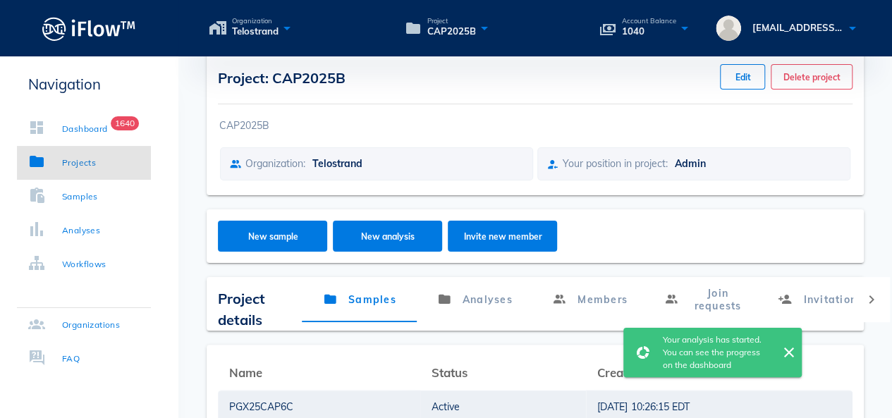
scroll to position [228, 0]
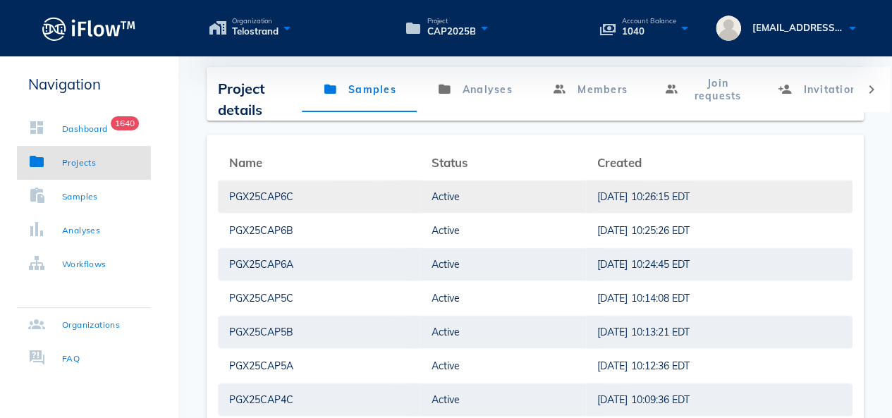
click at [272, 193] on div "PGX25CAP6C" at bounding box center [319, 197] width 180 height 32
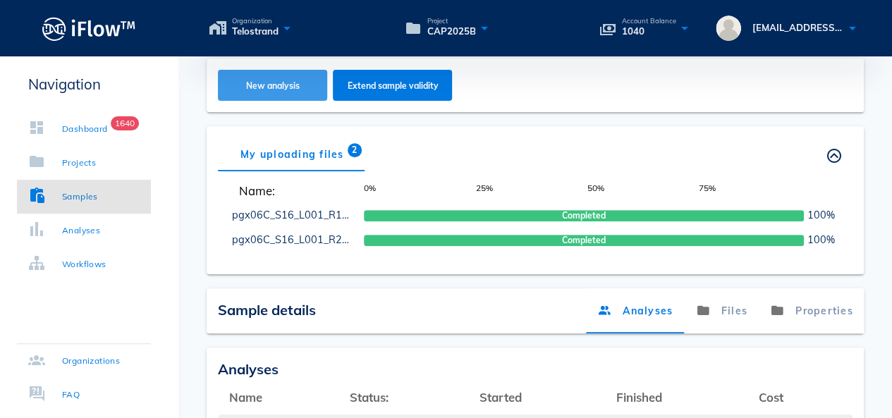
click at [280, 73] on button "New analysis" at bounding box center [272, 85] width 109 height 31
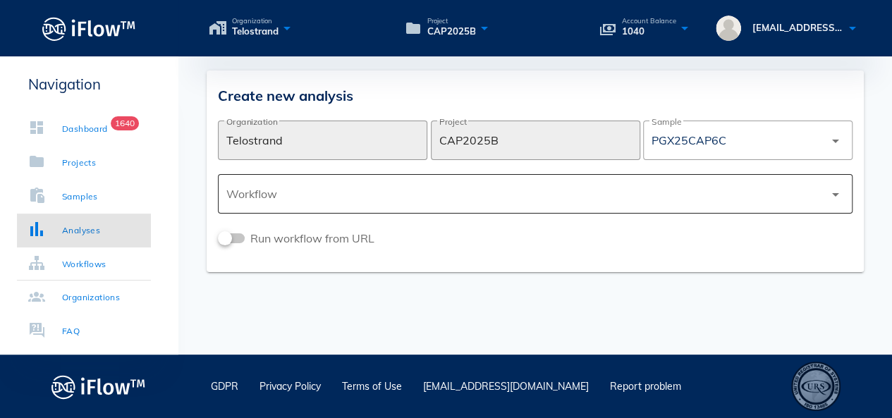
click at [476, 190] on div at bounding box center [525, 194] width 598 height 34
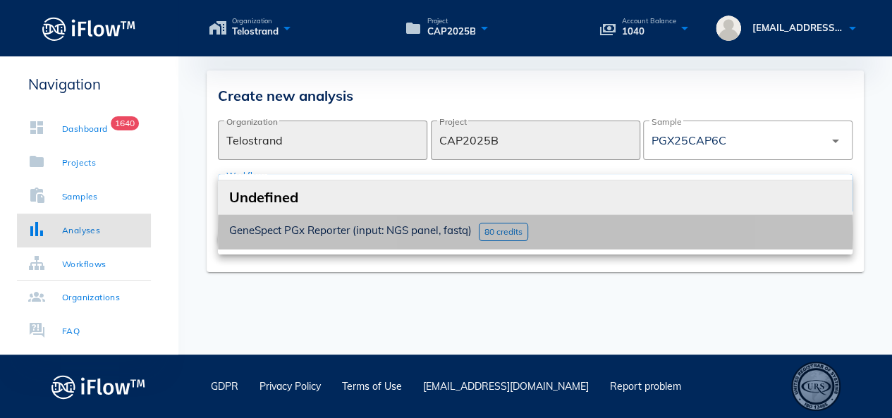
click at [402, 219] on div "GeneSpect PGx Reporter (input: NGS panel, fastq) 80 credits" at bounding box center [535, 232] width 635 height 34
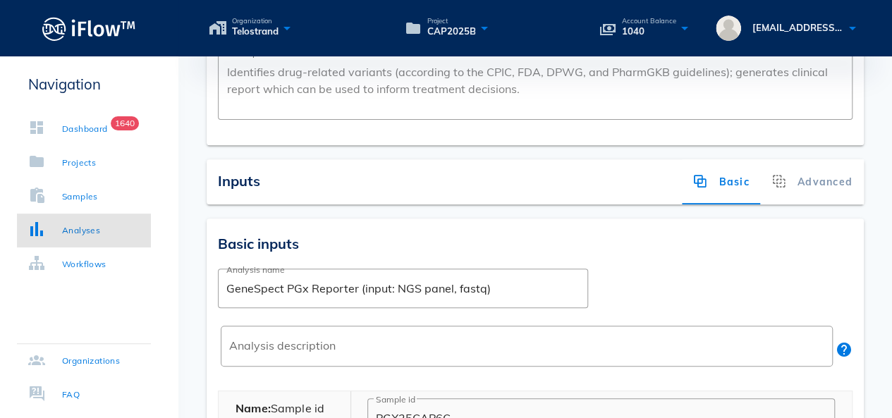
scroll to position [282, 0]
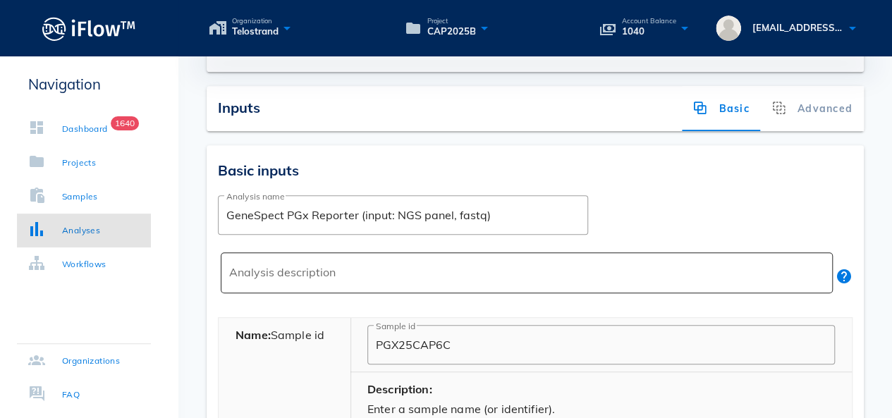
click at [372, 260] on textarea "Analysis description" at bounding box center [531, 277] width 604 height 34
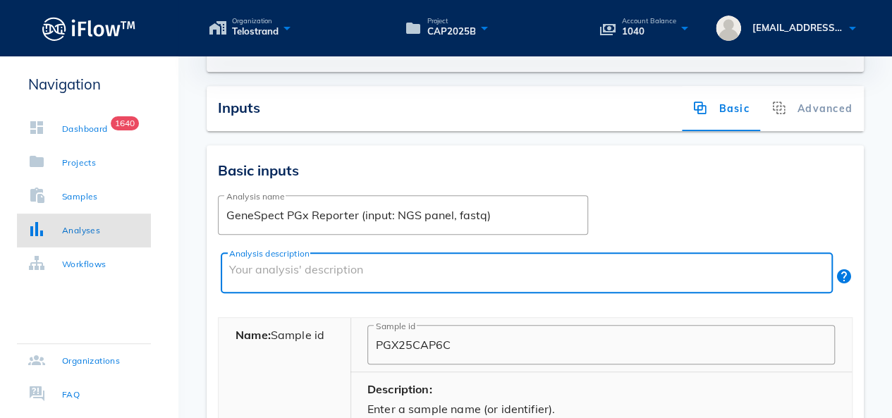
paste textarea "PGX TEST"
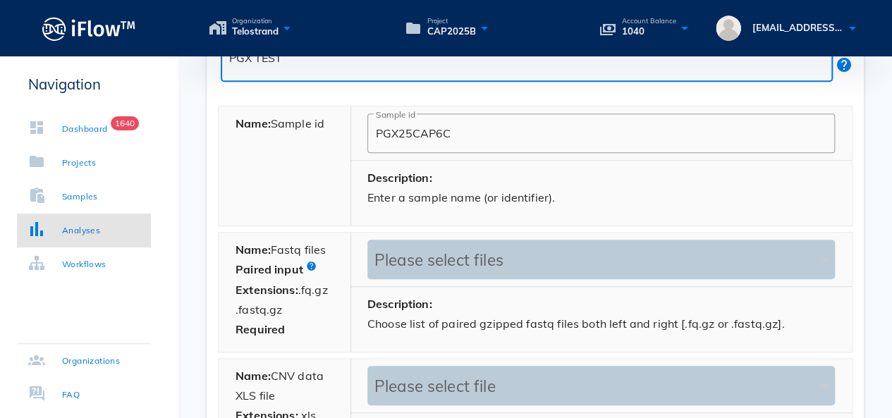
type textarea "PGX TEST"
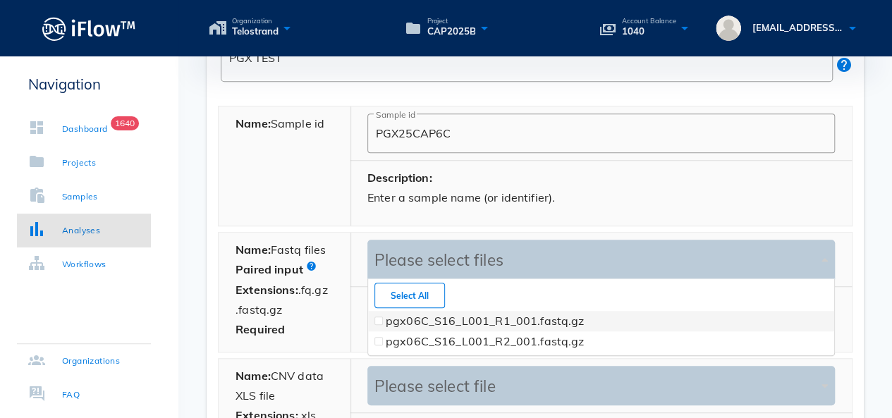
click at [434, 252] on div "Please select files" at bounding box center [594, 260] width 447 height 20
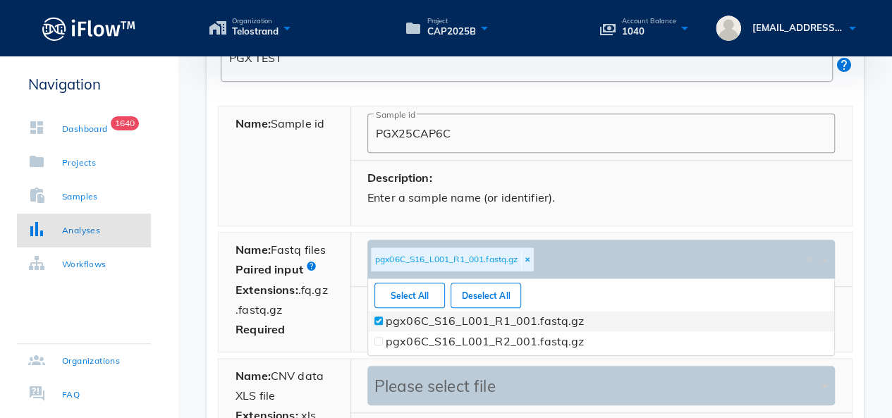
click at [377, 314] on div at bounding box center [379, 321] width 14 height 20
click at [377, 325] on div at bounding box center [379, 321] width 14 height 20
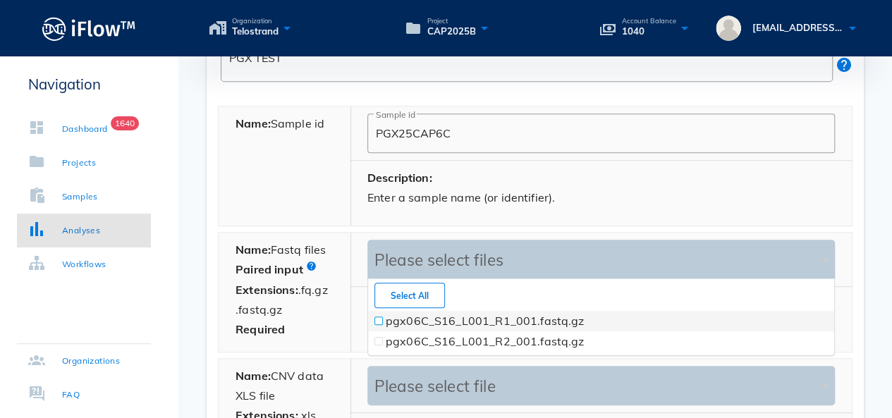
click at [377, 320] on span at bounding box center [379, 321] width 6 height 6
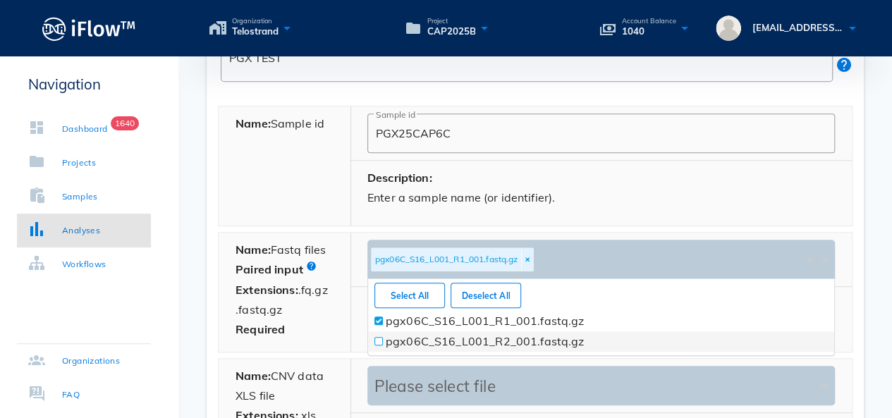
click at [377, 335] on div at bounding box center [379, 342] width 14 height 20
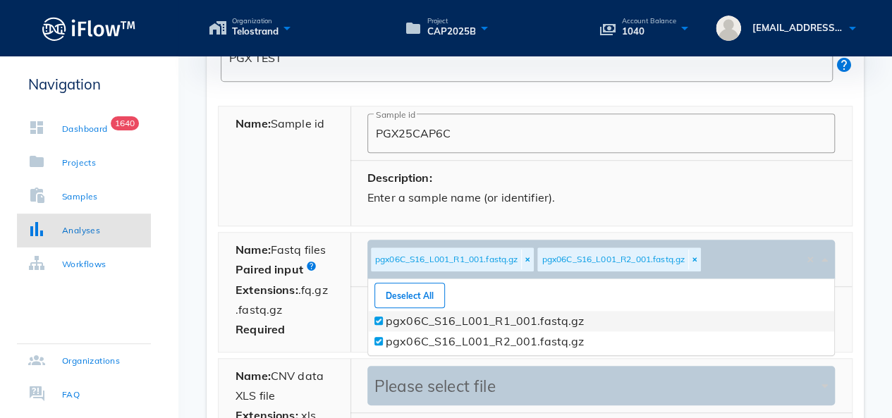
scroll to position [728, 0]
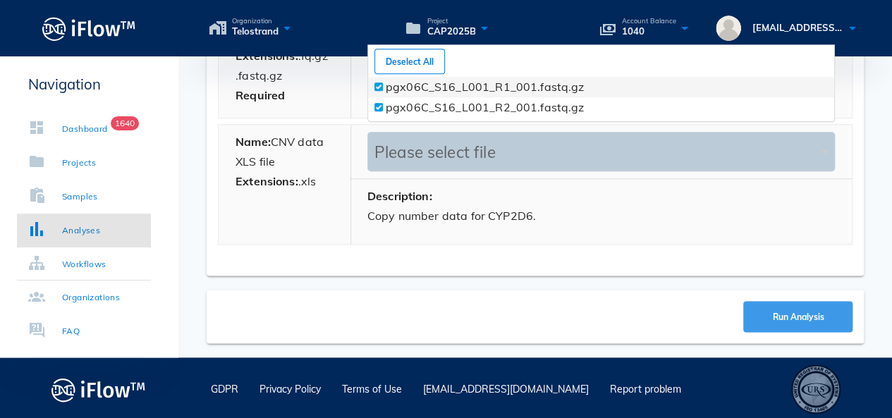
click at [794, 312] on span "Run Analysis" at bounding box center [798, 317] width 52 height 11
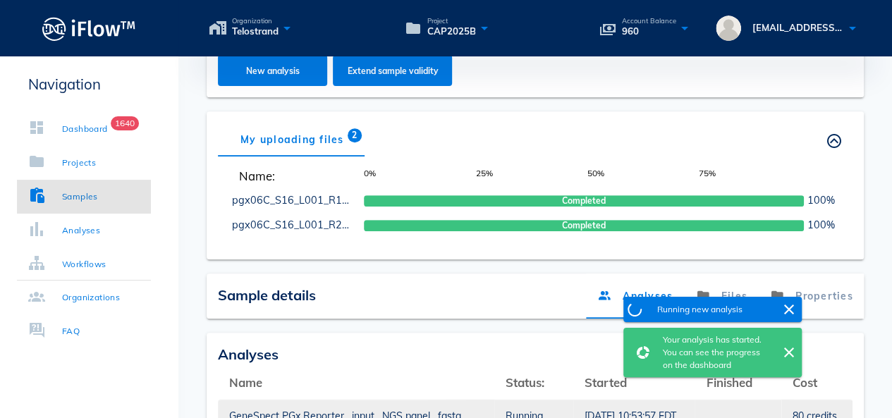
scroll to position [420, 0]
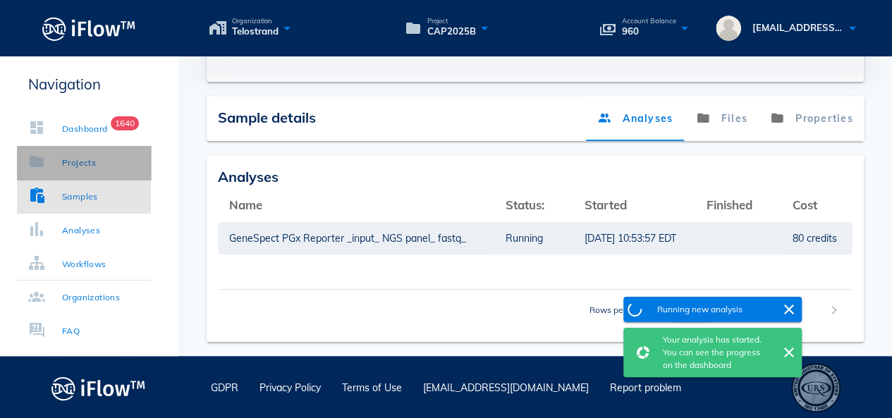
click at [81, 169] on div "Projects" at bounding box center [79, 163] width 34 height 14
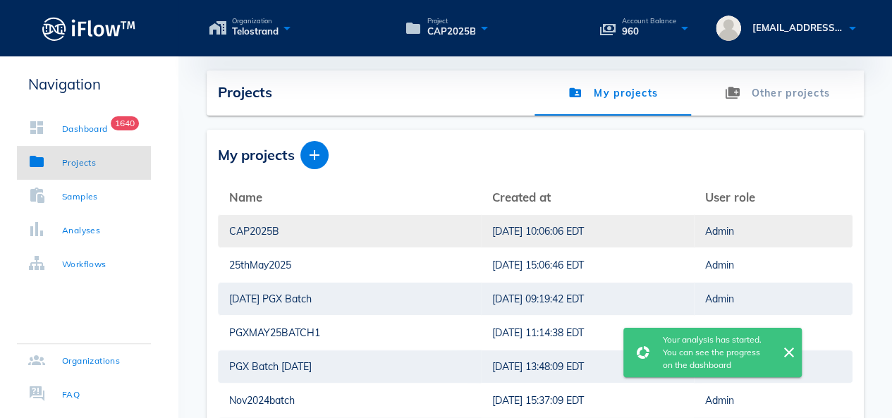
click at [247, 229] on div "CAP2025B" at bounding box center [349, 231] width 241 height 32
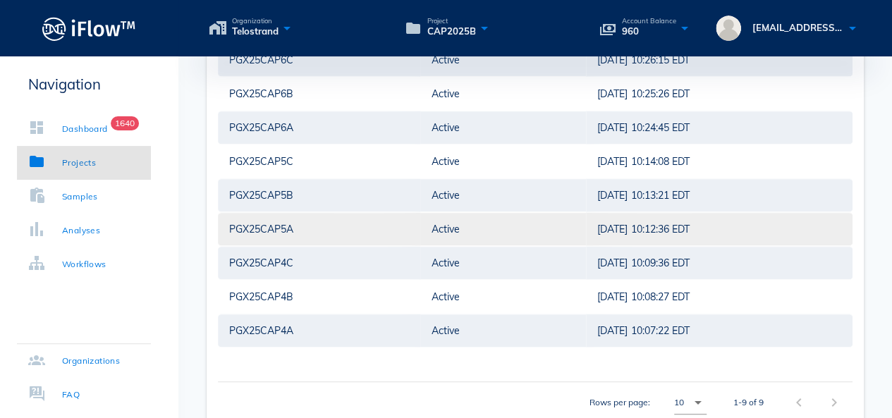
scroll to position [457, 0]
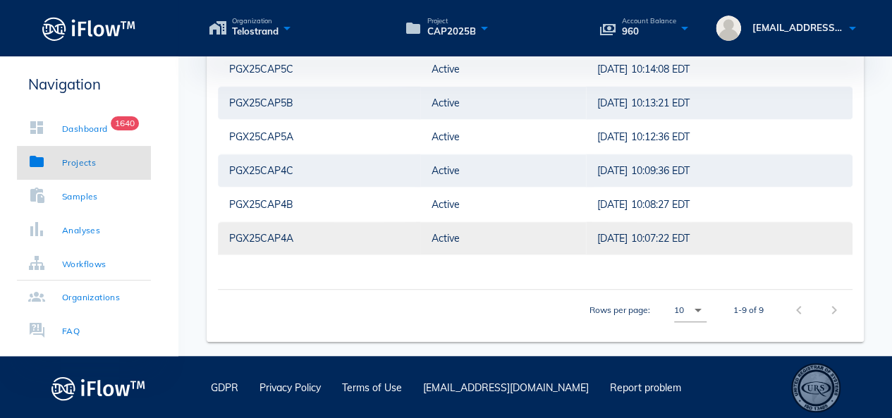
click at [281, 235] on div "PGX25CAP4A" at bounding box center [319, 238] width 180 height 32
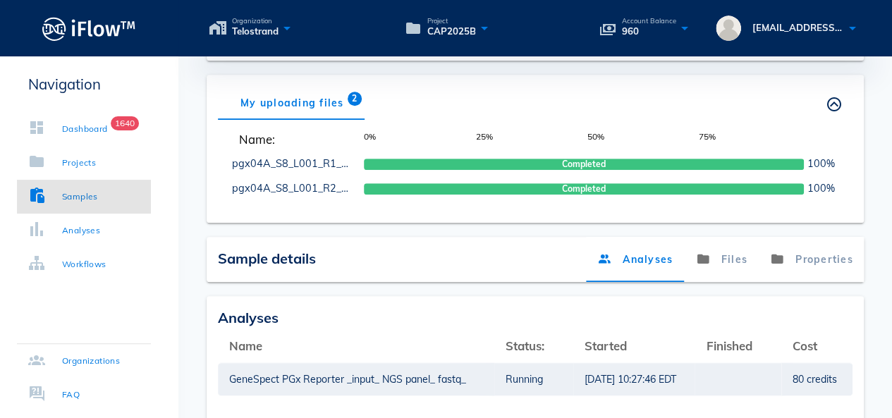
scroll to position [279, 0]
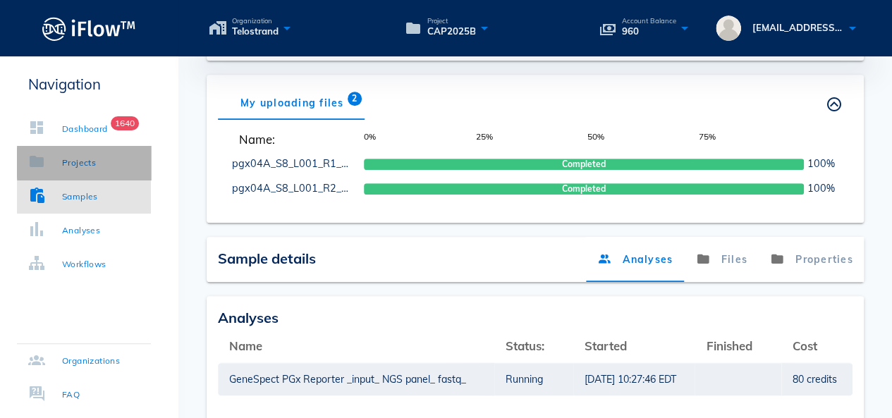
click at [88, 157] on div "Projects" at bounding box center [79, 163] width 34 height 14
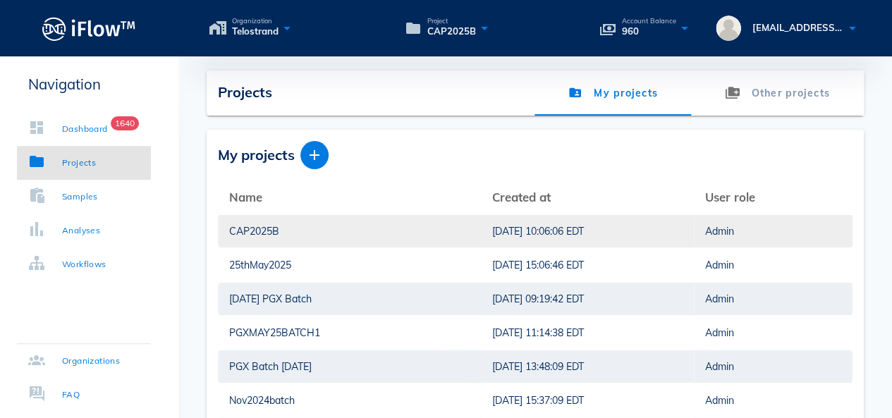
click at [260, 234] on div "CAP2025B" at bounding box center [349, 231] width 241 height 32
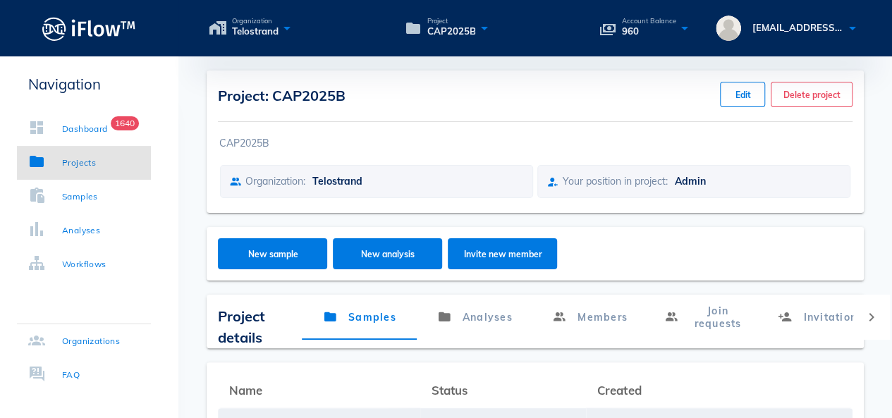
scroll to position [353, 0]
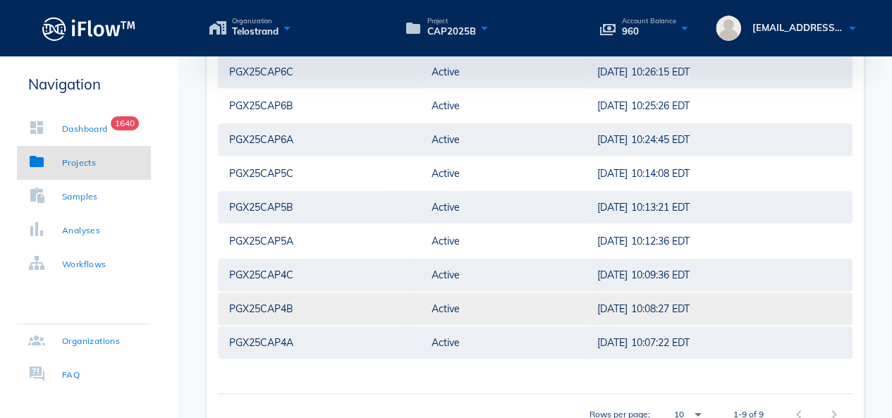
click at [268, 308] on div "PGX25CAP4B" at bounding box center [319, 309] width 180 height 32
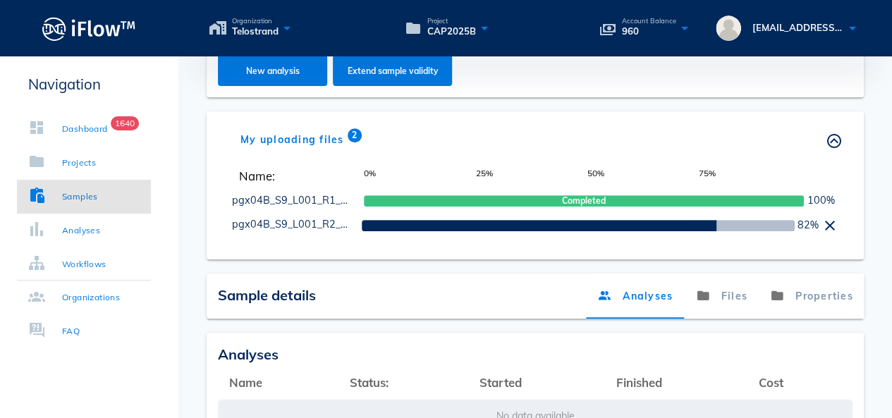
scroll to position [353, 0]
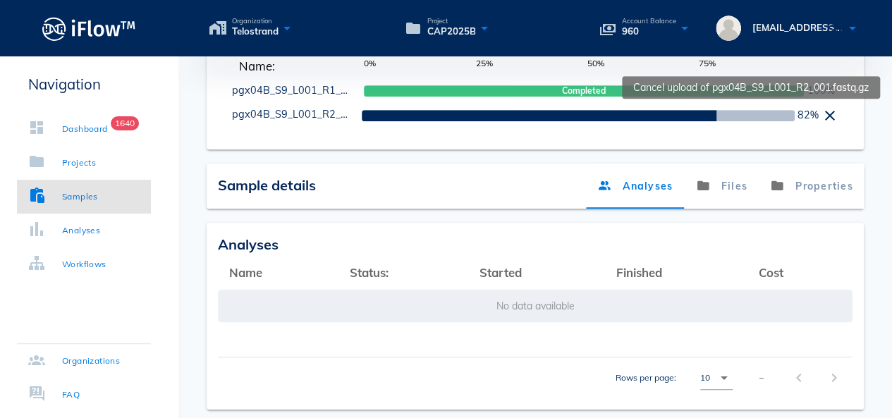
click at [828, 112] on icon at bounding box center [830, 115] width 17 height 17
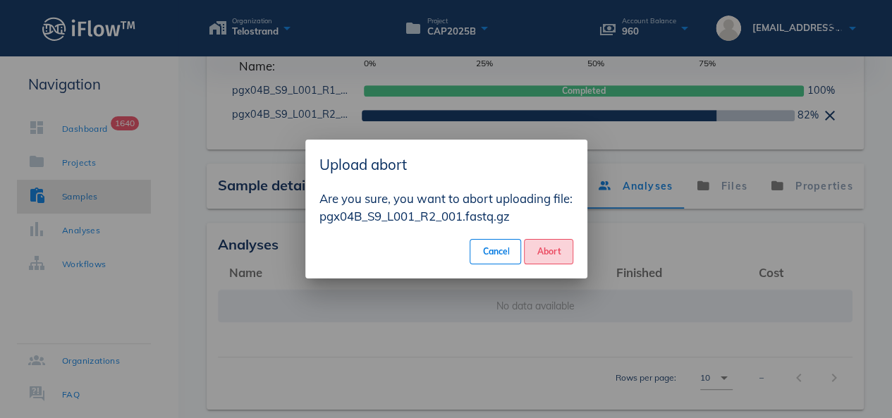
click at [564, 242] on button "Abort" at bounding box center [548, 251] width 49 height 25
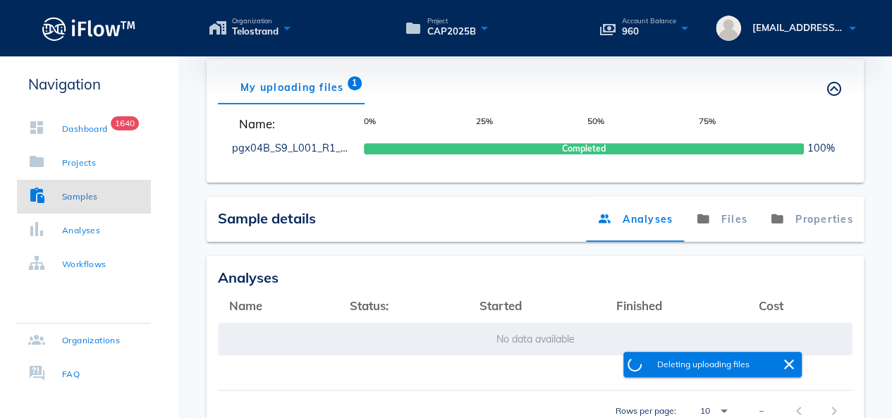
scroll to position [282, 0]
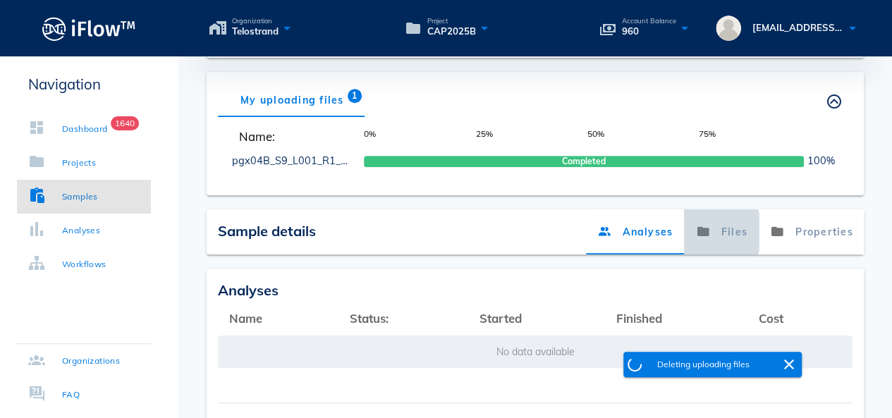
click at [724, 234] on link "Files" at bounding box center [721, 232] width 75 height 45
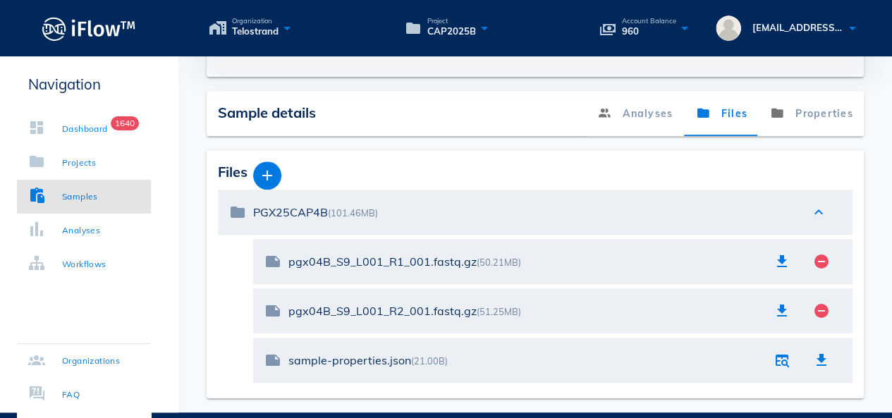
scroll to position [423, 0]
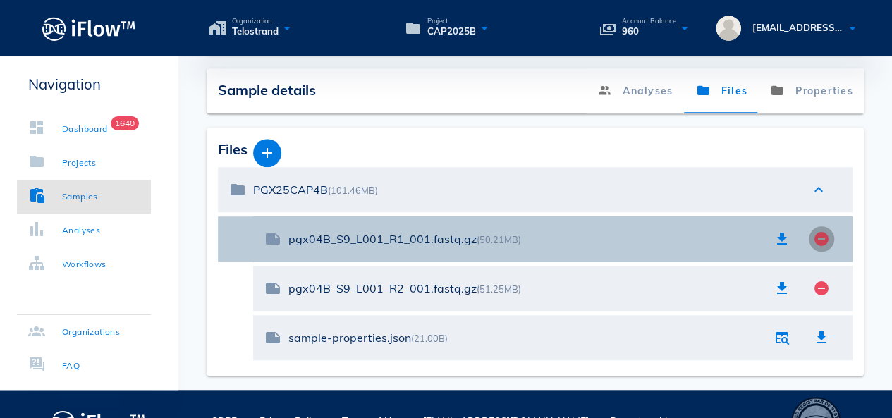
click at [823, 232] on icon "remove_circle" at bounding box center [821, 239] width 17 height 17
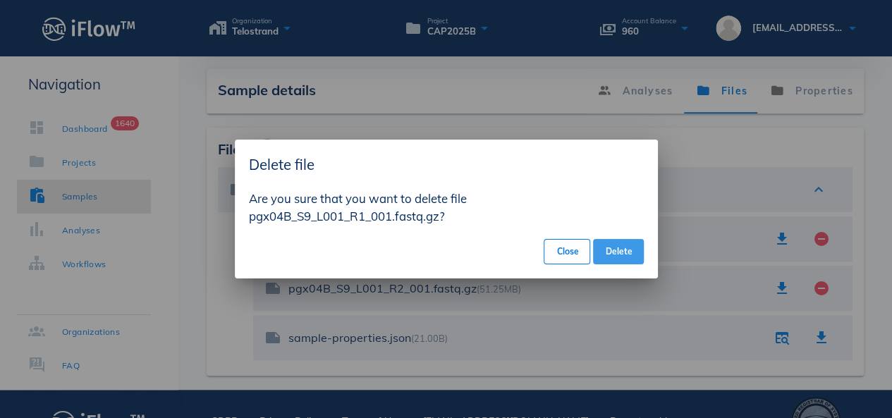
click at [638, 251] on button "Delete" at bounding box center [618, 251] width 50 height 25
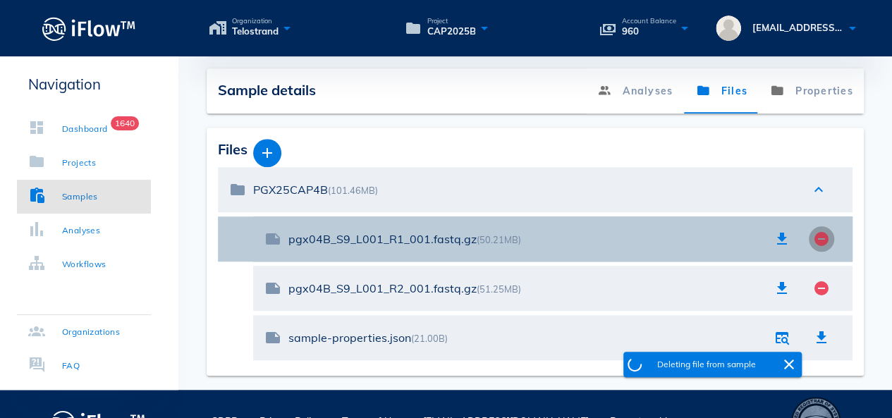
click at [817, 235] on icon "remove_circle" at bounding box center [821, 239] width 17 height 17
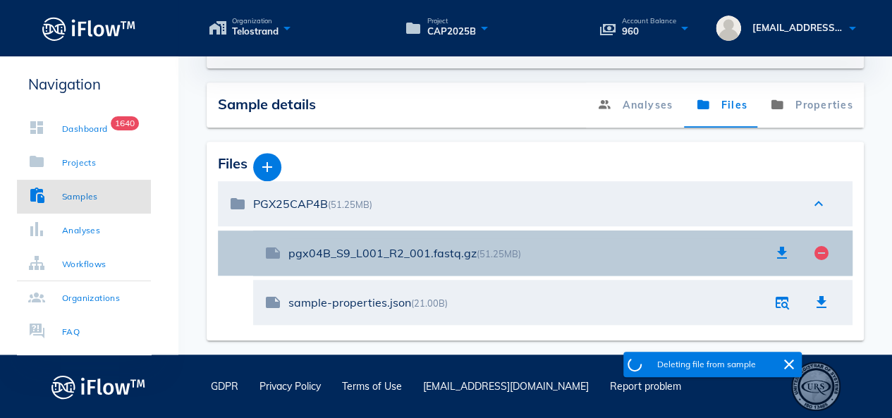
scroll to position [408, 0]
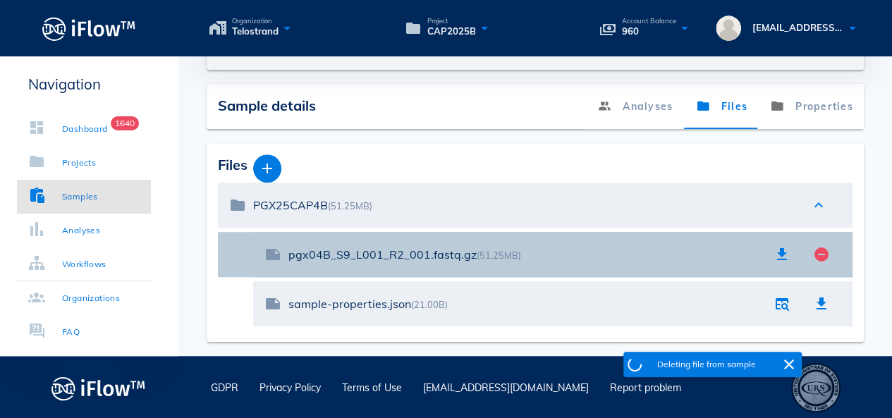
click at [635, 246] on div "pgx04B_S9_L001_R2_001.fastq.gz (51.25MB)" at bounding box center [526, 255] width 474 height 30
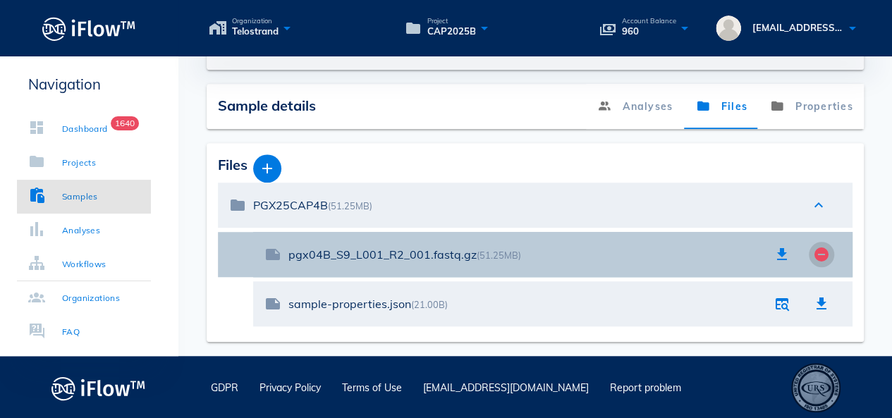
click at [823, 255] on icon "remove_circle" at bounding box center [821, 254] width 17 height 17
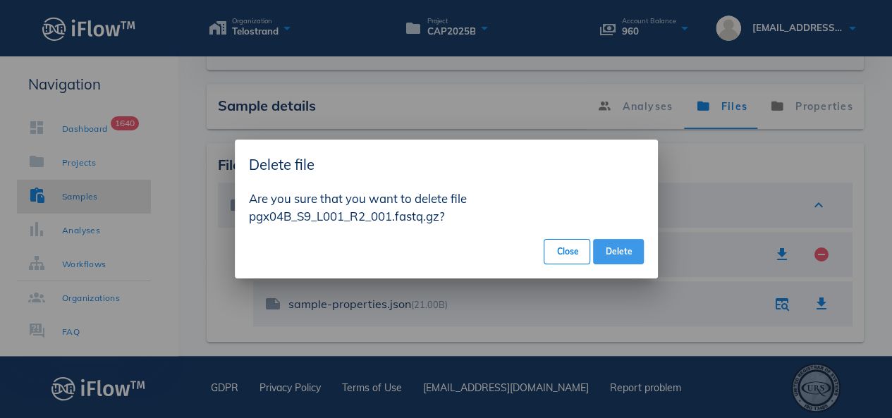
click at [632, 255] on button "Delete" at bounding box center [618, 251] width 50 height 25
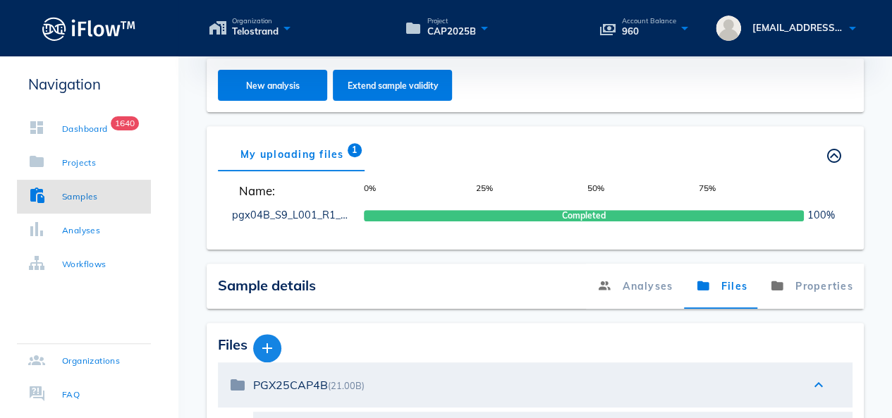
scroll to position [288, 0]
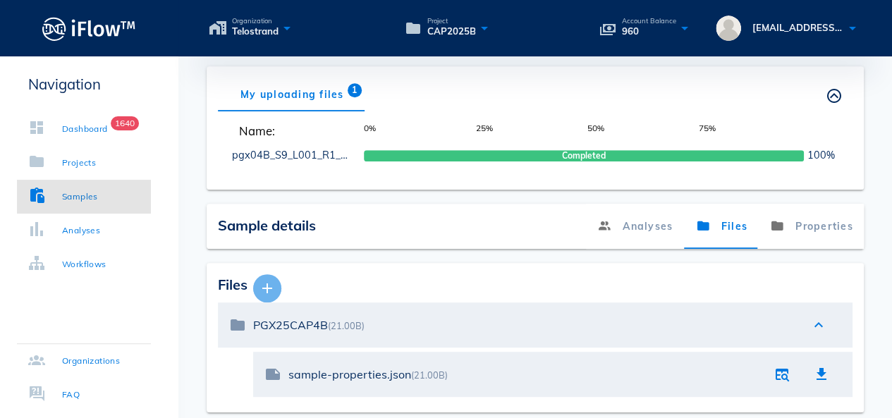
click at [267, 290] on icon "button" at bounding box center [267, 288] width 17 height 17
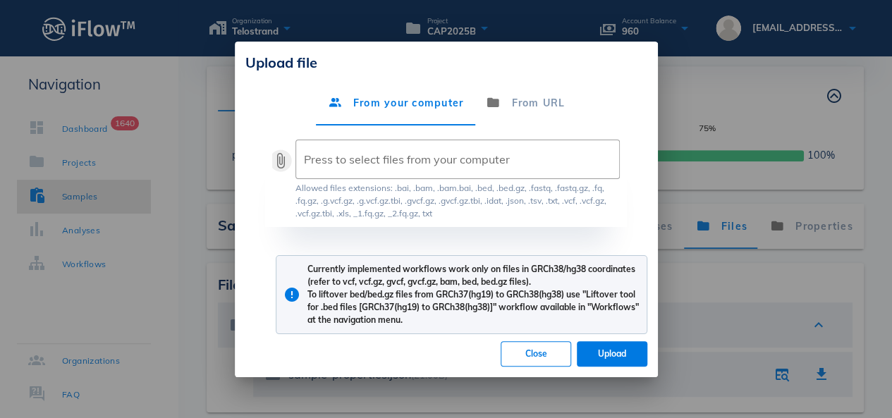
click at [278, 156] on button "attach_file" at bounding box center [280, 160] width 17 height 17
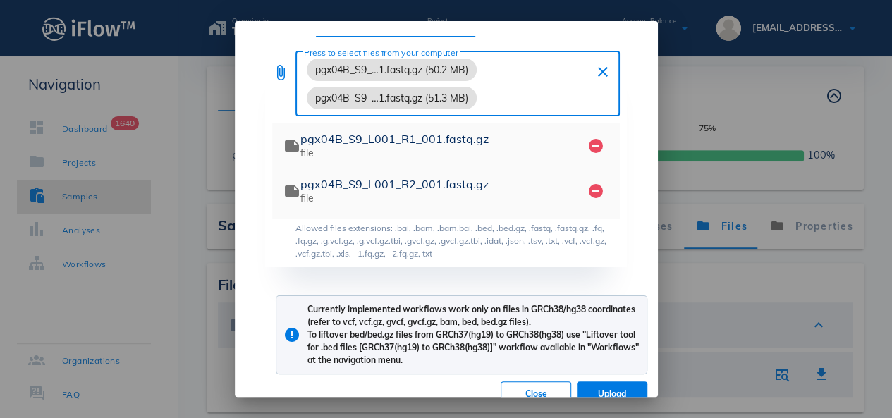
scroll to position [87, 0]
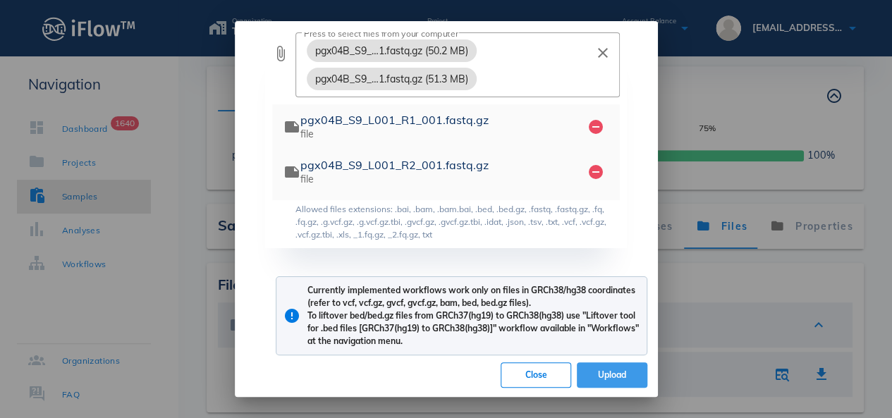
click at [593, 368] on button "Upload" at bounding box center [612, 375] width 71 height 25
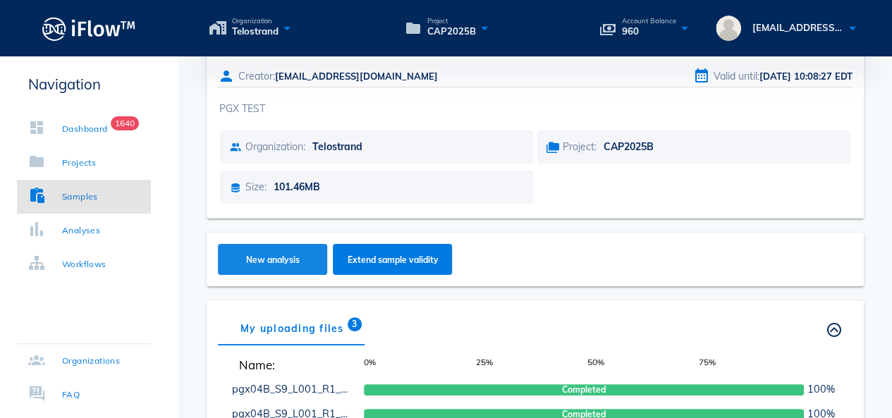
scroll to position [0, 0]
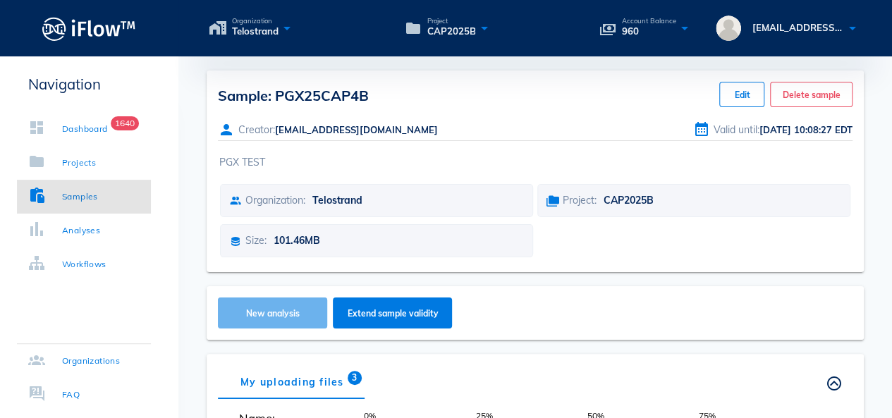
click at [262, 308] on span "New analysis" at bounding box center [273, 313] width 82 height 11
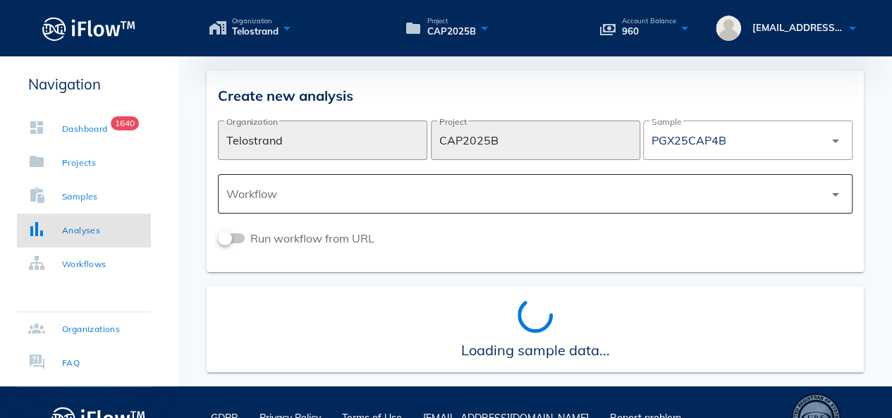
click at [317, 202] on div at bounding box center [525, 194] width 598 height 34
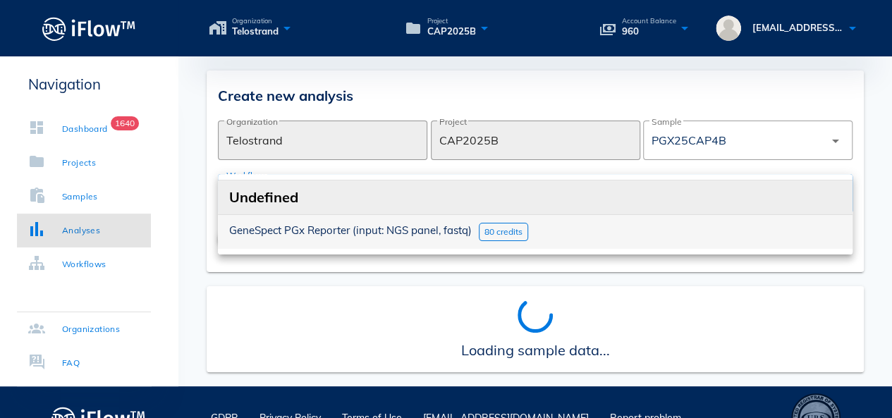
click at [312, 229] on span "GeneSpect PGx Reporter (input: NGS panel, fastq)" at bounding box center [350, 230] width 243 height 13
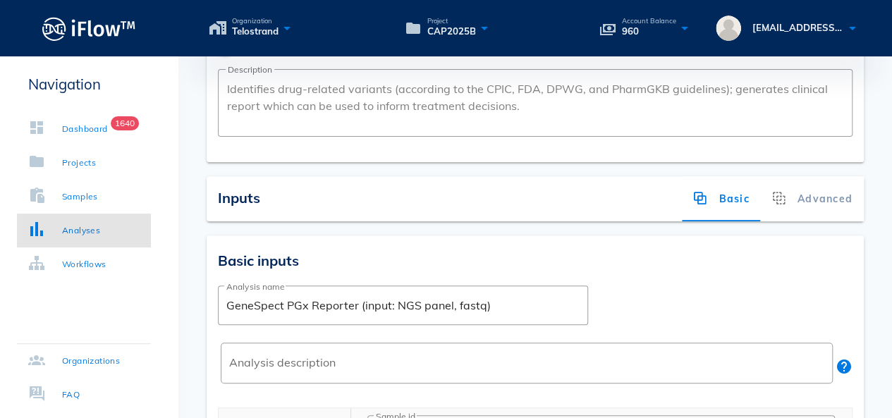
scroll to position [353, 0]
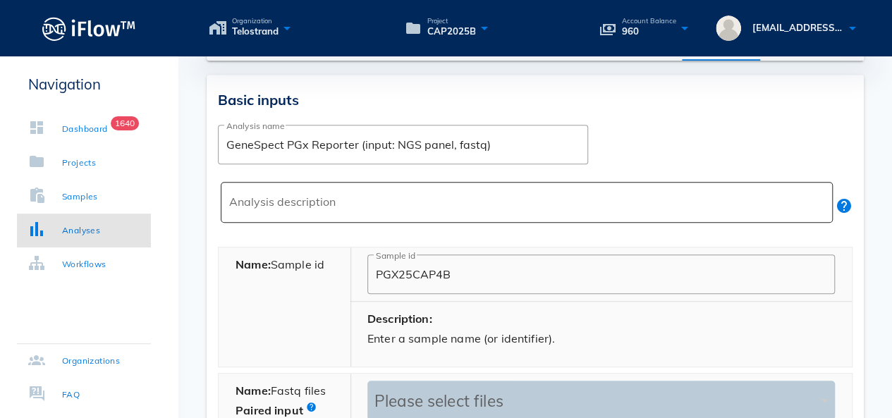
click at [325, 186] on div "Analysis description" at bounding box center [531, 202] width 604 height 41
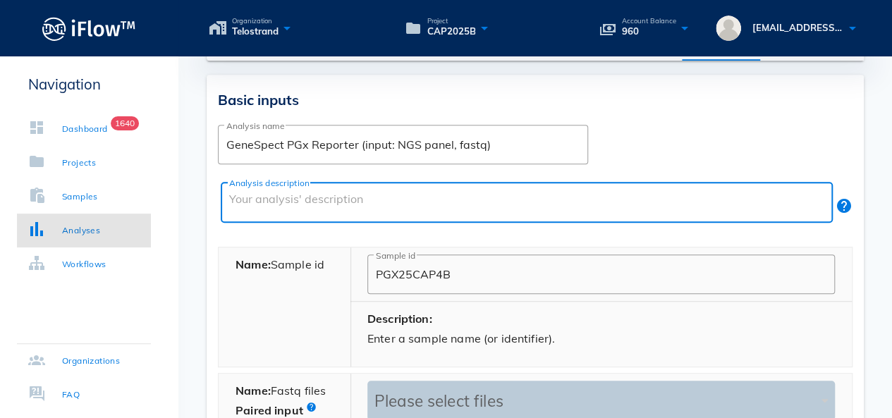
paste textarea "PGX TEST"
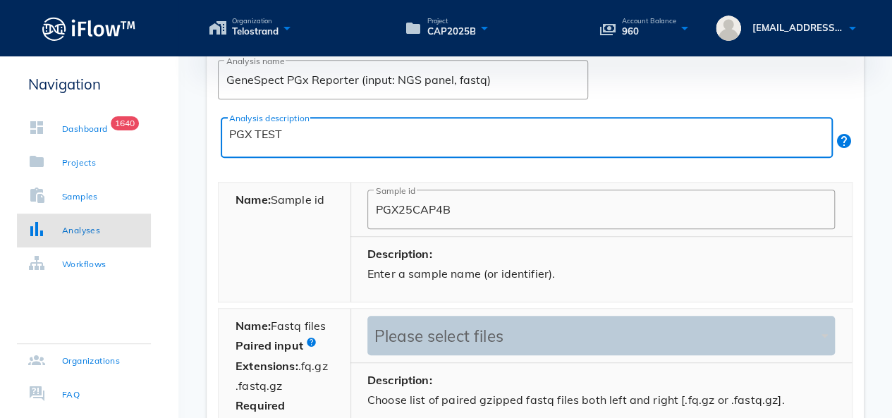
scroll to position [564, 0]
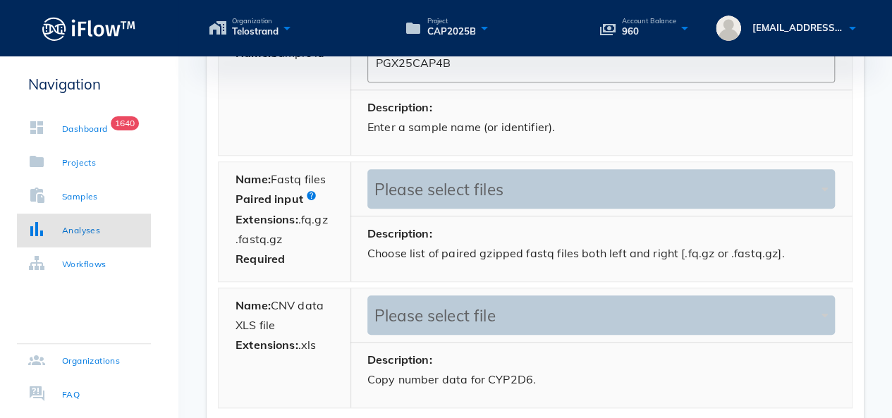
type textarea "PGX TEST"
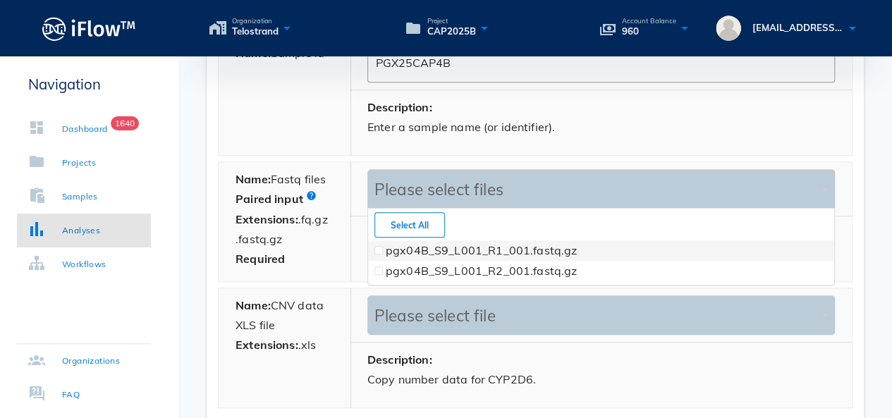
click at [558, 181] on div "Please select files" at bounding box center [594, 190] width 447 height 20
click at [378, 250] on span at bounding box center [379, 251] width 6 height 6
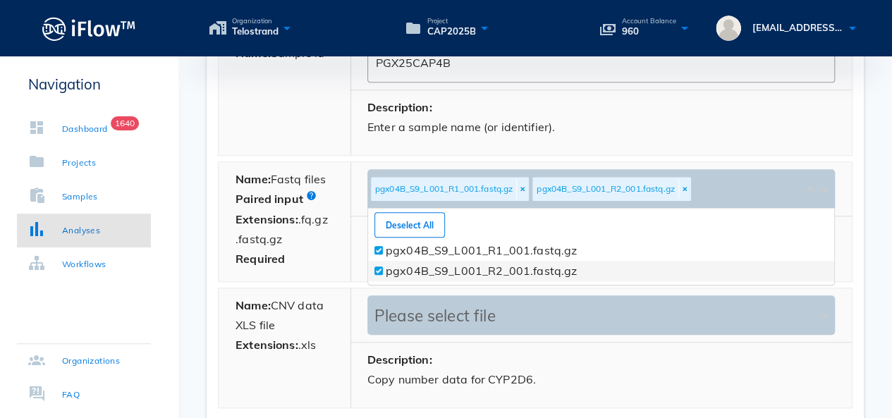
click at [376, 268] on span at bounding box center [379, 271] width 6 height 6
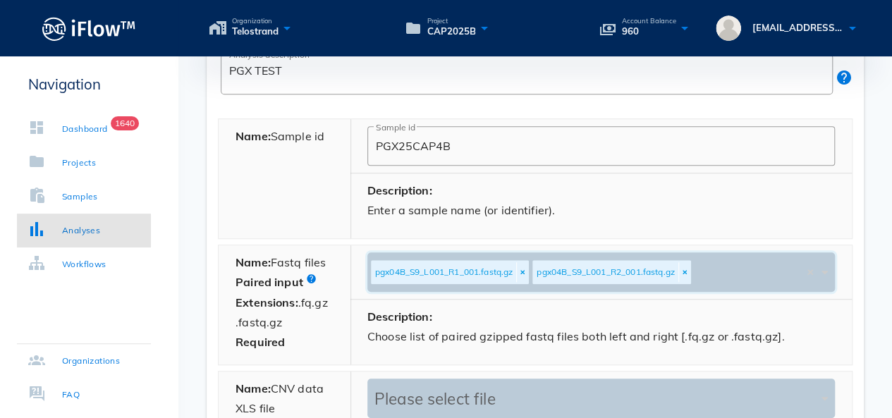
scroll to position [635, 0]
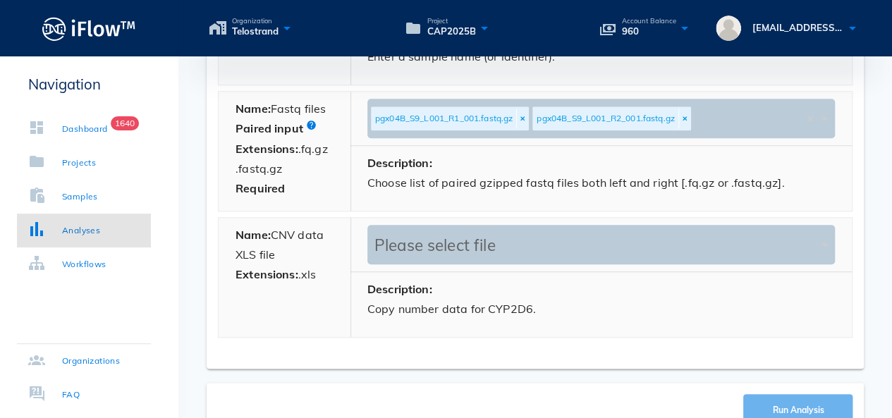
click at [780, 399] on button "Run Analysis" at bounding box center [798, 409] width 109 height 31
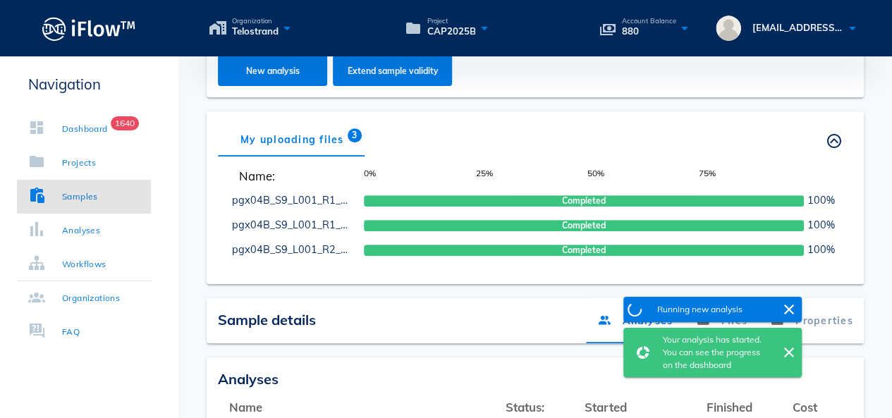
scroll to position [444, 0]
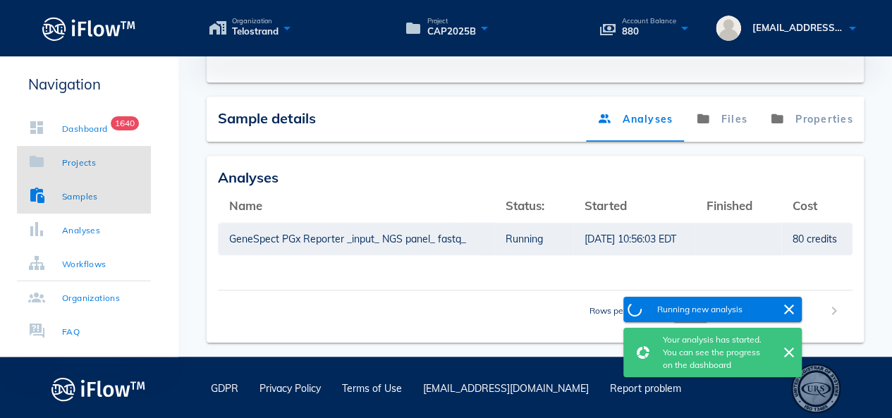
click at [95, 152] on link "Projects" at bounding box center [84, 163] width 134 height 34
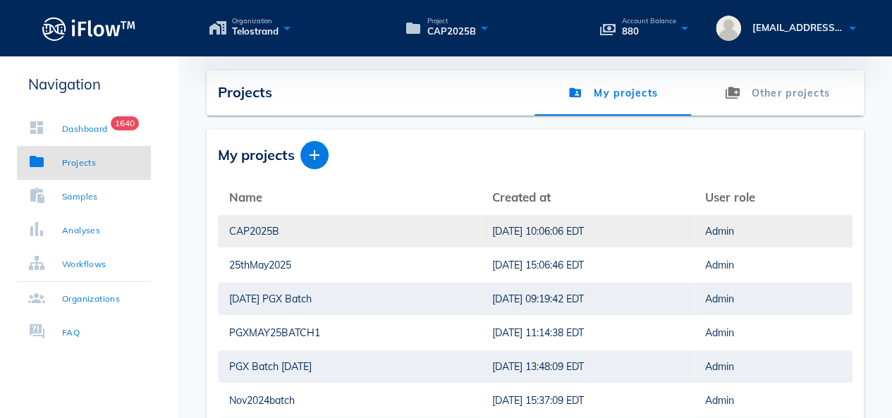
click at [264, 231] on div "CAP2025B" at bounding box center [349, 231] width 241 height 32
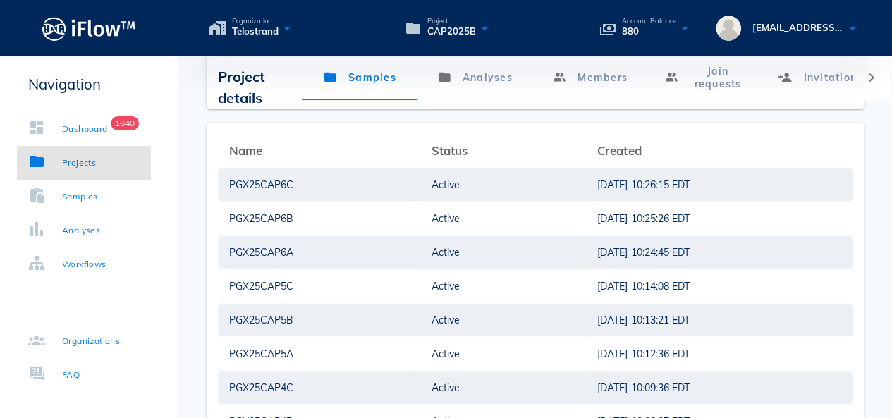
scroll to position [327, 0]
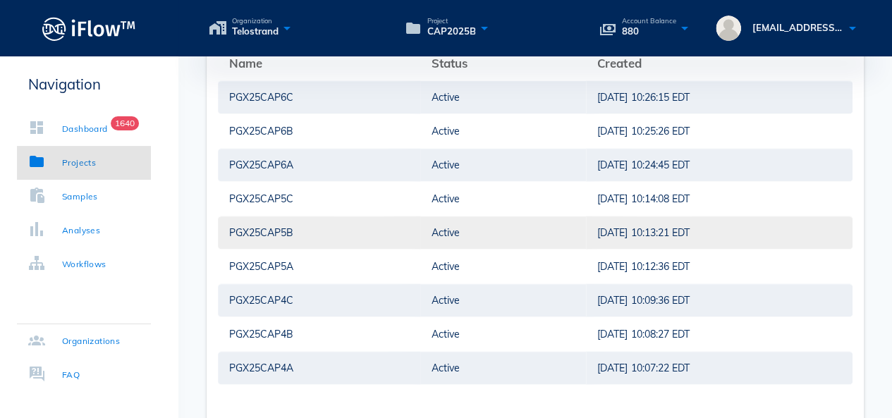
click at [285, 231] on div "PGX25CAP5B" at bounding box center [319, 233] width 180 height 32
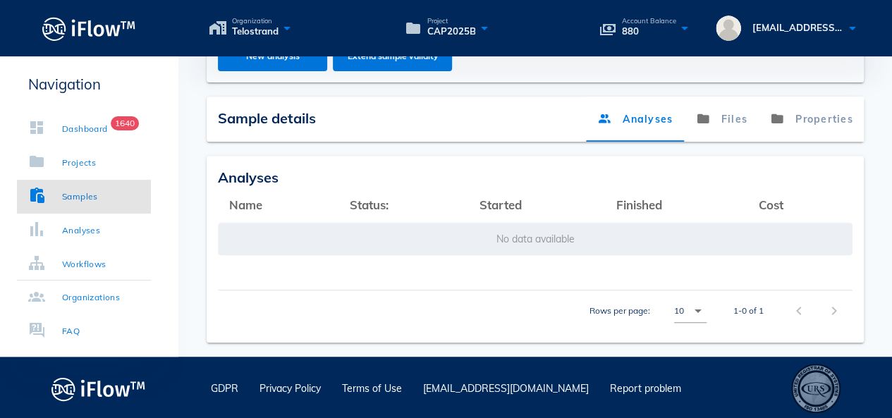
scroll to position [327, 0]
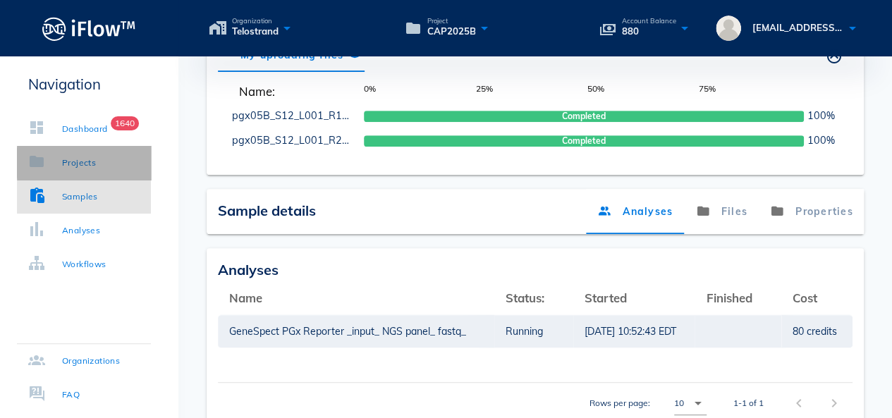
click at [87, 150] on link "Projects" at bounding box center [84, 163] width 134 height 34
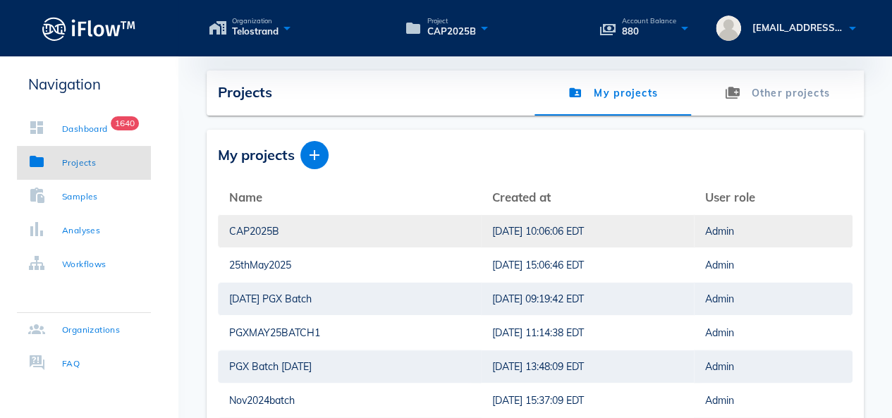
click at [255, 229] on div "CAP2025B" at bounding box center [349, 231] width 241 height 32
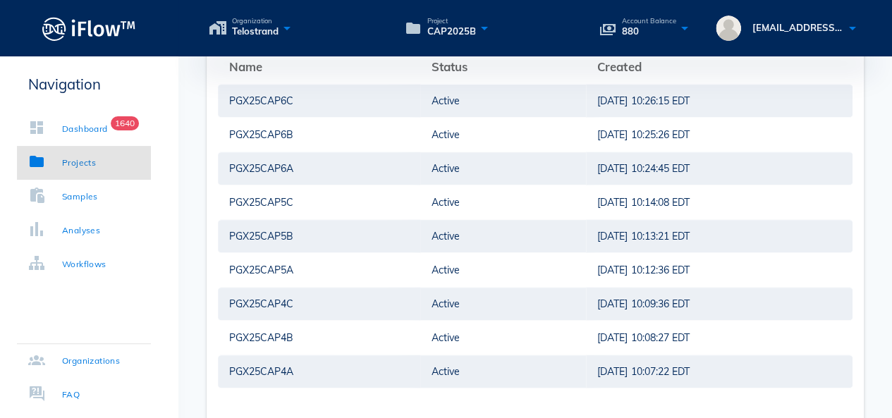
scroll to position [327, 0]
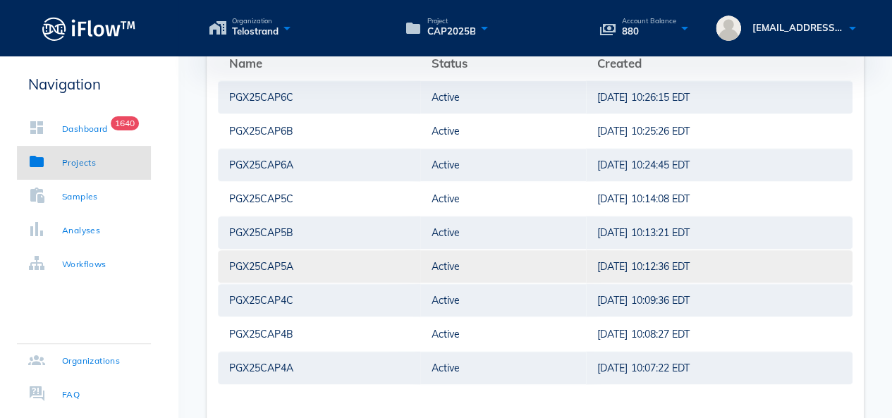
click at [237, 265] on div "PGX25CAP5A" at bounding box center [319, 266] width 180 height 32
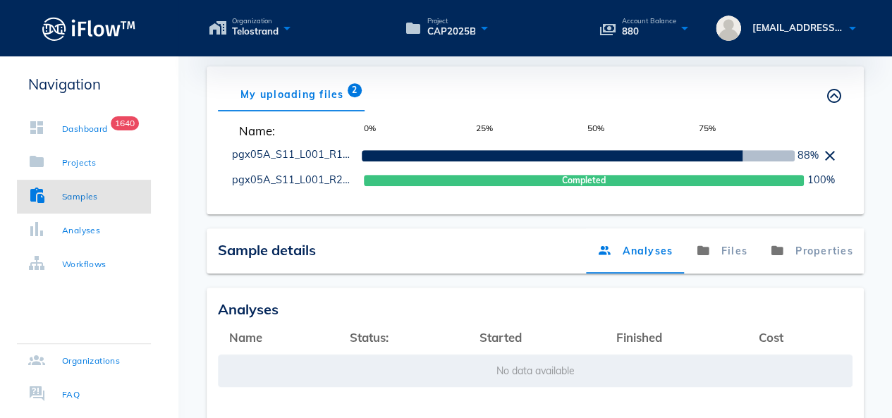
scroll to position [257, 0]
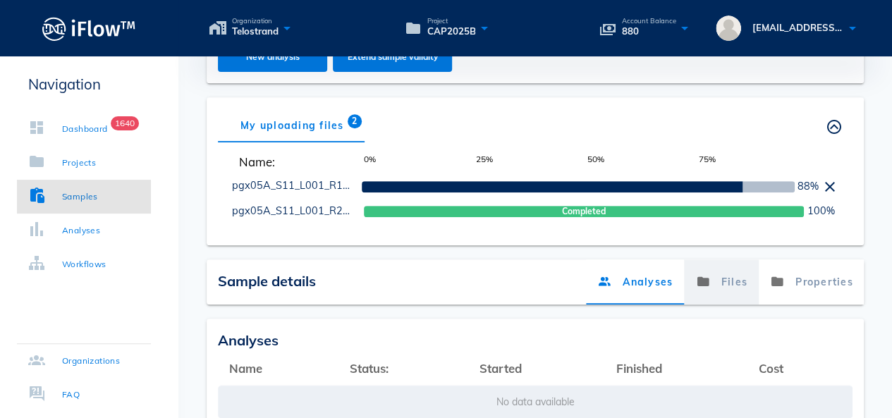
click at [738, 281] on link "Files" at bounding box center [721, 282] width 75 height 45
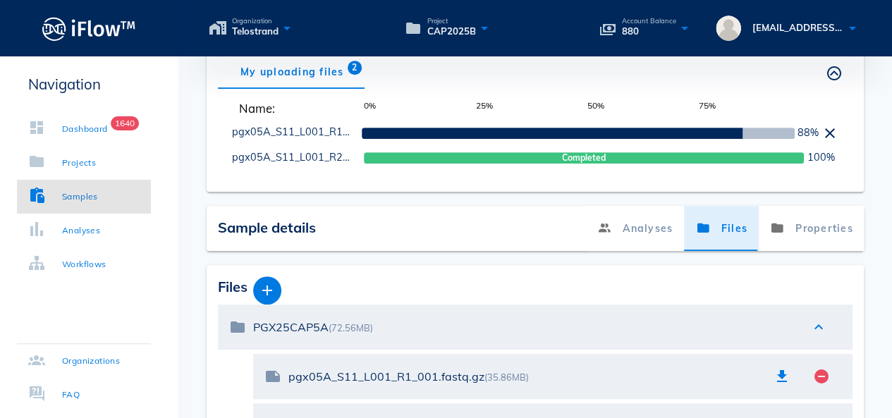
scroll to position [398, 0]
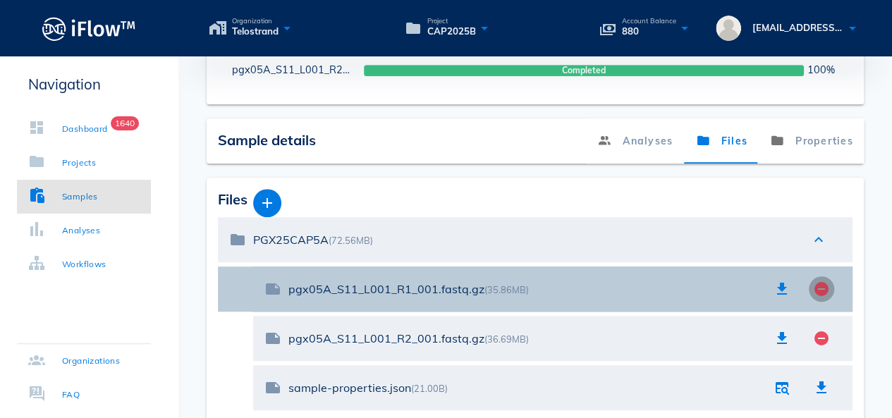
click at [818, 290] on icon "remove_circle" at bounding box center [821, 289] width 17 height 17
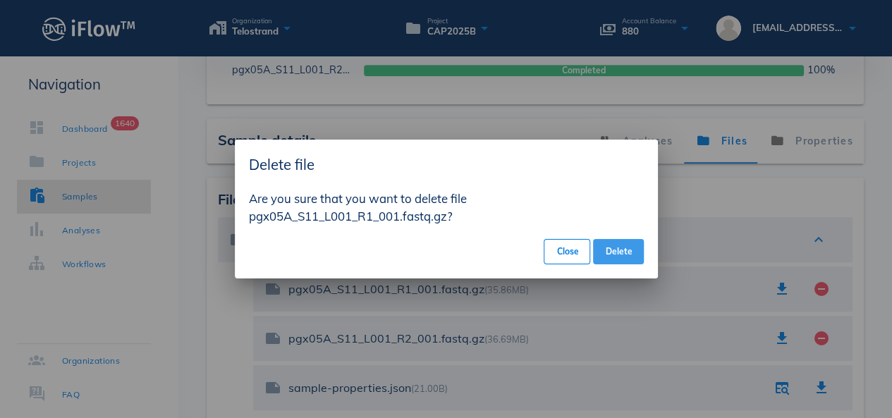
click at [610, 248] on span "Delete" at bounding box center [619, 251] width 28 height 11
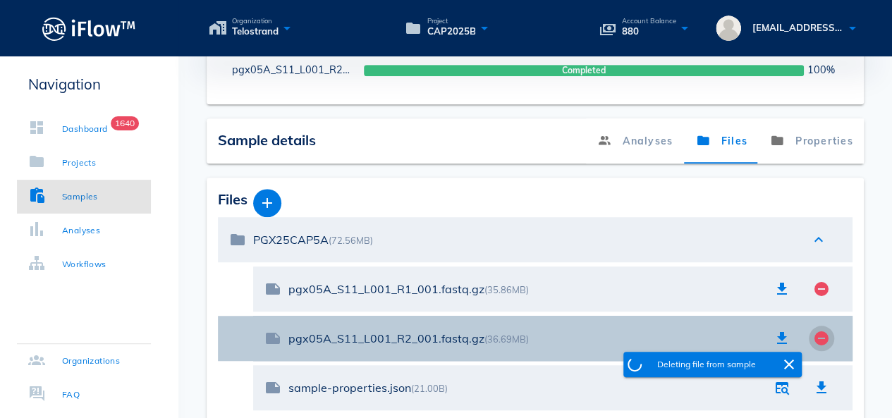
click at [824, 339] on icon "remove_circle" at bounding box center [821, 338] width 17 height 17
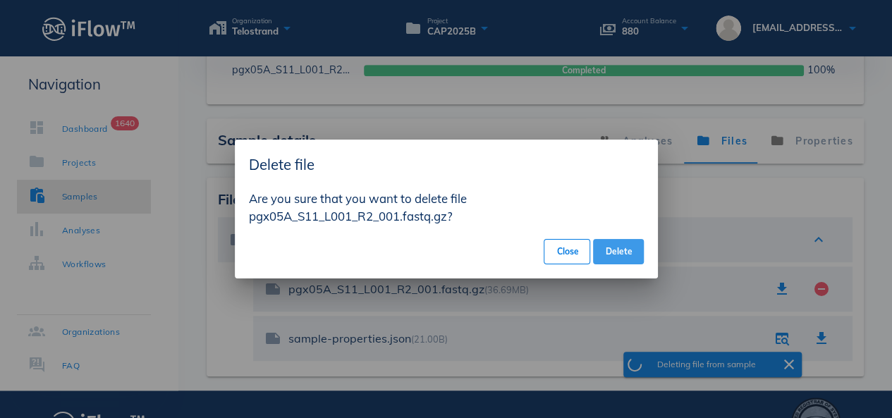
click at [627, 256] on span "Delete" at bounding box center [619, 251] width 28 height 11
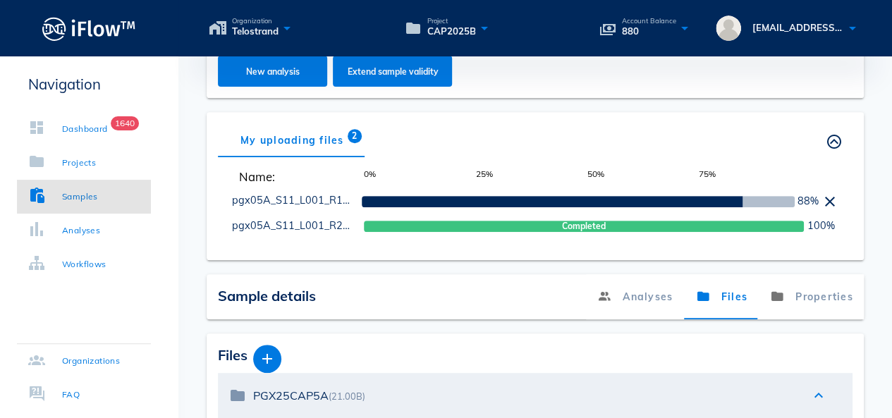
scroll to position [383, 0]
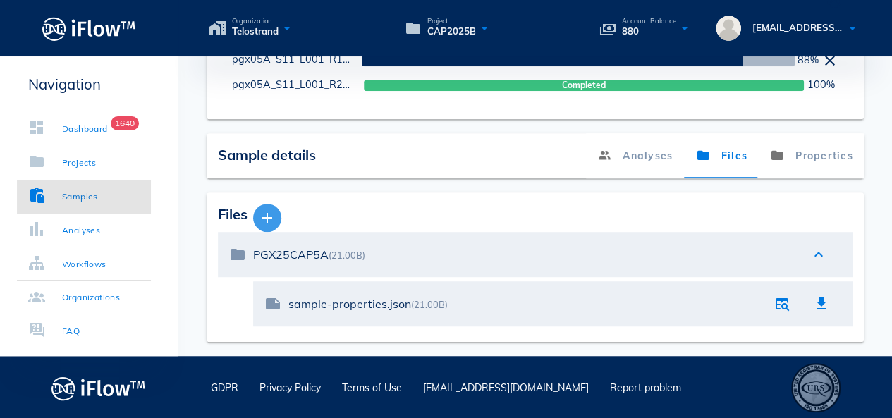
click at [272, 213] on icon "button" at bounding box center [267, 218] width 17 height 17
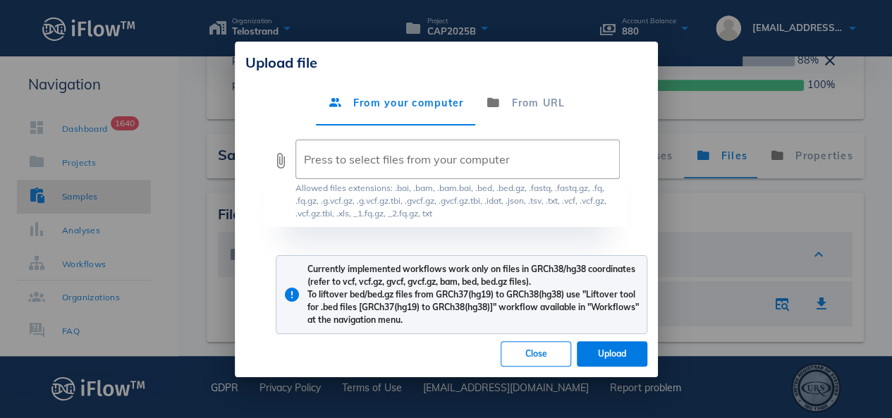
click at [290, 168] on div "attach_file ​ Press to select files from your computer" at bounding box center [446, 160] width 348 height 40
click at [341, 163] on div at bounding box center [456, 159] width 305 height 31
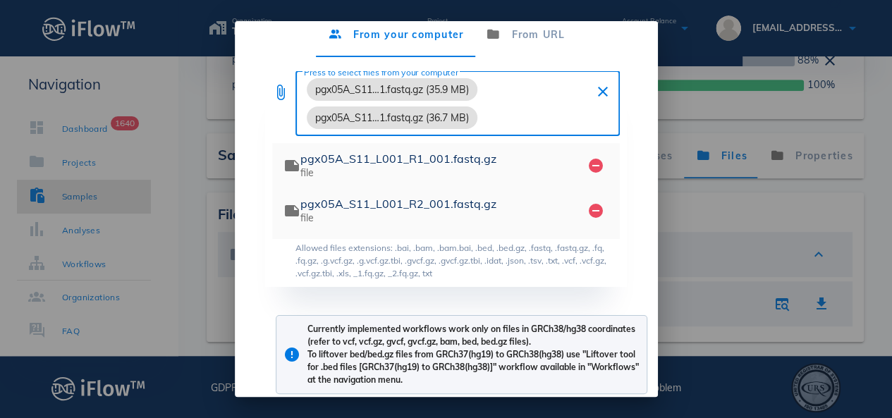
scroll to position [87, 0]
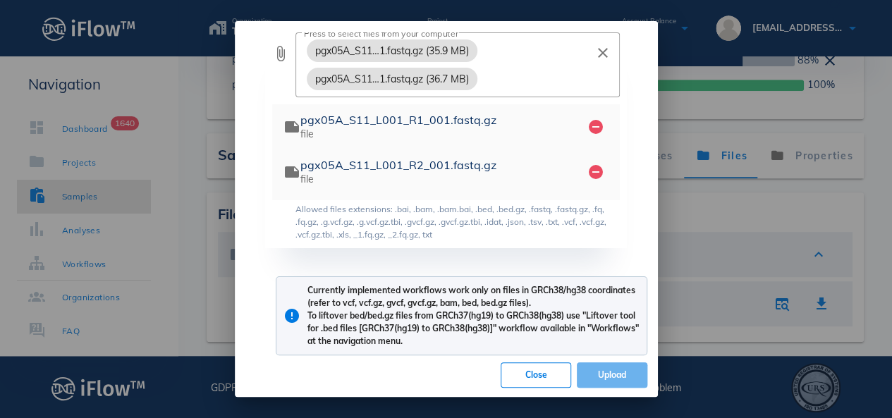
click at [590, 376] on span "Upload" at bounding box center [612, 375] width 48 height 11
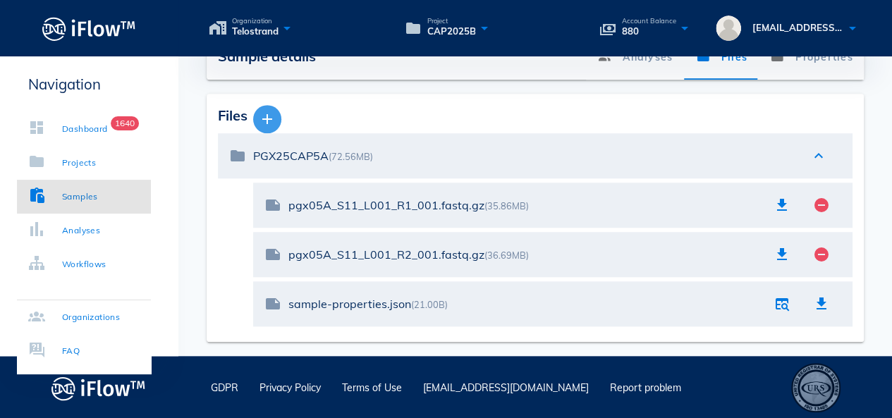
scroll to position [249, 0]
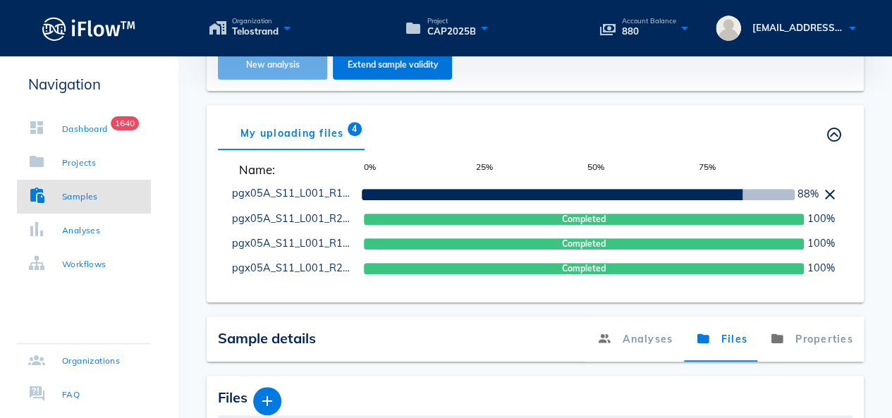
click at [275, 63] on span "New analysis" at bounding box center [273, 64] width 82 height 11
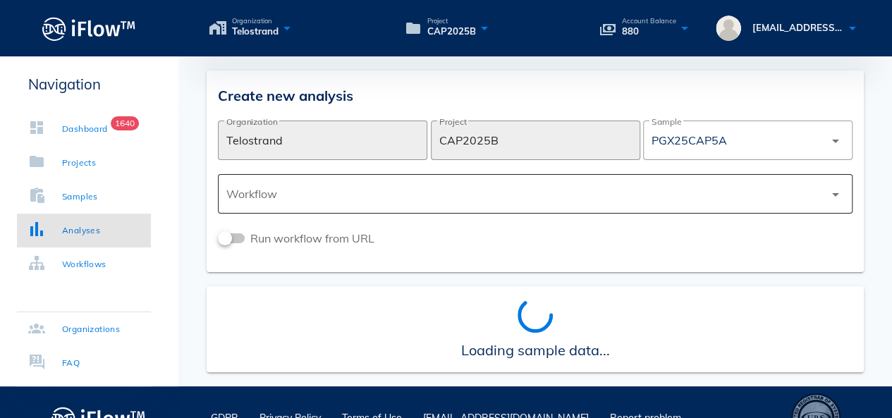
click at [304, 193] on div at bounding box center [525, 194] width 598 height 34
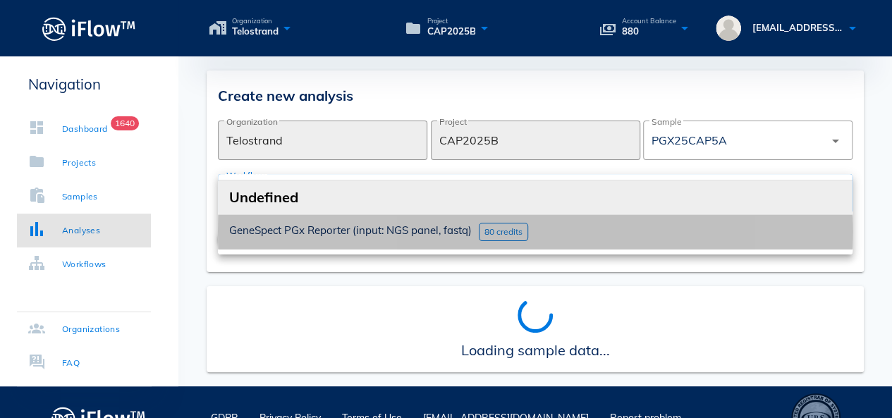
click at [301, 224] on span "GeneSpect PGx Reporter (input: NGS panel, fastq)" at bounding box center [350, 230] width 243 height 13
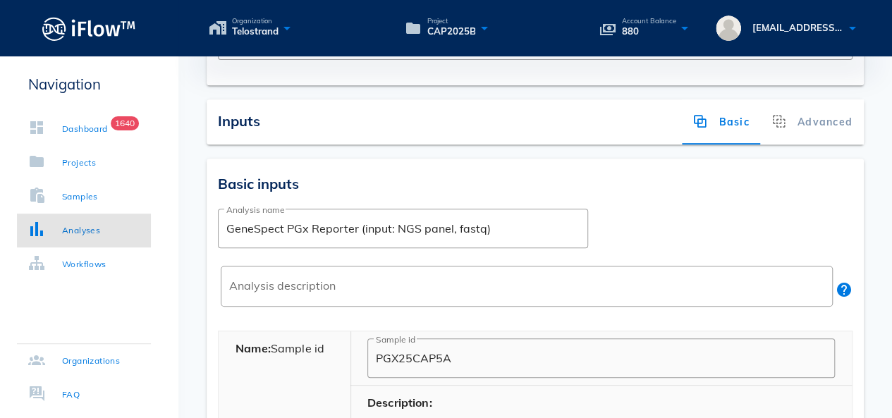
scroll to position [395, 0]
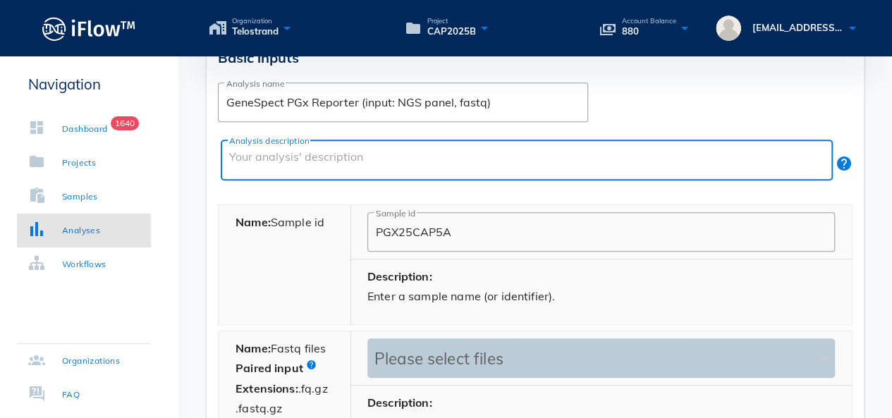
click at [330, 153] on textarea "Analysis description" at bounding box center [531, 164] width 604 height 34
paste textarea "PGX TEST"
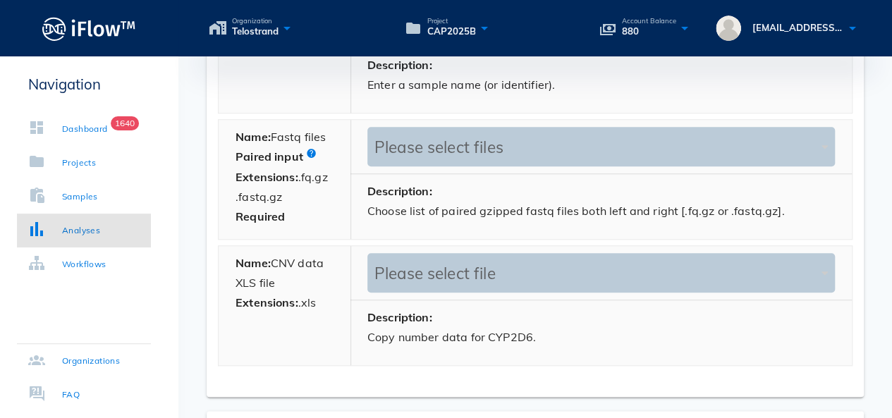
scroll to position [536, 0]
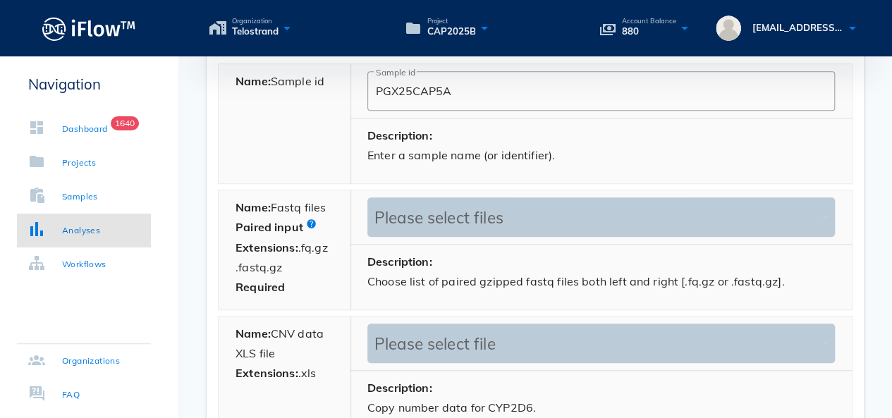
type textarea "PGX TEST"
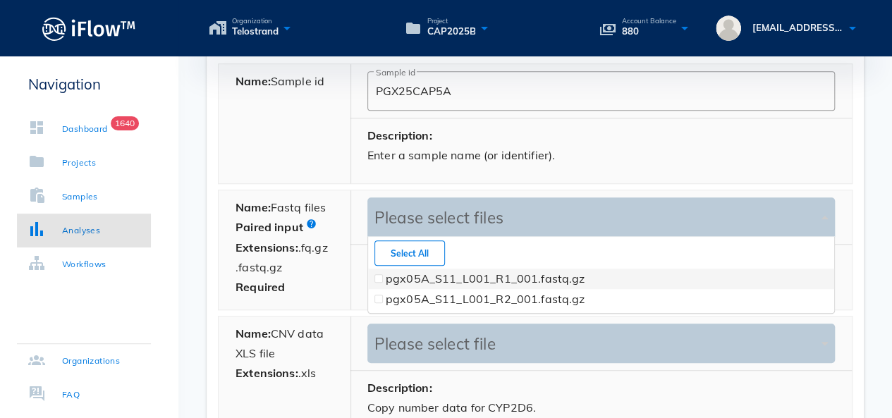
click at [440, 210] on div "Please select files" at bounding box center [594, 218] width 447 height 20
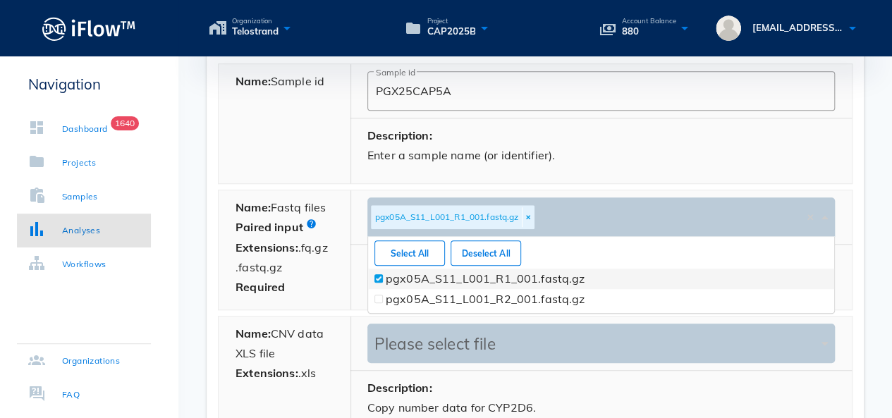
click at [380, 276] on span at bounding box center [379, 279] width 6 height 6
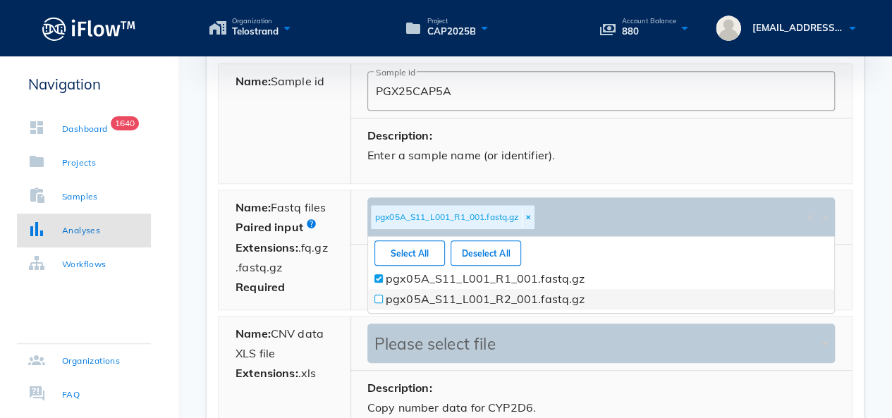
click at [378, 293] on div at bounding box center [379, 299] width 14 height 20
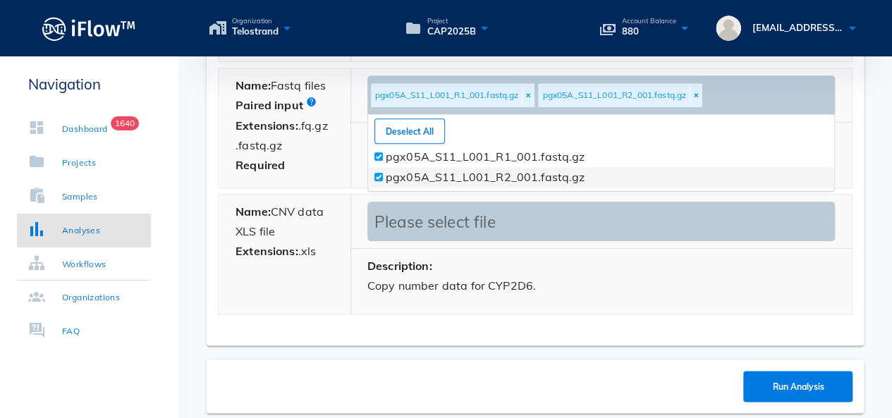
scroll to position [728, 0]
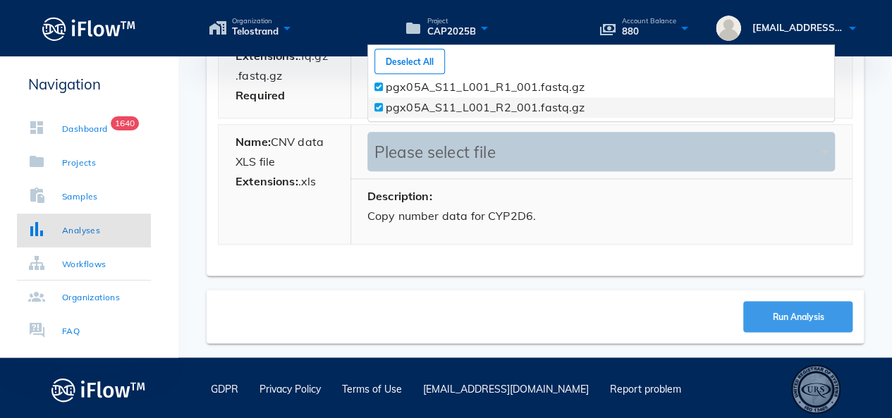
click at [808, 312] on span "Run Analysis" at bounding box center [798, 317] width 52 height 11
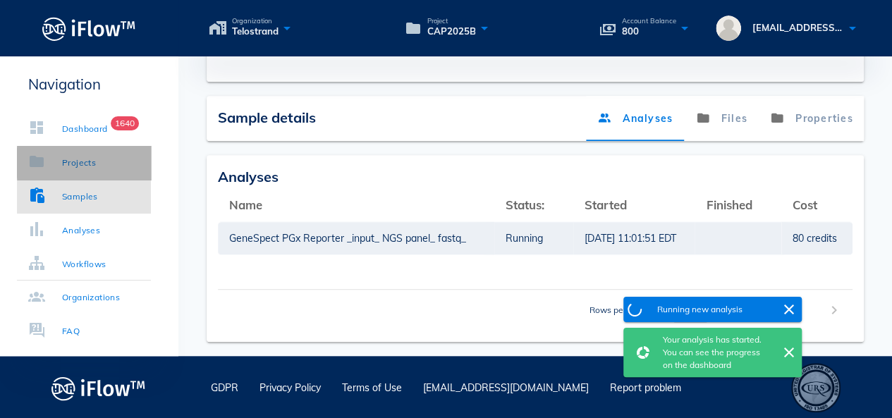
click at [80, 168] on div "Projects" at bounding box center [79, 163] width 34 height 14
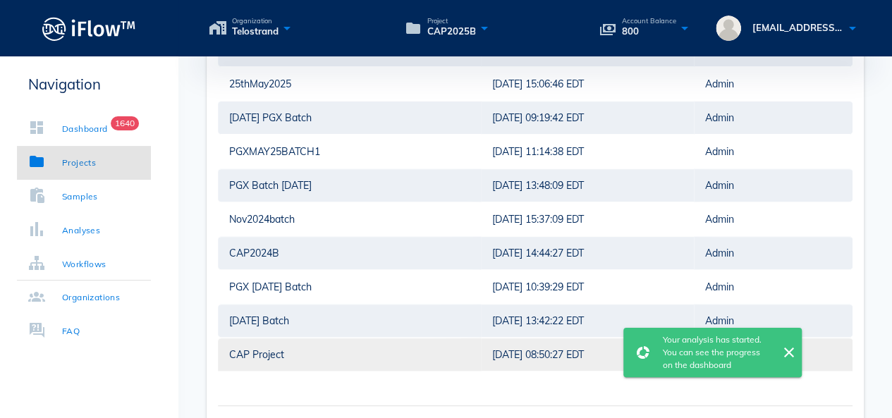
scroll to position [87, 0]
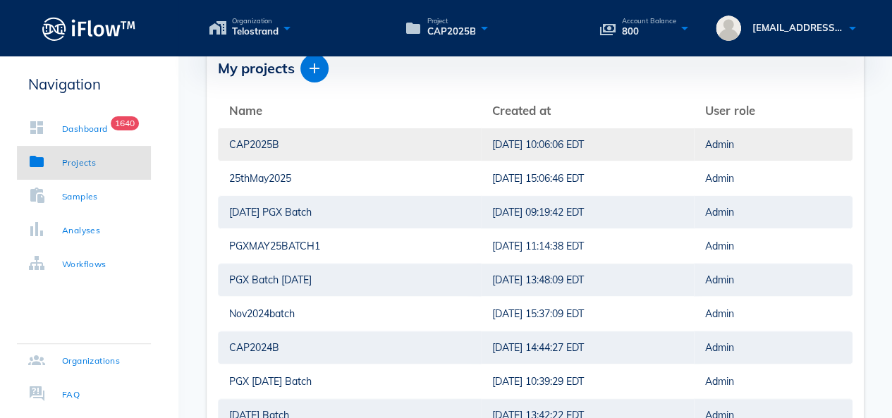
click at [272, 146] on div "CAP2025B" at bounding box center [349, 144] width 241 height 32
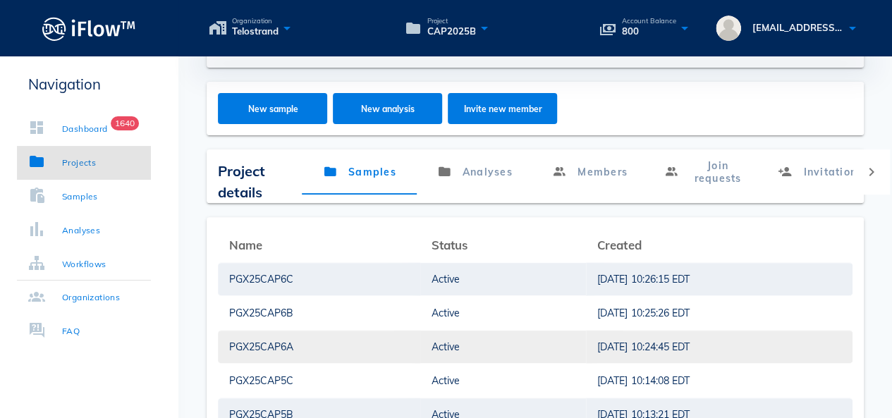
scroll to position [228, 0]
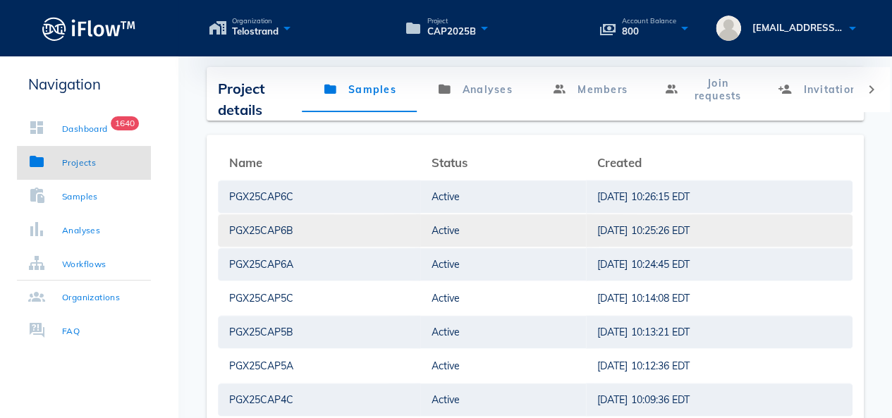
click at [272, 222] on div "PGX25CAP6B" at bounding box center [319, 230] width 180 height 32
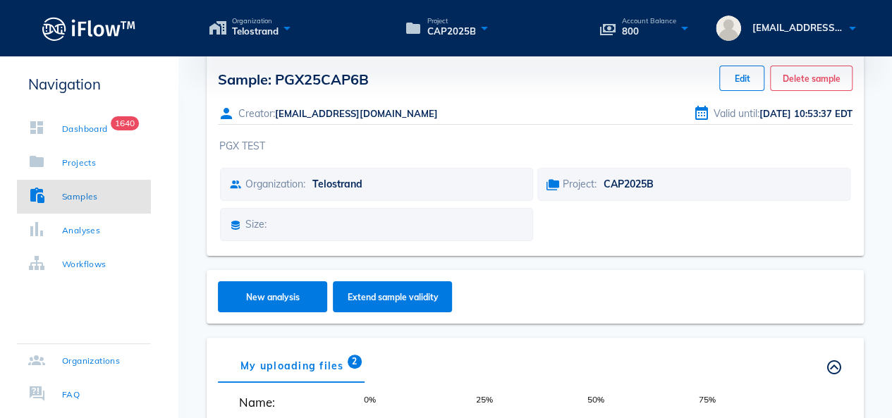
scroll to position [87, 0]
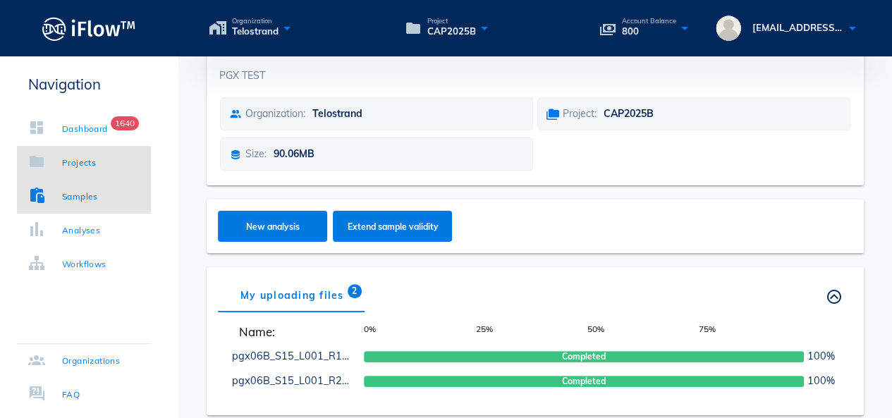
click at [90, 157] on div "Projects" at bounding box center [79, 163] width 34 height 14
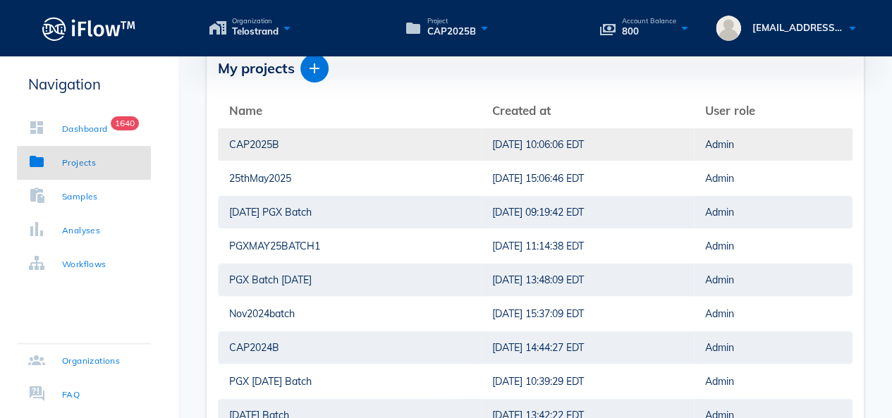
click at [281, 144] on div "CAP2025B" at bounding box center [349, 144] width 241 height 32
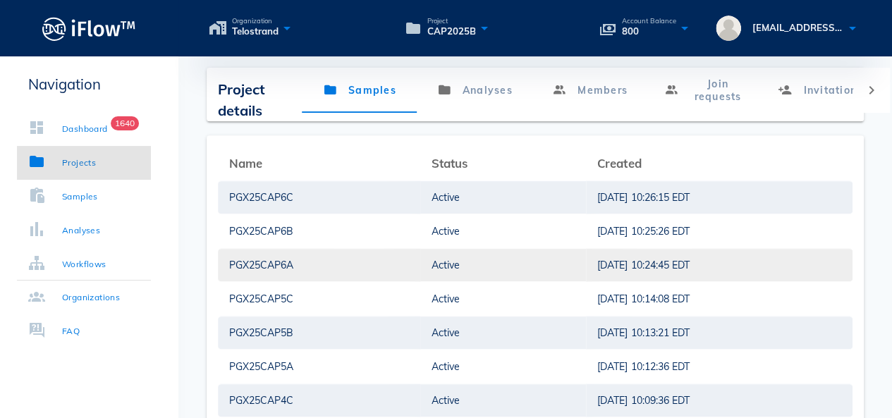
scroll to position [228, 0]
click at [268, 195] on div "PGX25CAP6C" at bounding box center [319, 197] width 180 height 32
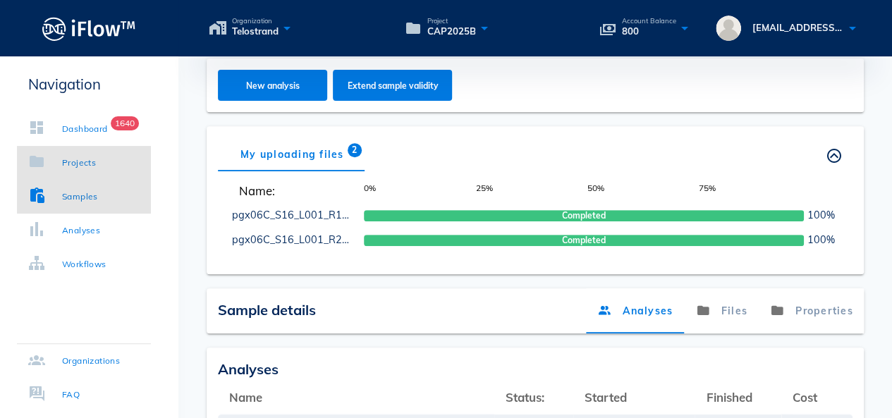
click at [85, 164] on div "Projects" at bounding box center [79, 163] width 34 height 14
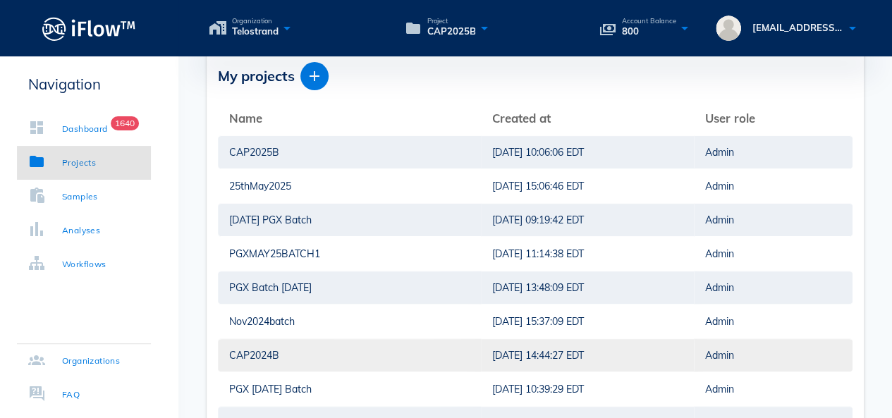
scroll to position [16, 0]
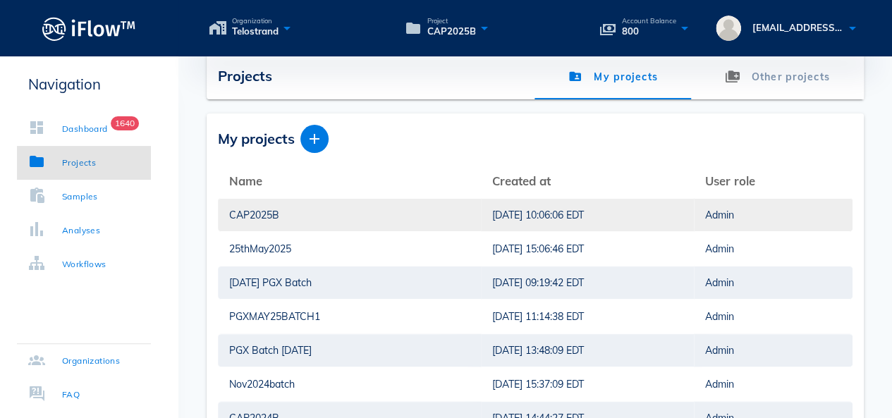
click at [279, 213] on div "CAP2025B" at bounding box center [349, 215] width 241 height 32
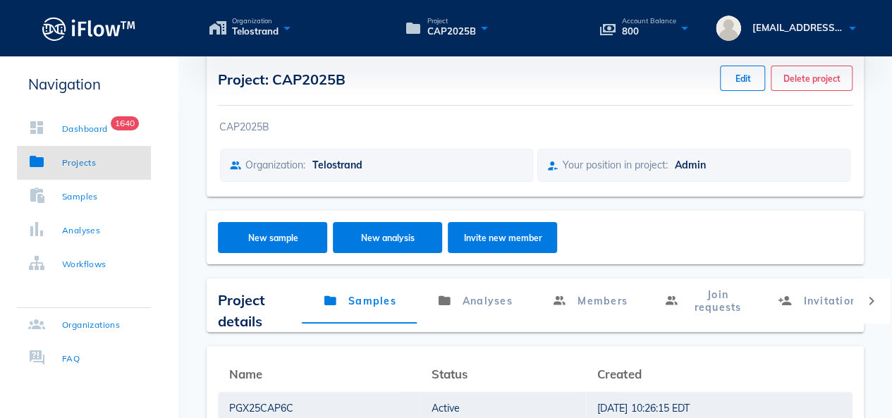
scroll to position [228, 0]
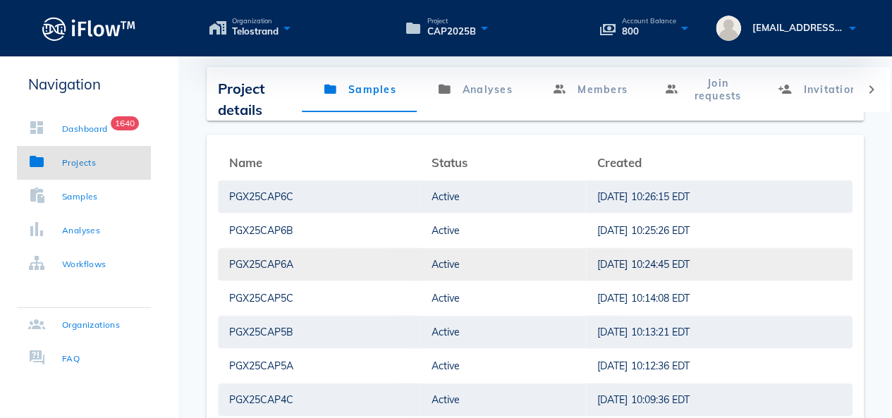
click at [309, 262] on div "PGX25CAP6A" at bounding box center [319, 264] width 180 height 32
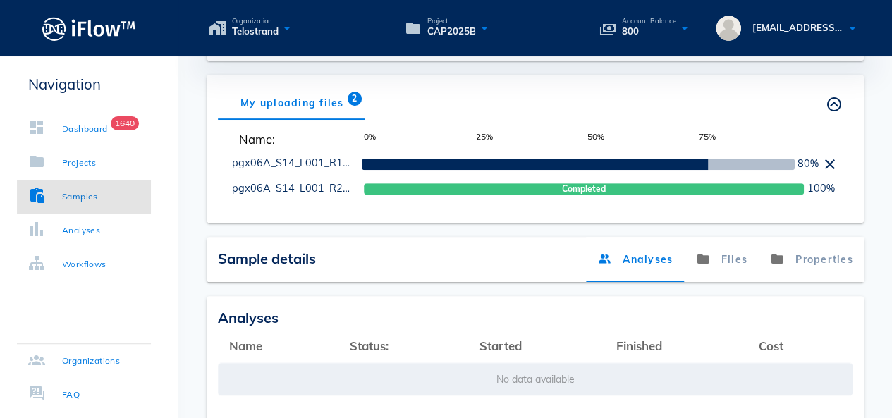
scroll to position [279, 0]
click at [748, 260] on link "Files" at bounding box center [721, 259] width 75 height 45
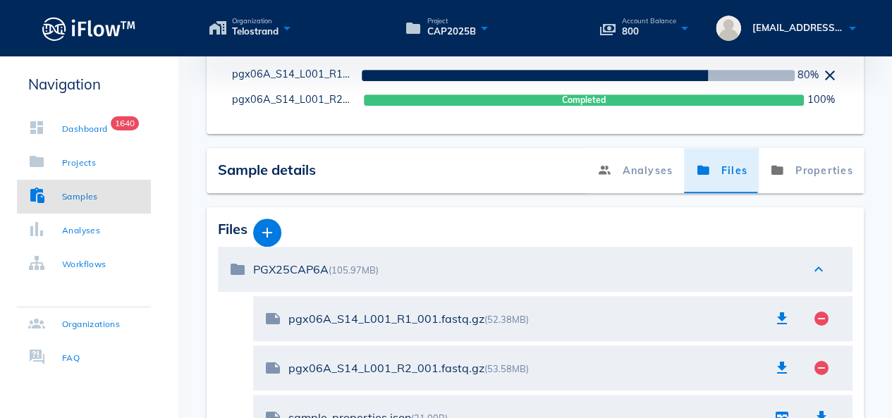
scroll to position [482, 0]
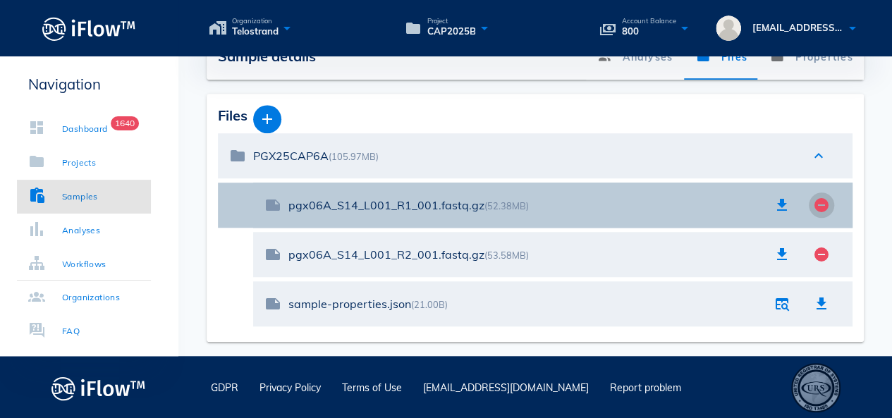
click at [820, 204] on icon "remove_circle" at bounding box center [821, 205] width 17 height 17
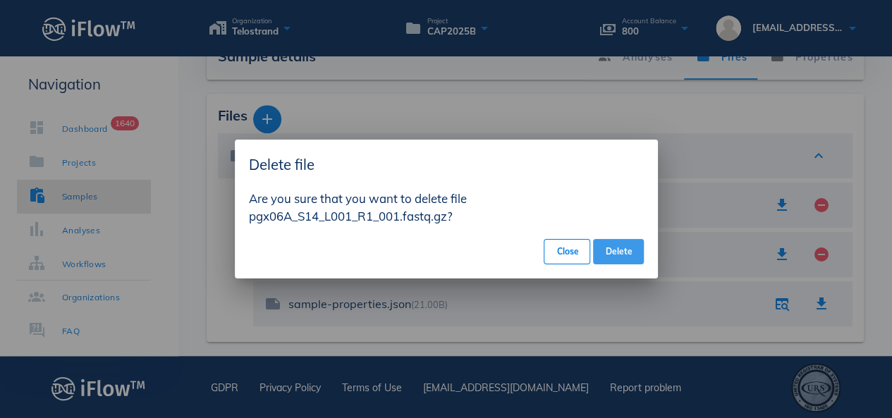
click at [600, 249] on button "Delete" at bounding box center [618, 251] width 50 height 25
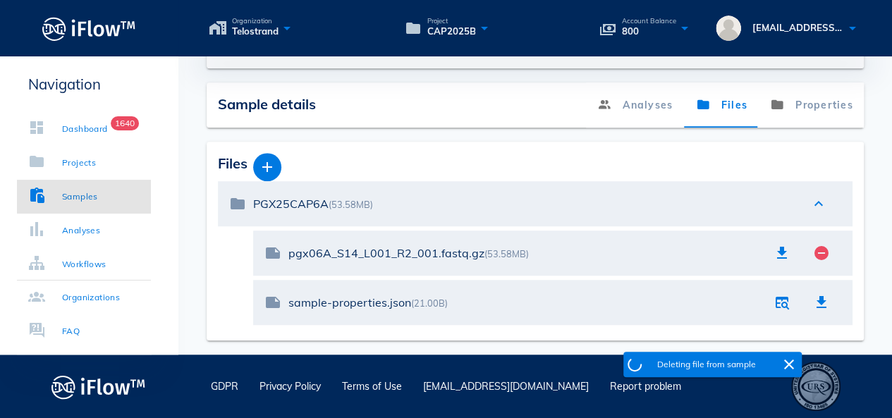
scroll to position [432, 0]
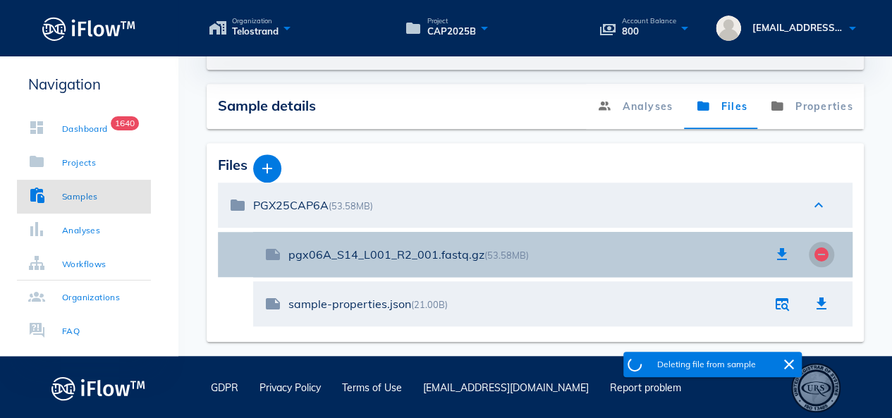
click at [821, 259] on icon "remove_circle" at bounding box center [821, 254] width 17 height 17
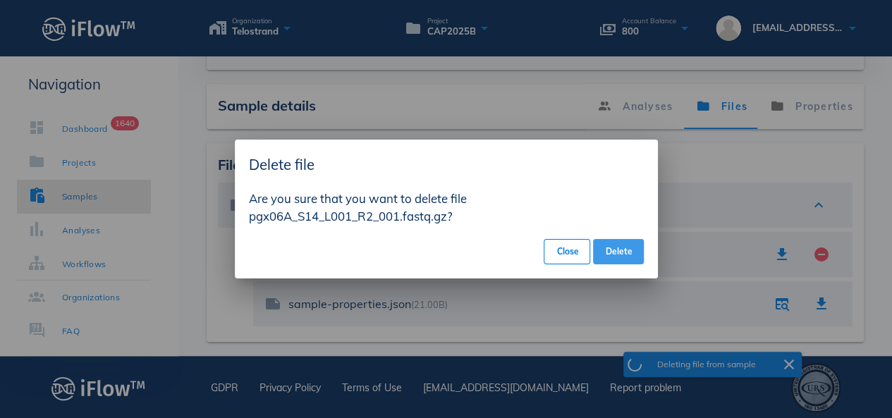
click at [638, 253] on button "Delete" at bounding box center [618, 251] width 50 height 25
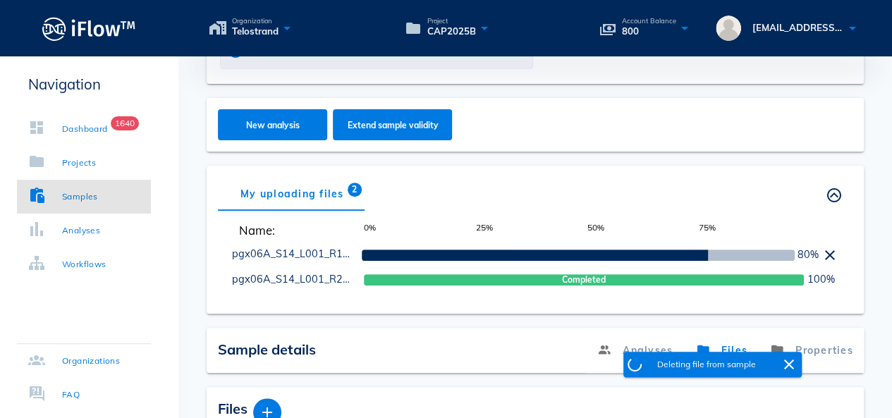
scroll to position [313, 0]
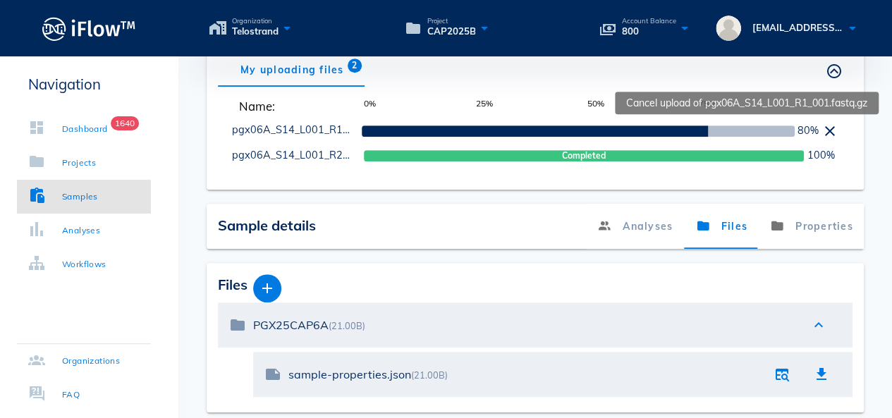
click at [832, 123] on icon at bounding box center [830, 131] width 17 height 17
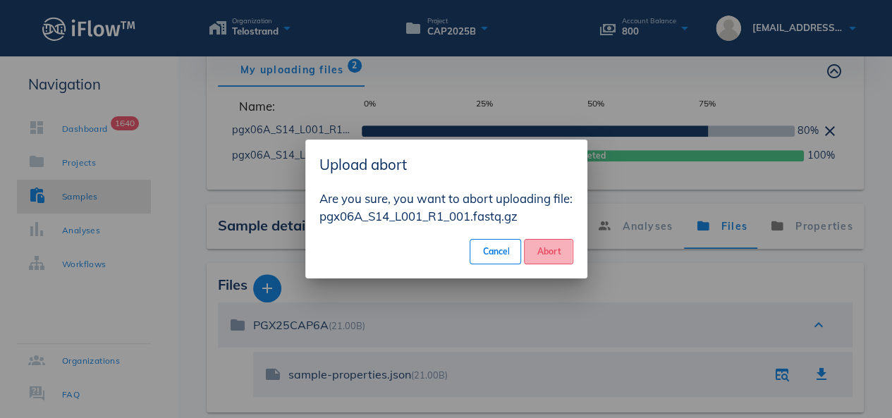
click at [552, 253] on span "Abort" at bounding box center [548, 251] width 25 height 11
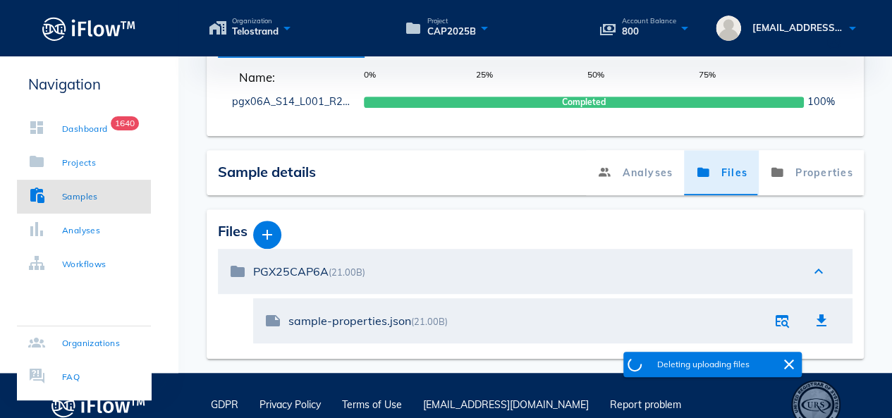
scroll to position [358, 0]
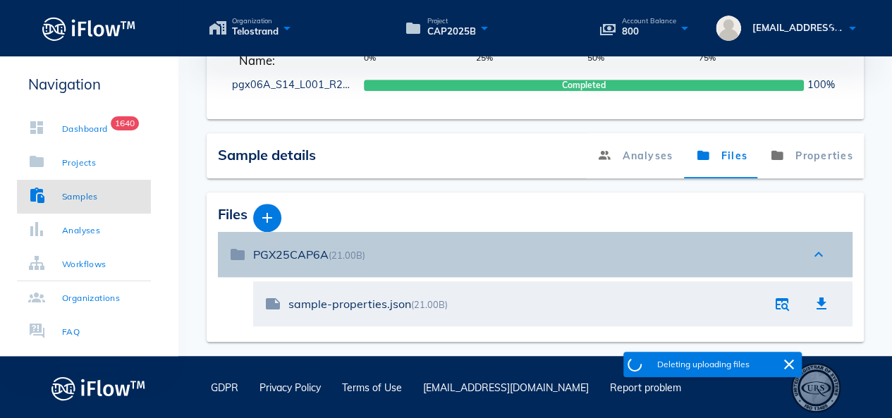
click at [787, 250] on div "PGX25CAP6A (21.00B)" at bounding box center [524, 254] width 543 height 13
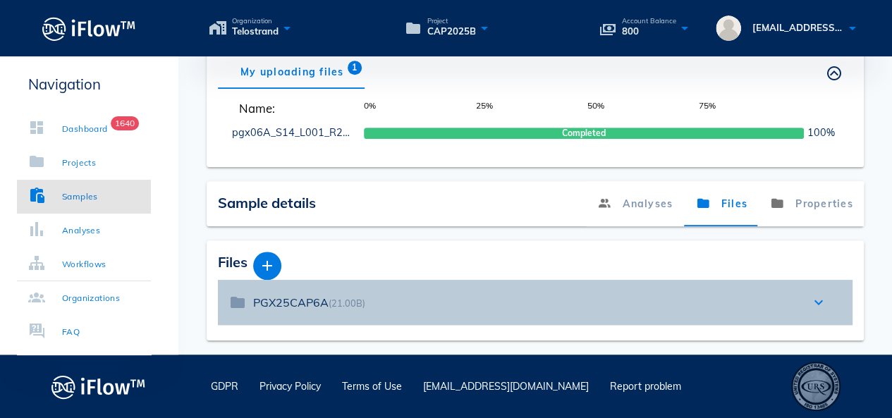
scroll to position [309, 0]
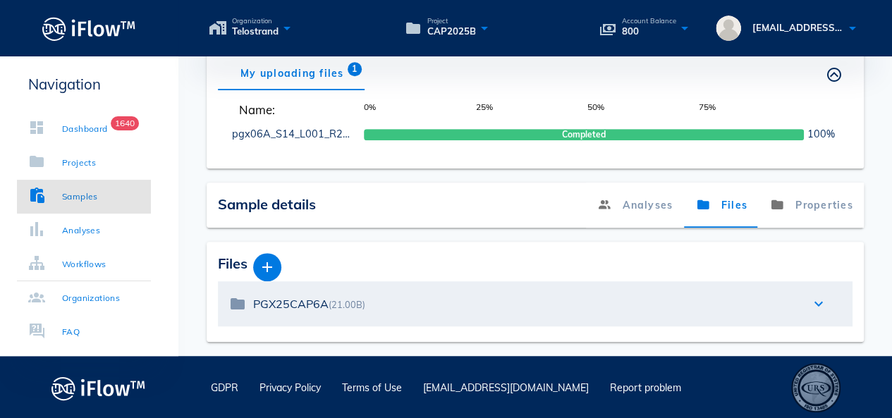
click at [814, 133] on span "100%" at bounding box center [821, 135] width 28 height 16
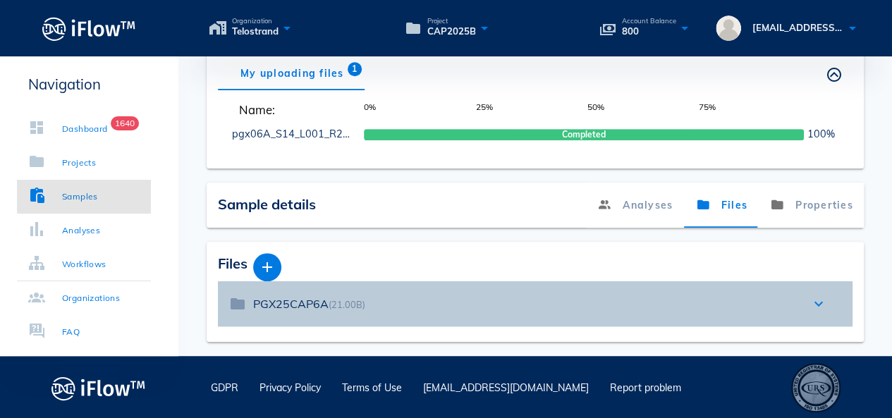
click at [746, 300] on div "PGX25CAP6A (21.00B)" at bounding box center [524, 304] width 543 height 13
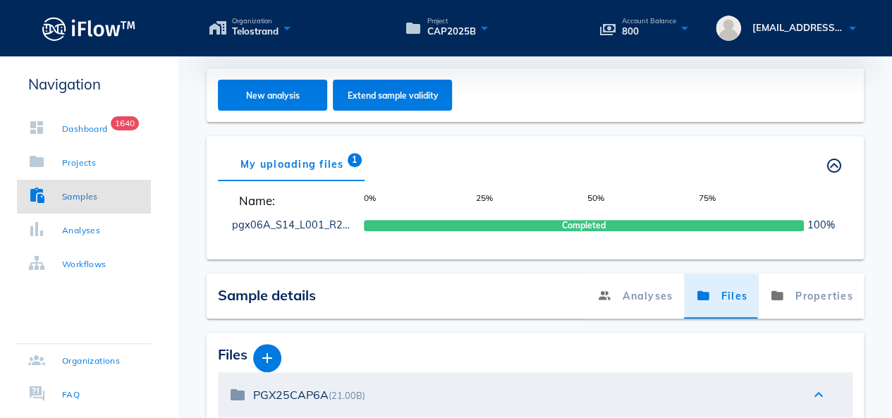
scroll to position [217, 0]
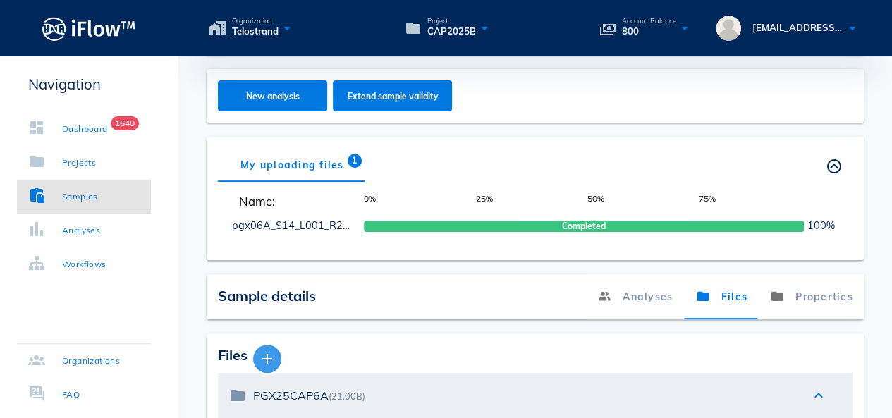
click at [266, 360] on icon "button" at bounding box center [267, 359] width 17 height 17
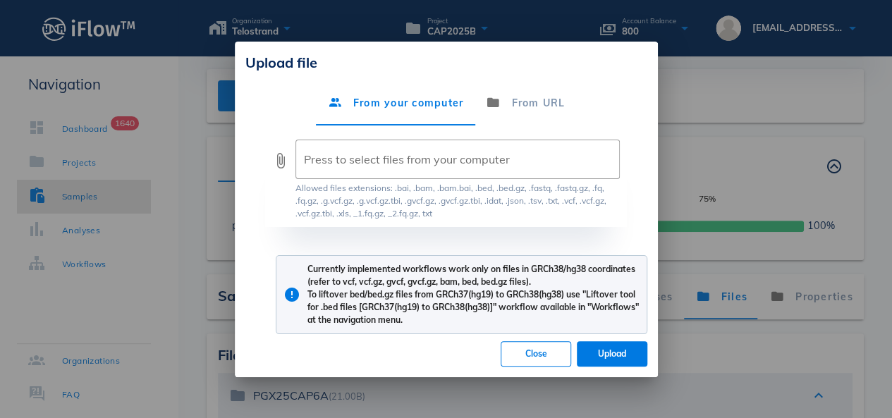
click at [707, 131] on div at bounding box center [446, 209] width 892 height 418
click at [541, 348] on button "Close" at bounding box center [536, 353] width 71 height 25
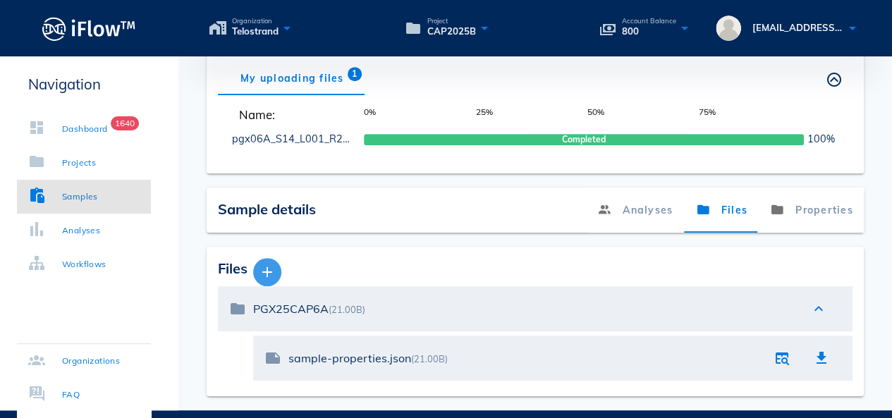
scroll to position [282, 0]
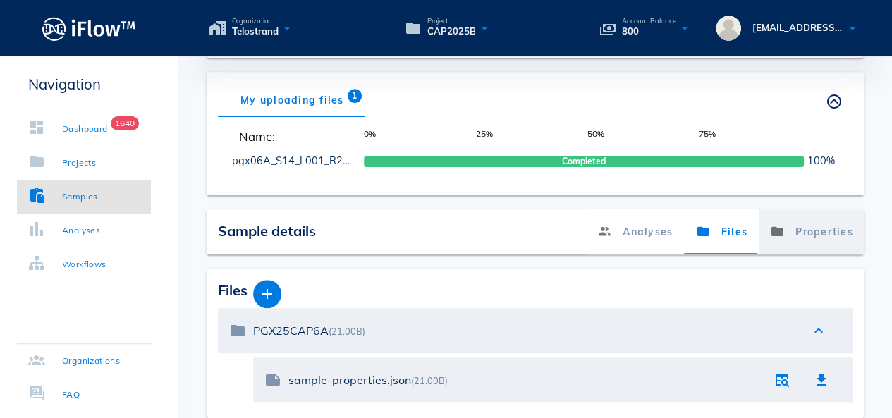
click at [837, 242] on link "Properties" at bounding box center [811, 232] width 106 height 45
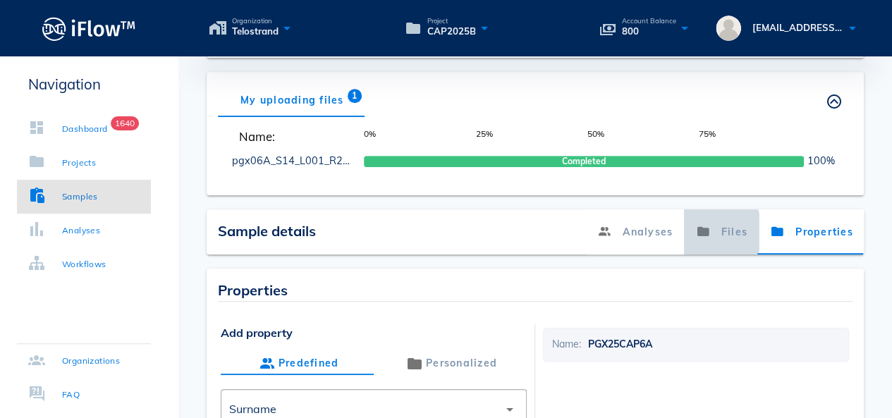
click at [745, 234] on link "Files" at bounding box center [721, 232] width 75 height 45
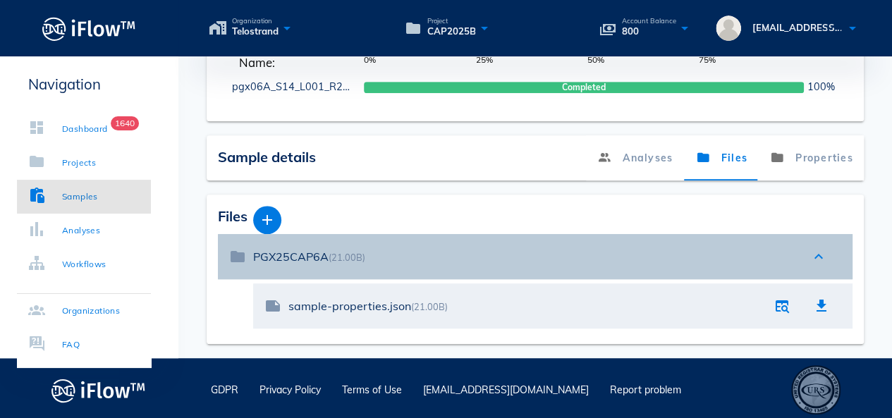
scroll to position [358, 0]
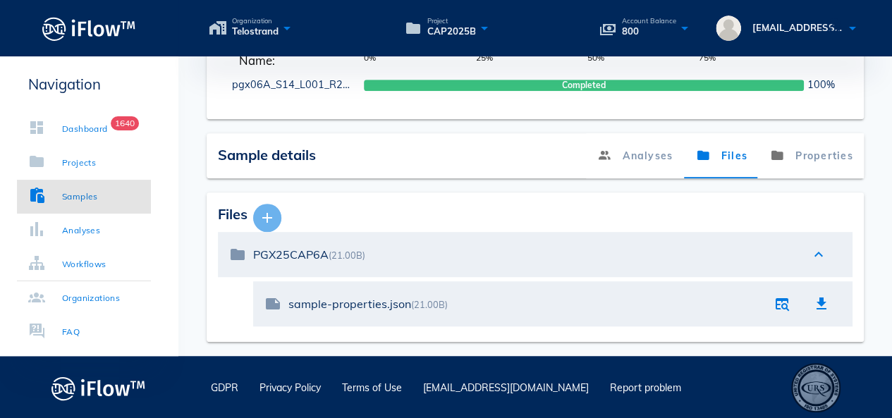
click at [271, 217] on icon "button" at bounding box center [267, 218] width 17 height 17
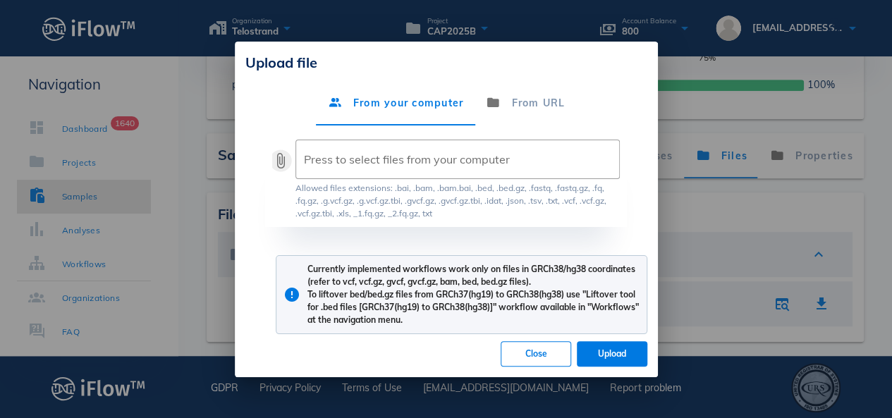
click at [279, 160] on button "attach_file" at bounding box center [280, 160] width 17 height 17
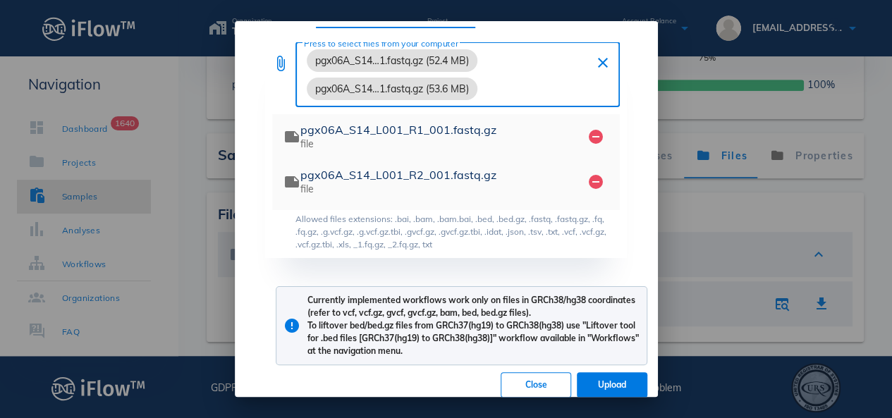
scroll to position [87, 0]
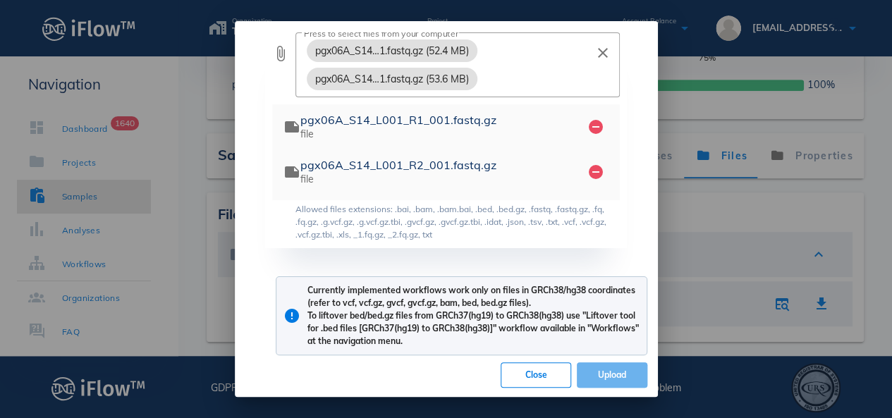
click at [588, 379] on span "Upload" at bounding box center [612, 375] width 48 height 11
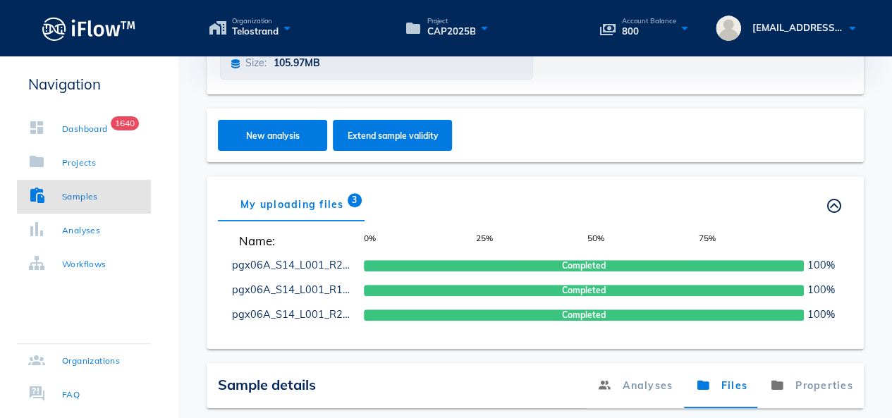
scroll to position [171, 0]
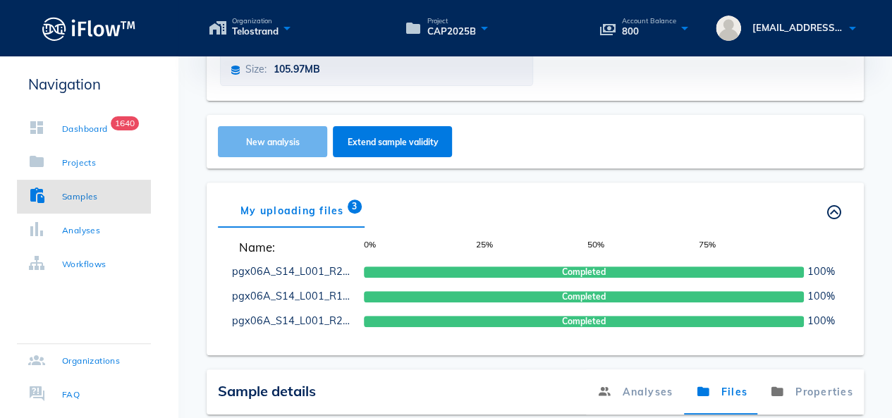
click at [270, 133] on button "New analysis" at bounding box center [272, 141] width 109 height 31
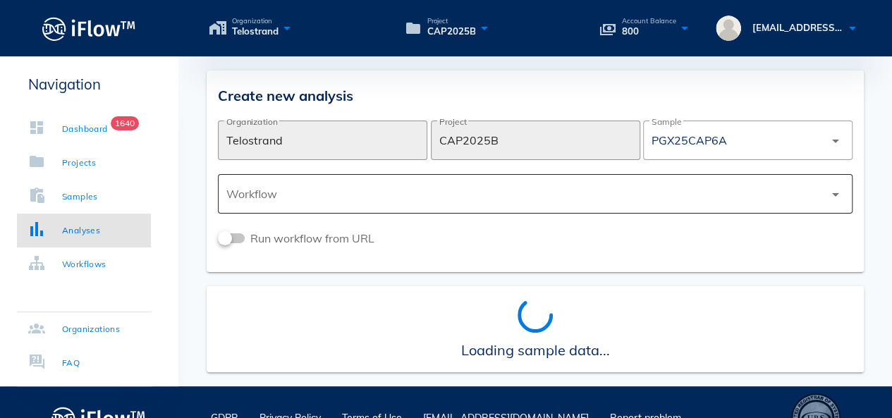
click at [325, 186] on div at bounding box center [525, 194] width 598 height 34
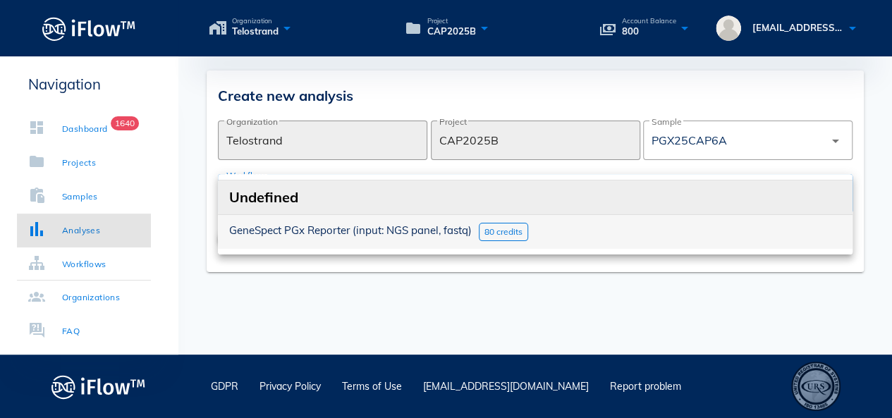
click at [317, 229] on span "GeneSpect PGx Reporter (input: NGS panel, fastq)" at bounding box center [350, 230] width 243 height 13
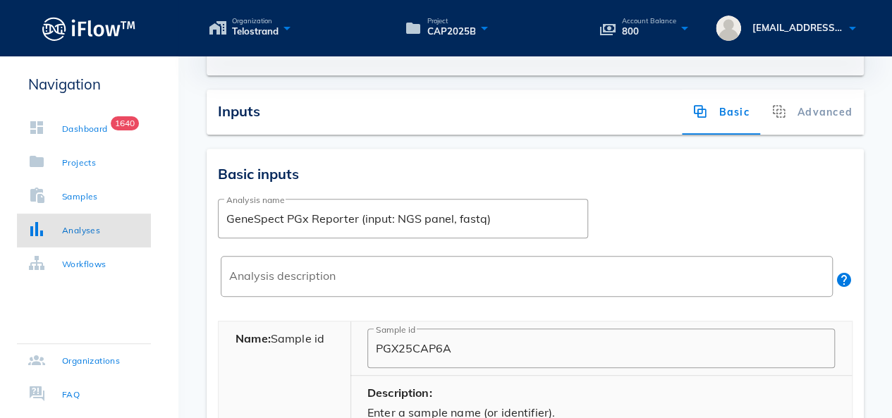
scroll to position [282, 0]
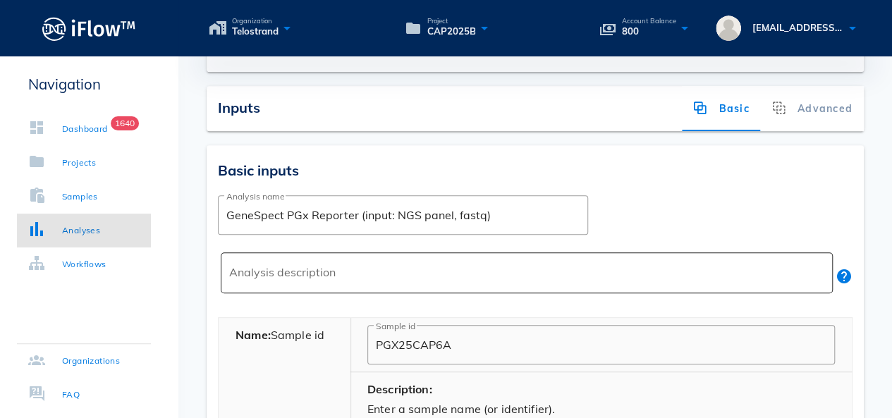
click at [302, 274] on textarea "Analysis description" at bounding box center [531, 277] width 604 height 34
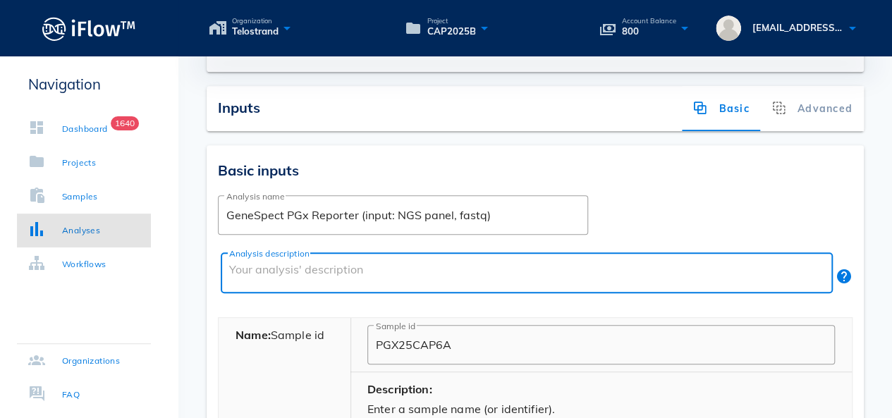
paste textarea "PGX TEST"
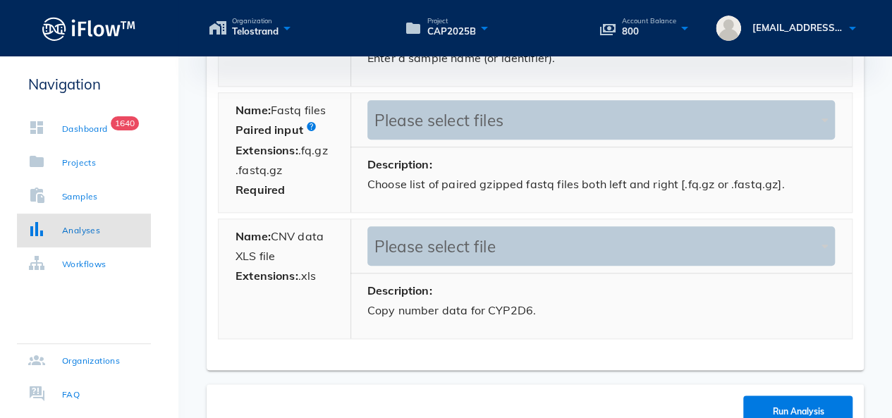
scroll to position [635, 0]
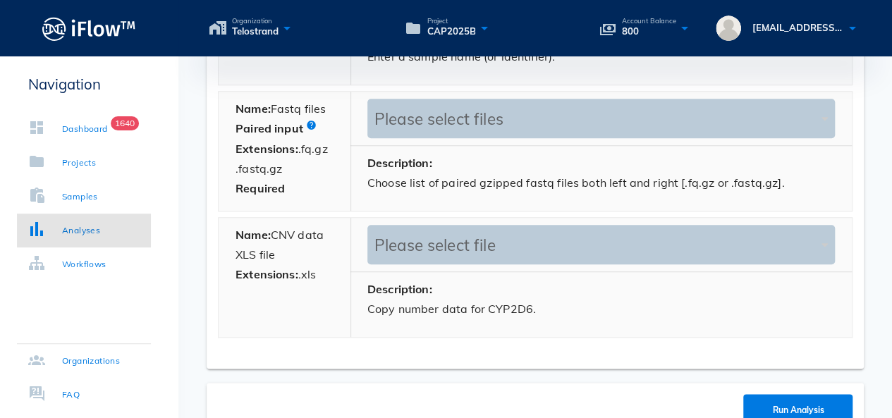
type textarea "PGX TEST"
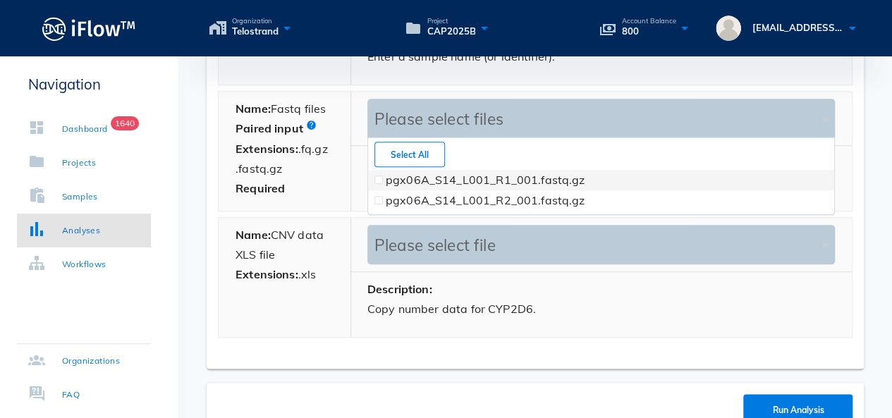
click at [439, 123] on div "Please select files" at bounding box center [594, 119] width 447 height 20
click at [376, 180] on span at bounding box center [379, 180] width 6 height 6
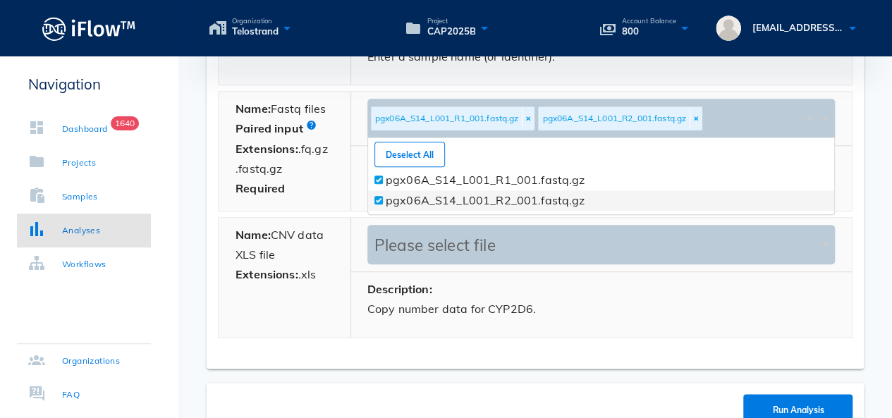
click at [377, 196] on span at bounding box center [379, 200] width 8 height 8
click at [795, 405] on span "Run Analysis" at bounding box center [798, 410] width 52 height 11
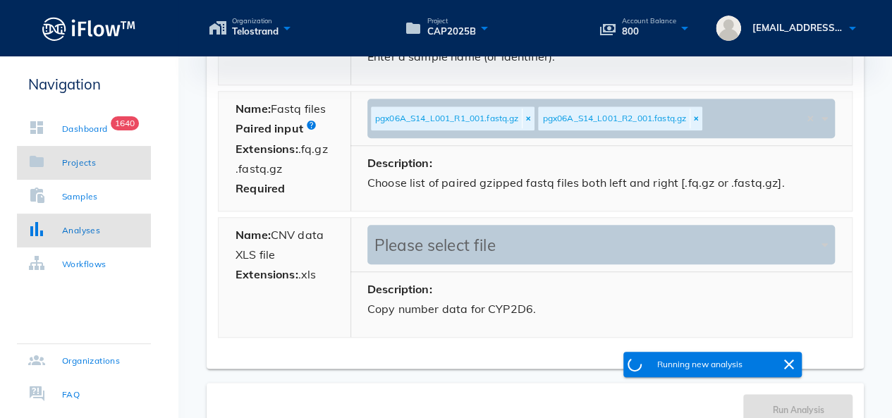
scroll to position [243, 0]
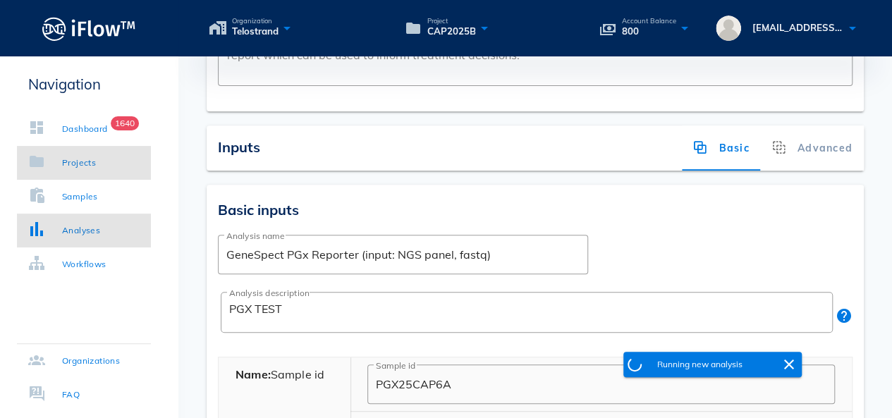
click at [103, 165] on link "Projects" at bounding box center [84, 163] width 134 height 34
